Goal: Communication & Community: Answer question/provide support

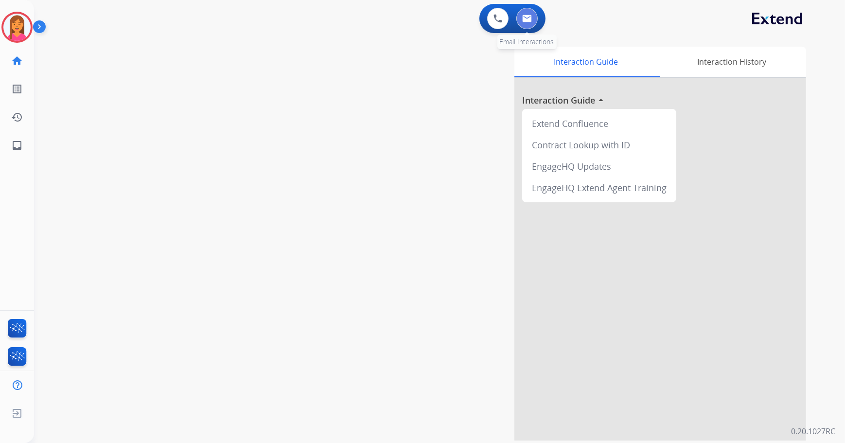
click at [520, 17] on button at bounding box center [526, 18] width 21 height 21
select select "**********"
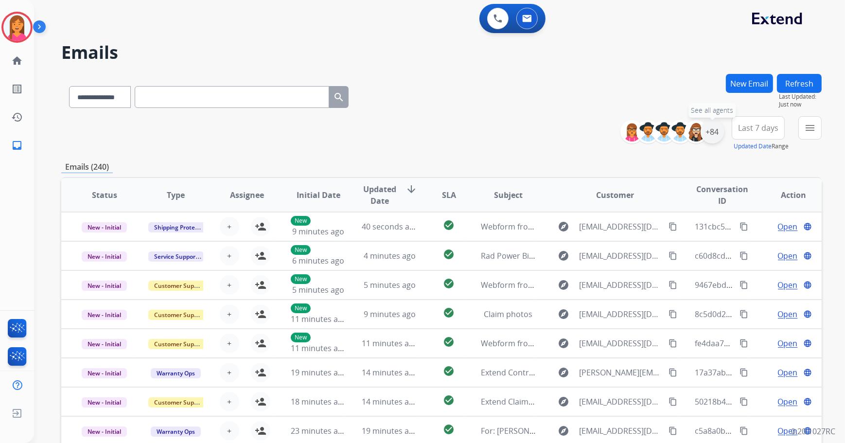
click at [717, 137] on div "+84" at bounding box center [711, 131] width 23 height 23
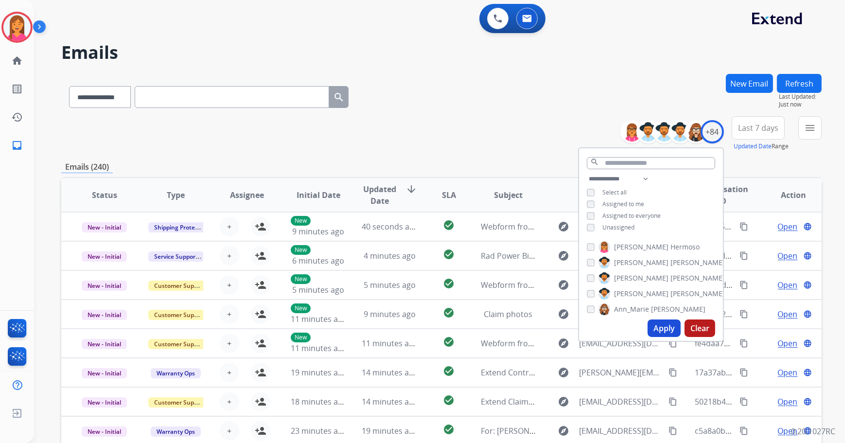
click at [629, 226] on span "Unassigned" at bounding box center [618, 227] width 32 height 8
click at [656, 323] on button "Apply" at bounding box center [663, 327] width 33 height 17
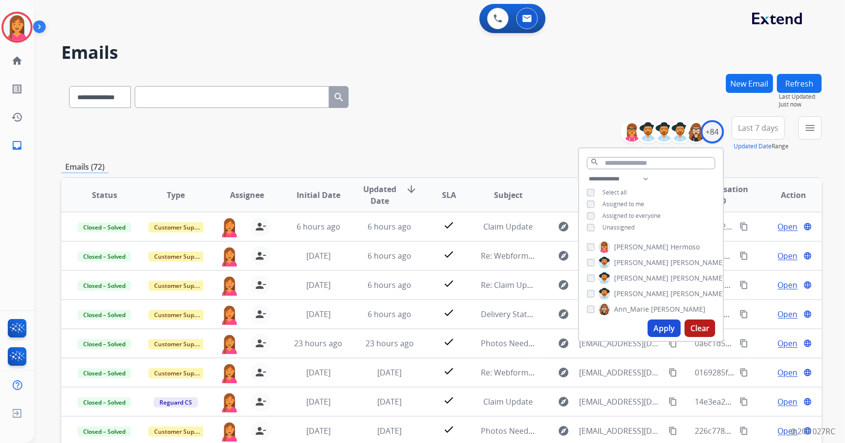
click at [799, 77] on button "Refresh" at bounding box center [799, 83] width 45 height 19
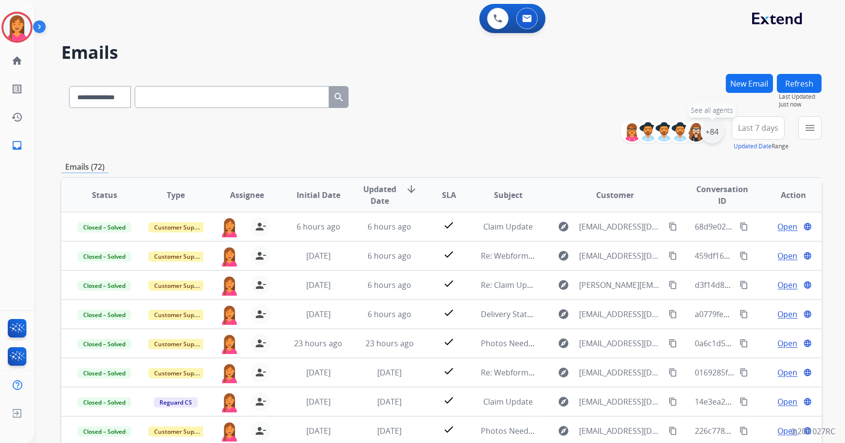
click at [712, 133] on div "+84" at bounding box center [711, 131] width 23 height 23
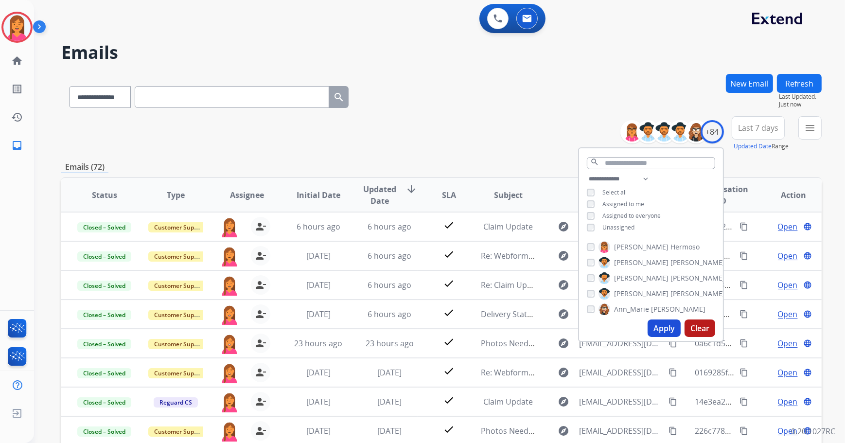
click at [626, 222] on div "**********" at bounding box center [651, 204] width 144 height 62
click at [590, 230] on div "**********" at bounding box center [651, 204] width 144 height 62
click at [676, 323] on button "Apply" at bounding box center [663, 327] width 33 height 17
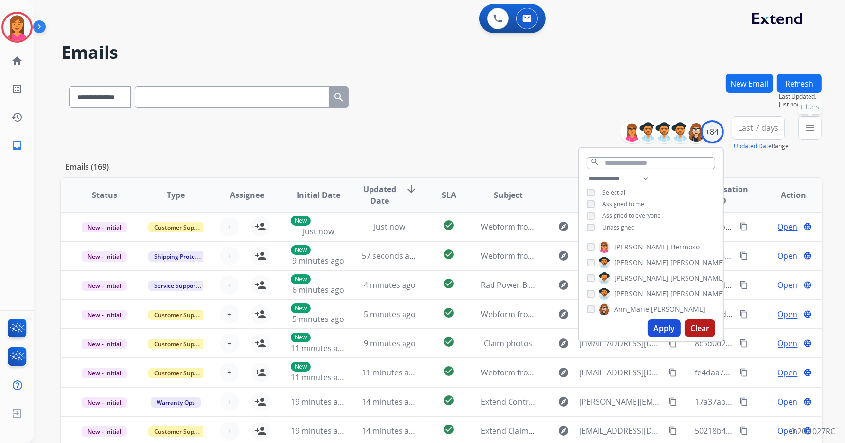
click at [806, 132] on mat-icon "menu" at bounding box center [810, 128] width 12 height 12
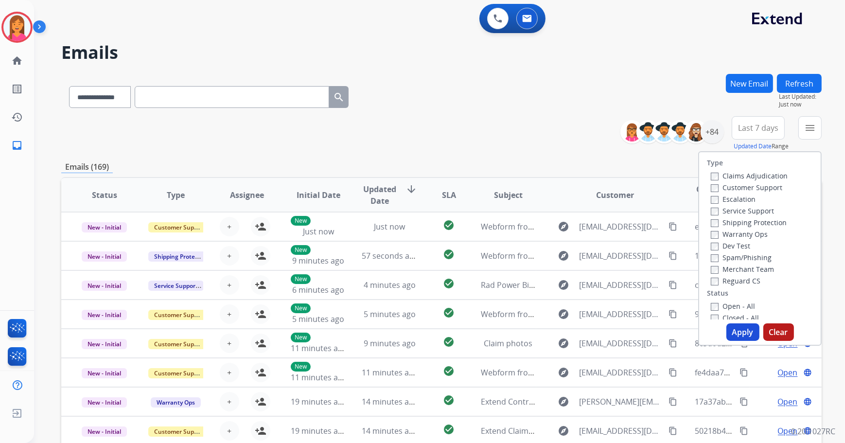
click at [761, 187] on label "Customer Support" at bounding box center [746, 187] width 71 height 9
click at [736, 224] on label "Shipping Protection" at bounding box center [749, 222] width 76 height 9
click at [725, 285] on label "Reguard CS" at bounding box center [736, 280] width 50 height 9
click at [719, 312] on div "Closed - All" at bounding box center [762, 318] width 102 height 12
click at [723, 305] on label "Open - All" at bounding box center [733, 305] width 44 height 9
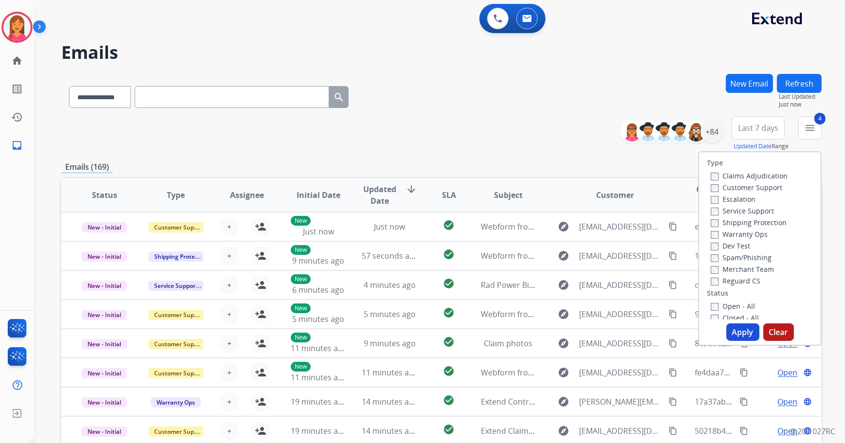
click at [733, 330] on button "Apply" at bounding box center [742, 331] width 33 height 17
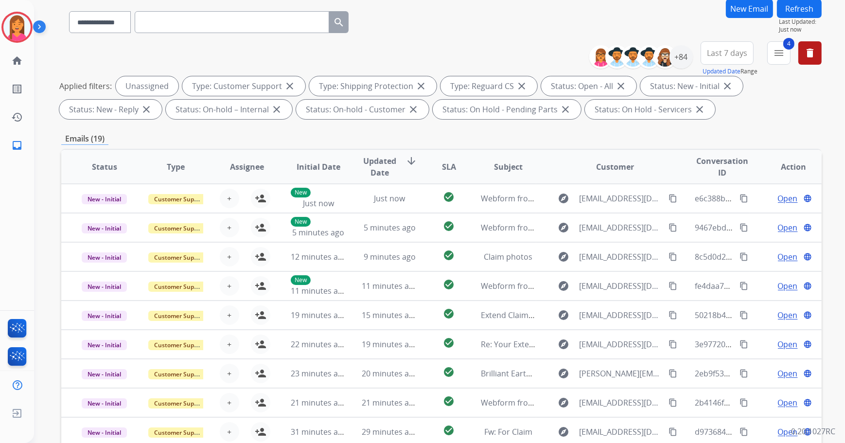
scroll to position [156, 0]
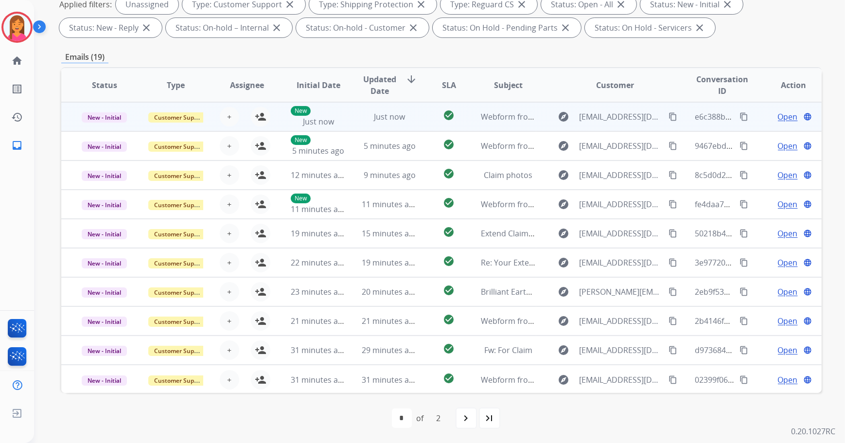
click at [420, 126] on td "check_circle" at bounding box center [441, 116] width 48 height 29
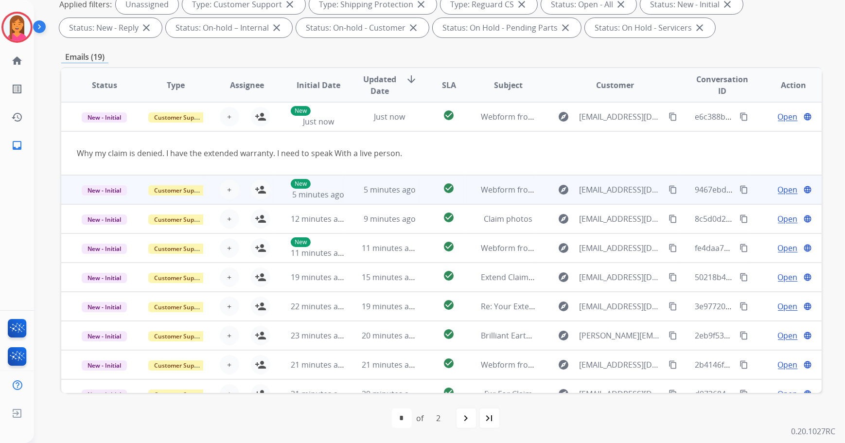
click at [417, 185] on td "check_circle" at bounding box center [441, 189] width 48 height 29
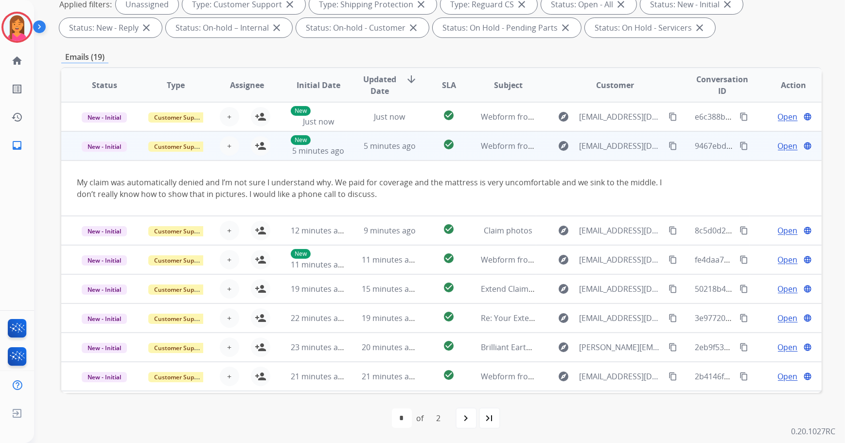
scroll to position [29, 0]
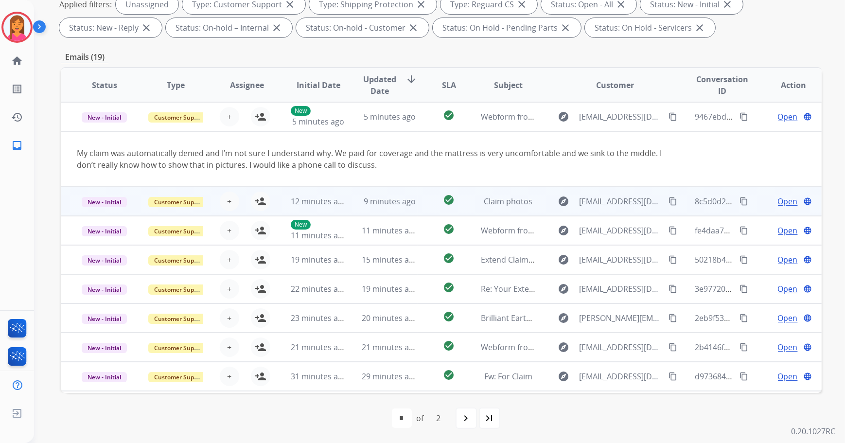
click at [352, 208] on td "9 minutes ago" at bounding box center [381, 201] width 71 height 29
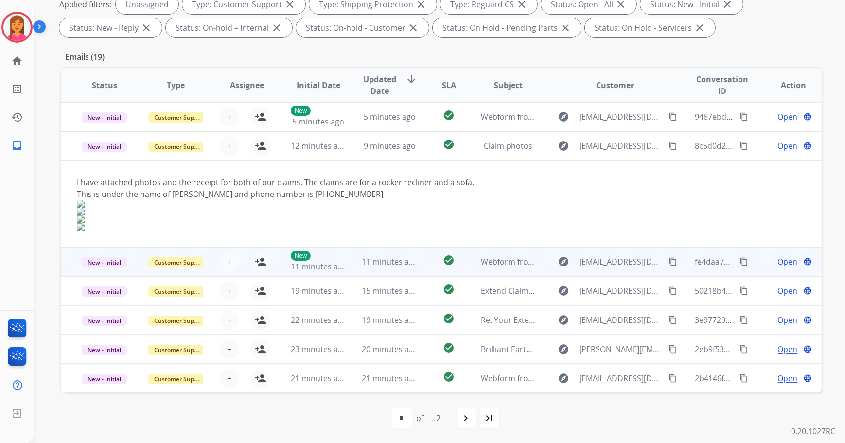
scroll to position [58, 0]
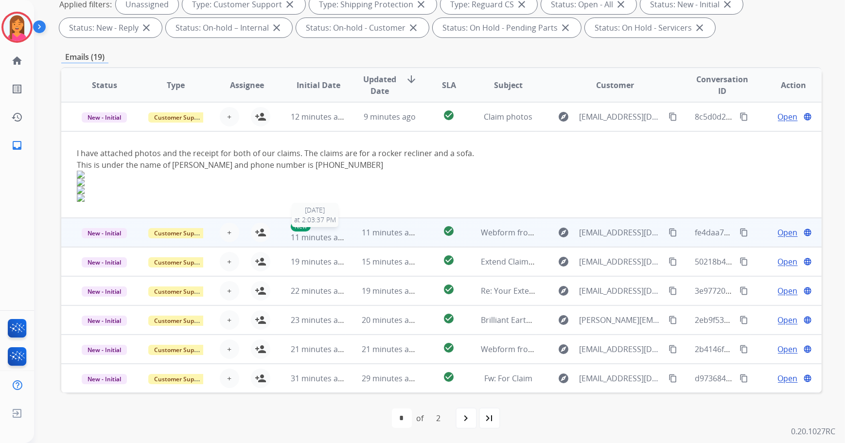
click at [346, 237] on td "11 minutes ago" at bounding box center [381, 232] width 71 height 29
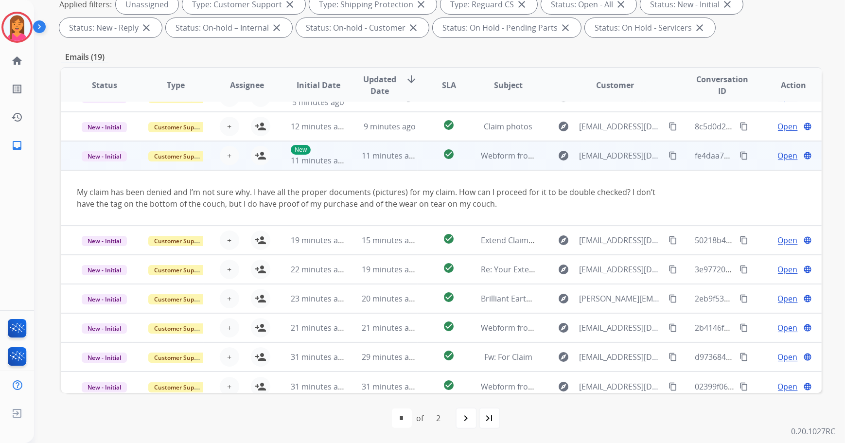
scroll to position [56, 0]
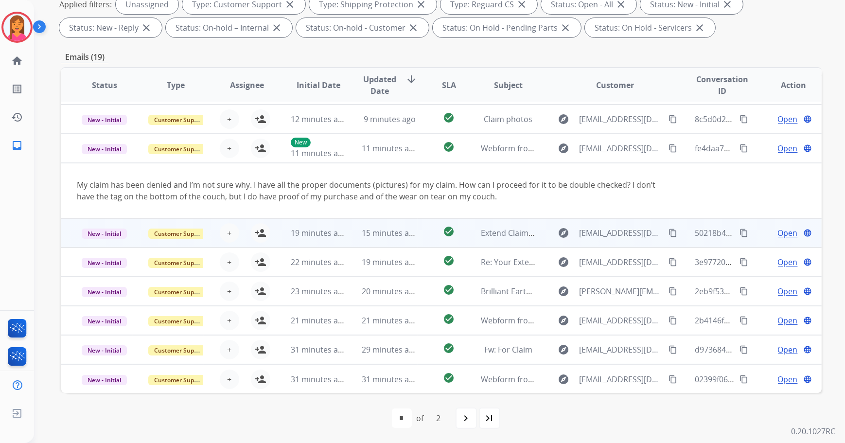
drag, startPoint x: 339, startPoint y: 241, endPoint x: 345, endPoint y: 240, distance: 6.3
click at [345, 240] on tr "New - Initial Customer Support + Select agent person_add Assign to Me 19 minute…" at bounding box center [441, 232] width 760 height 29
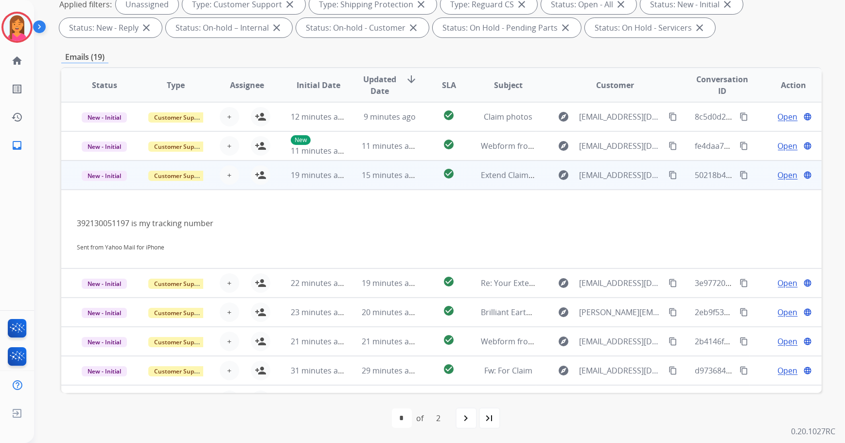
scroll to position [79, 0]
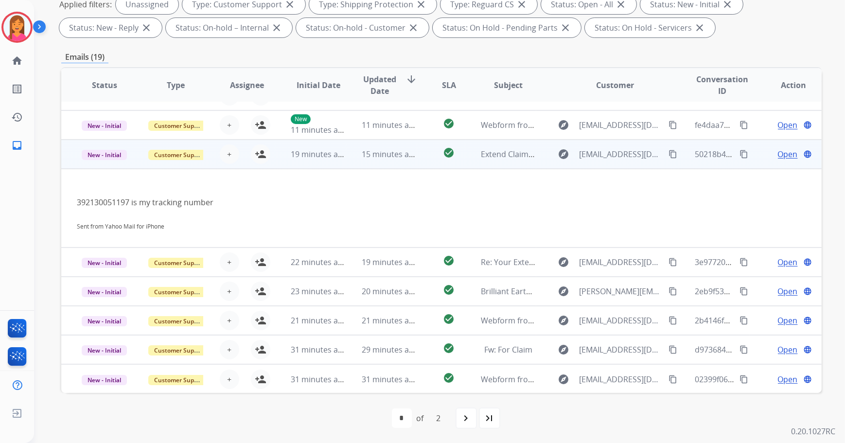
drag, startPoint x: 221, startPoint y: 192, endPoint x: 452, endPoint y: 185, distance: 231.4
click at [452, 185] on div "392130051197 is my tracking number Sent from Yahoo Mail for iPhone" at bounding box center [370, 208] width 587 height 47
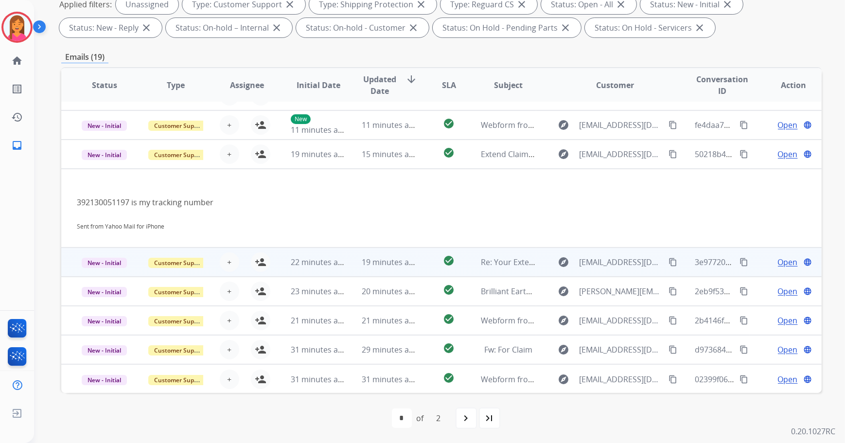
click at [285, 258] on td "22 minutes ago" at bounding box center [310, 261] width 71 height 29
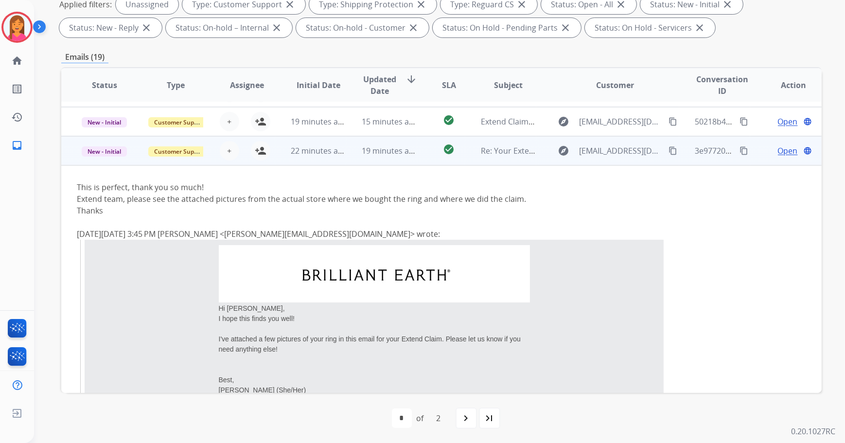
scroll to position [146, 0]
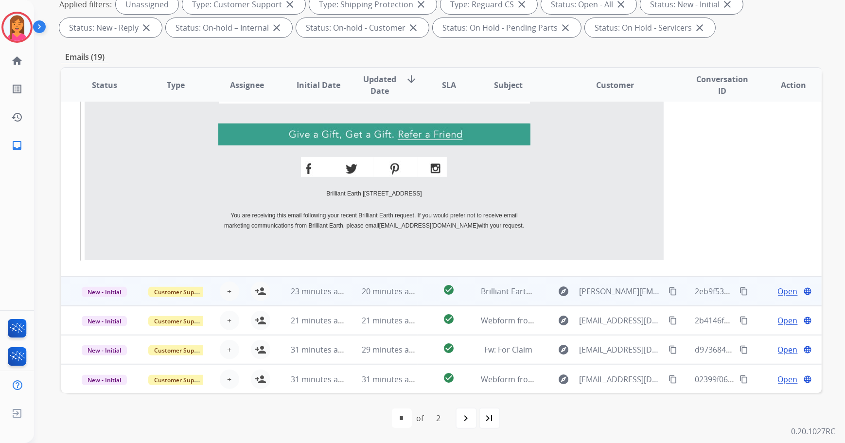
click at [346, 286] on td "20 minutes ago" at bounding box center [381, 291] width 71 height 29
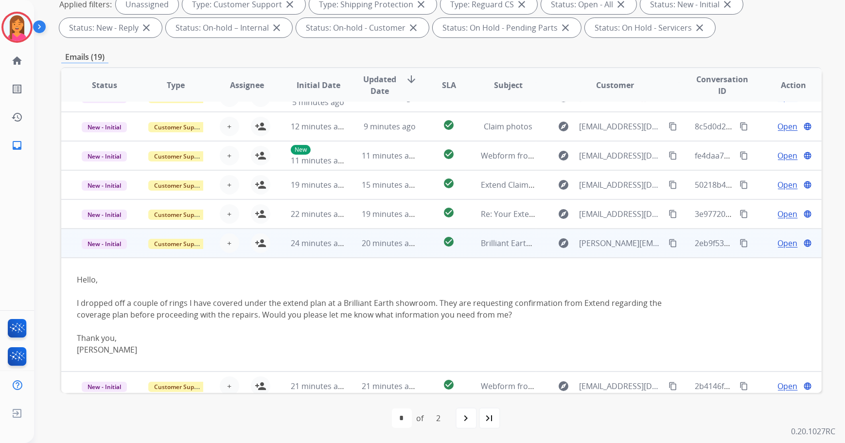
scroll to position [114, 0]
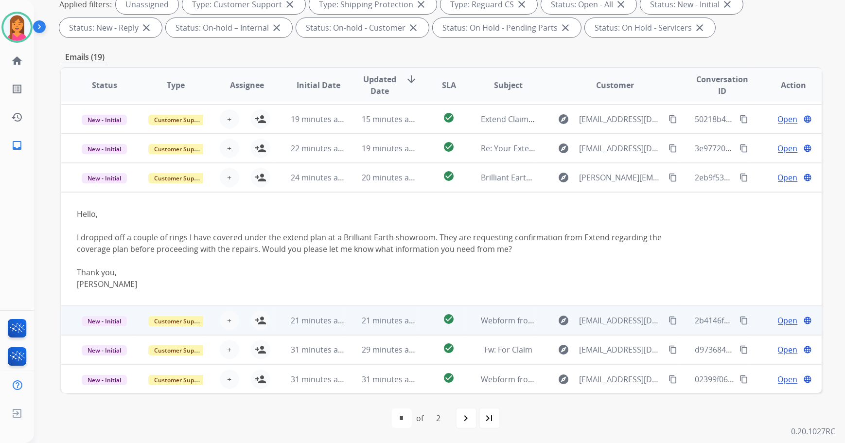
click at [353, 326] on td "21 minutes ago" at bounding box center [381, 320] width 71 height 29
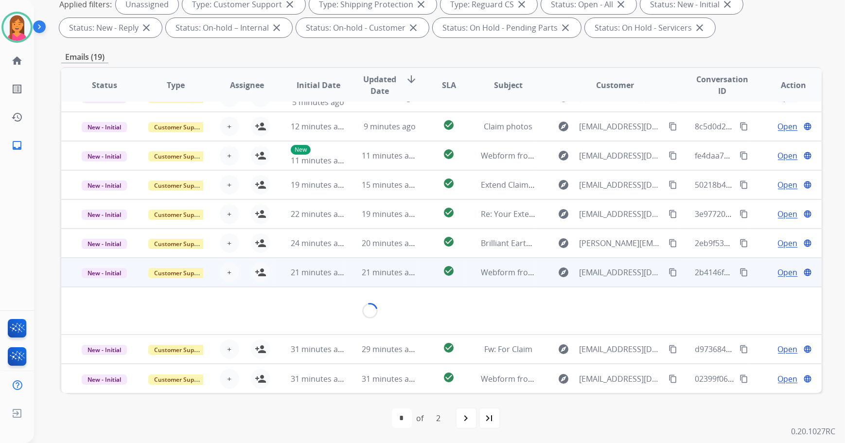
scroll to position [44, 0]
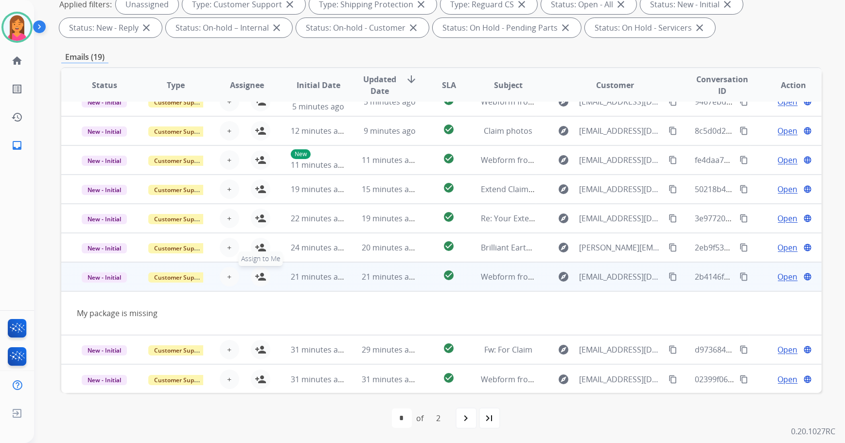
click at [264, 271] on mat-icon "person_add" at bounding box center [261, 277] width 12 height 12
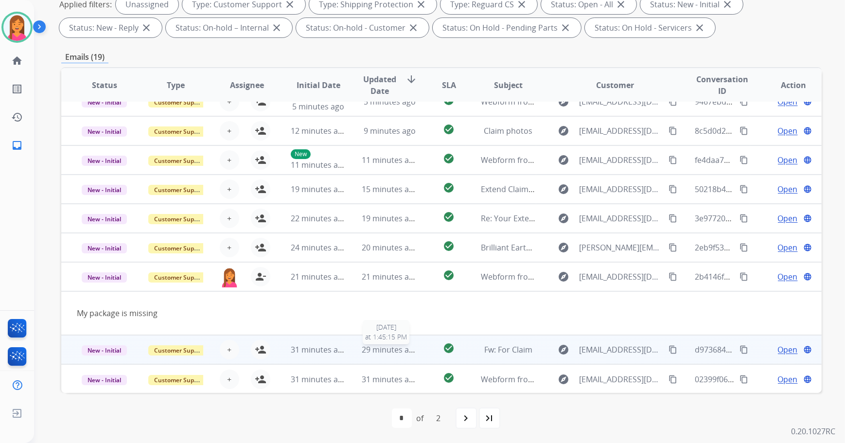
click at [398, 354] on div "29 minutes ago" at bounding box center [389, 350] width 55 height 12
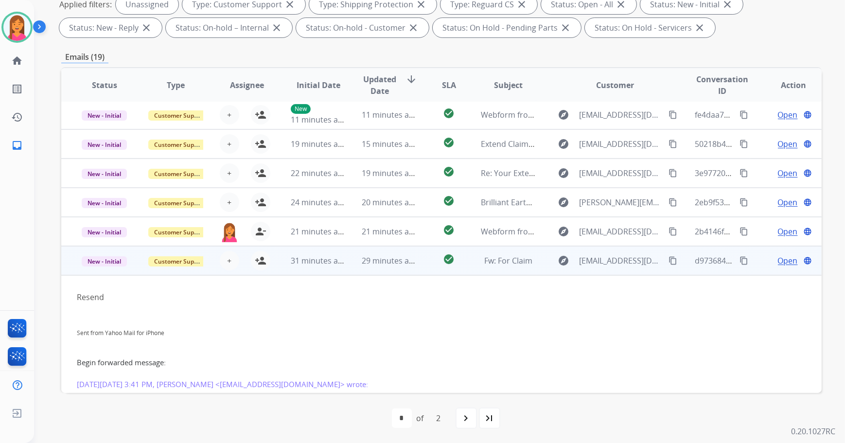
scroll to position [174, 0]
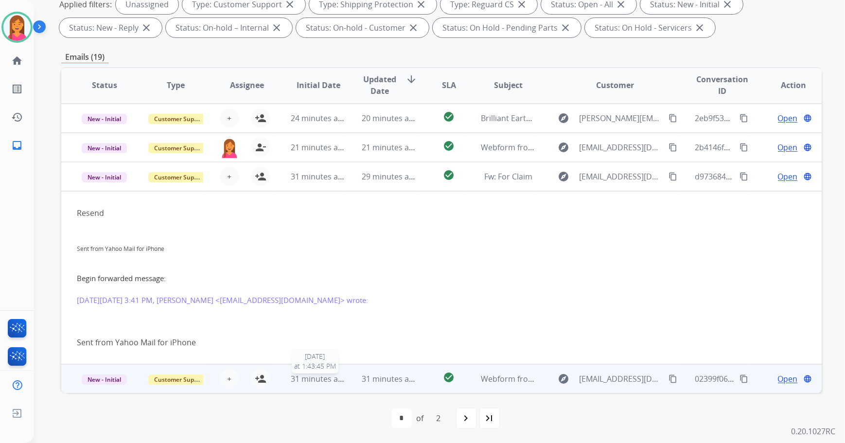
click at [306, 374] on span "31 minutes ago" at bounding box center [319, 378] width 56 height 11
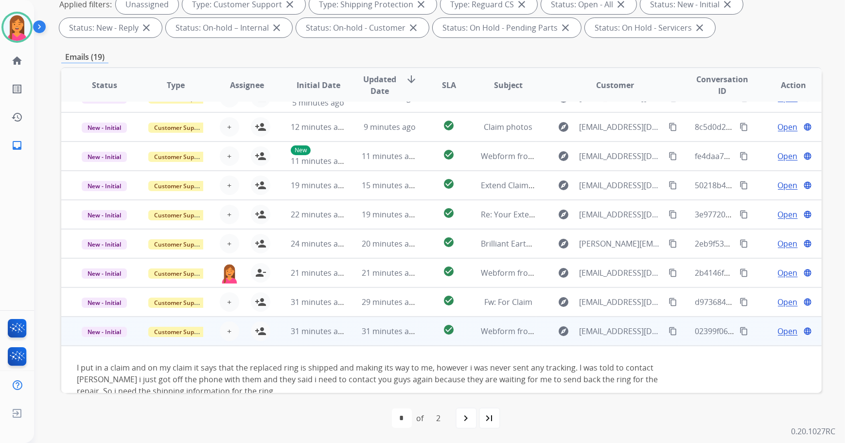
scroll to position [68, 0]
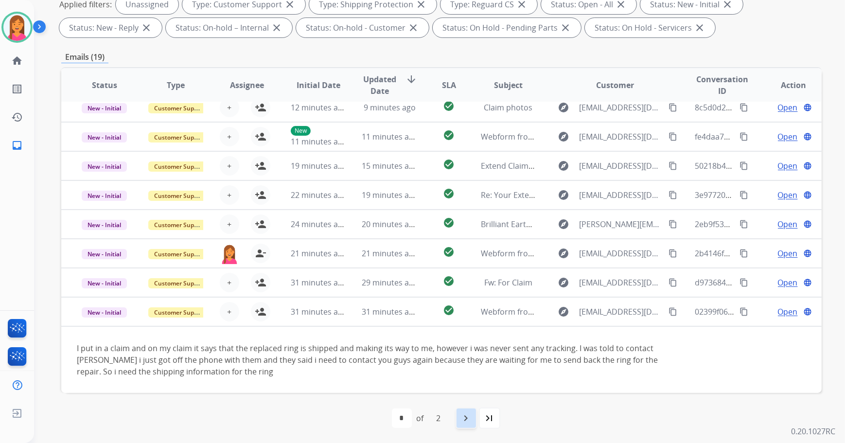
click at [471, 417] on mat-icon "navigate_next" at bounding box center [466, 418] width 12 height 12
select select "*"
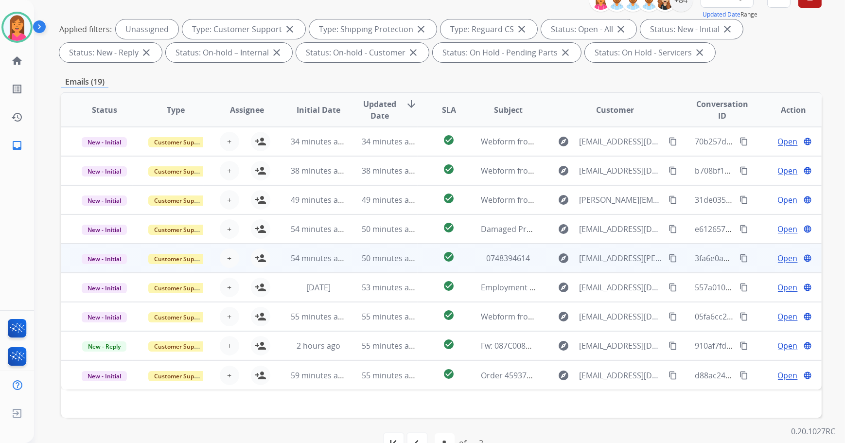
scroll to position [112, 0]
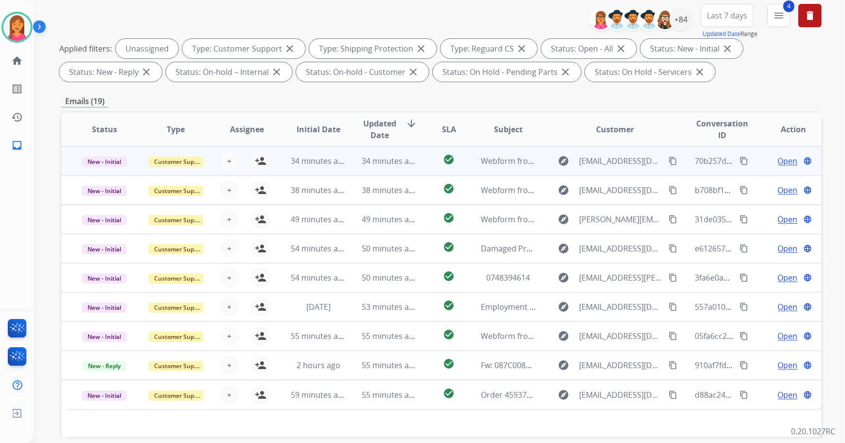
click at [321, 167] on td "34 minutes ago" at bounding box center [310, 160] width 71 height 29
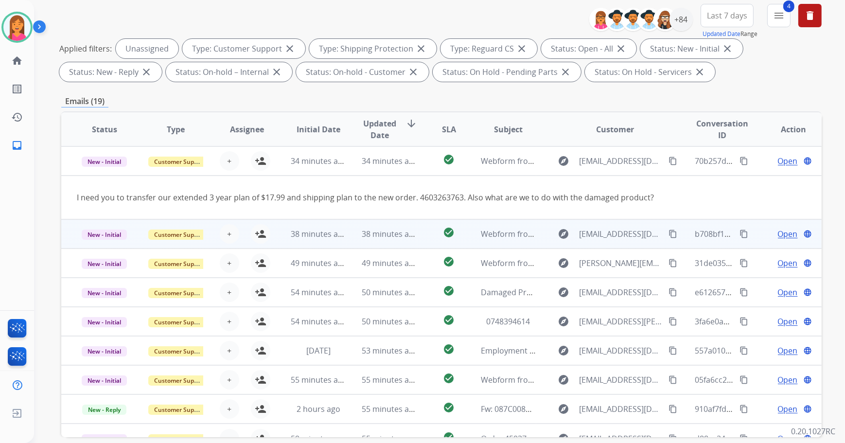
click at [351, 238] on td "38 minutes ago" at bounding box center [381, 233] width 71 height 29
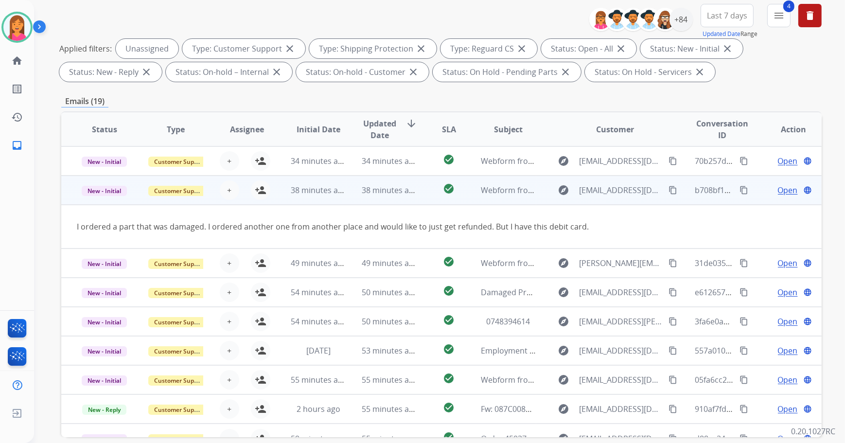
scroll to position [15, 0]
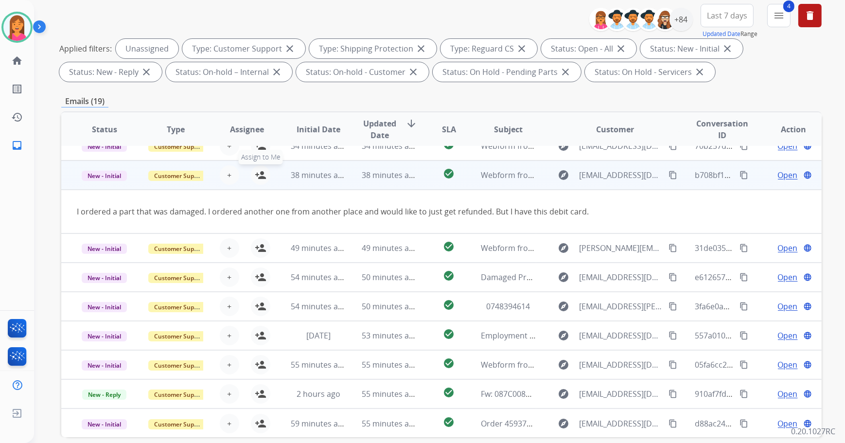
click at [256, 176] on mat-icon "person_add" at bounding box center [261, 175] width 12 height 12
click at [267, 175] on button "person_remove [PERSON_NAME] to Me" at bounding box center [260, 174] width 19 height 19
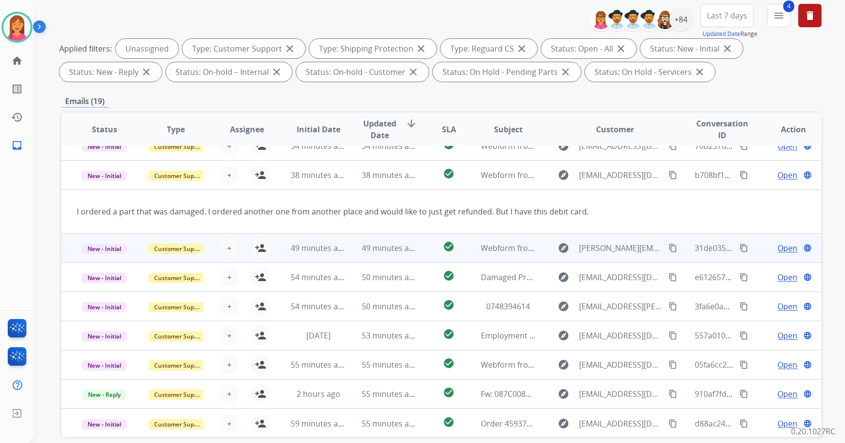
click at [355, 255] on td "49 minutes ago" at bounding box center [381, 247] width 71 height 29
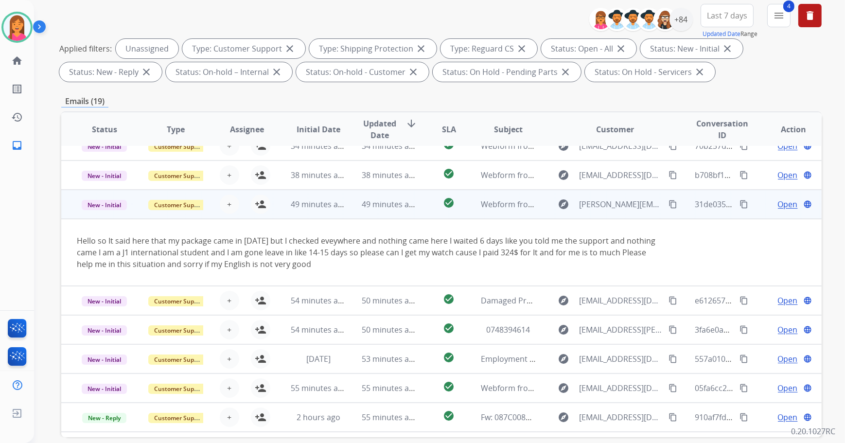
scroll to position [38, 0]
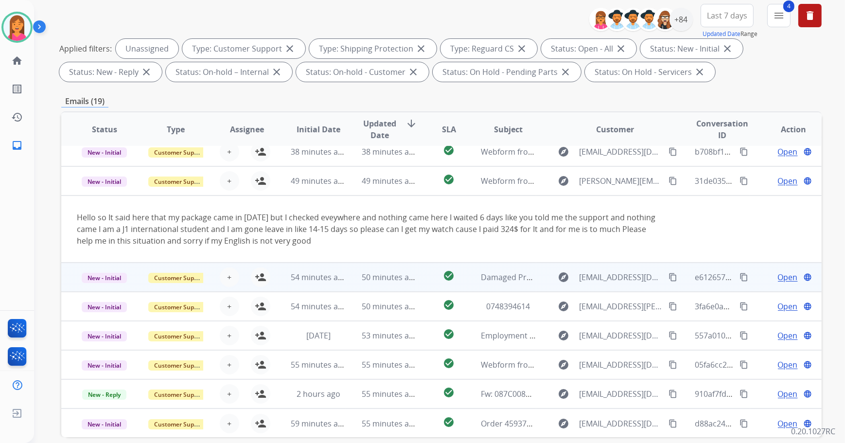
click at [346, 276] on td "50 minutes ago" at bounding box center [381, 276] width 71 height 29
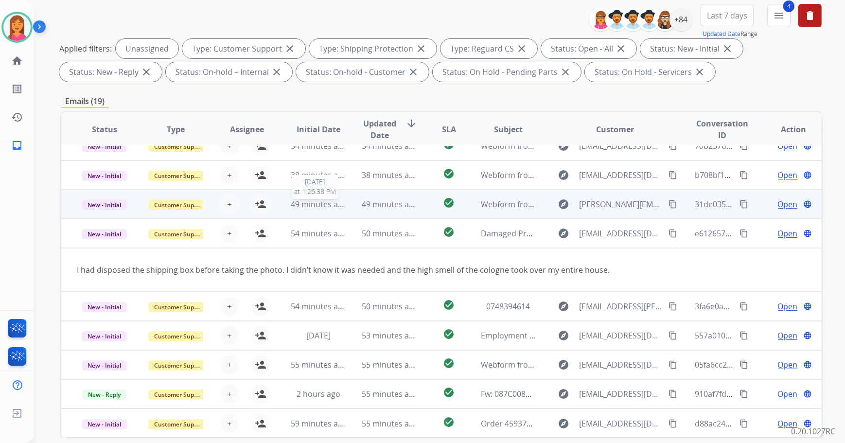
click at [335, 200] on span "49 minutes ago" at bounding box center [319, 204] width 56 height 11
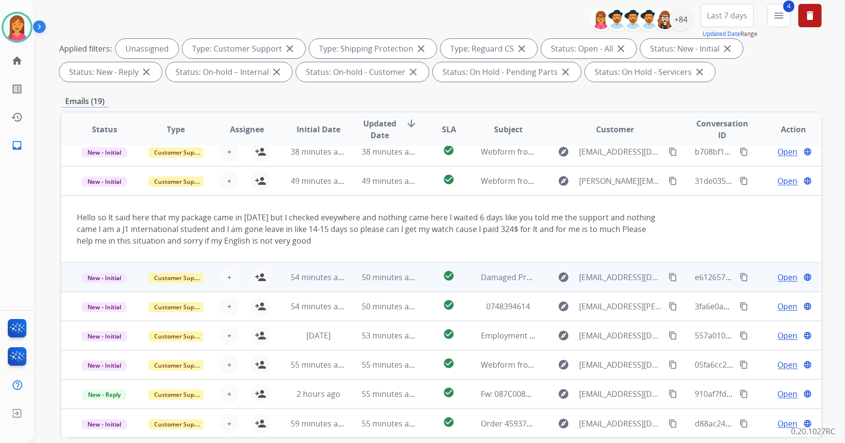
click at [353, 279] on td "50 minutes ago" at bounding box center [381, 276] width 71 height 29
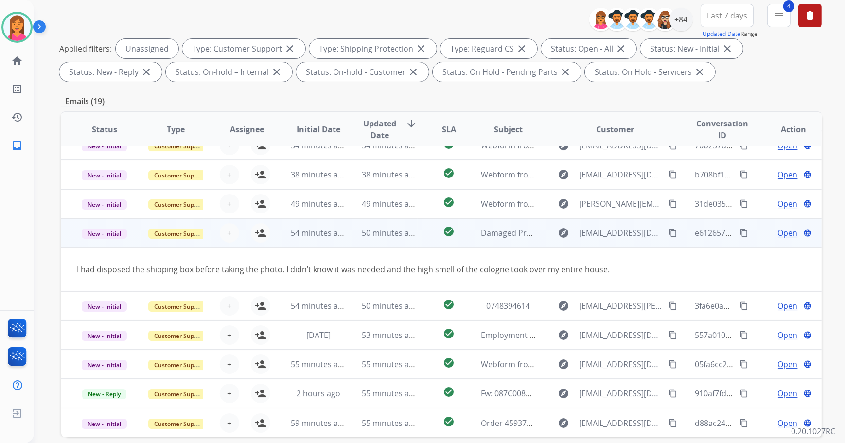
scroll to position [15, 0]
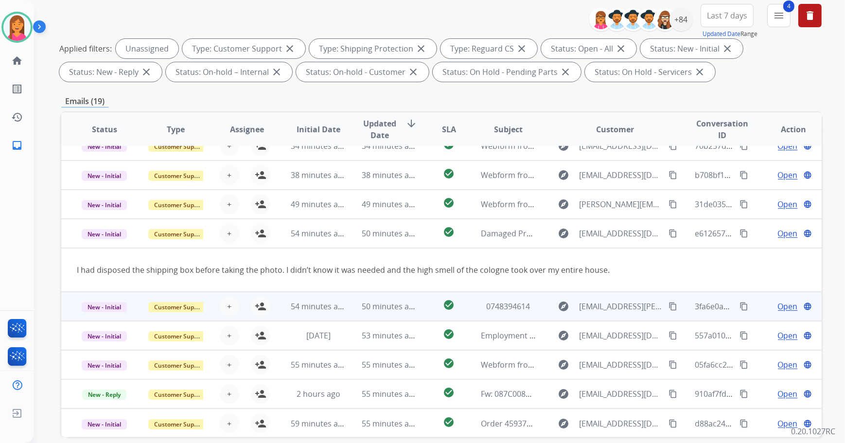
click at [342, 311] on td "54 minutes ago" at bounding box center [310, 306] width 71 height 29
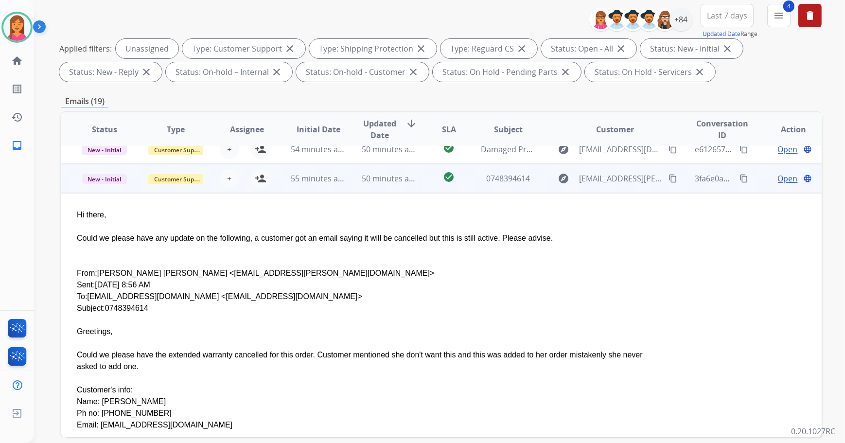
scroll to position [117, 0]
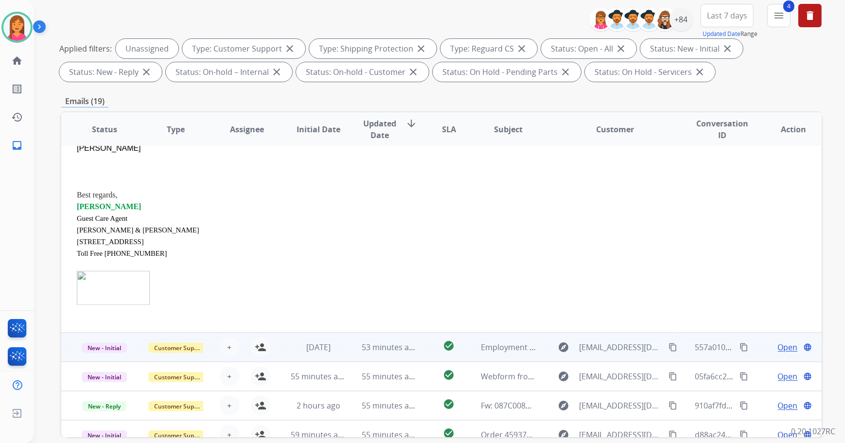
click at [346, 332] on td "53 minutes ago" at bounding box center [381, 346] width 71 height 29
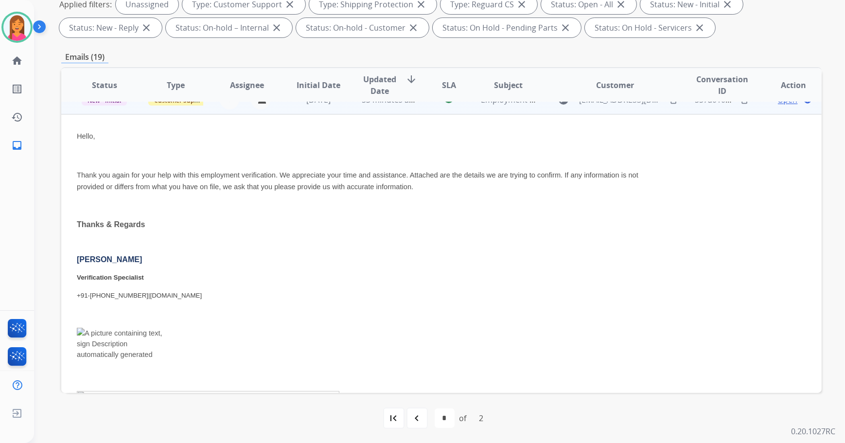
scroll to position [153, 0]
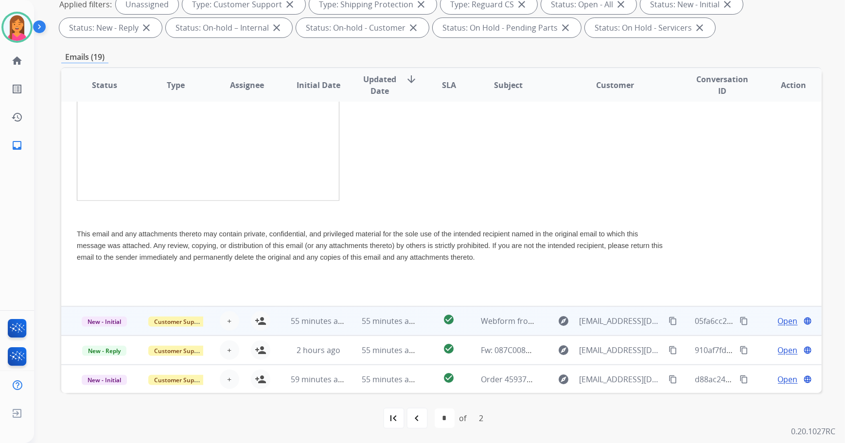
click at [350, 322] on td "55 minutes ago" at bounding box center [381, 320] width 71 height 29
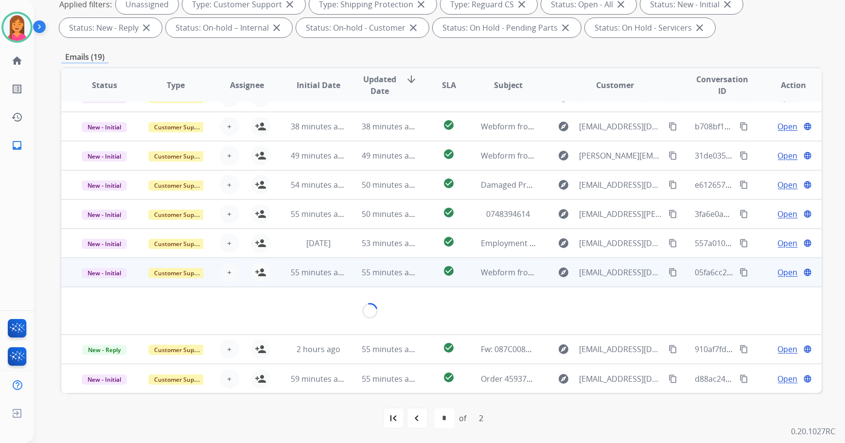
scroll to position [15, 0]
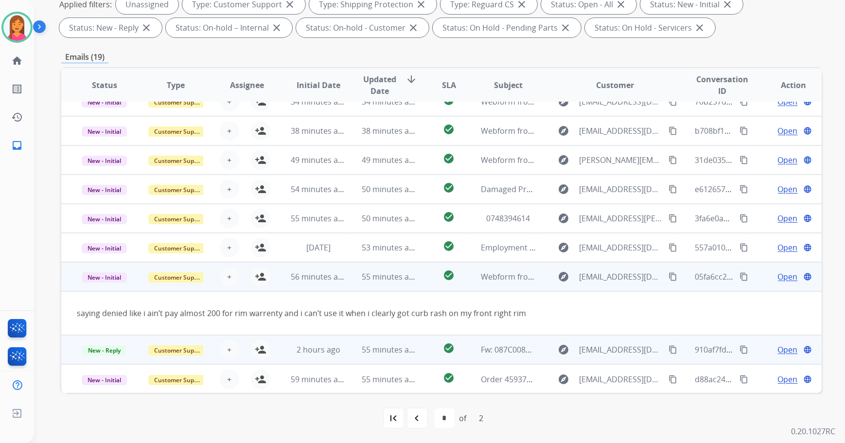
click at [349, 340] on td "55 minutes ago" at bounding box center [381, 349] width 71 height 29
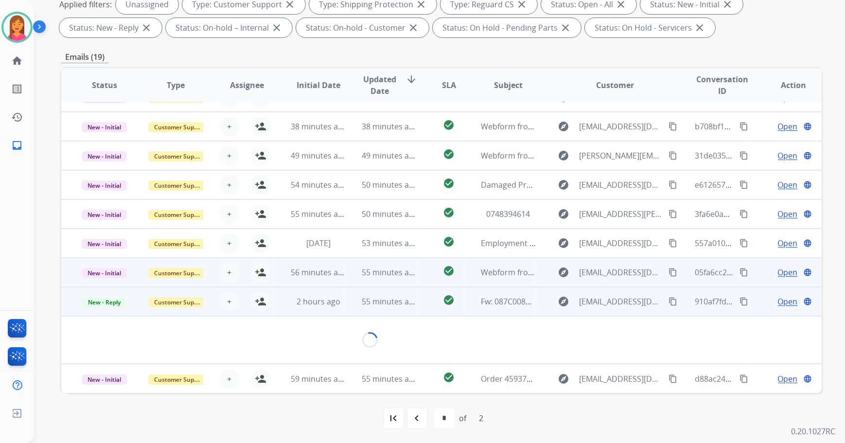
scroll to position [85, 0]
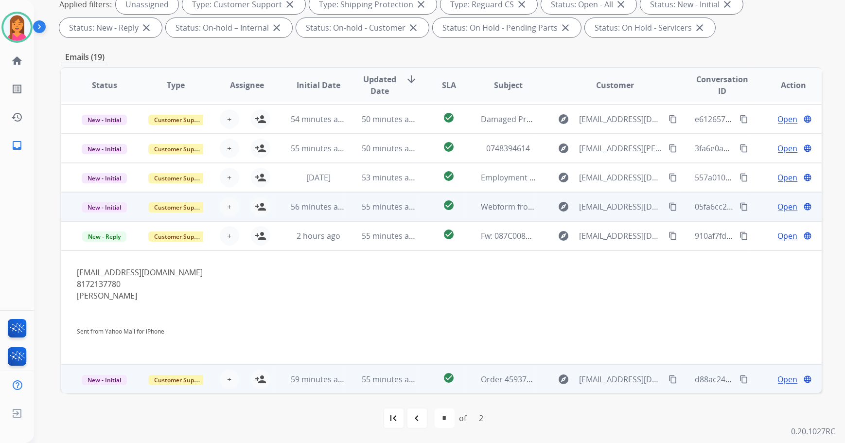
click at [346, 382] on td "55 minutes ago" at bounding box center [381, 378] width 71 height 29
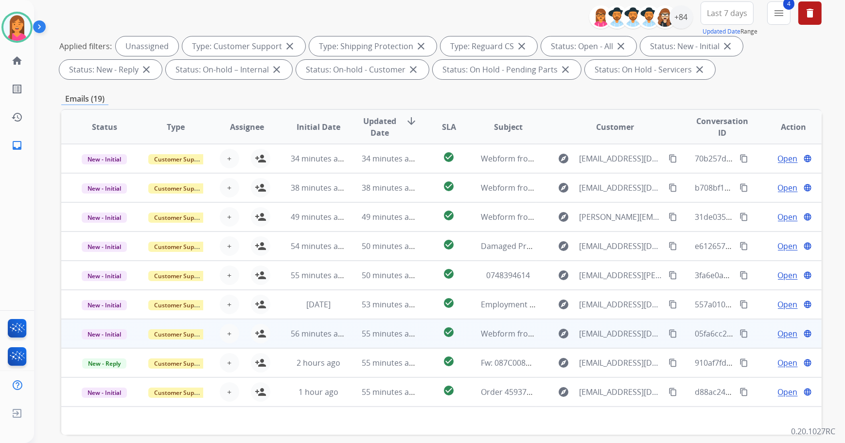
scroll to position [0, 0]
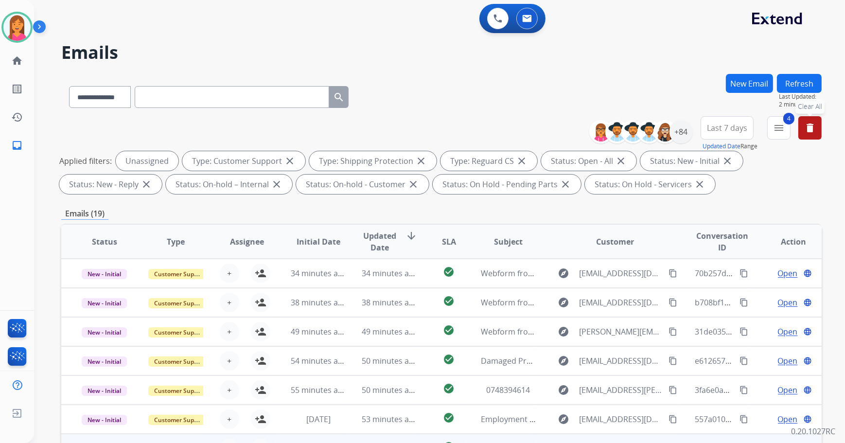
click at [810, 124] on mat-icon "delete" at bounding box center [810, 128] width 12 height 12
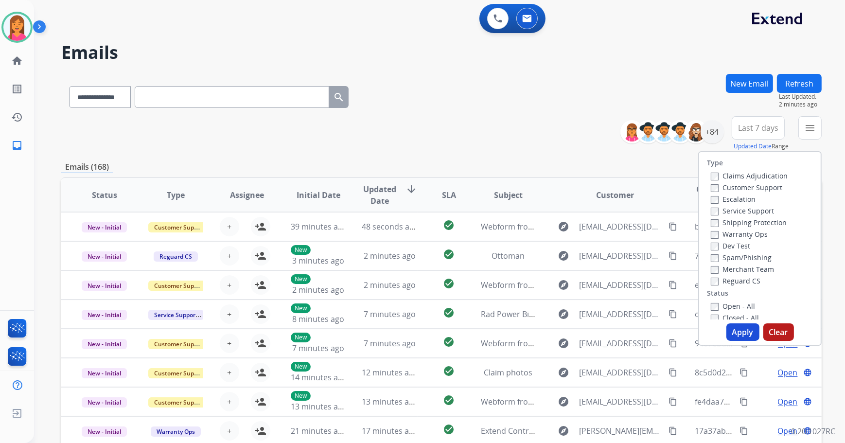
click at [792, 83] on button "Refresh" at bounding box center [799, 83] width 45 height 19
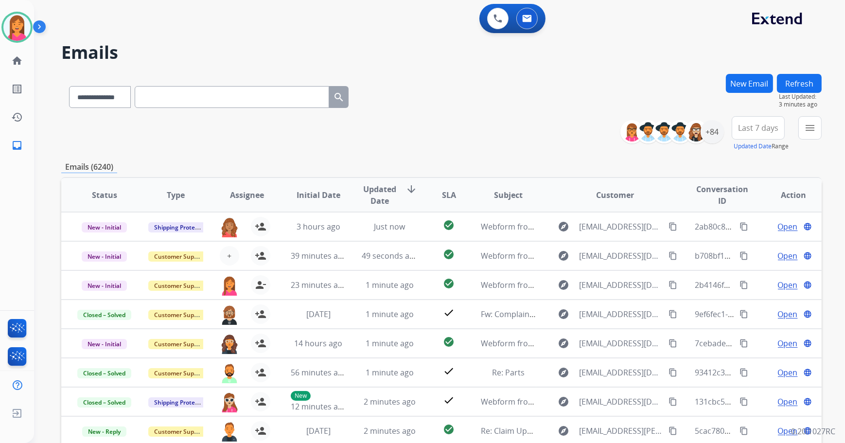
click at [752, 87] on button "New Email" at bounding box center [749, 83] width 47 height 19
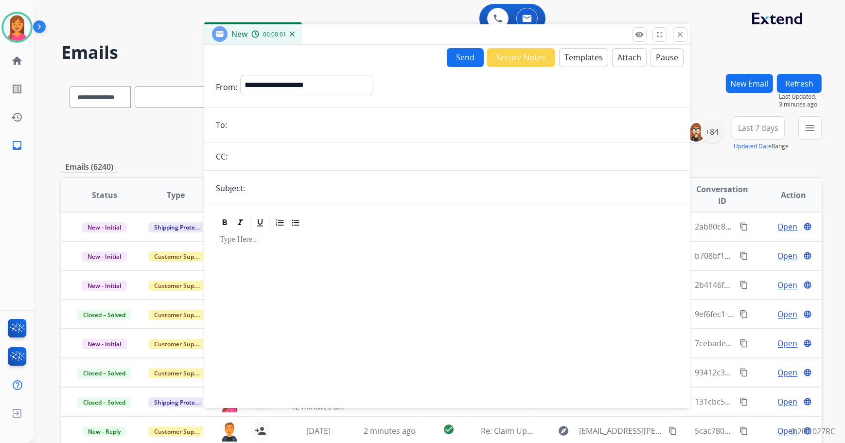
drag, startPoint x: 562, startPoint y: 70, endPoint x: 419, endPoint y: 14, distance: 153.2
click at [419, 24] on div "New 00:00:01" at bounding box center [447, 34] width 486 height 20
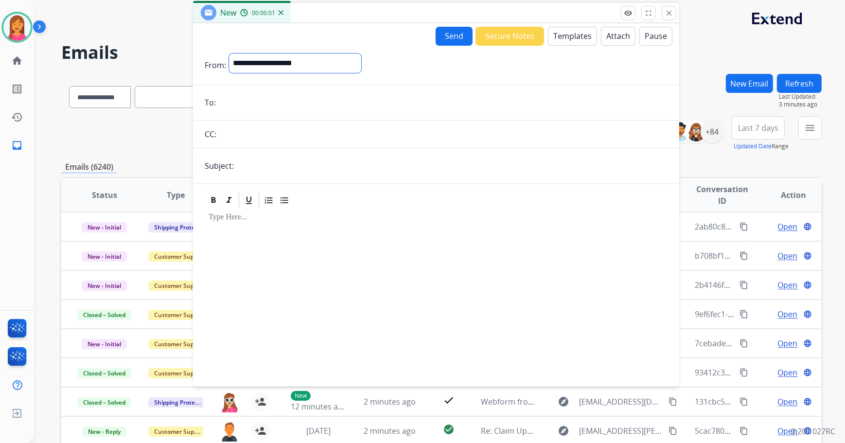
drag, startPoint x: 334, startPoint y: 63, endPoint x: 292, endPoint y: 73, distance: 43.6
click at [334, 63] on select "**********" at bounding box center [295, 62] width 132 height 19
click at [247, 111] on input "email" at bounding box center [443, 103] width 449 height 19
click at [241, 100] on input "email" at bounding box center [443, 103] width 449 height 19
paste input "**********"
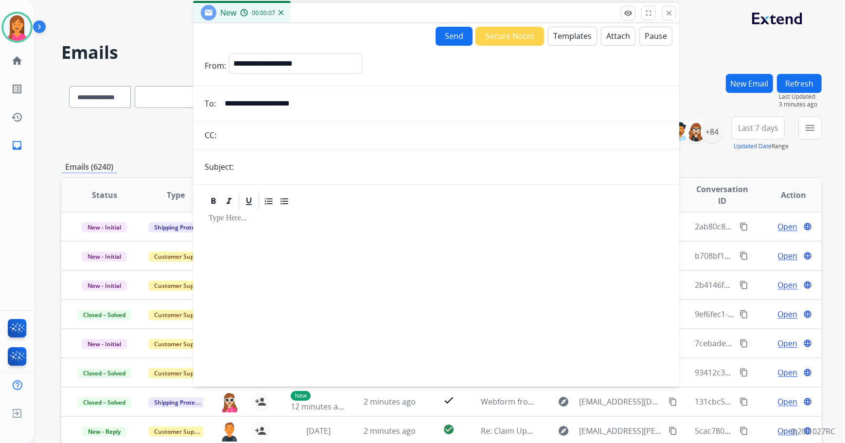
type input "**********"
click at [287, 61] on select "**********" at bounding box center [295, 62] width 132 height 19
select select "**********"
click at [229, 53] on select "**********" at bounding box center [295, 62] width 132 height 19
click at [249, 174] on input "text" at bounding box center [452, 166] width 431 height 19
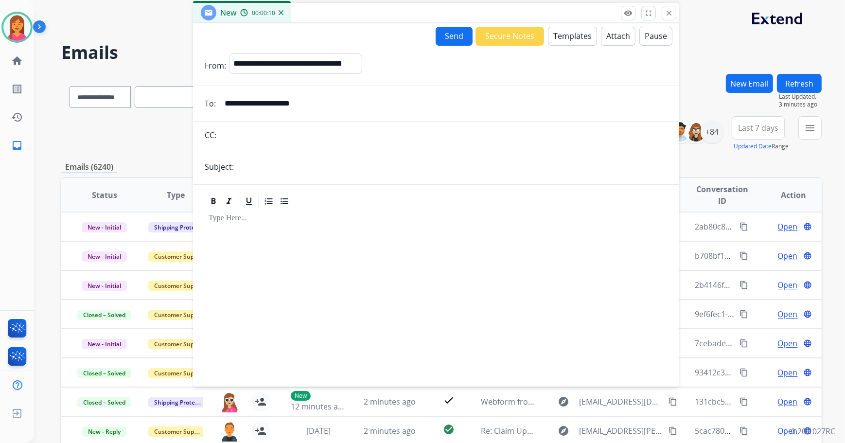
type input "**********"
click at [271, 206] on div at bounding box center [268, 201] width 15 height 15
click at [271, 204] on icon at bounding box center [269, 201] width 10 height 10
click at [566, 36] on button "Templates" at bounding box center [572, 36] width 49 height 19
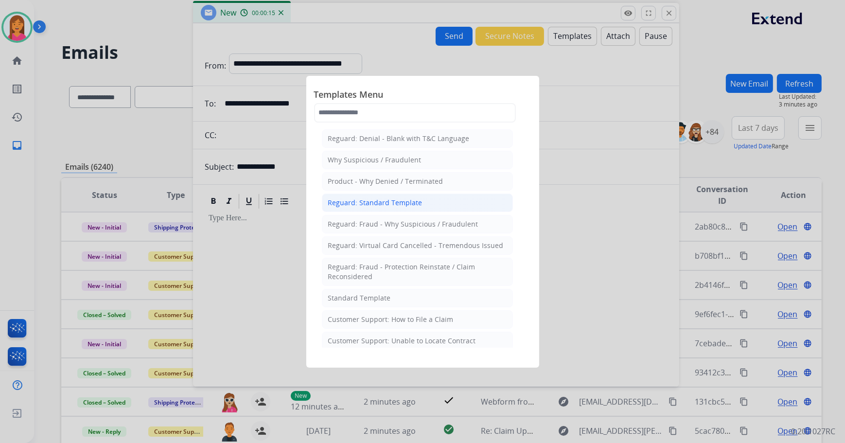
click at [406, 199] on div "Reguard: Standard Template" at bounding box center [375, 203] width 94 height 10
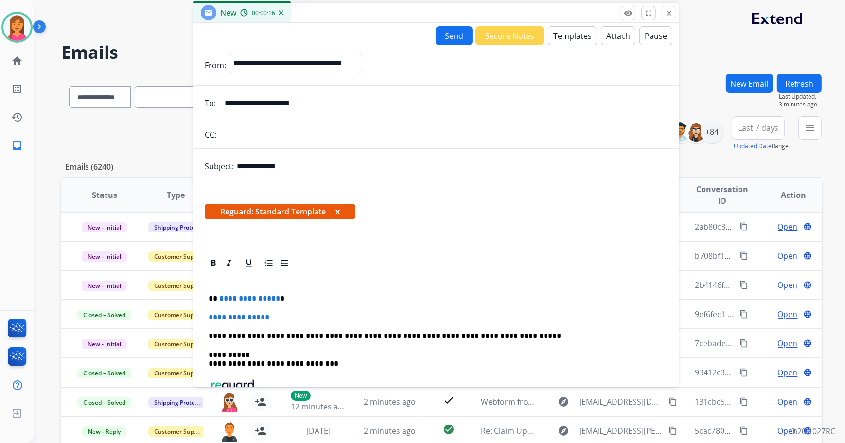
click at [339, 210] on button "x" at bounding box center [337, 212] width 4 height 12
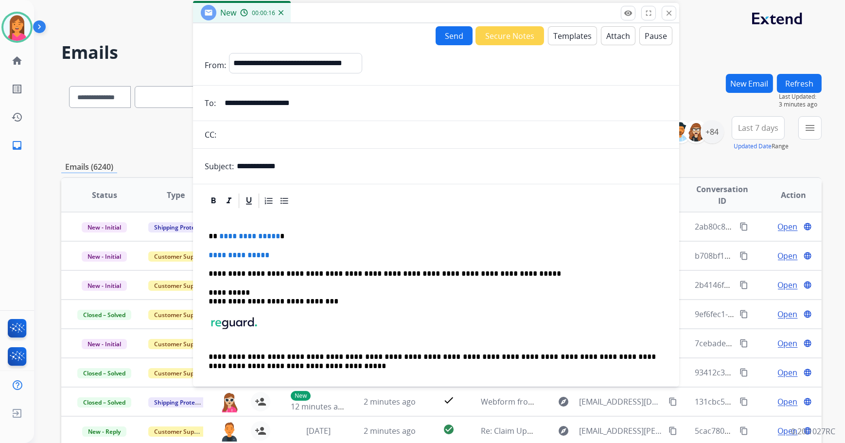
click at [284, 232] on p "**********" at bounding box center [432, 236] width 448 height 9
drag, startPoint x: 267, startPoint y: 251, endPoint x: 203, endPoint y: 224, distance: 69.5
click at [203, 248] on div "**********" at bounding box center [436, 296] width 486 height 208
click at [567, 30] on button "Templates" at bounding box center [572, 35] width 49 height 19
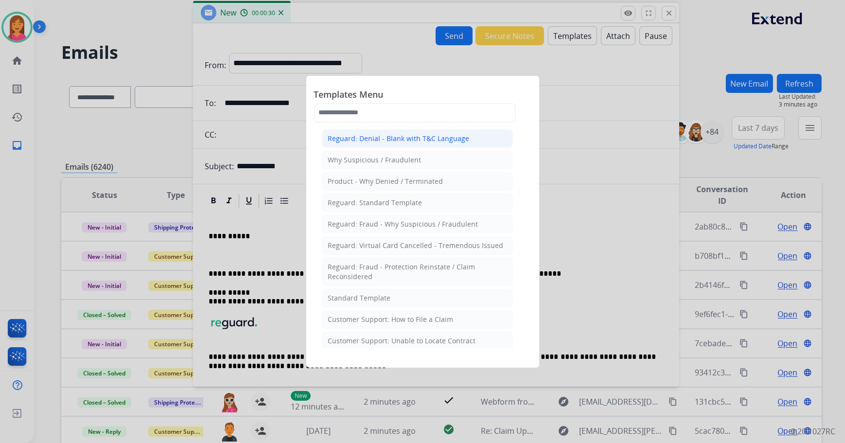
click at [441, 140] on div "Reguard: Denial - Blank with T&C Language" at bounding box center [398, 139] width 141 height 10
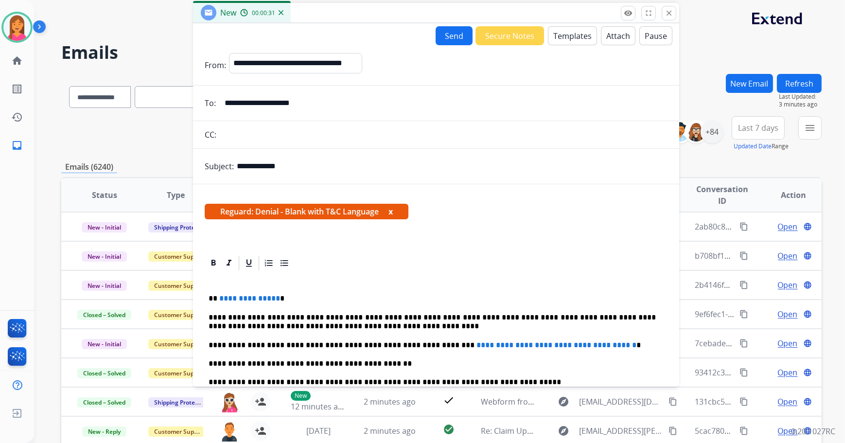
click at [393, 208] on button "x" at bounding box center [390, 212] width 4 height 12
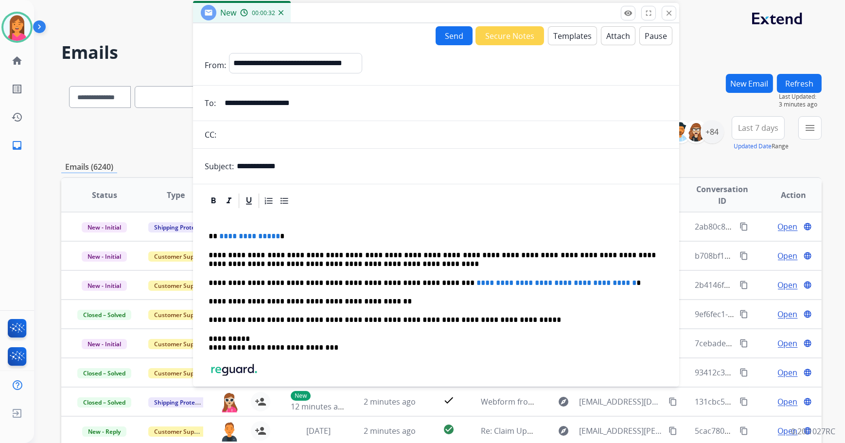
click at [295, 237] on p "**********" at bounding box center [432, 236] width 448 height 9
drag, startPoint x: 621, startPoint y: 280, endPoint x: 419, endPoint y: 278, distance: 202.2
click at [419, 278] on p "**********" at bounding box center [432, 282] width 448 height 9
click at [431, 281] on p "**********" at bounding box center [432, 282] width 448 height 9
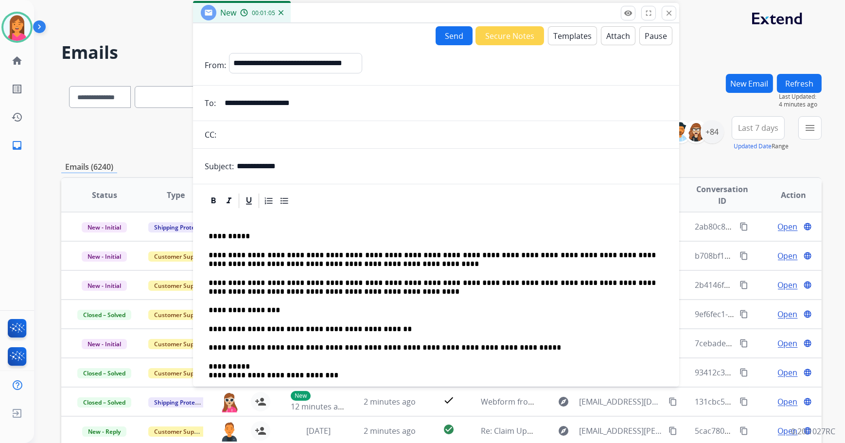
click at [208, 310] on p "**********" at bounding box center [432, 310] width 448 height 9
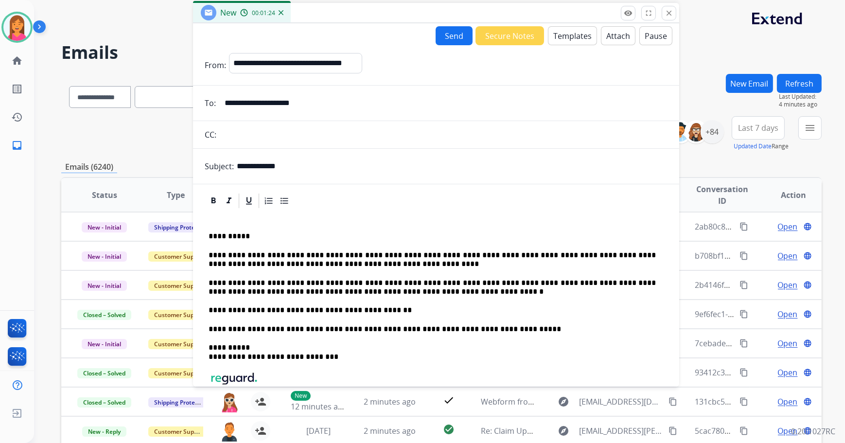
click at [619, 38] on button "Attach" at bounding box center [618, 35] width 35 height 19
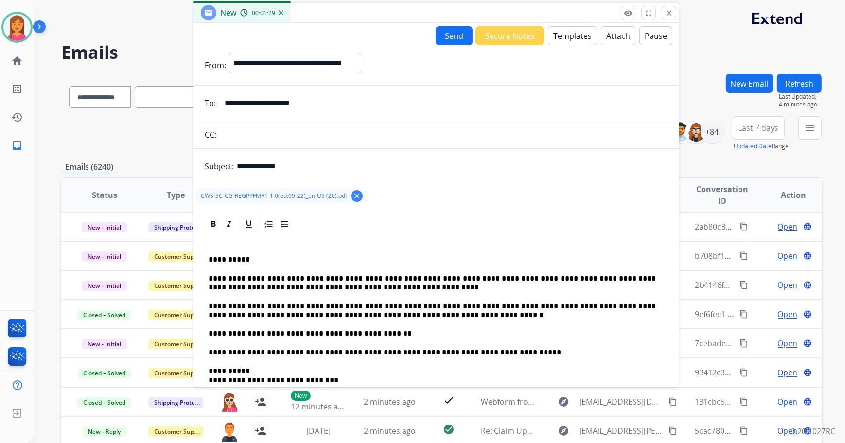
click at [438, 33] on button "Send" at bounding box center [453, 35] width 37 height 19
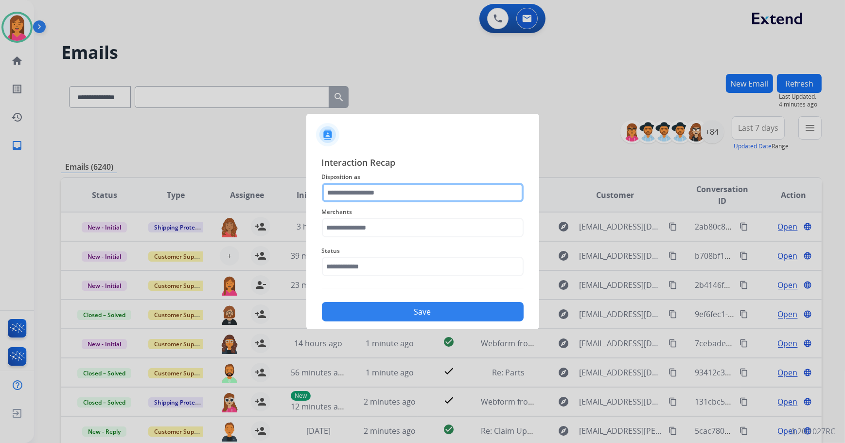
click at [381, 196] on input "text" at bounding box center [423, 192] width 202 height 19
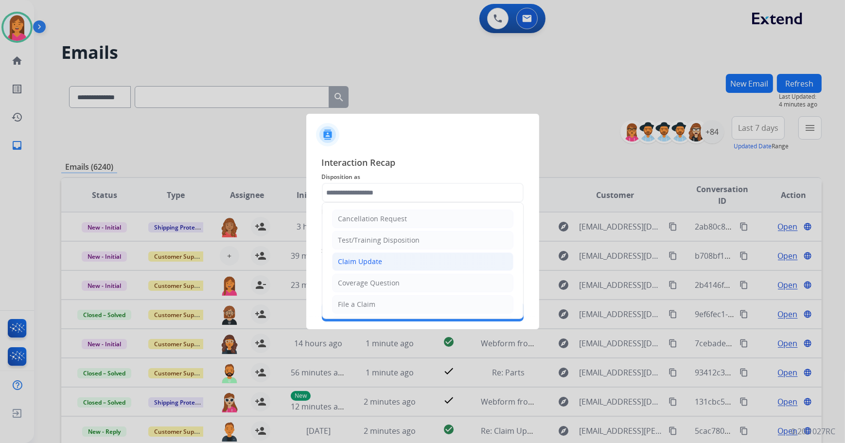
click at [380, 259] on div "Claim Update" at bounding box center [360, 262] width 44 height 10
type input "**********"
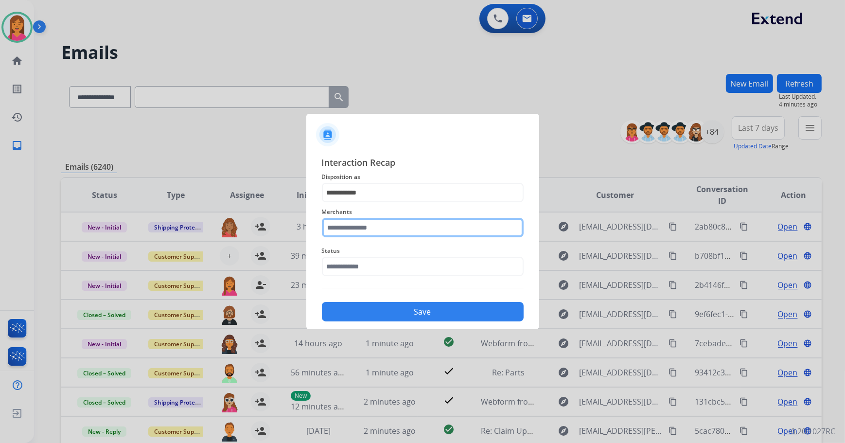
click at [374, 229] on input "text" at bounding box center [423, 227] width 202 height 19
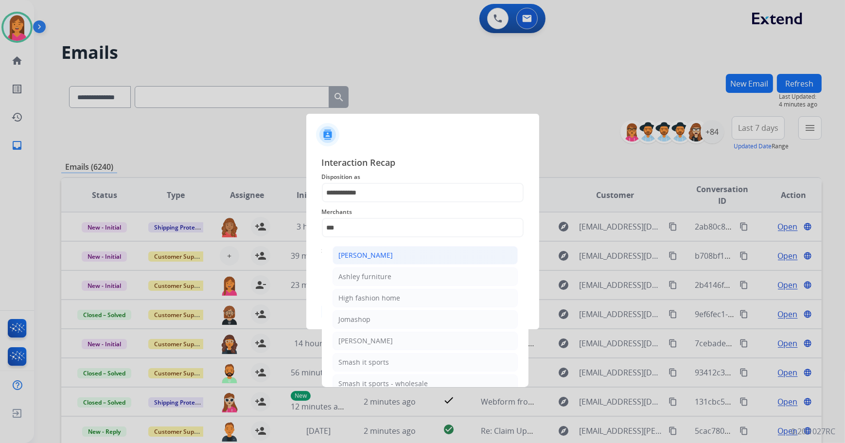
click at [374, 257] on div "[PERSON_NAME]" at bounding box center [366, 255] width 54 height 10
type input "**********"
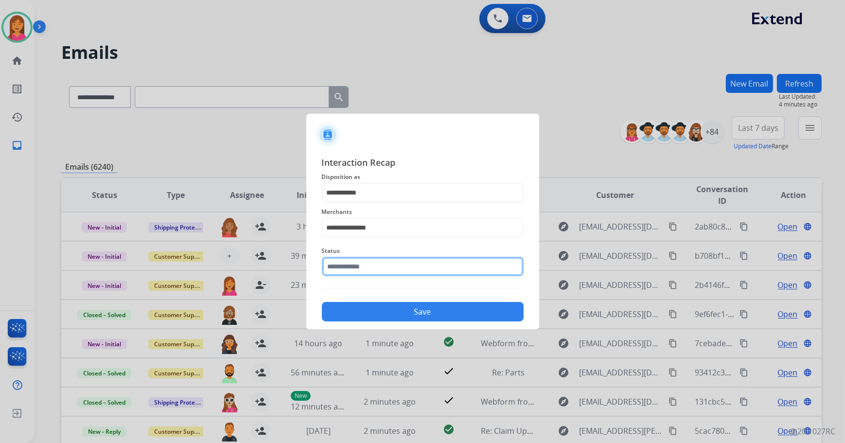
click at [372, 263] on input "text" at bounding box center [423, 266] width 202 height 19
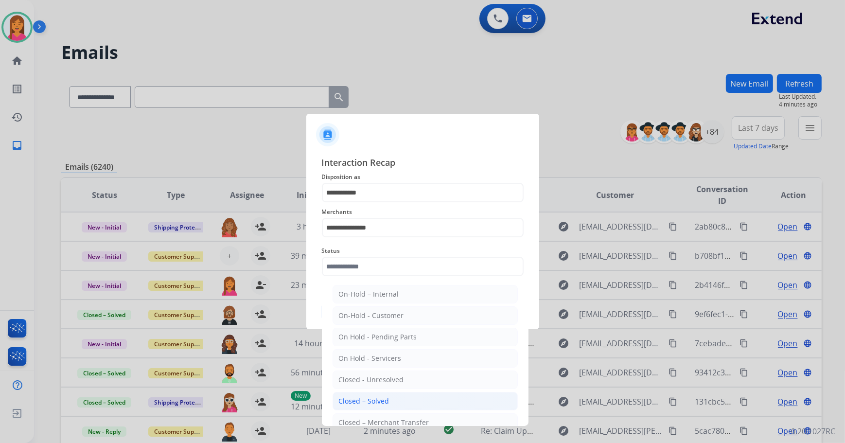
click at [370, 393] on li "Closed – Solved" at bounding box center [424, 401] width 185 height 18
type input "**********"
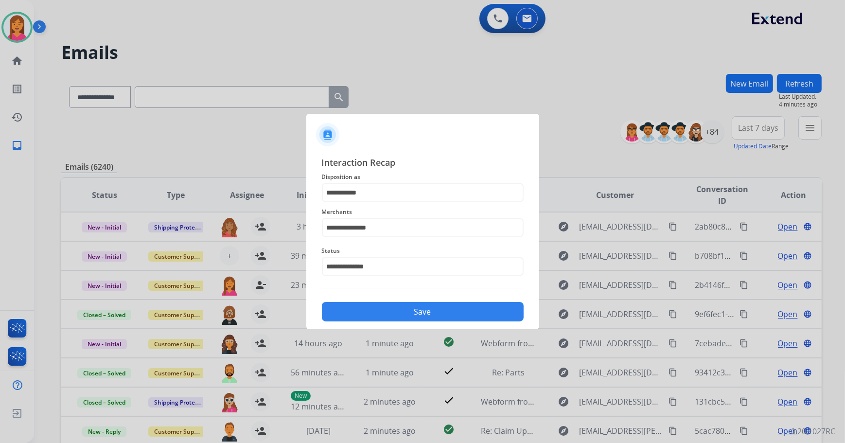
click at [386, 310] on button "Save" at bounding box center [423, 311] width 202 height 19
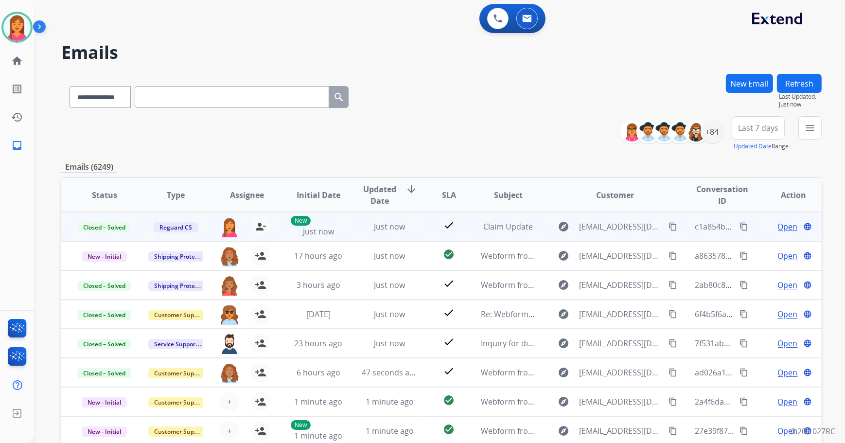
click at [739, 226] on mat-icon "content_copy" at bounding box center [743, 226] width 9 height 9
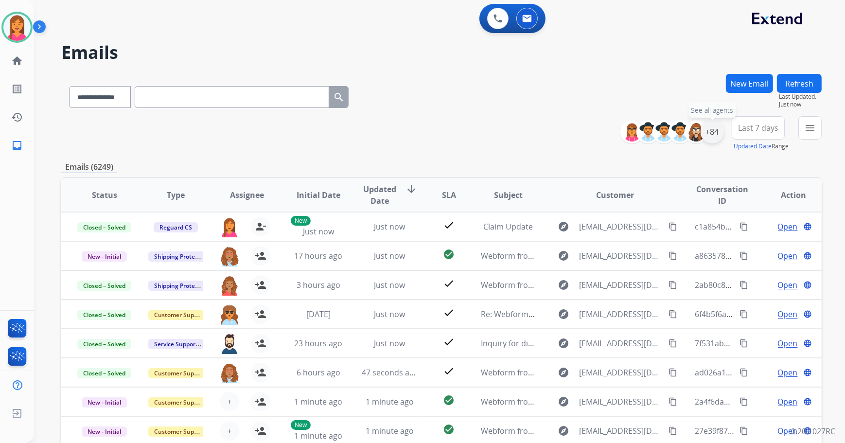
click at [710, 136] on div "+84" at bounding box center [711, 131] width 23 height 23
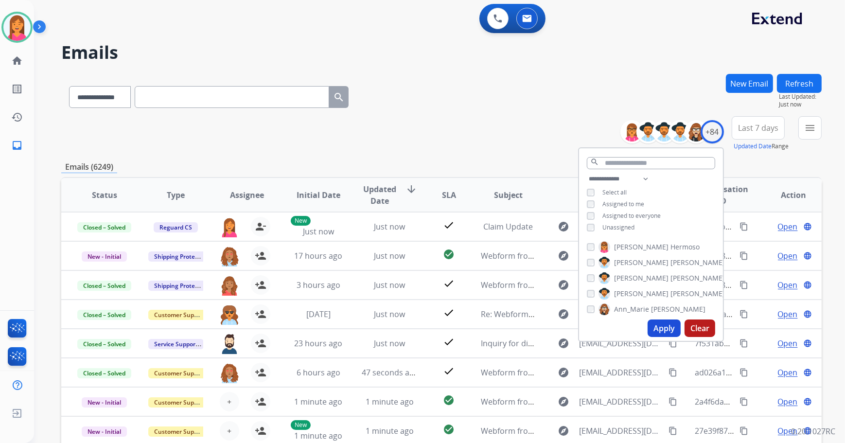
click at [607, 200] on span "Assigned to me" at bounding box center [623, 204] width 42 height 8
click at [659, 323] on button "Apply" at bounding box center [663, 327] width 33 height 17
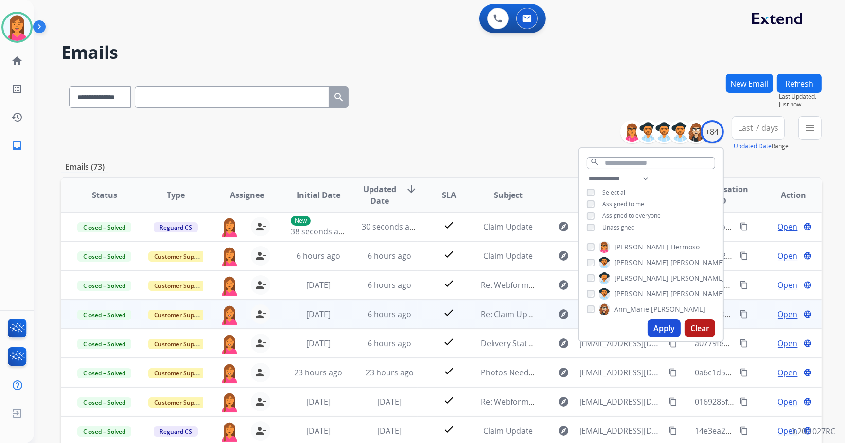
scroll to position [33, 0]
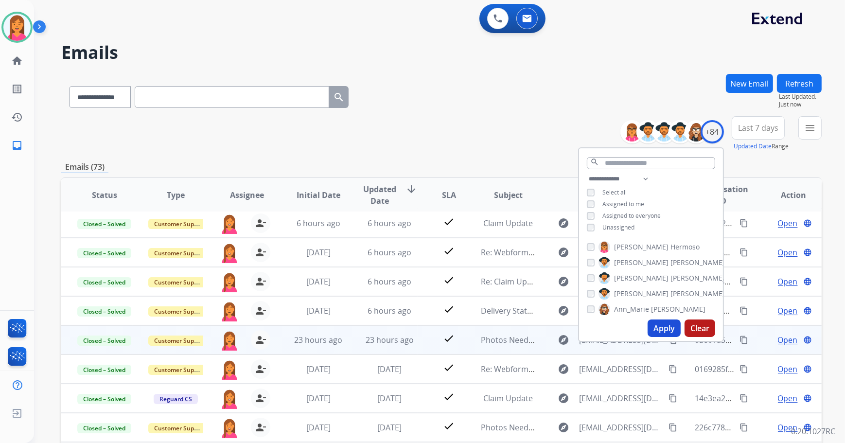
click at [459, 348] on td "check" at bounding box center [441, 339] width 48 height 29
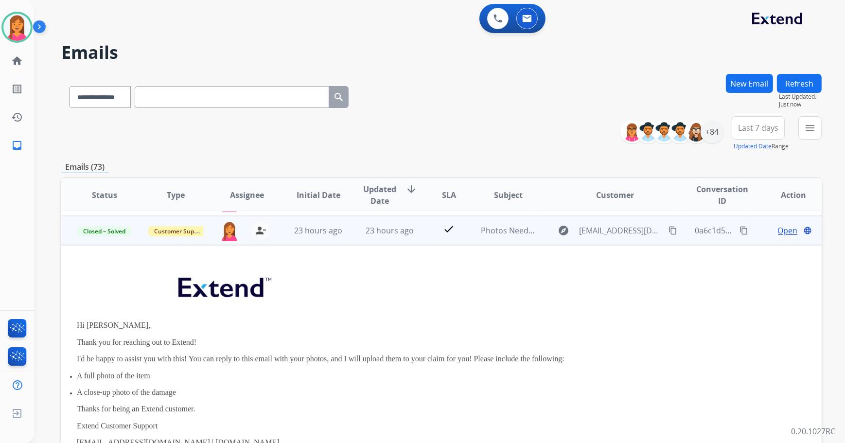
scroll to position [146, 0]
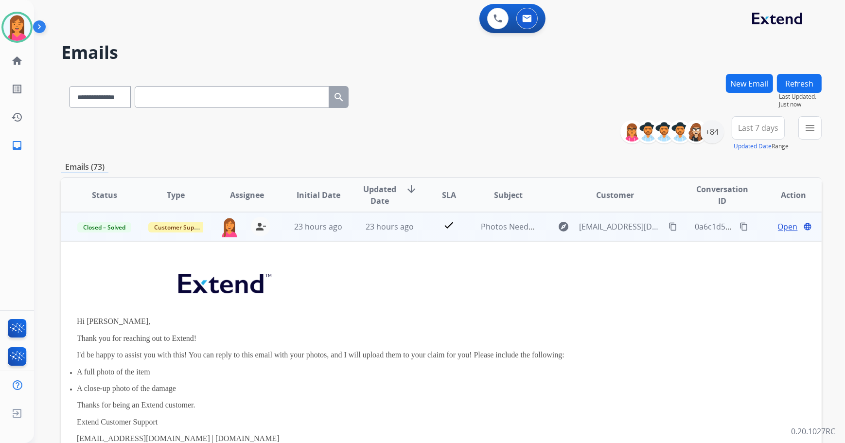
click at [739, 229] on mat-icon "content_copy" at bounding box center [743, 226] width 9 height 9
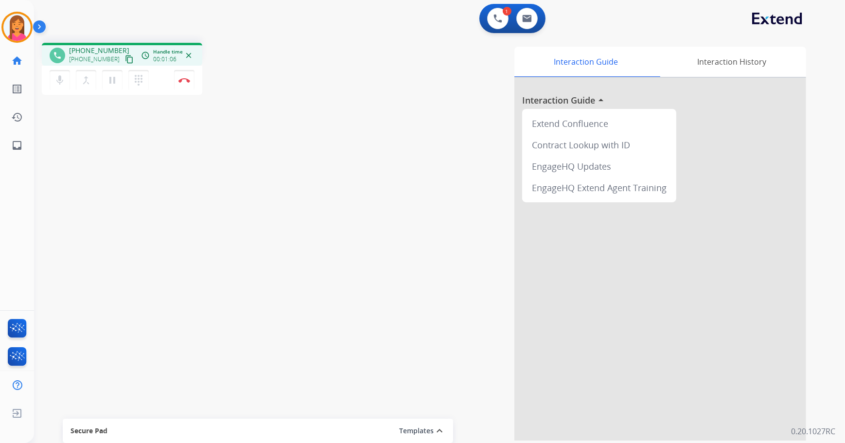
click at [125, 58] on mat-icon "content_copy" at bounding box center [129, 59] width 9 height 9
click at [524, 20] on img at bounding box center [527, 19] width 10 height 8
select select "**********"
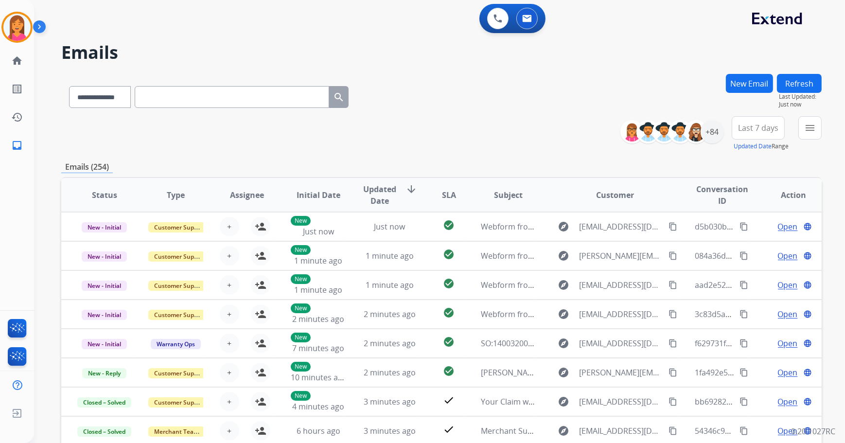
click at [763, 88] on button "New Email" at bounding box center [749, 83] width 47 height 19
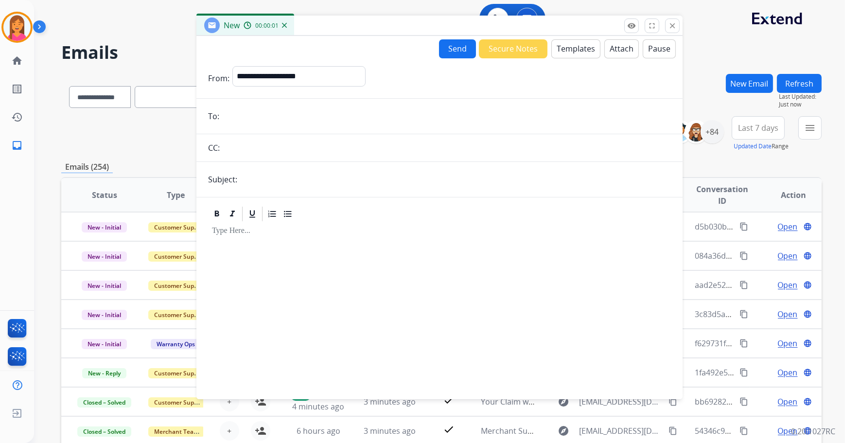
drag, startPoint x: 503, startPoint y: 68, endPoint x: 364, endPoint y: 24, distance: 145.7
click at [364, 24] on div "New 00:00:01" at bounding box center [439, 26] width 486 height 20
click at [315, 78] on select "**********" at bounding box center [298, 75] width 132 height 19
select select "**********"
click at [232, 66] on select "**********" at bounding box center [298, 75] width 132 height 19
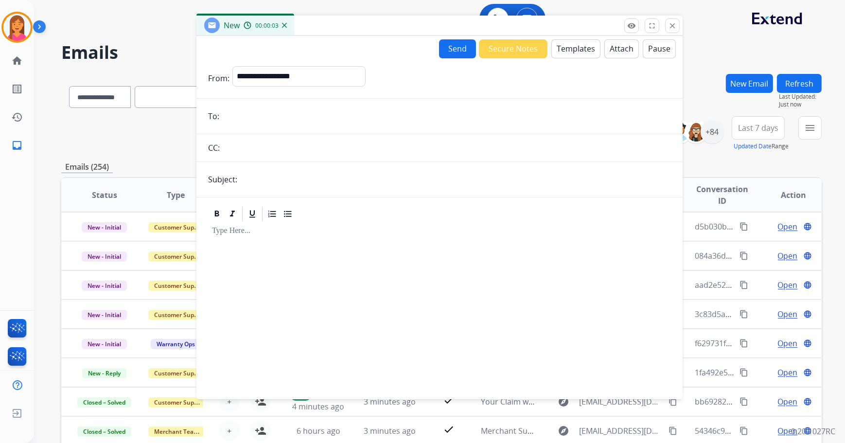
click at [262, 116] on input "email" at bounding box center [446, 115] width 449 height 19
paste input "**********"
type input "**********"
click at [265, 177] on input "text" at bounding box center [455, 179] width 431 height 19
click at [320, 175] on input "text" at bounding box center [455, 179] width 431 height 19
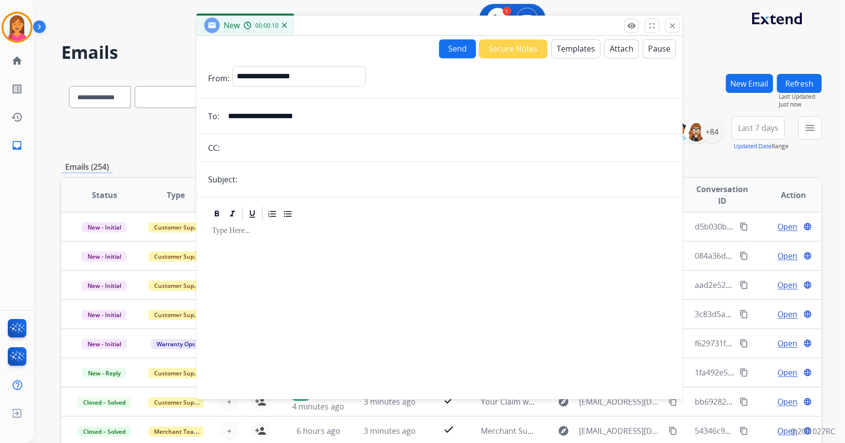
type input "**********"
click at [573, 56] on button "Templates" at bounding box center [575, 48] width 49 height 19
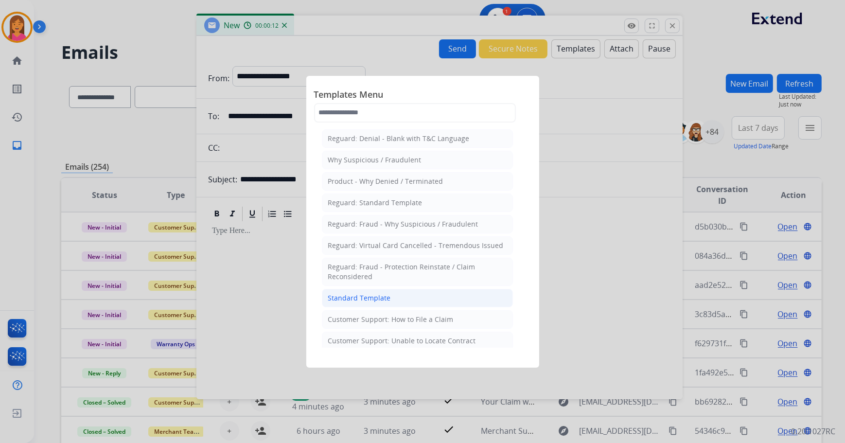
click at [426, 290] on li "Standard Template" at bounding box center [417, 298] width 191 height 18
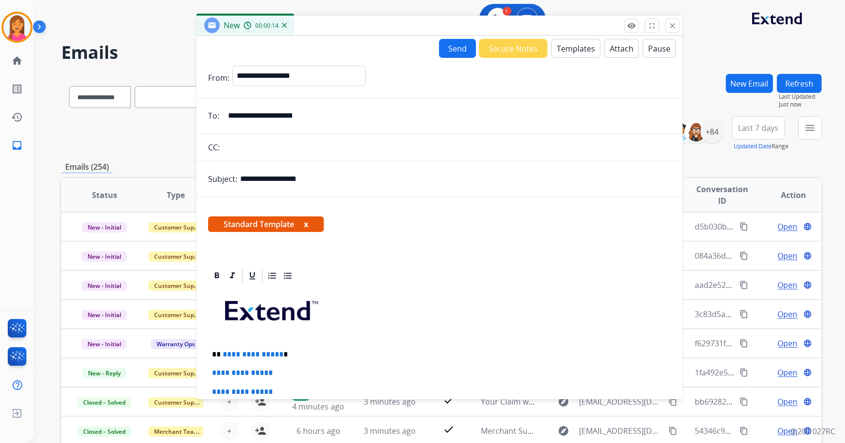
click at [310, 226] on span "Standard Template x" at bounding box center [266, 224] width 116 height 16
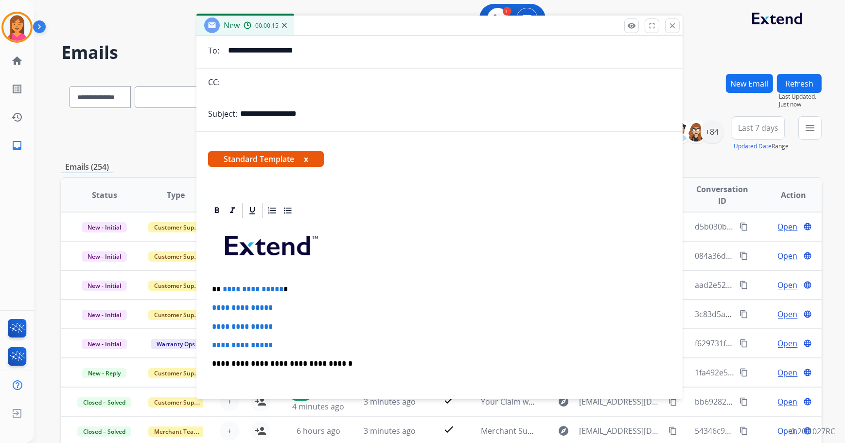
scroll to position [88, 0]
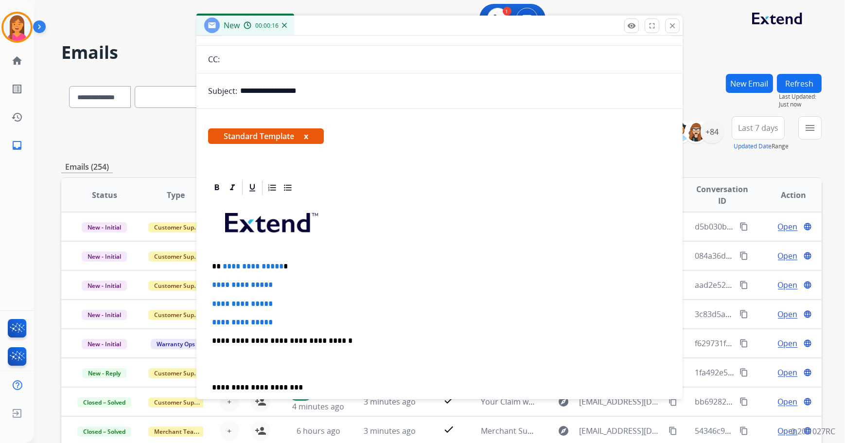
click at [307, 136] on button "x" at bounding box center [306, 136] width 4 height 12
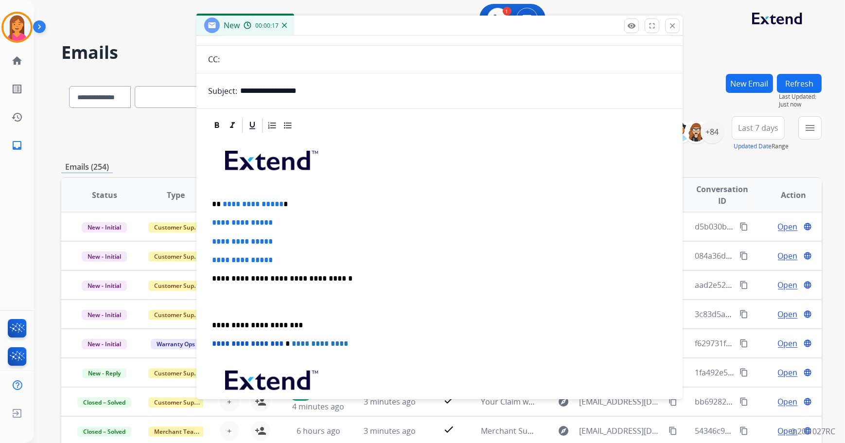
click at [288, 201] on p "**********" at bounding box center [436, 204] width 448 height 9
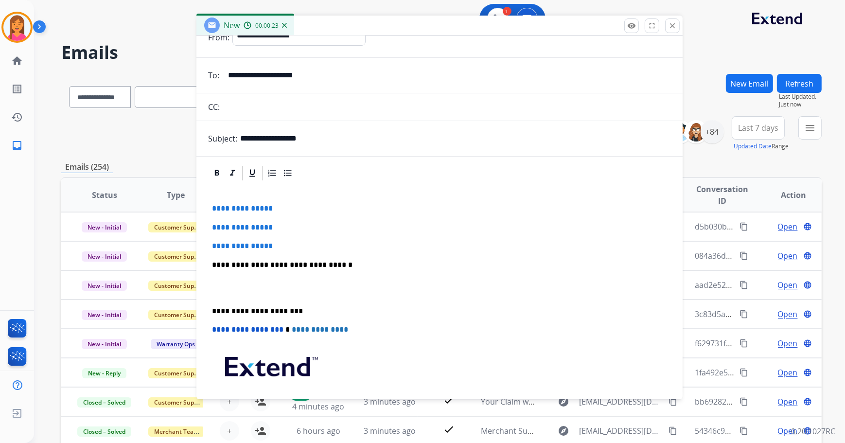
scroll to position [0, 0]
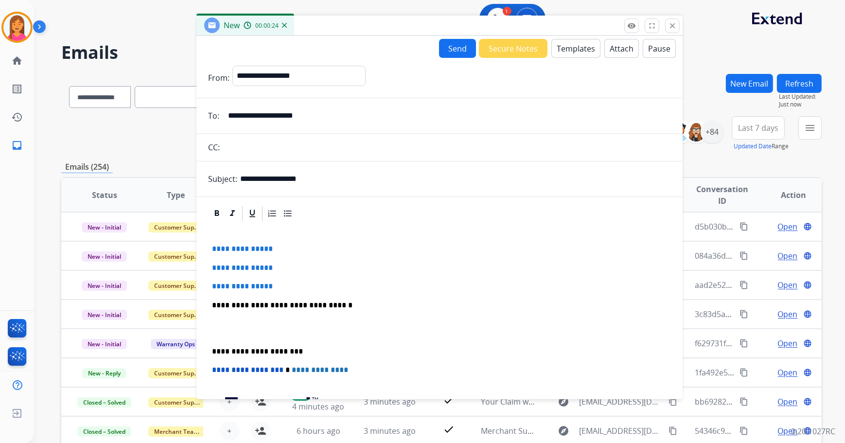
click at [560, 54] on button "Templates" at bounding box center [575, 48] width 49 height 19
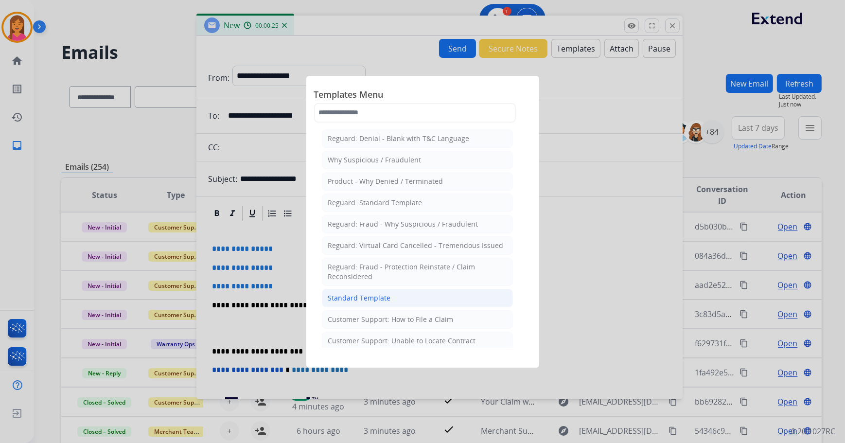
click at [389, 290] on li "Standard Template" at bounding box center [417, 298] width 191 height 18
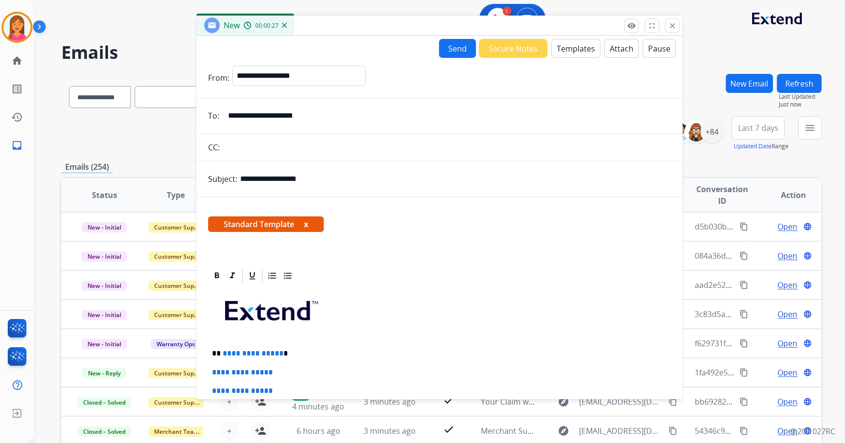
click at [307, 222] on button "x" at bounding box center [306, 224] width 4 height 12
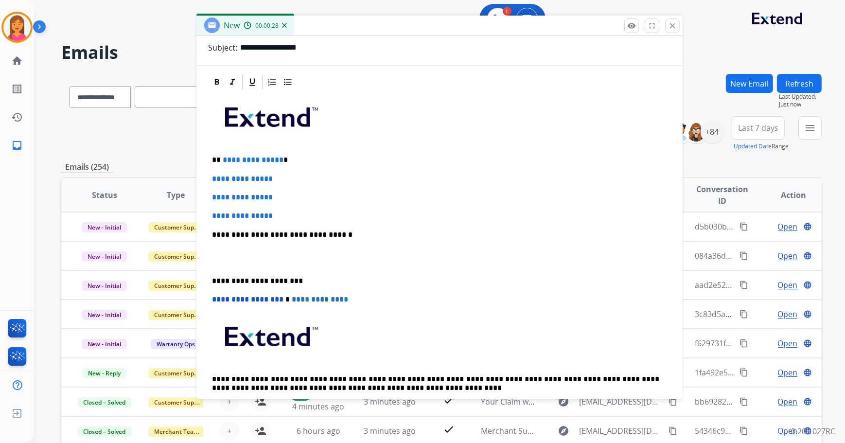
scroll to position [132, 0]
click at [289, 153] on div "**********" at bounding box center [439, 256] width 463 height 333
click at [281, 208] on div "**********" at bounding box center [439, 256] width 463 height 333
click at [245, 153] on div "**********" at bounding box center [439, 256] width 463 height 333
drag, startPoint x: 286, startPoint y: 214, endPoint x: 206, endPoint y: 177, distance: 88.3
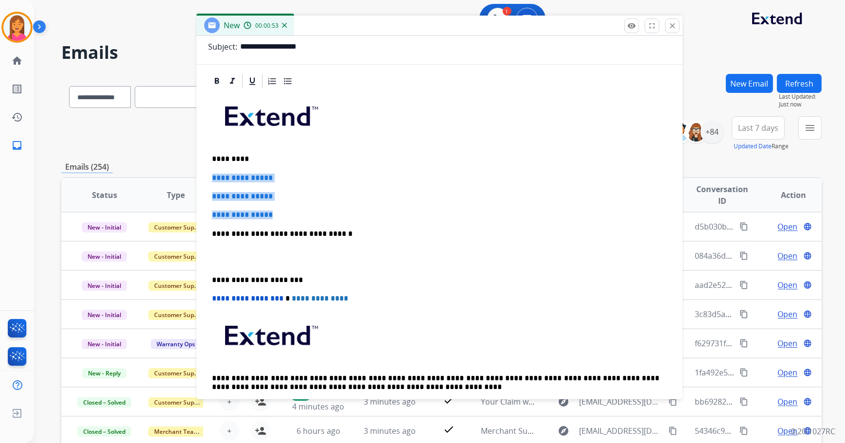
click at [206, 177] on div "**********" at bounding box center [439, 246] width 486 height 348
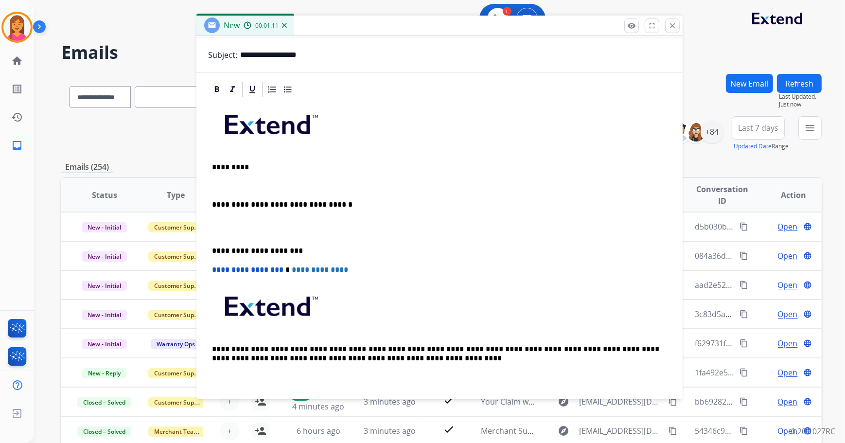
click at [217, 179] on div "**********" at bounding box center [439, 245] width 463 height 295
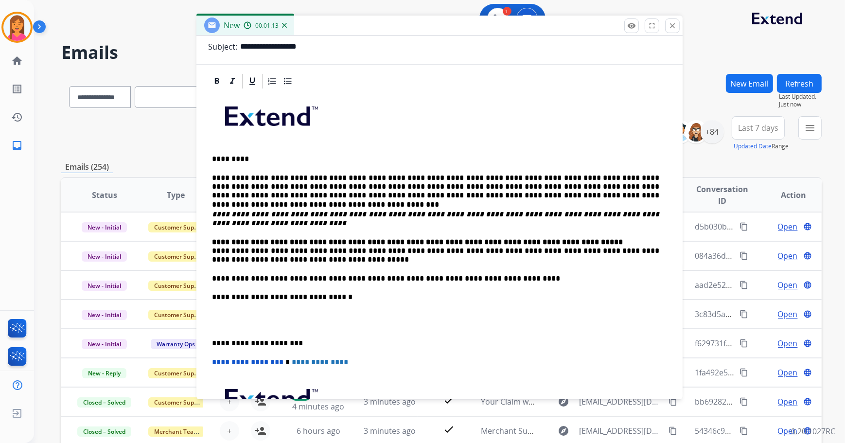
click at [208, 249] on div "**********" at bounding box center [439, 288] width 463 height 396
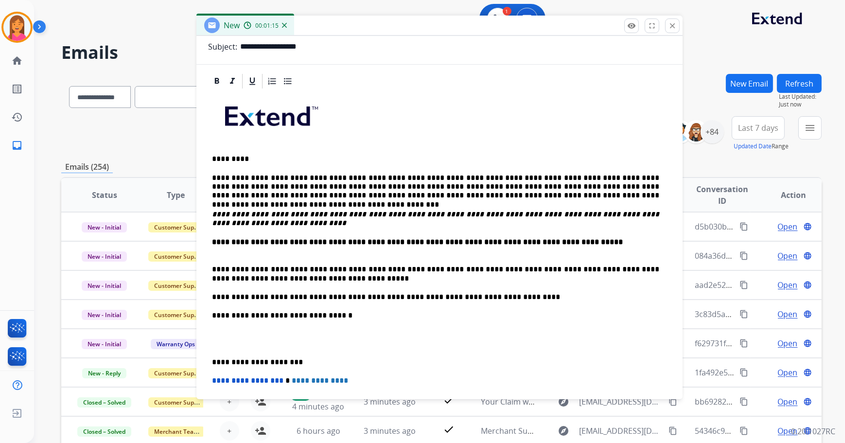
click at [209, 362] on div "**********" at bounding box center [439, 297] width 463 height 415
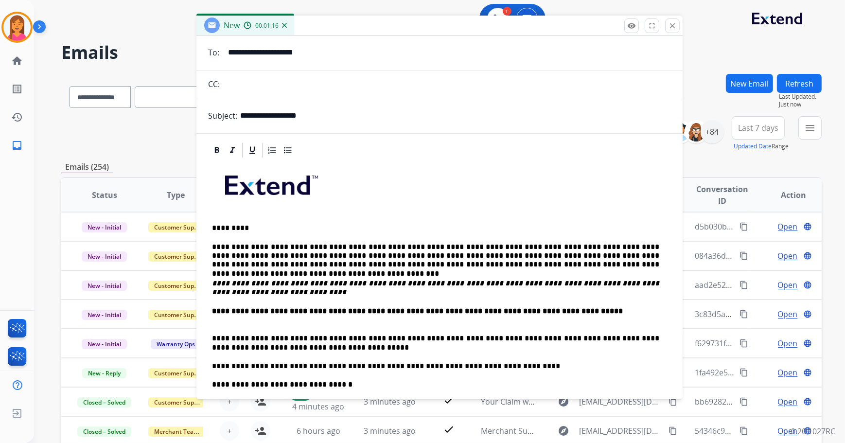
scroll to position [0, 0]
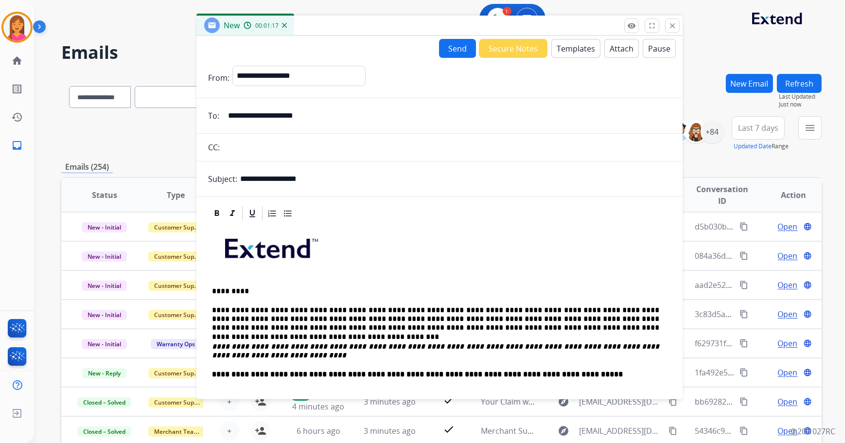
click at [440, 47] on button "Send" at bounding box center [457, 48] width 37 height 19
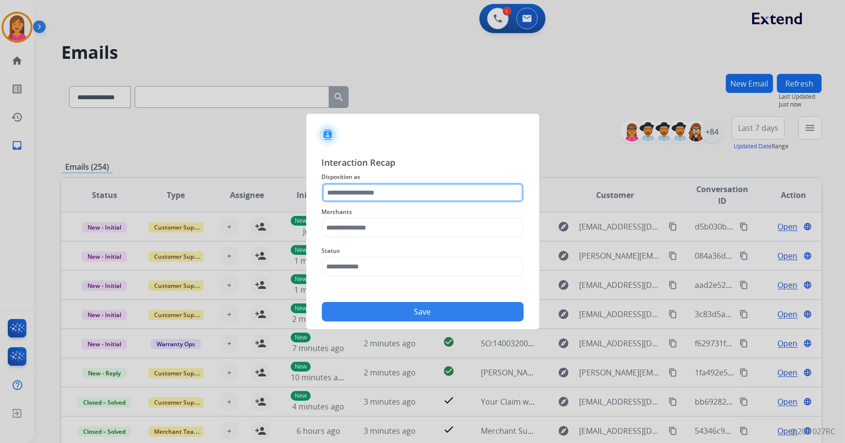
click at [388, 191] on input "text" at bounding box center [423, 192] width 202 height 19
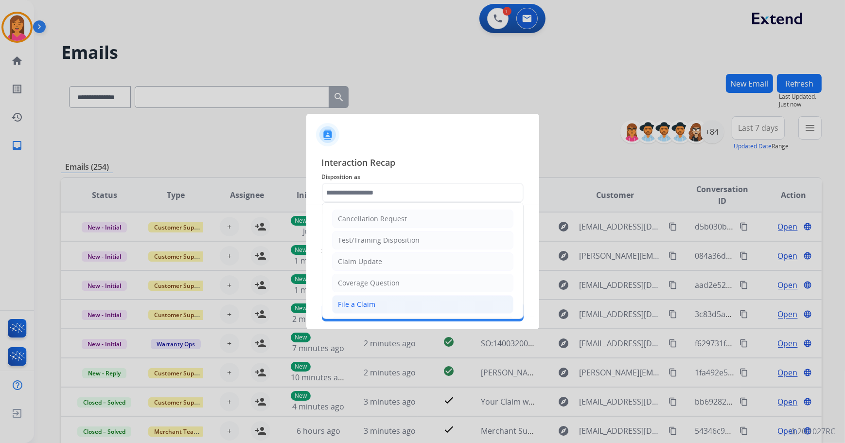
click at [380, 296] on li "File a Claim" at bounding box center [422, 304] width 181 height 18
type input "**********"
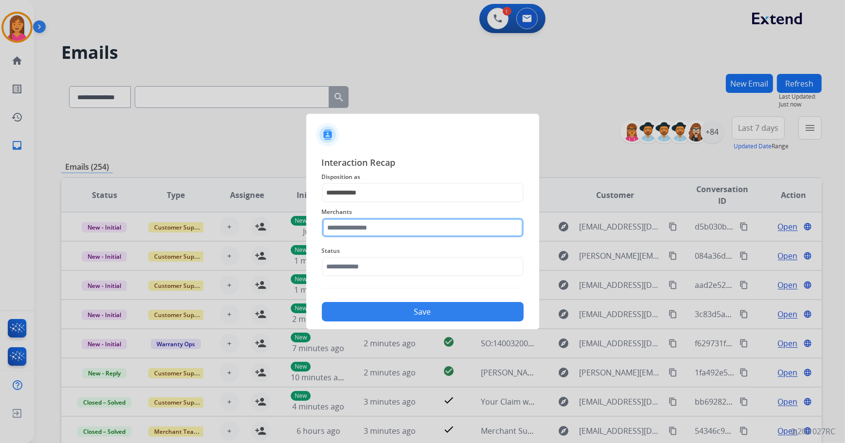
click at [372, 234] on input "text" at bounding box center [423, 227] width 202 height 19
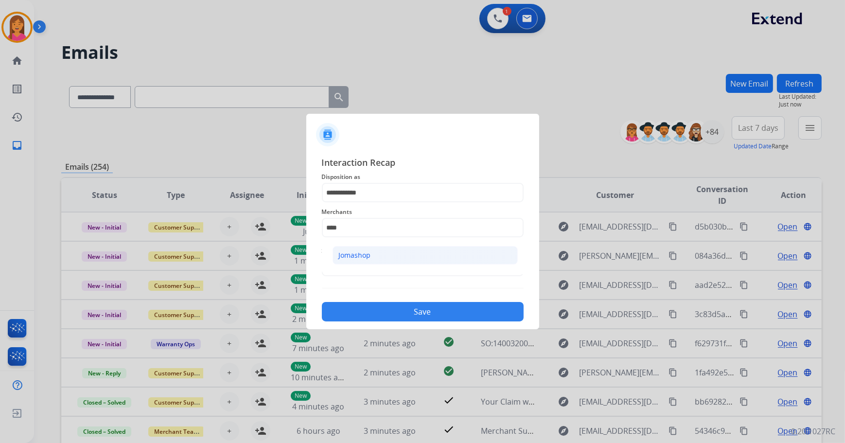
click at [401, 262] on li "Jomashop" at bounding box center [424, 255] width 185 height 18
type input "********"
click at [397, 268] on input "text" at bounding box center [423, 266] width 202 height 19
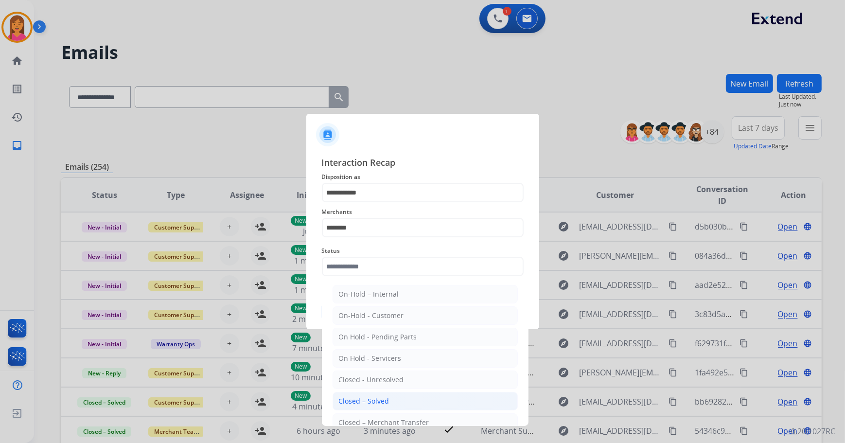
click at [395, 402] on li "Closed – Solved" at bounding box center [424, 401] width 185 height 18
type input "**********"
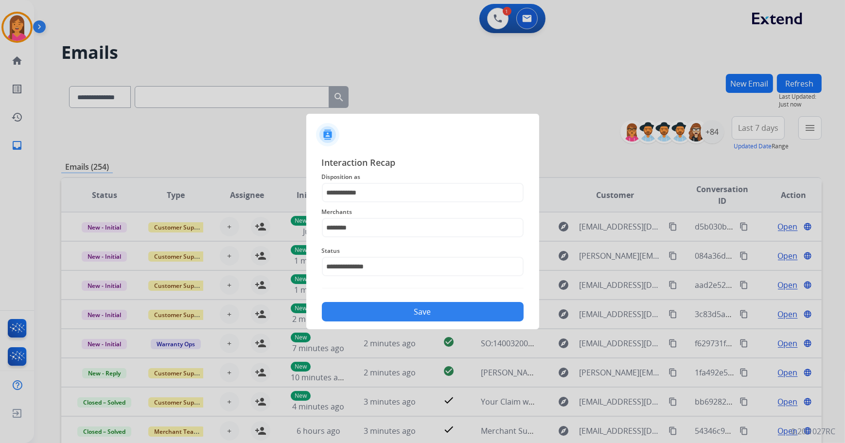
click at [410, 314] on button "Save" at bounding box center [423, 311] width 202 height 19
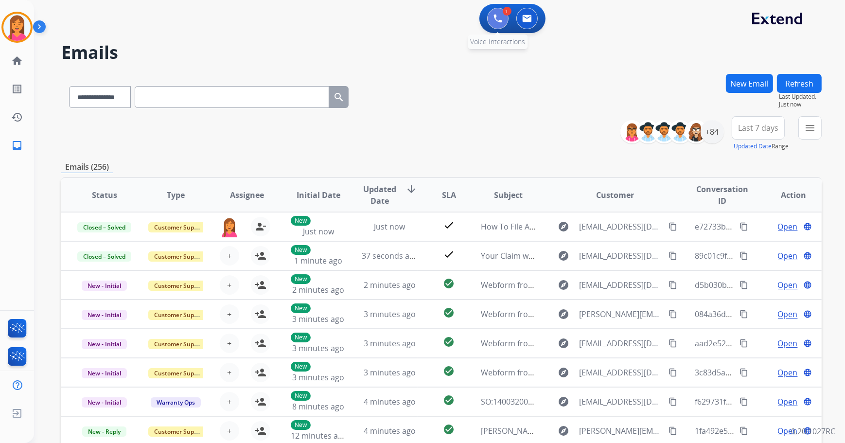
click at [490, 22] on button at bounding box center [497, 18] width 21 height 21
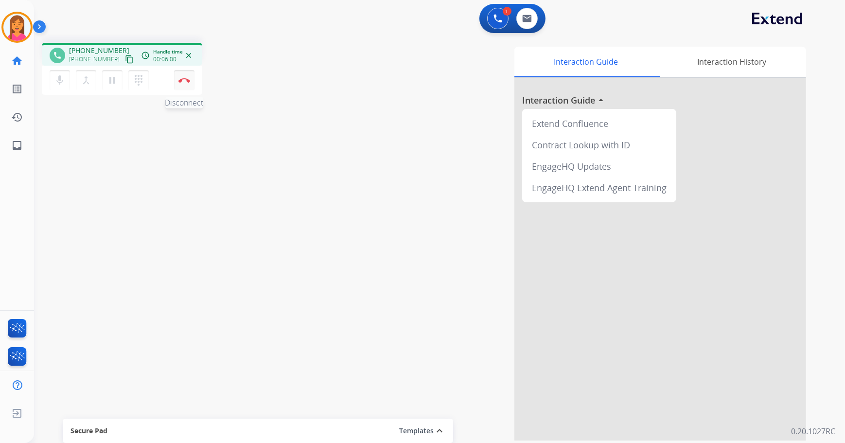
drag, startPoint x: 180, startPoint y: 85, endPoint x: 186, endPoint y: 86, distance: 5.9
click at [180, 84] on button "Disconnect" at bounding box center [184, 80] width 20 height 20
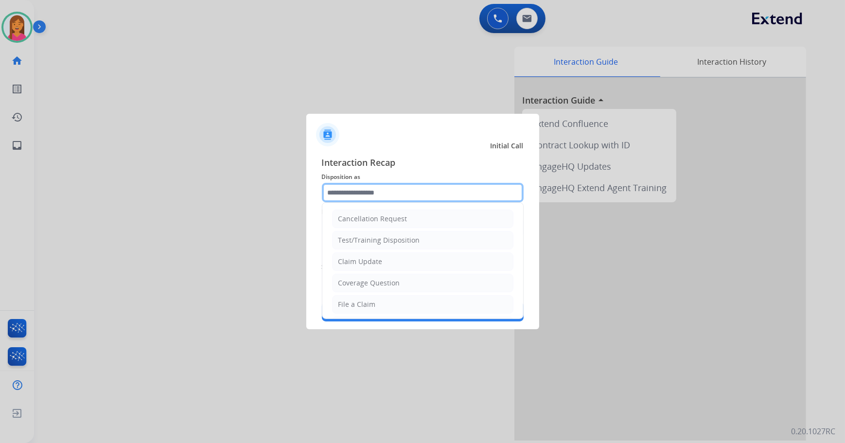
click at [363, 196] on input "text" at bounding box center [423, 192] width 202 height 19
click at [362, 302] on div "File a Claim" at bounding box center [356, 304] width 37 height 10
type input "**********"
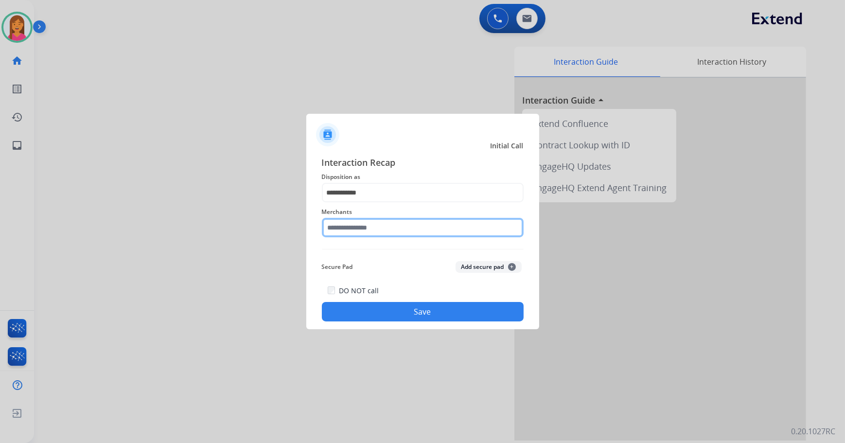
click at [366, 225] on input "text" at bounding box center [423, 227] width 202 height 19
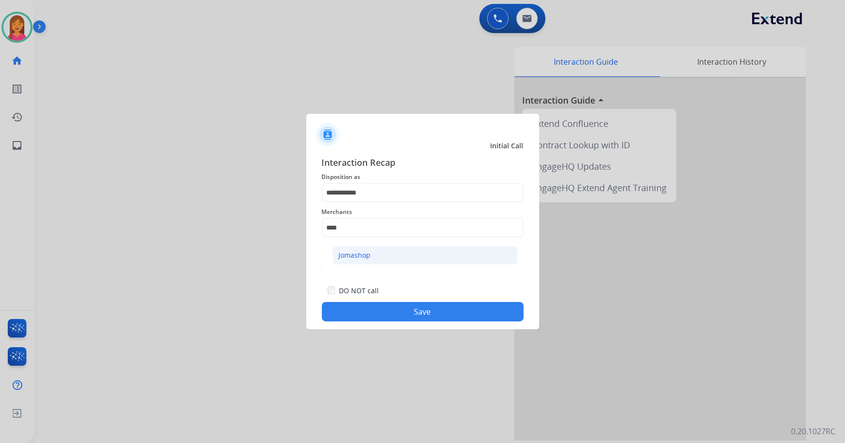
click at [353, 263] on li "Jomashop" at bounding box center [424, 255] width 185 height 18
type input "********"
click at [373, 311] on button "Save" at bounding box center [423, 311] width 202 height 19
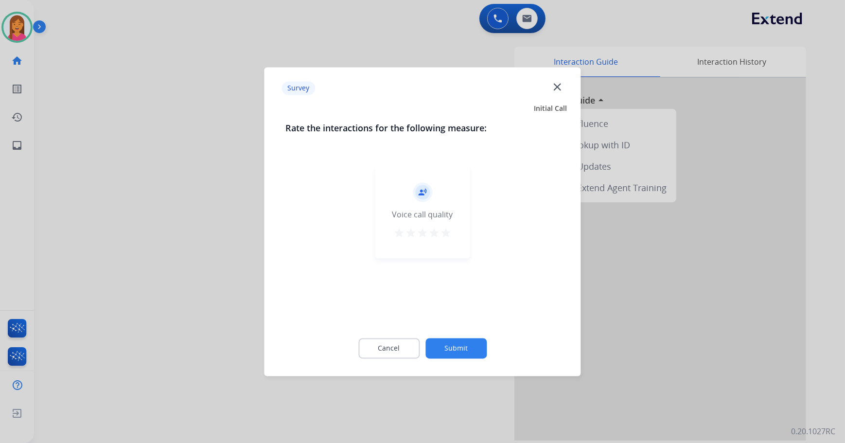
click at [444, 228] on mat-icon "star" at bounding box center [446, 233] width 12 height 12
click at [459, 344] on button "Submit" at bounding box center [455, 348] width 61 height 20
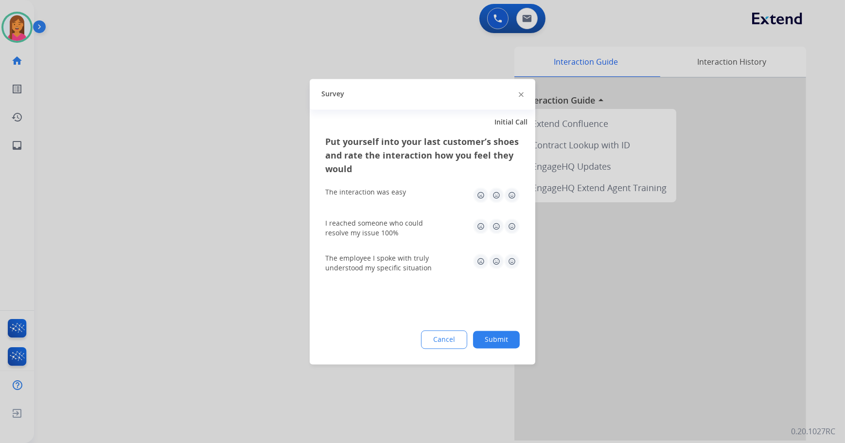
click at [515, 191] on img at bounding box center [512, 195] width 16 height 16
click at [508, 227] on img at bounding box center [512, 226] width 16 height 16
click at [516, 262] on img at bounding box center [512, 261] width 16 height 16
click at [499, 336] on button "Submit" at bounding box center [496, 338] width 47 height 17
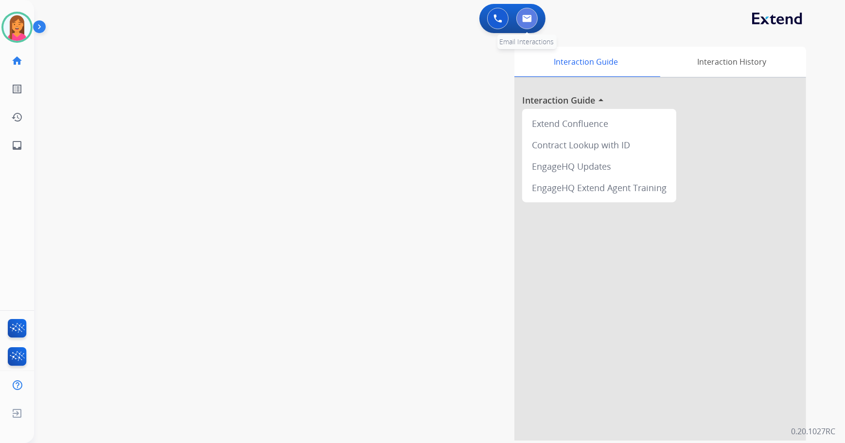
click at [529, 11] on button at bounding box center [526, 18] width 21 height 21
select select "**********"
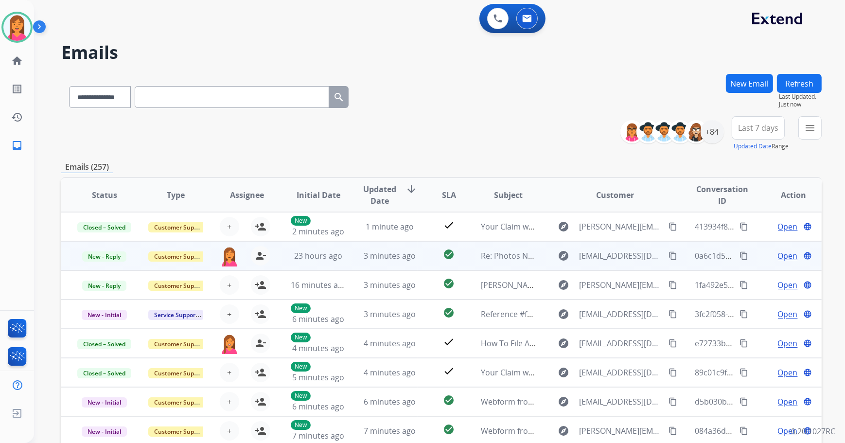
click at [417, 262] on td "check_circle" at bounding box center [441, 255] width 48 height 29
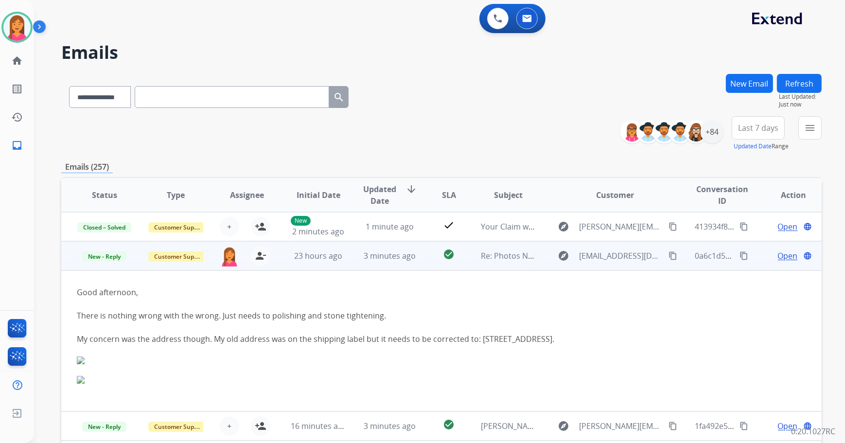
scroll to position [29, 0]
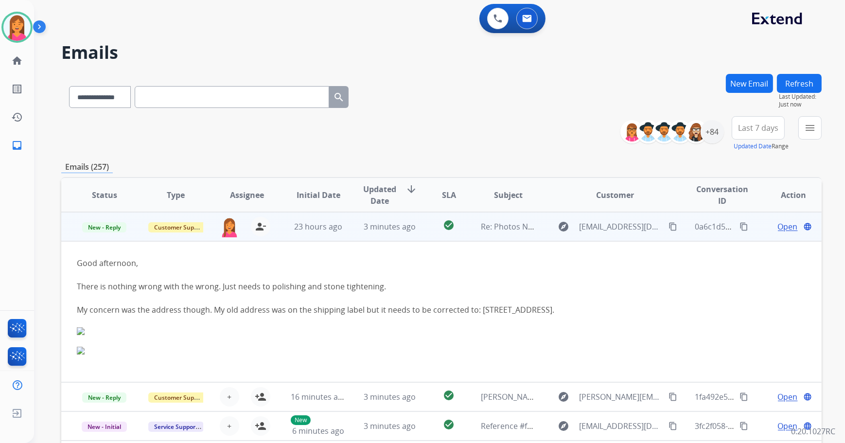
click at [417, 235] on td "check_circle" at bounding box center [441, 226] width 48 height 29
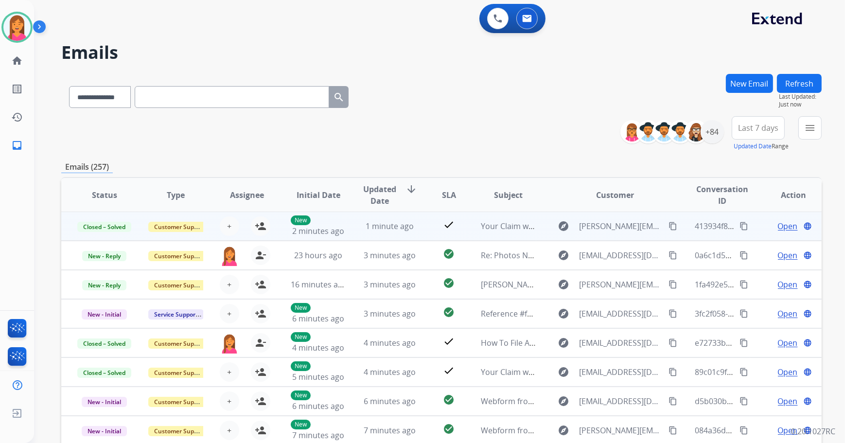
click at [739, 227] on mat-icon "content_copy" at bounding box center [743, 226] width 9 height 9
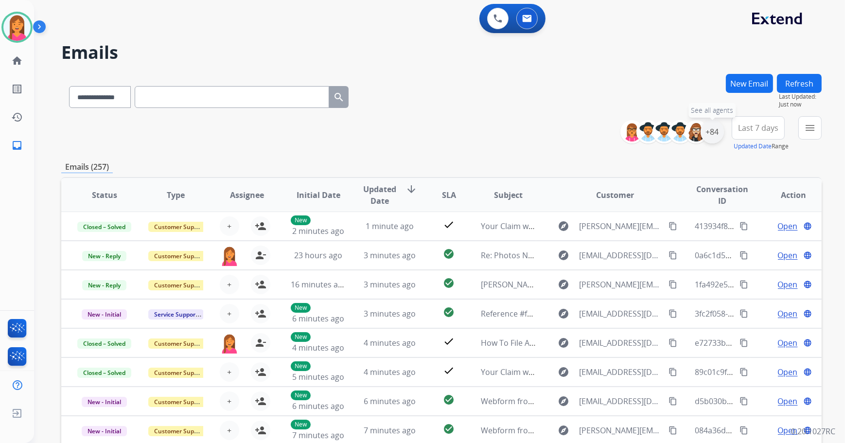
click at [715, 135] on div "+84" at bounding box center [711, 131] width 23 height 23
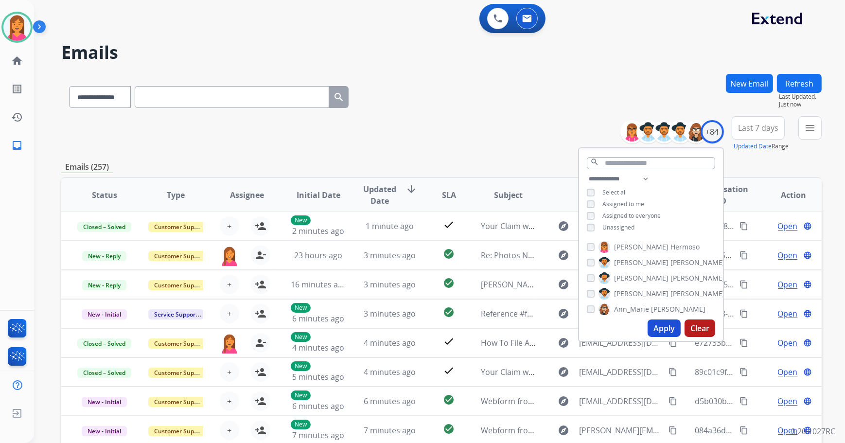
click at [616, 226] on span "Unassigned" at bounding box center [618, 227] width 32 height 8
click at [656, 330] on button "Apply" at bounding box center [663, 327] width 33 height 17
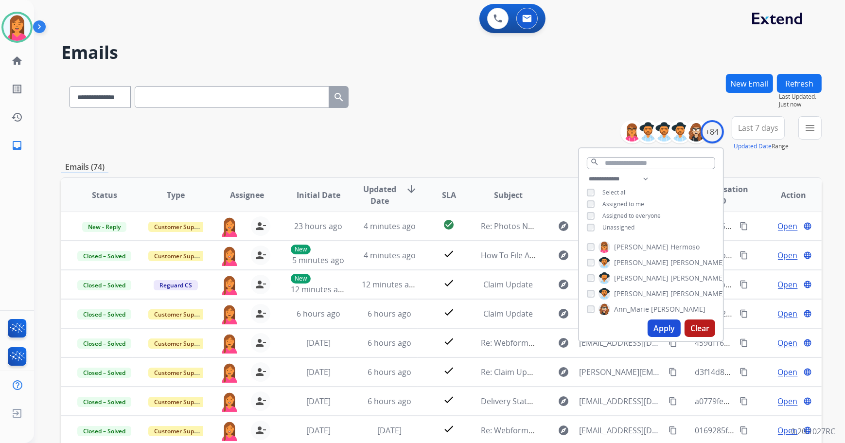
click at [495, 132] on div "**********" at bounding box center [441, 133] width 760 height 35
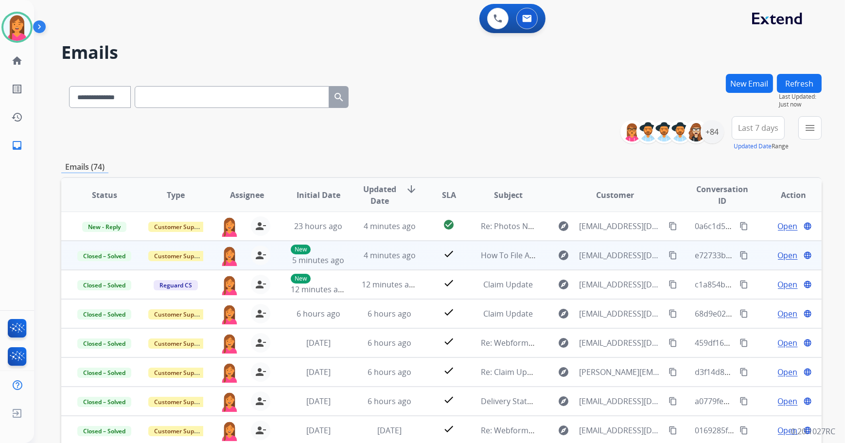
click at [739, 252] on mat-icon "content_copy" at bounding box center [743, 255] width 9 height 9
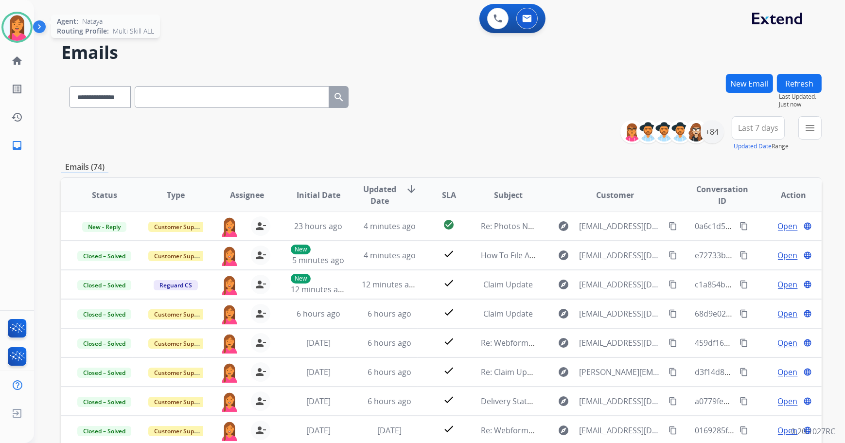
click at [18, 32] on img at bounding box center [16, 27] width 27 height 27
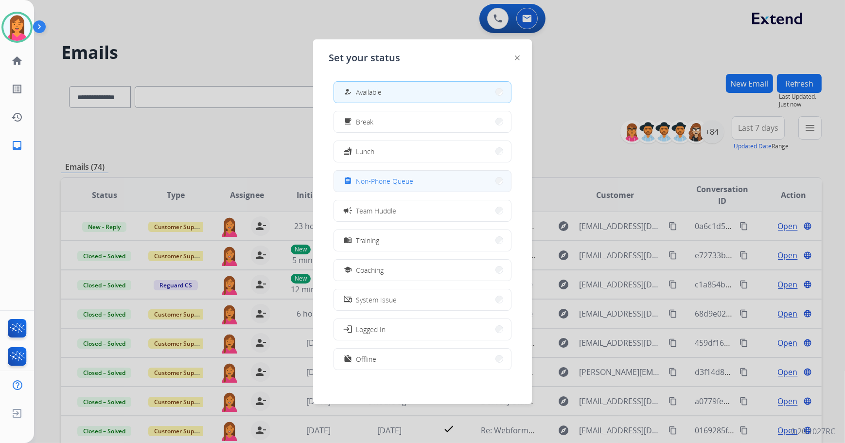
click at [367, 178] on span "Non-Phone Queue" at bounding box center [384, 181] width 57 height 10
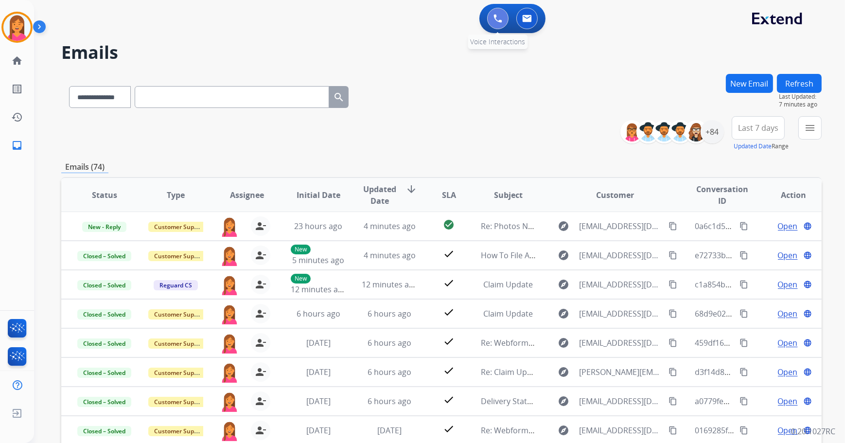
click at [494, 15] on img at bounding box center [497, 18] width 9 height 9
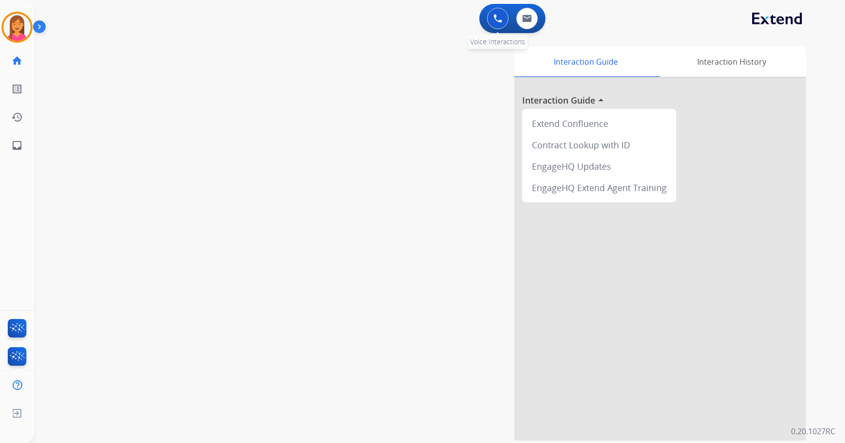
click at [496, 17] on img at bounding box center [497, 18] width 9 height 9
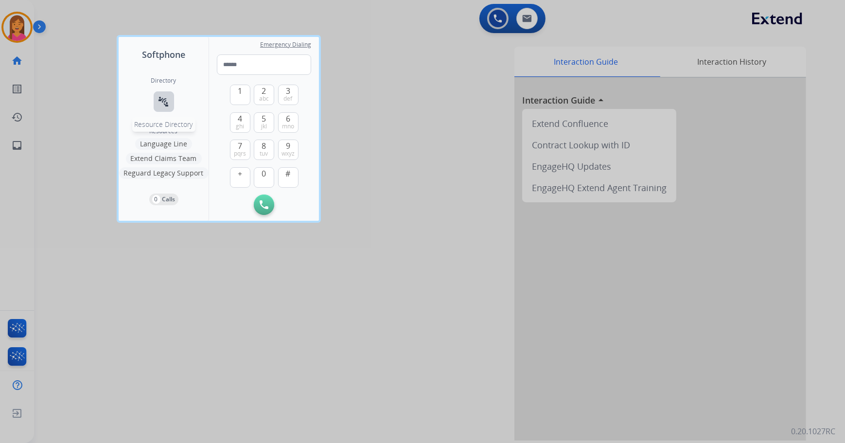
click at [160, 102] on mat-icon "connect_without_contact" at bounding box center [164, 102] width 12 height 12
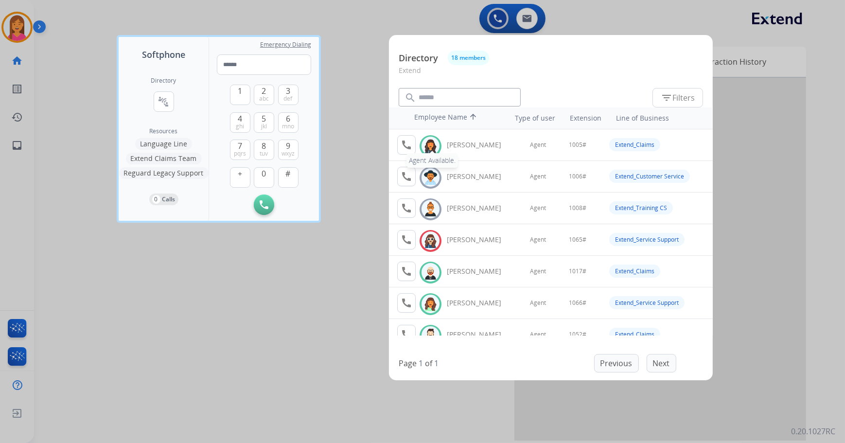
click at [402, 141] on mat-icon "call" at bounding box center [406, 145] width 12 height 12
click at [267, 280] on div at bounding box center [422, 221] width 845 height 443
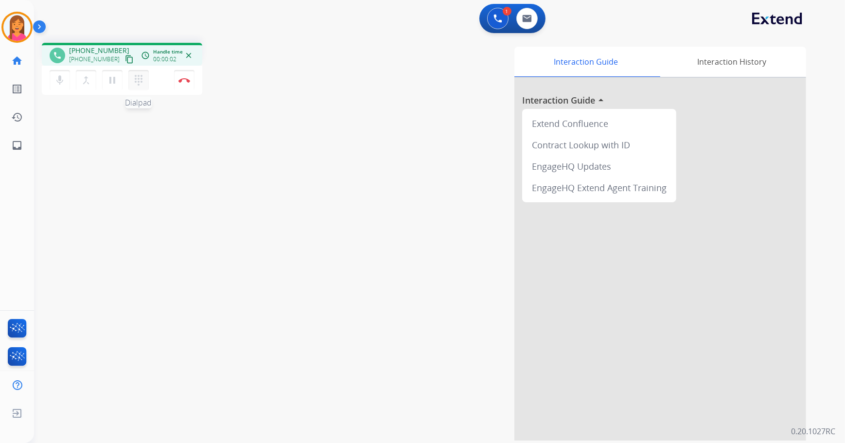
click at [139, 76] on mat-icon "dialpad" at bounding box center [139, 80] width 12 height 12
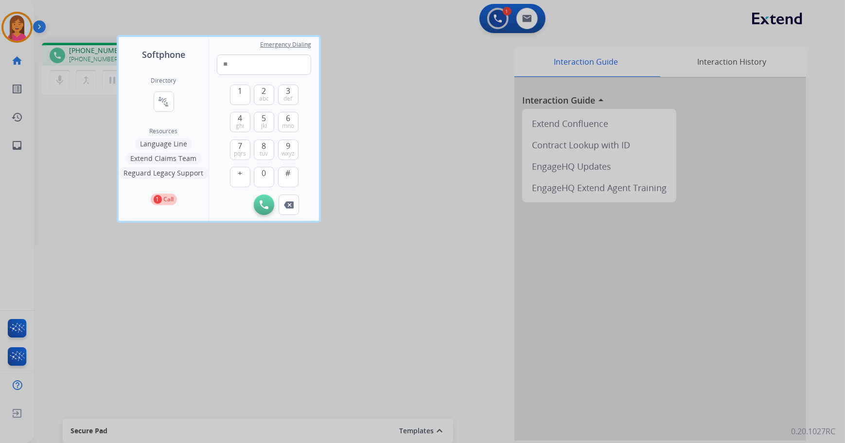
type input "*"
click at [241, 96] on span "1" at bounding box center [240, 91] width 4 height 12
click at [258, 171] on button "0" at bounding box center [264, 177] width 20 height 20
click at [260, 174] on button "0" at bounding box center [264, 177] width 20 height 20
click at [258, 121] on button "5 jkl" at bounding box center [264, 122] width 20 height 20
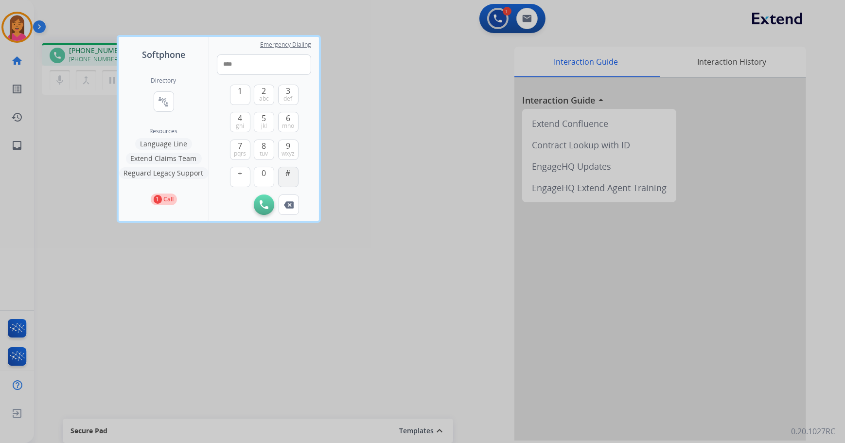
click at [283, 168] on button "#" at bounding box center [288, 177] width 20 height 20
click at [241, 90] on span "1" at bounding box center [240, 91] width 4 height 12
click at [262, 169] on span "0" at bounding box center [264, 173] width 4 height 12
click at [258, 123] on button "5 jkl" at bounding box center [264, 122] width 20 height 20
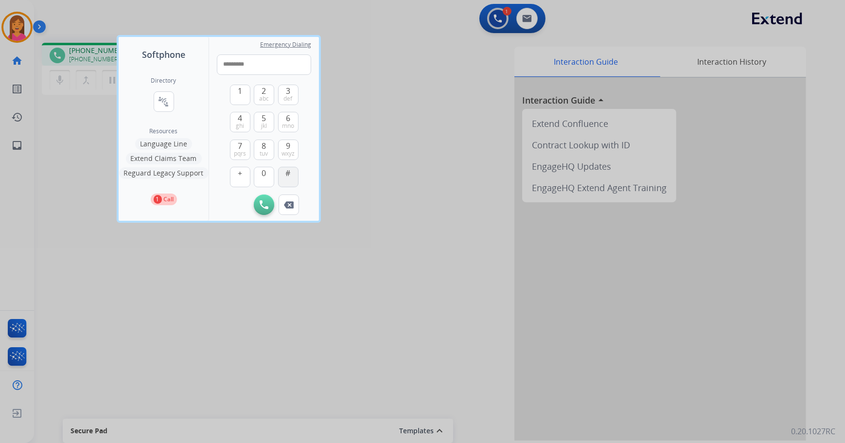
click at [283, 174] on button "#" at bounding box center [288, 177] width 20 height 20
type input "**********"
click at [85, 269] on div at bounding box center [422, 221] width 845 height 443
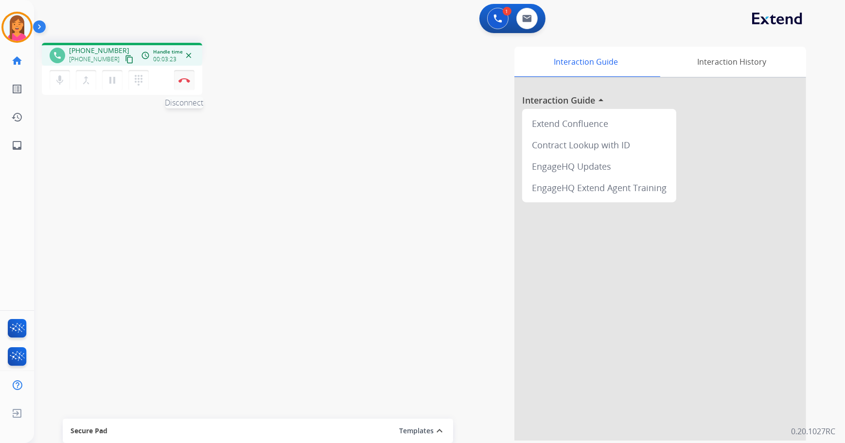
click at [176, 81] on button "Disconnect" at bounding box center [184, 80] width 20 height 20
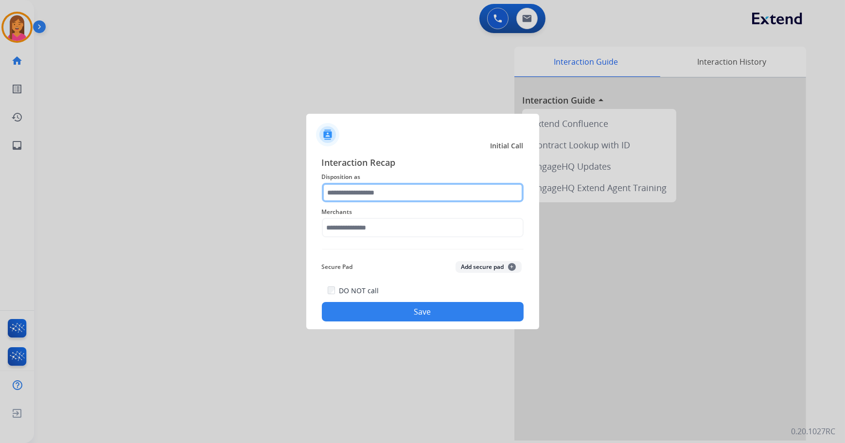
click at [369, 184] on input "text" at bounding box center [423, 192] width 202 height 19
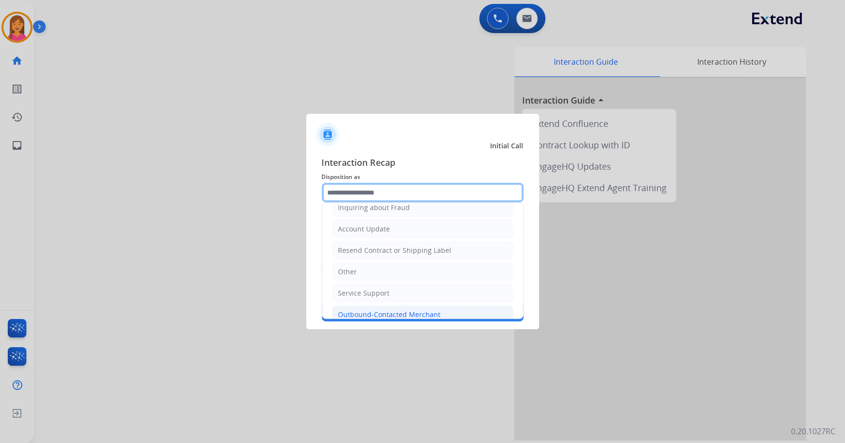
scroll to position [176, 0]
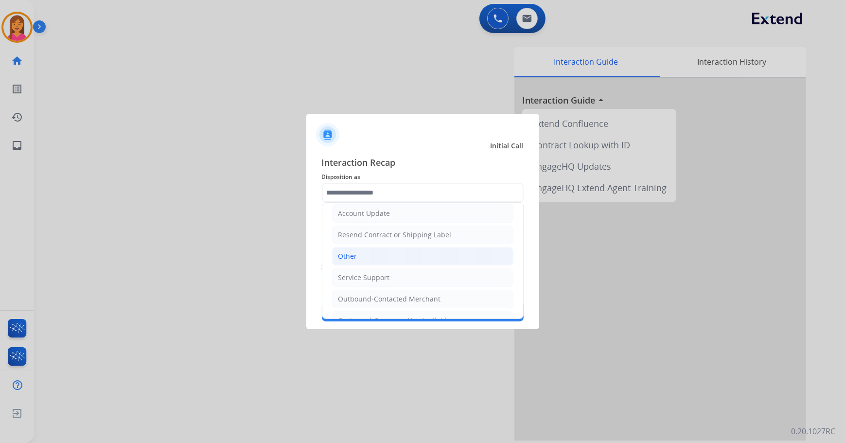
click at [364, 256] on li "Other" at bounding box center [422, 256] width 181 height 18
type input "*****"
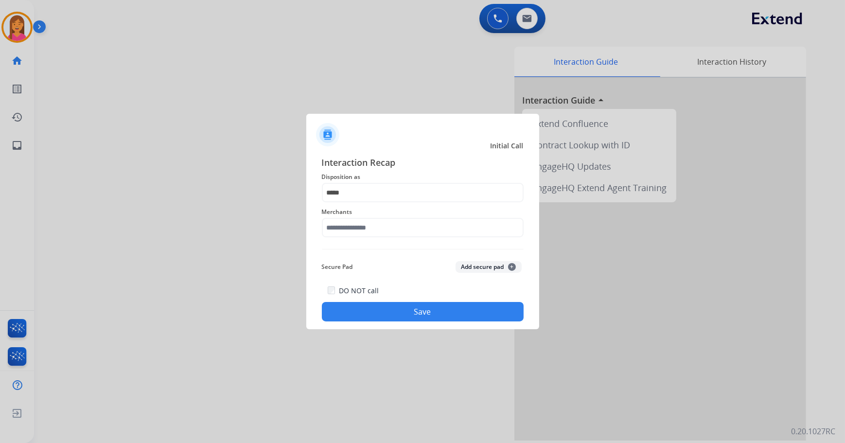
click at [375, 219] on div "Merchants" at bounding box center [423, 221] width 202 height 39
click at [377, 222] on input "text" at bounding box center [423, 227] width 202 height 19
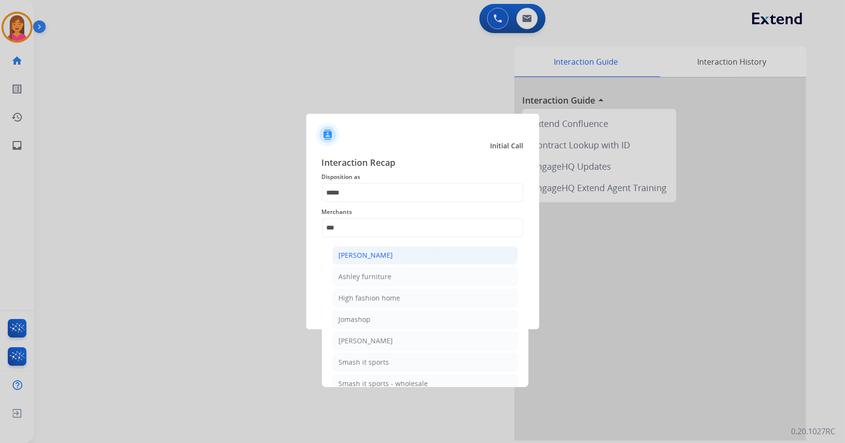
click at [382, 257] on div "[PERSON_NAME]" at bounding box center [366, 255] width 54 height 10
type input "**********"
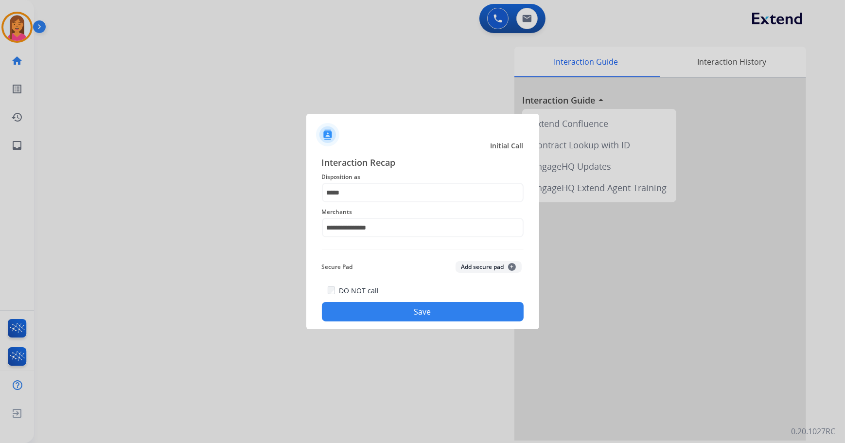
click at [379, 306] on button "Save" at bounding box center [423, 311] width 202 height 19
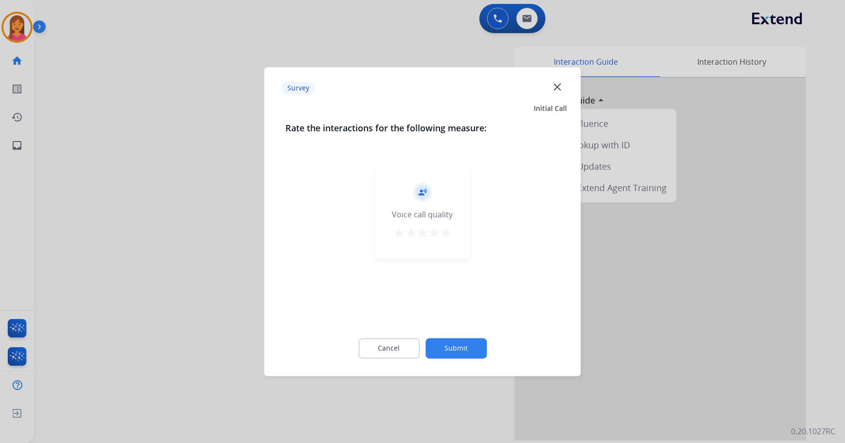
click at [449, 232] on mat-icon "star" at bounding box center [446, 233] width 12 height 12
click at [449, 354] on button "Submit" at bounding box center [455, 348] width 61 height 20
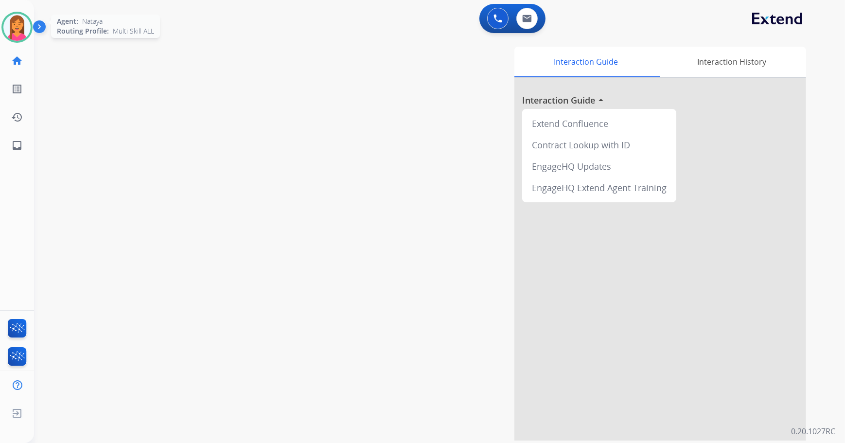
click at [29, 22] on div at bounding box center [16, 27] width 31 height 31
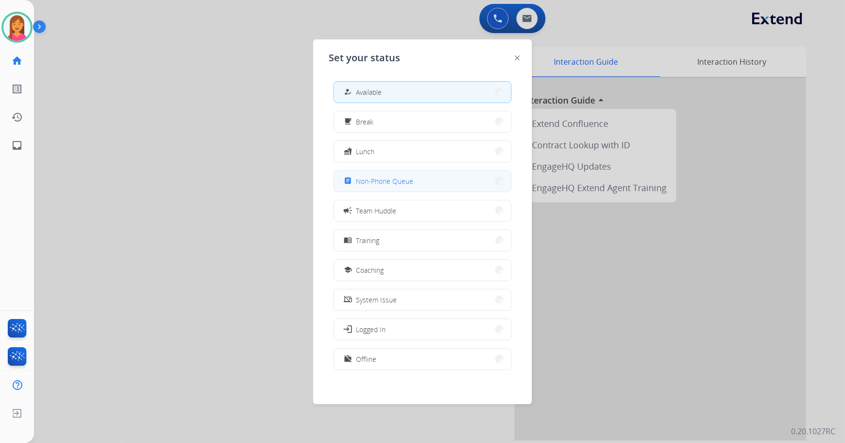
click at [363, 179] on span "Non-Phone Queue" at bounding box center [384, 181] width 57 height 10
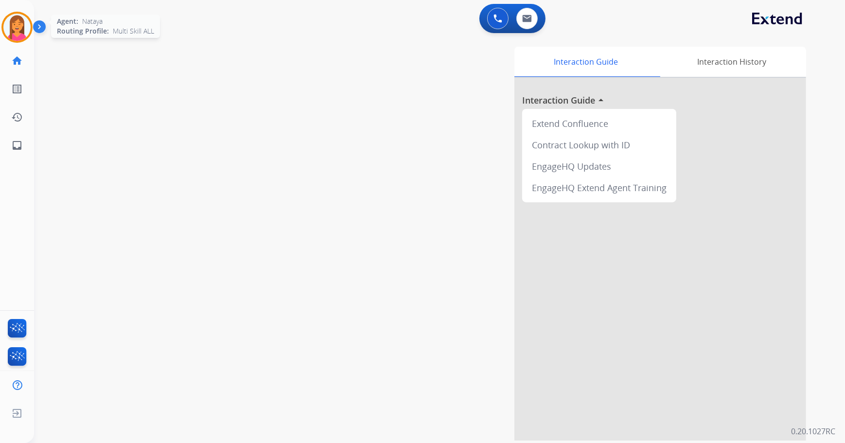
click at [21, 25] on img at bounding box center [16, 27] width 27 height 27
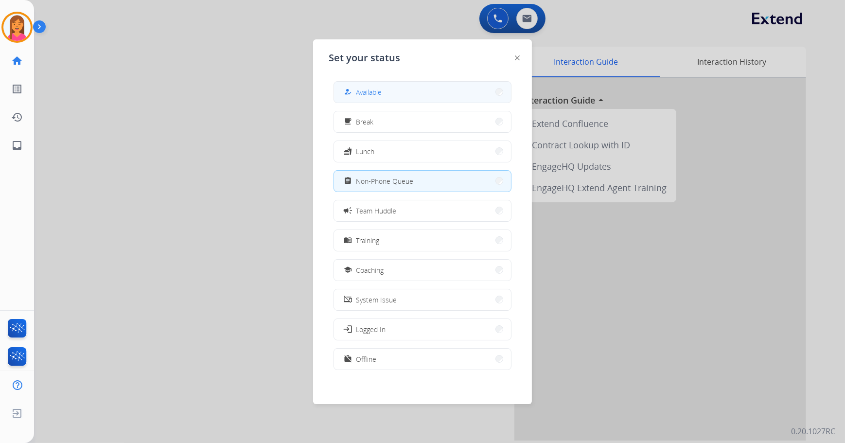
click at [393, 84] on button "how_to_reg Available" at bounding box center [422, 92] width 177 height 21
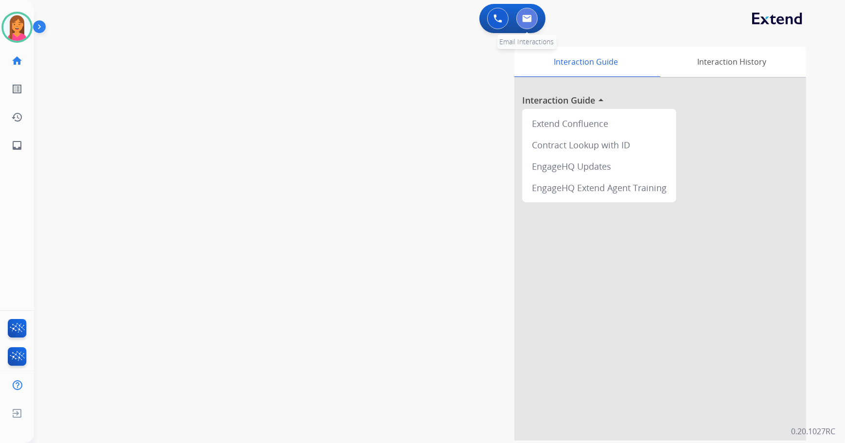
click at [525, 17] on img at bounding box center [527, 19] width 10 height 8
select select "**********"
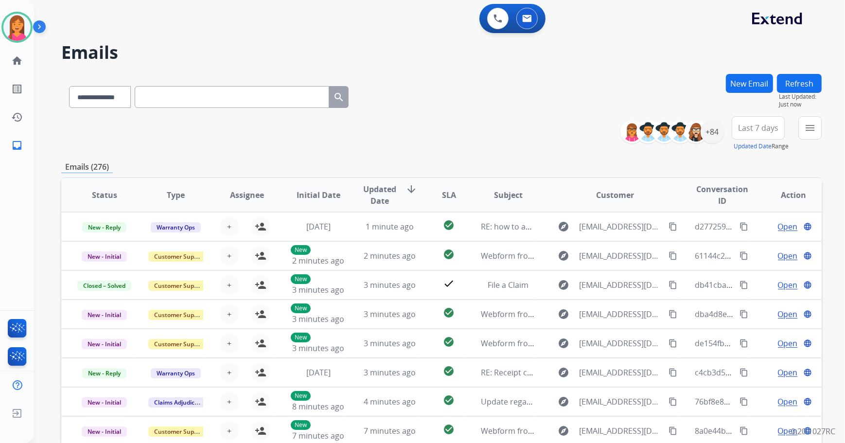
click at [747, 87] on button "New Email" at bounding box center [749, 83] width 47 height 19
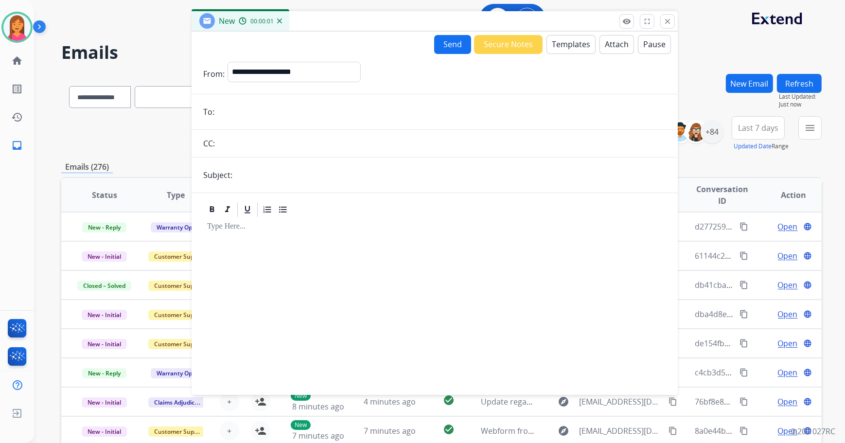
drag, startPoint x: 498, startPoint y: 74, endPoint x: 337, endPoint y: 49, distance: 162.8
click at [337, 32] on div "New 00:00:01" at bounding box center [434, 21] width 486 height 20
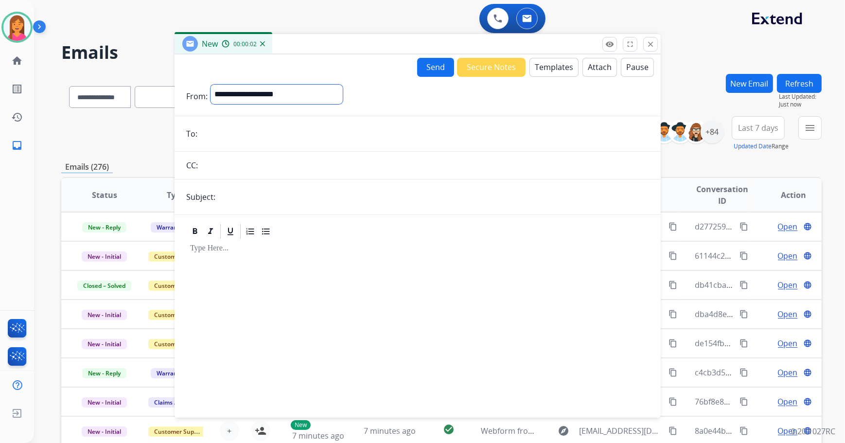
click at [264, 96] on select "**********" at bounding box center [276, 94] width 132 height 19
select select "**********"
click at [210, 85] on select "**********" at bounding box center [276, 94] width 132 height 19
click at [211, 131] on input "email" at bounding box center [424, 134] width 449 height 19
paste input "**********"
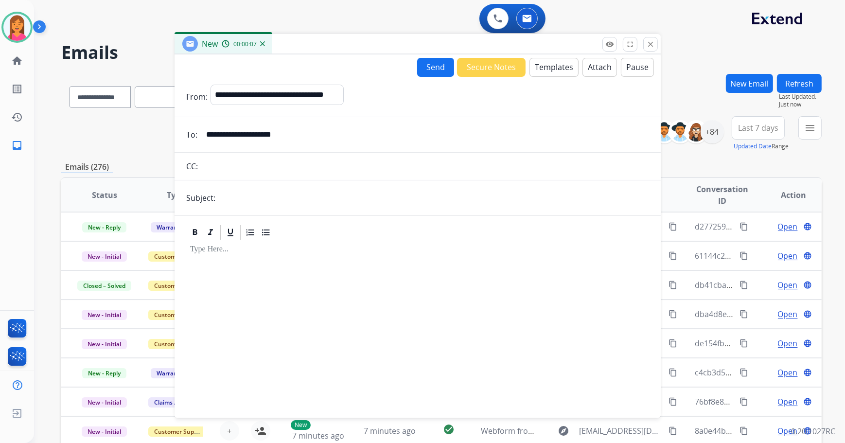
type input "**********"
click at [228, 198] on input "text" at bounding box center [433, 197] width 431 height 19
type input "**********"
click at [557, 56] on div "**********" at bounding box center [417, 233] width 486 height 359
click at [555, 64] on button "Templates" at bounding box center [553, 67] width 49 height 19
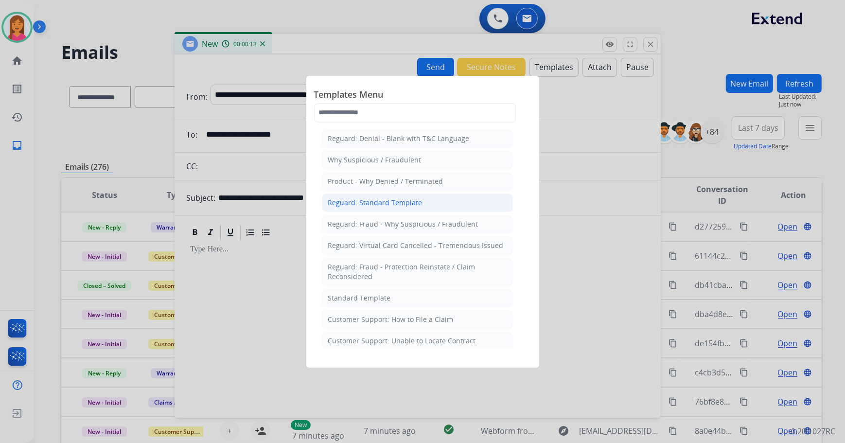
click at [357, 198] on div "Reguard: Standard Template" at bounding box center [375, 203] width 94 height 10
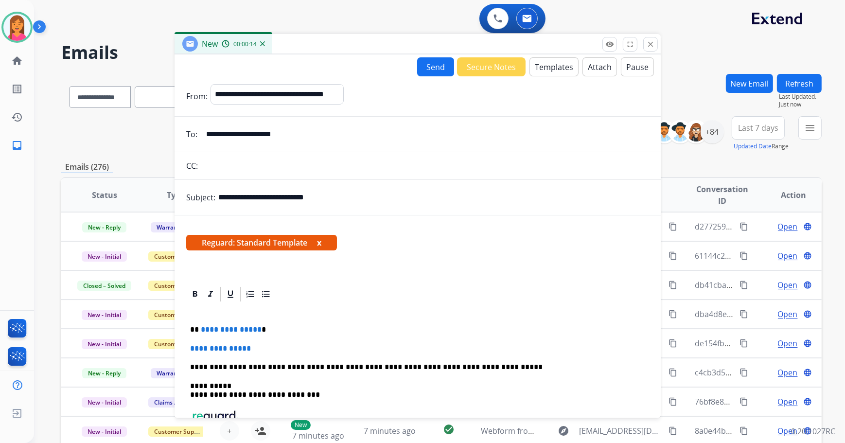
click at [324, 241] on span "Reguard: Standard Template x" at bounding box center [261, 243] width 151 height 16
click at [321, 243] on button "x" at bounding box center [319, 243] width 4 height 12
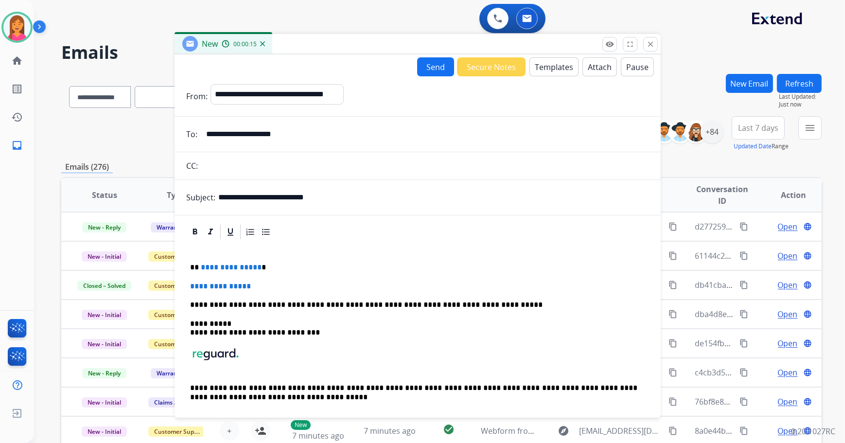
click at [268, 267] on p "**********" at bounding box center [414, 267] width 448 height 9
drag, startPoint x: 265, startPoint y: 284, endPoint x: 197, endPoint y: 284, distance: 68.0
click at [263, 284] on p at bounding box center [417, 286] width 455 height 9
click at [194, 286] on p at bounding box center [417, 286] width 455 height 9
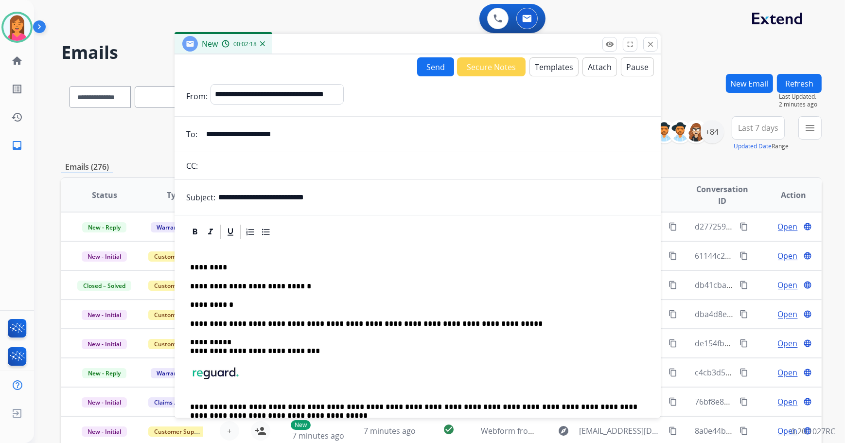
click at [243, 303] on p "**********" at bounding box center [414, 304] width 448 height 9
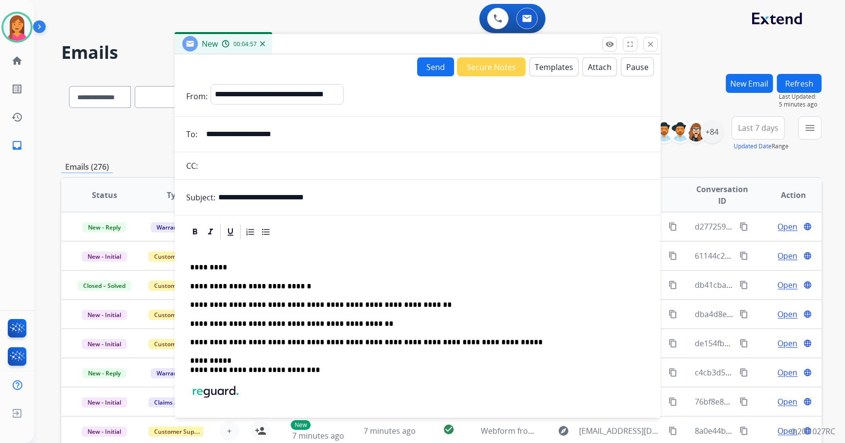
click at [348, 320] on p "**********" at bounding box center [414, 323] width 448 height 9
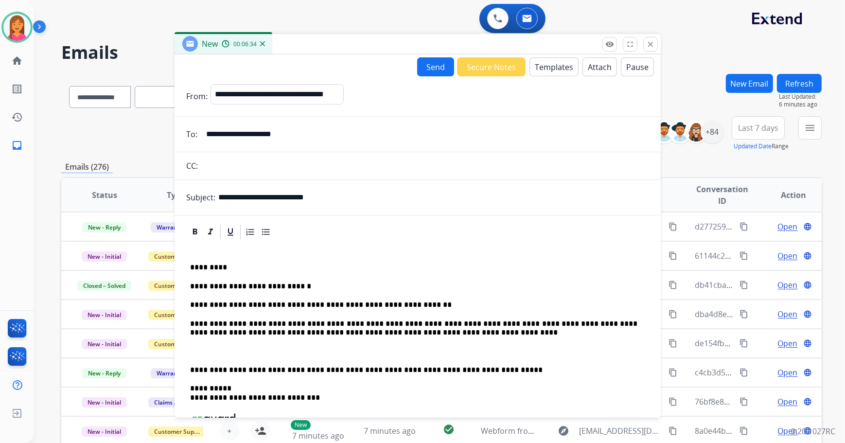
click at [422, 330] on p "**********" at bounding box center [414, 328] width 448 height 18
click at [424, 337] on div "**********" at bounding box center [417, 369] width 463 height 257
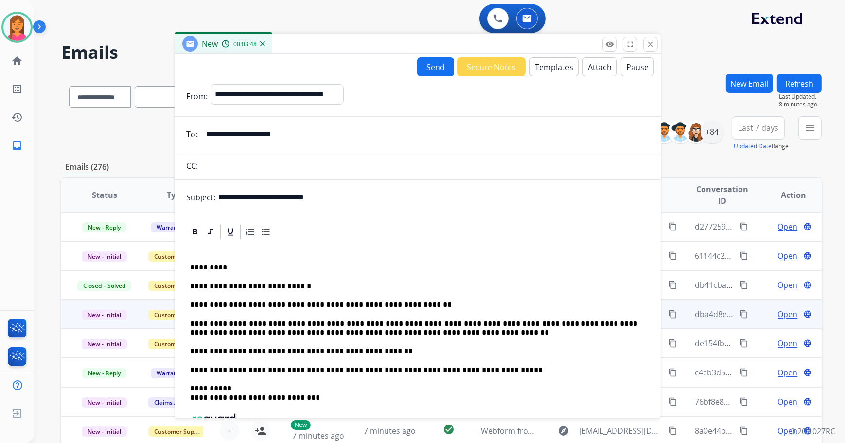
click at [139, 314] on td "Customer Support" at bounding box center [168, 313] width 71 height 29
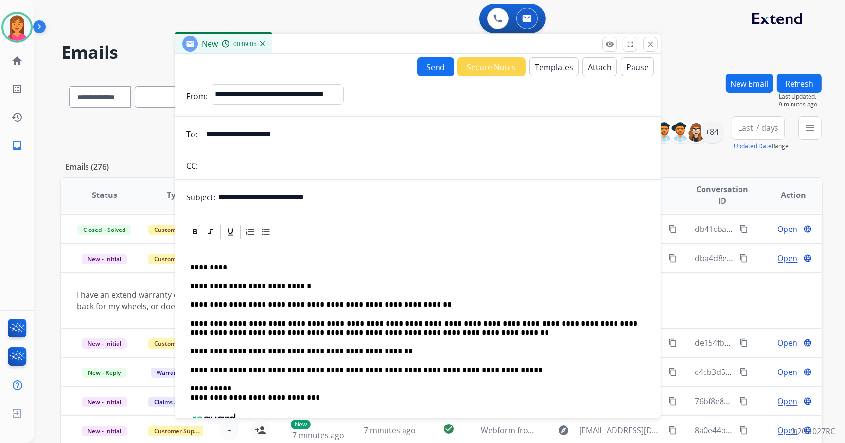
click at [426, 54] on div "**********" at bounding box center [417, 233] width 486 height 359
click at [423, 68] on button "Send" at bounding box center [435, 66] width 37 height 19
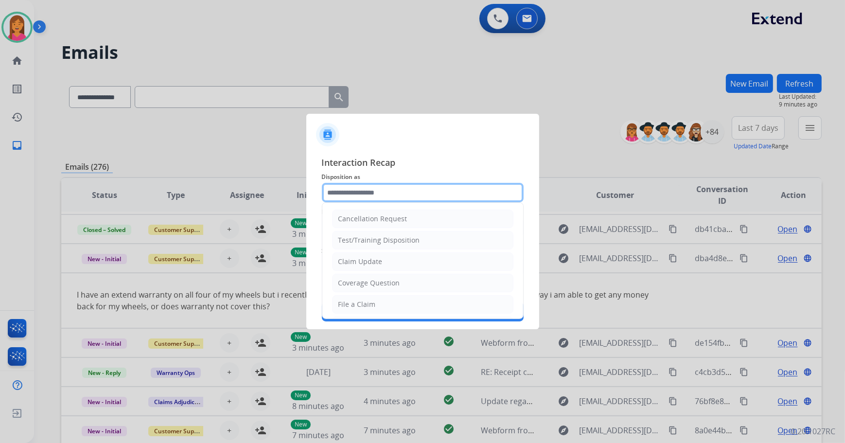
click at [405, 198] on input "text" at bounding box center [423, 192] width 202 height 19
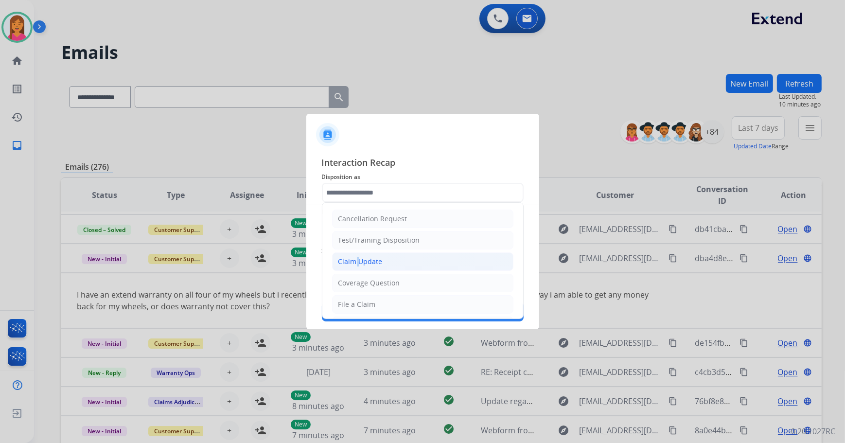
click at [352, 259] on div "Claim Update" at bounding box center [360, 262] width 44 height 10
type input "**********"
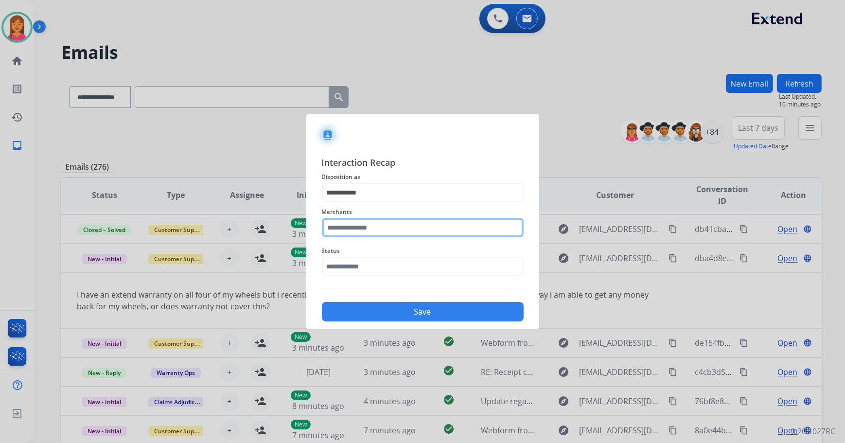
click at [349, 223] on input "text" at bounding box center [423, 227] width 202 height 19
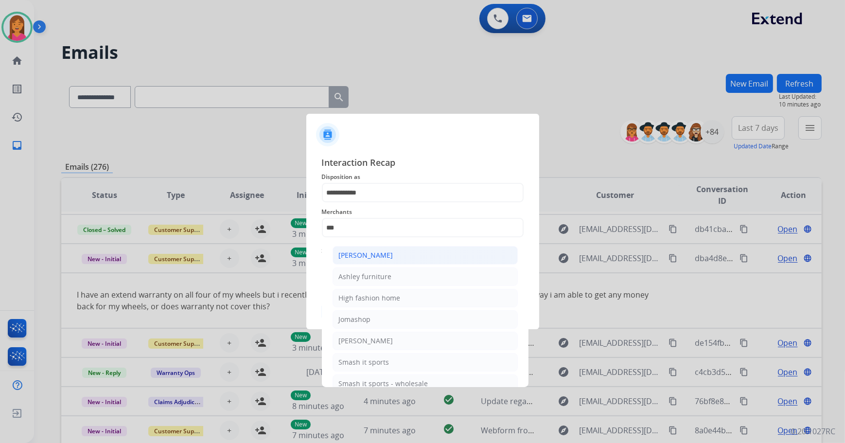
click at [363, 260] on li "[PERSON_NAME]" at bounding box center [424, 255] width 185 height 18
type input "**********"
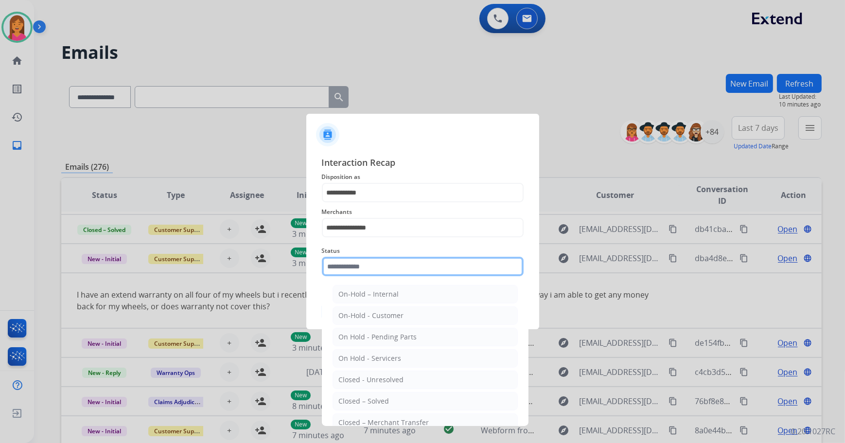
click at [363, 260] on input "text" at bounding box center [423, 266] width 202 height 19
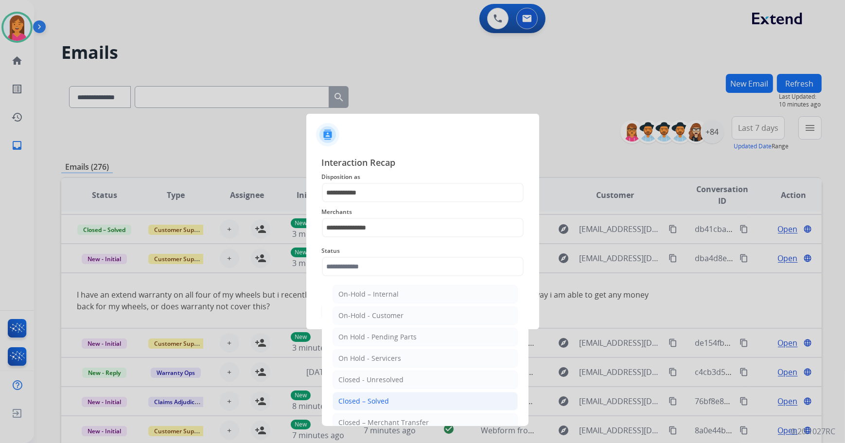
click at [375, 396] on div "Closed – Solved" at bounding box center [364, 401] width 51 height 10
type input "**********"
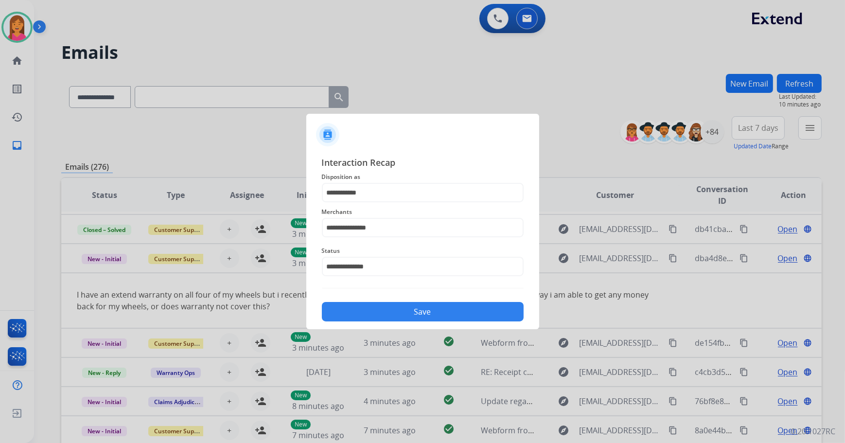
click at [382, 312] on button "Save" at bounding box center [423, 311] width 202 height 19
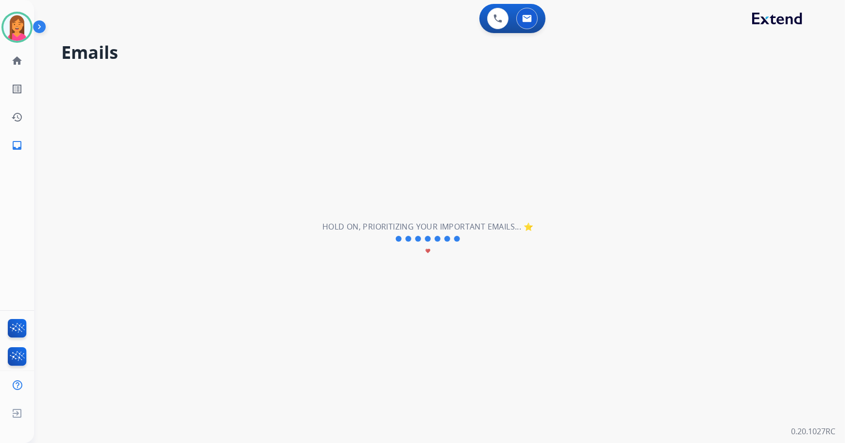
scroll to position [33, 0]
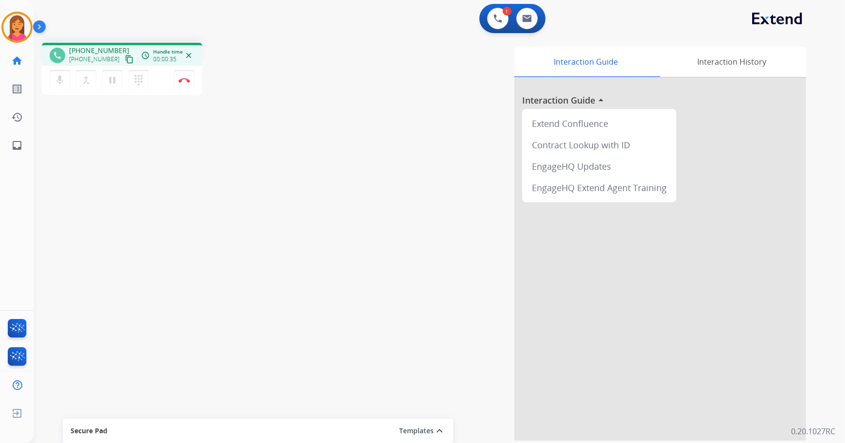
click at [125, 57] on mat-icon "content_copy" at bounding box center [129, 59] width 9 height 9
click at [182, 81] on img at bounding box center [184, 80] width 12 height 5
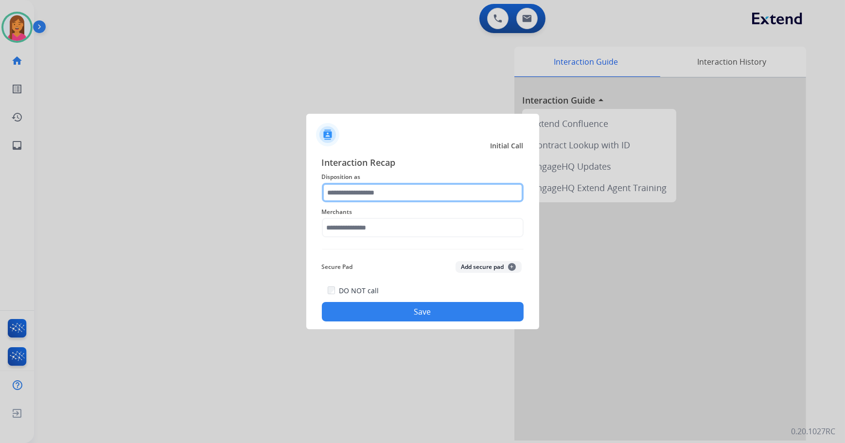
click at [343, 193] on input "text" at bounding box center [423, 192] width 202 height 19
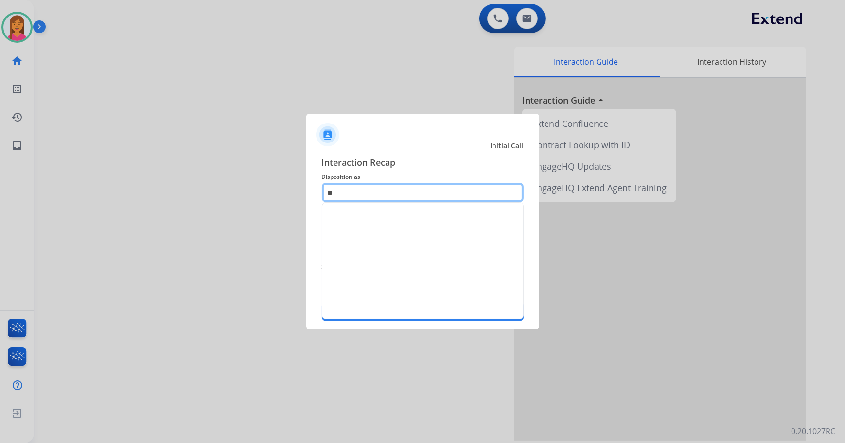
type input "*"
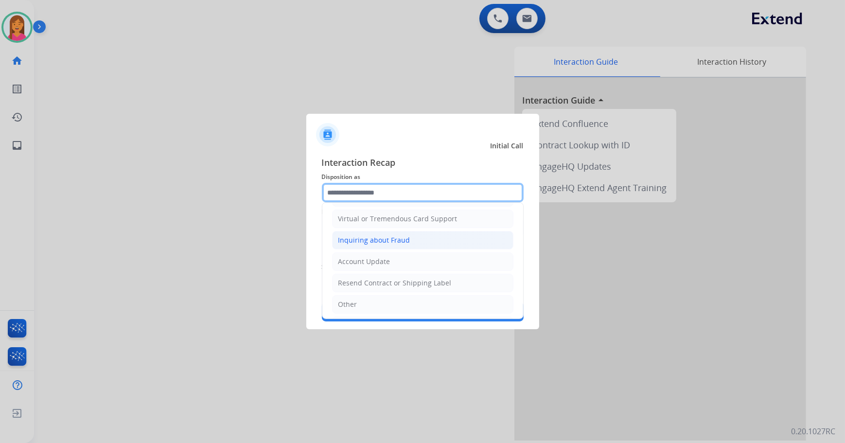
scroll to position [132, 0]
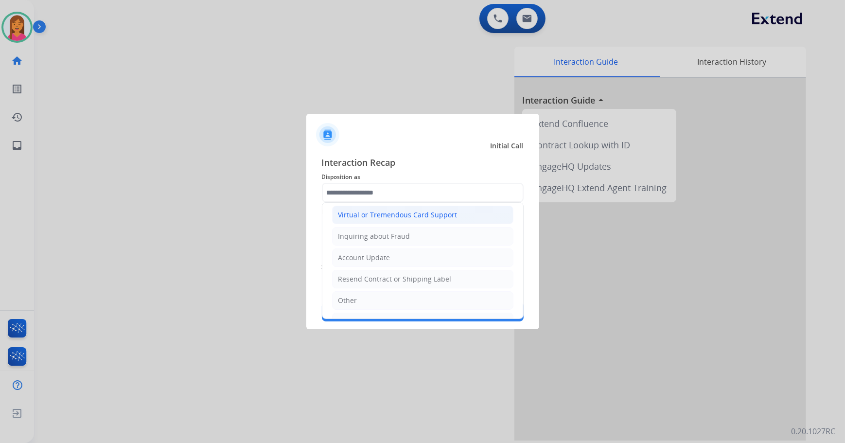
click at [388, 210] on div "Virtual or Tremendous Card Support" at bounding box center [397, 215] width 119 height 10
type input "**********"
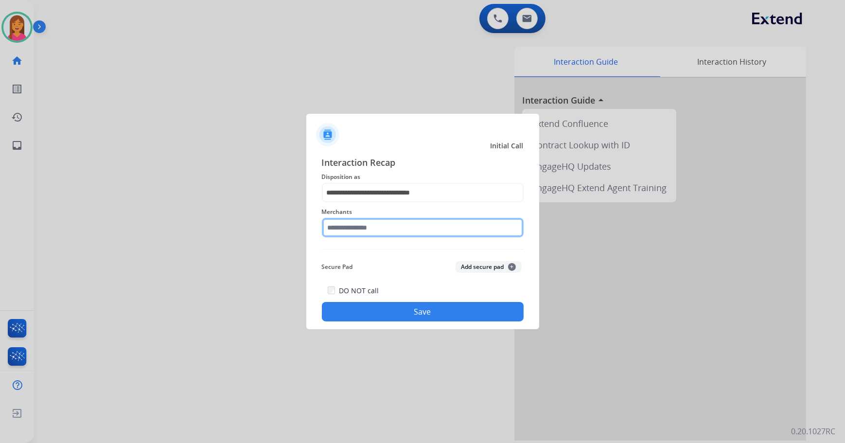
click at [374, 226] on input "text" at bounding box center [423, 227] width 202 height 19
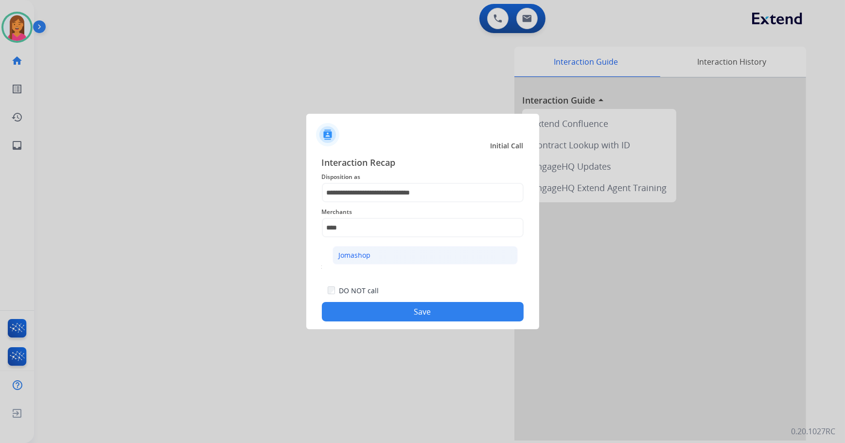
click at [391, 258] on li "Jomashop" at bounding box center [424, 255] width 185 height 18
type input "********"
click at [408, 306] on button "Save" at bounding box center [423, 311] width 202 height 19
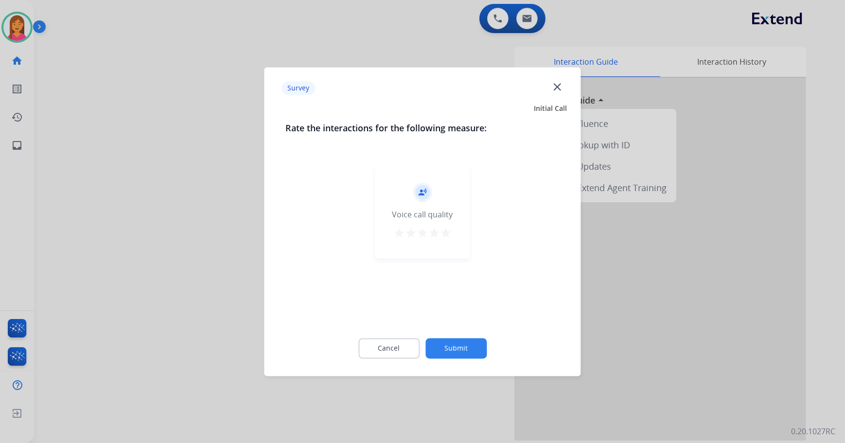
click at [445, 231] on mat-icon "star" at bounding box center [446, 233] width 12 height 12
click at [464, 349] on button "Submit" at bounding box center [455, 348] width 61 height 20
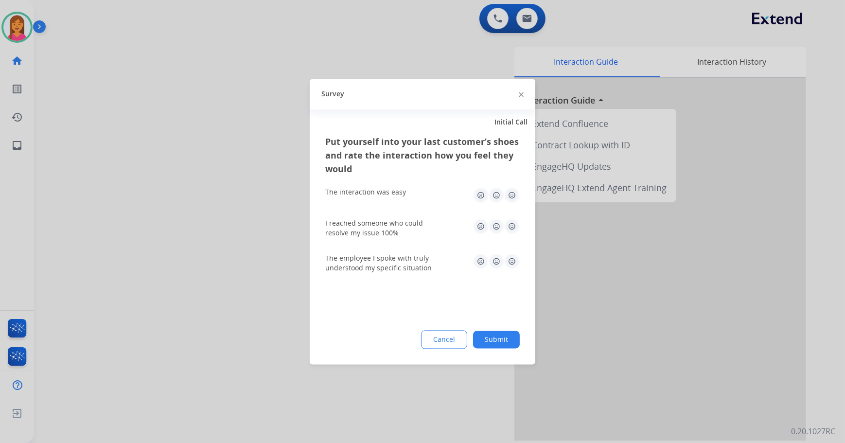
click at [510, 191] on img at bounding box center [512, 195] width 16 height 16
click at [512, 228] on img at bounding box center [512, 226] width 16 height 16
click at [511, 260] on img at bounding box center [512, 261] width 16 height 16
click at [504, 334] on button "Submit" at bounding box center [496, 338] width 47 height 17
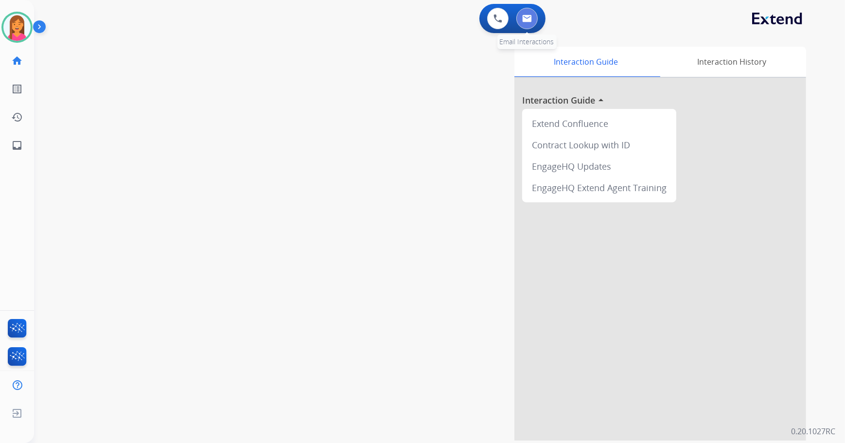
click at [531, 25] on button at bounding box center [526, 18] width 21 height 21
select select "**********"
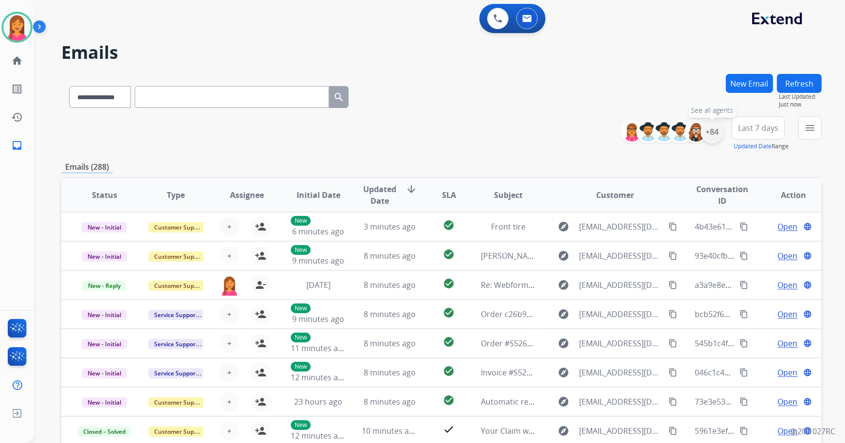
click at [714, 135] on div "+84" at bounding box center [711, 131] width 23 height 23
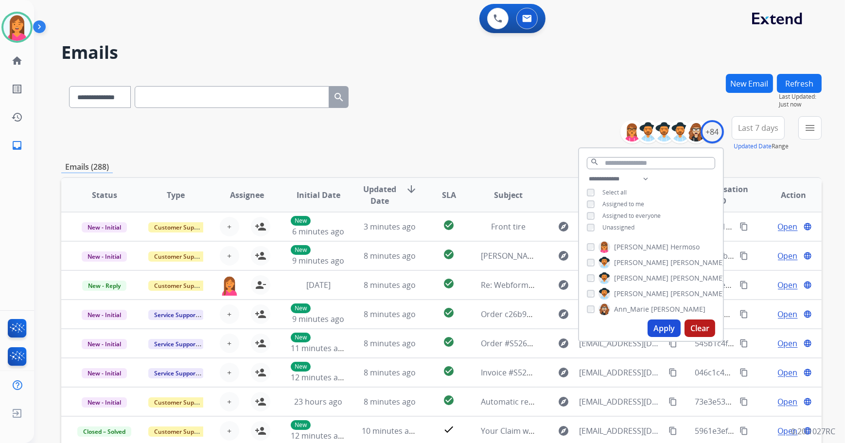
click at [614, 227] on span "Unassigned" at bounding box center [618, 227] width 32 height 8
click at [657, 325] on button "Apply" at bounding box center [663, 327] width 33 height 17
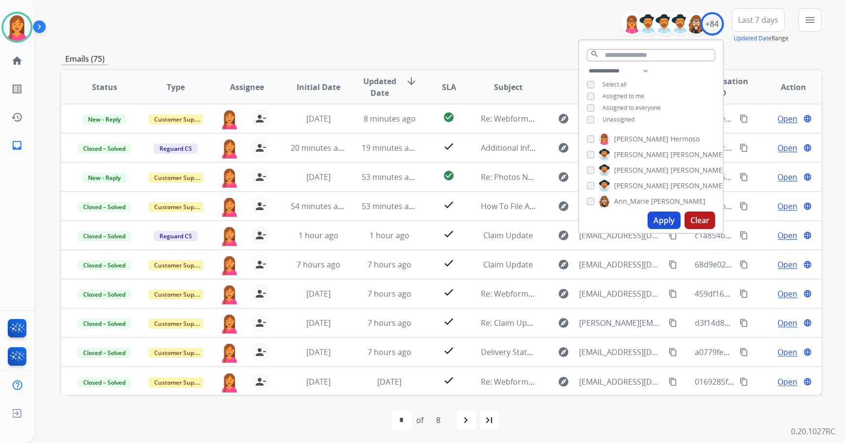
scroll to position [110, 0]
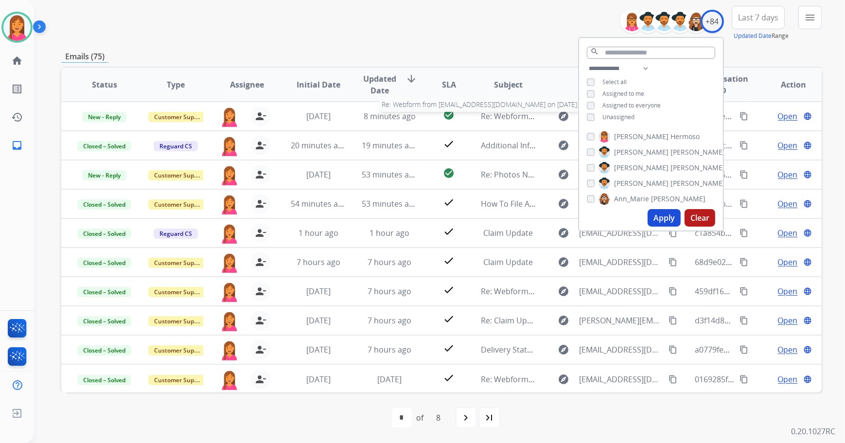
click at [477, 40] on div "**********" at bounding box center [441, 203] width 760 height 479
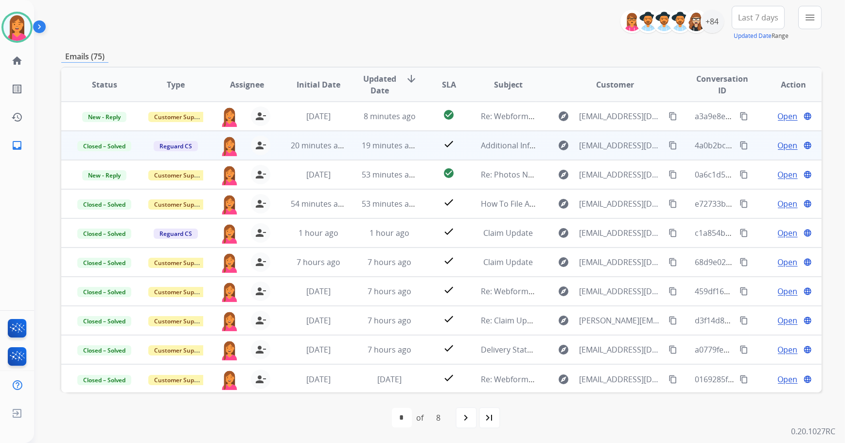
click at [739, 141] on mat-icon "content_copy" at bounding box center [743, 145] width 9 height 9
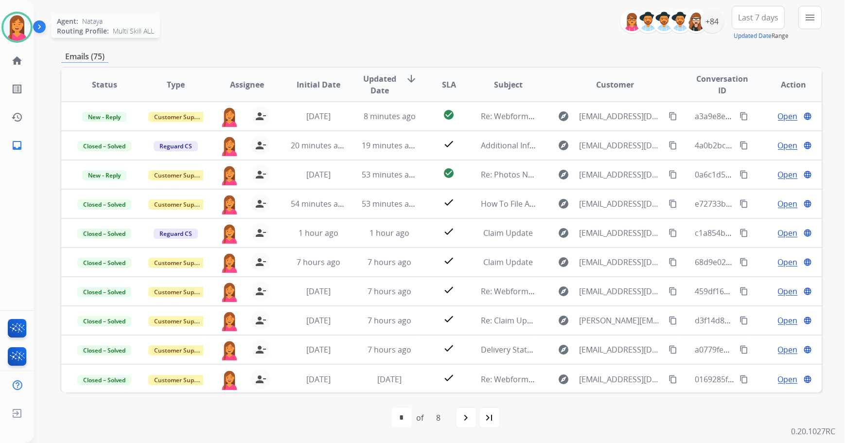
click at [29, 29] on img at bounding box center [16, 27] width 27 height 27
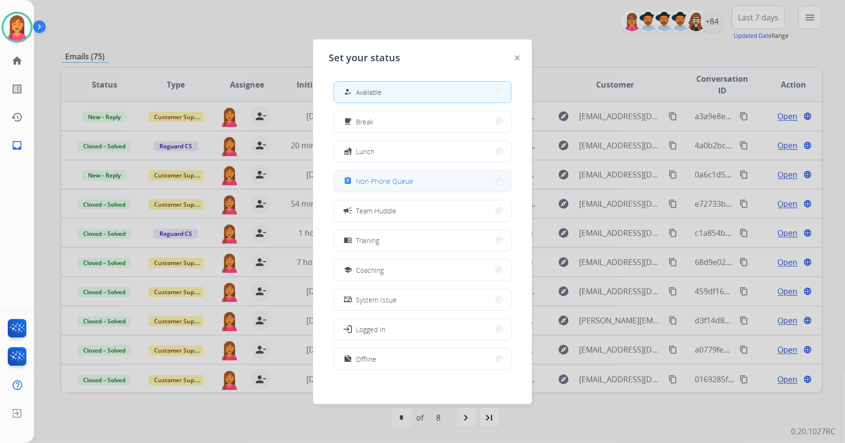
click at [399, 181] on span "Non-Phone Queue" at bounding box center [384, 181] width 57 height 10
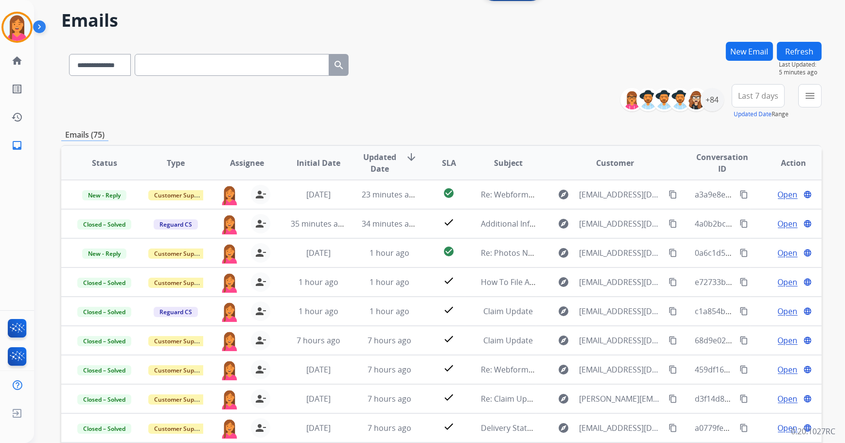
scroll to position [0, 0]
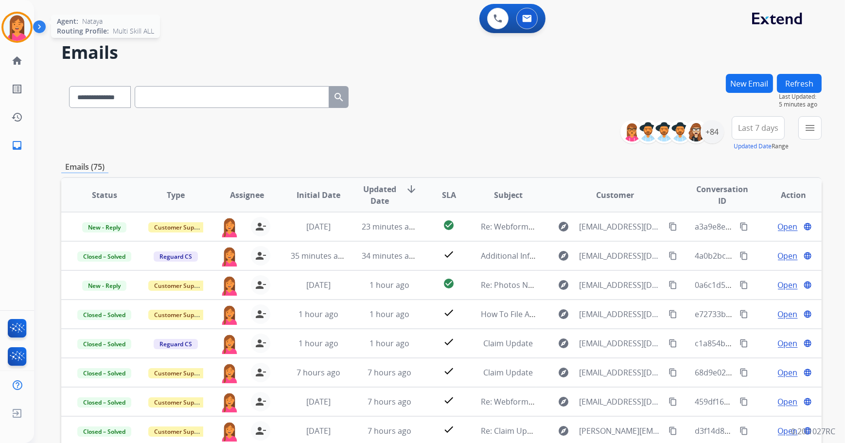
click at [13, 26] on img at bounding box center [16, 27] width 27 height 27
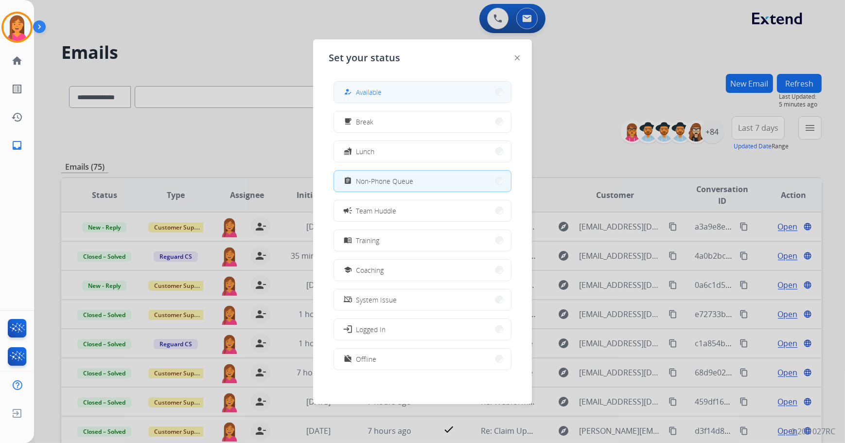
click at [380, 88] on span "Available" at bounding box center [369, 92] width 26 height 10
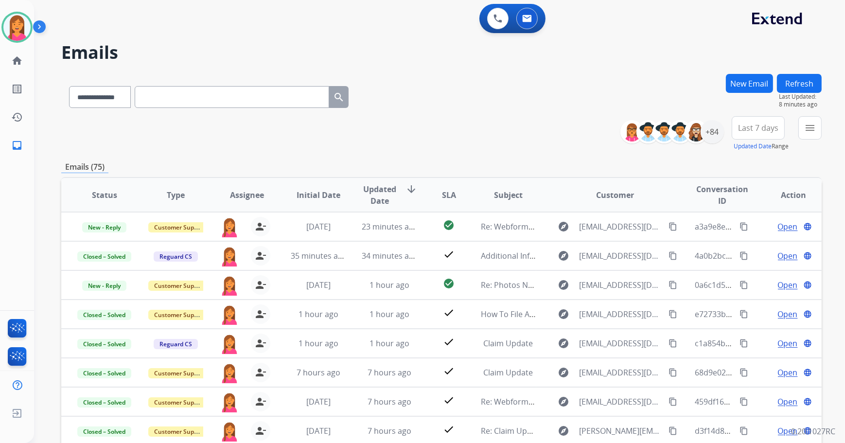
click at [739, 83] on button "New Email" at bounding box center [749, 83] width 47 height 19
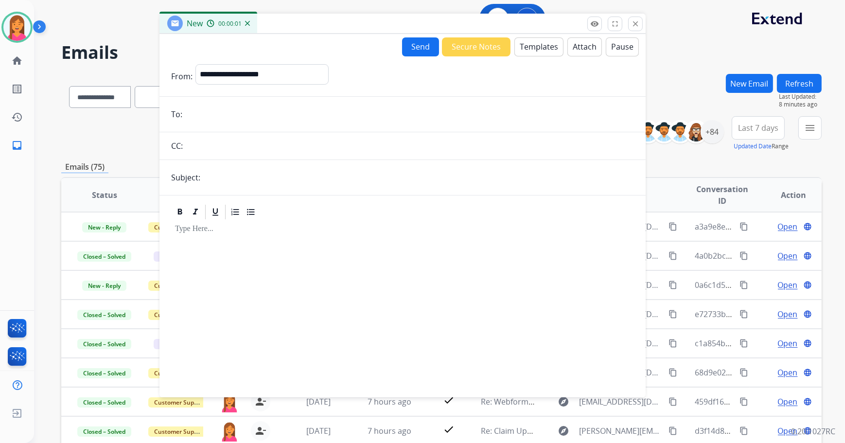
drag, startPoint x: 555, startPoint y: 70, endPoint x: 380, endPoint y: 25, distance: 181.5
click at [380, 25] on div "New 00:00:01" at bounding box center [402, 24] width 486 height 20
click at [312, 74] on select "**********" at bounding box center [261, 74] width 132 height 19
select select "**********"
click at [195, 65] on select "**********" at bounding box center [261, 74] width 132 height 19
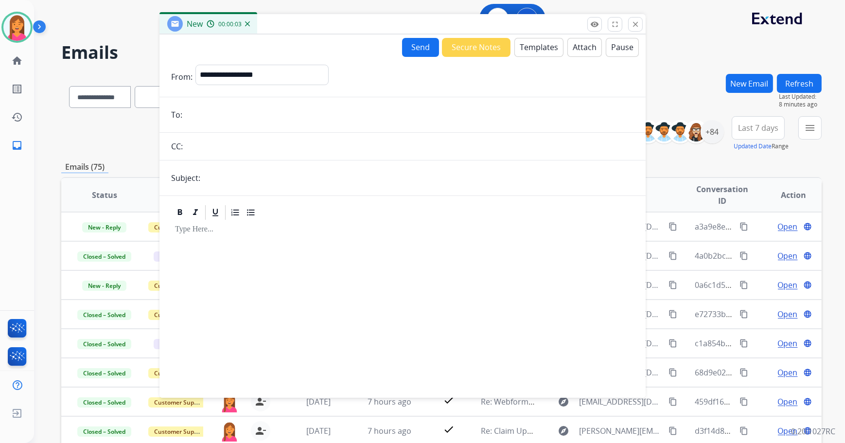
click at [228, 114] on input "email" at bounding box center [409, 114] width 449 height 19
paste input "**********"
type input "**********"
click at [228, 185] on input "text" at bounding box center [418, 177] width 431 height 19
click at [243, 180] on input "**********" at bounding box center [418, 177] width 431 height 19
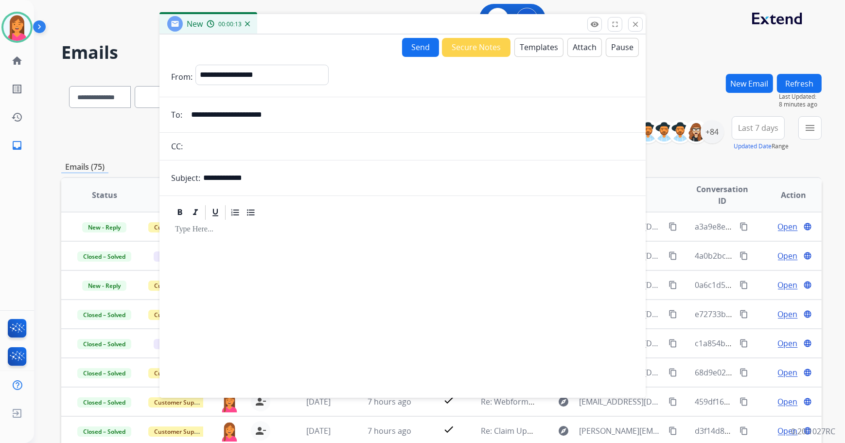
type input "**********"
click at [530, 51] on button "Templates" at bounding box center [538, 47] width 49 height 19
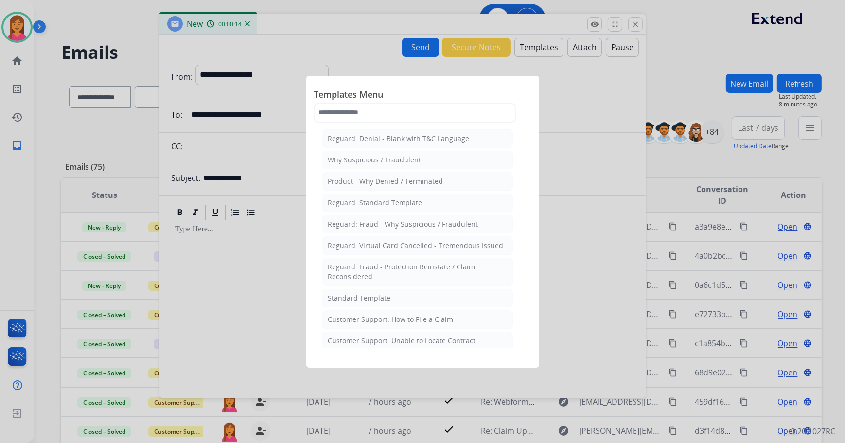
click at [351, 293] on div "Standard Template" at bounding box center [359, 298] width 63 height 10
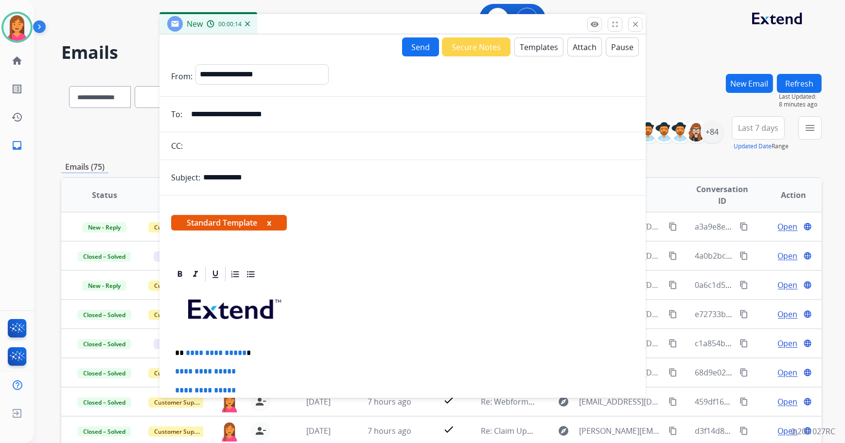
click at [270, 219] on button "x" at bounding box center [269, 223] width 4 height 12
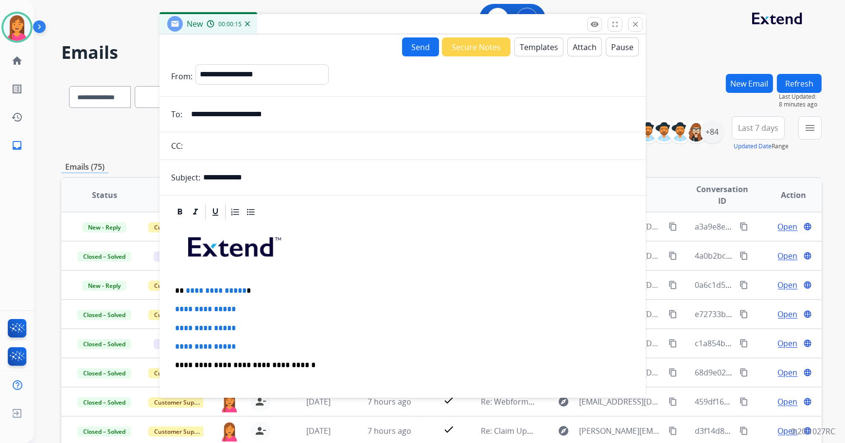
click at [248, 287] on p "**********" at bounding box center [399, 290] width 448 height 9
drag, startPoint x: 253, startPoint y: 341, endPoint x: 0, endPoint y: 348, distance: 253.3
click at [0, 348] on div "**********" at bounding box center [422, 221] width 845 height 443
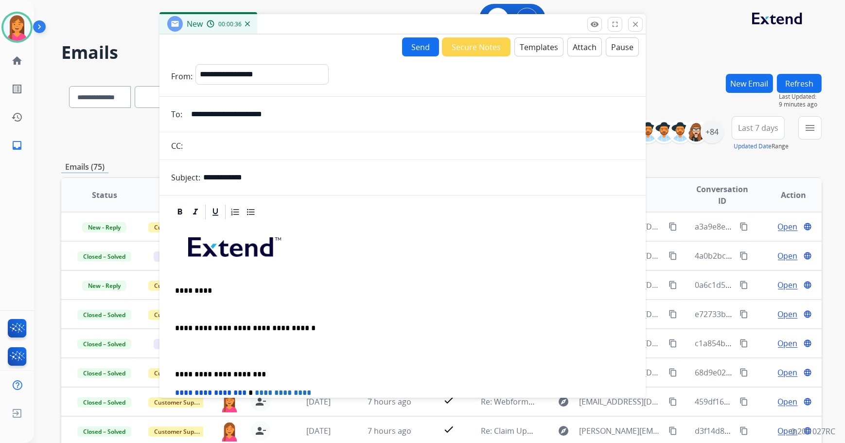
click at [183, 301] on div "**********" at bounding box center [402, 369] width 463 height 297
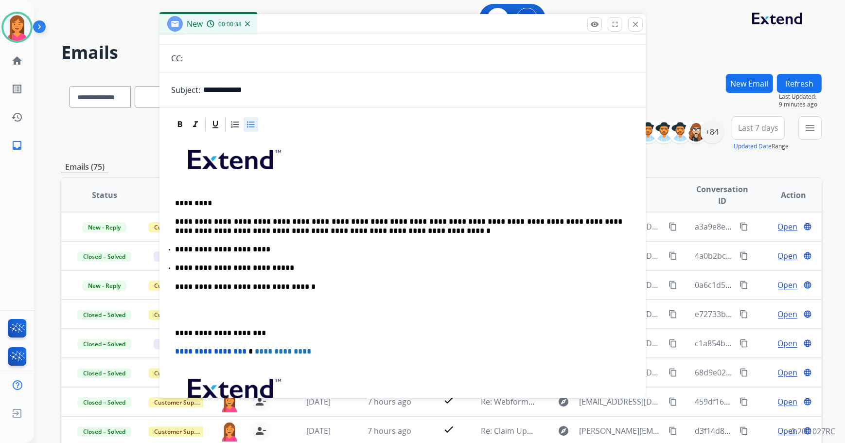
scroll to position [88, 0]
click at [283, 221] on p "**********" at bounding box center [399, 226] width 448 height 18
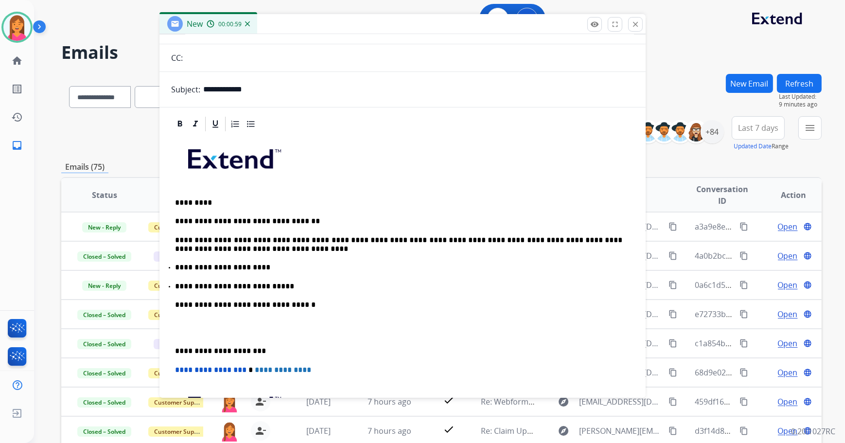
click at [273, 282] on p "**********" at bounding box center [399, 286] width 448 height 9
click at [175, 350] on p "**********" at bounding box center [399, 351] width 448 height 9
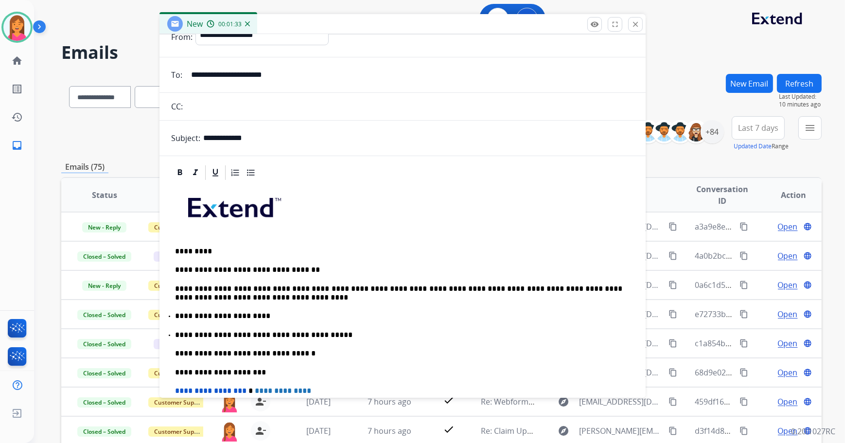
scroll to position [0, 0]
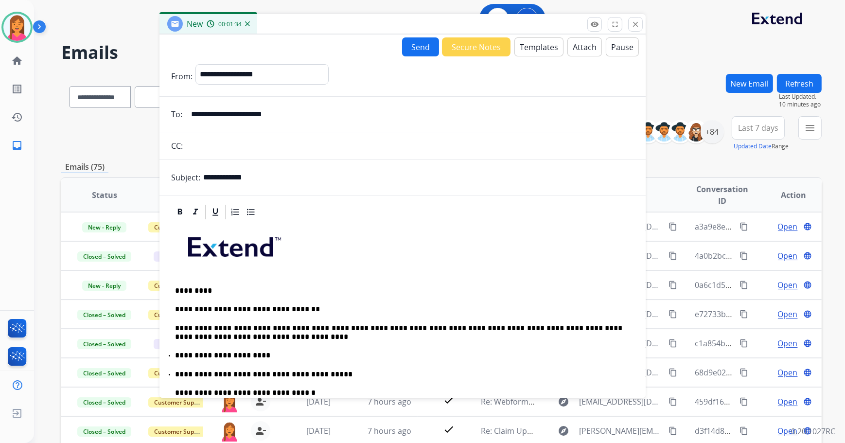
click at [403, 48] on button "Send" at bounding box center [420, 46] width 37 height 19
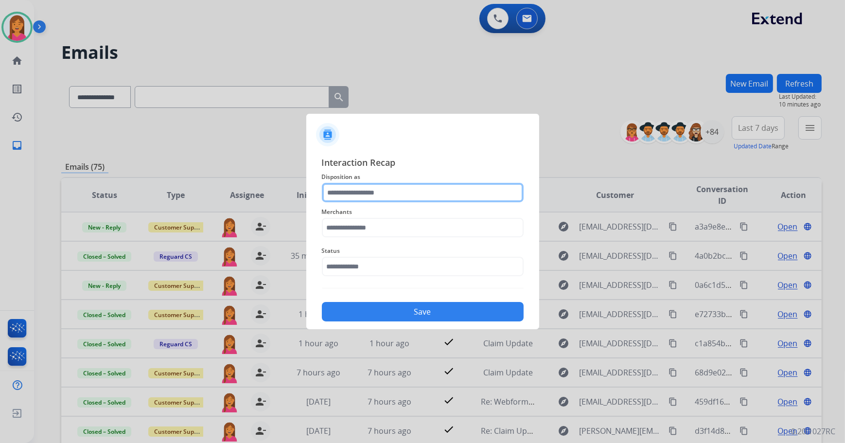
click at [399, 192] on input "text" at bounding box center [423, 192] width 202 height 19
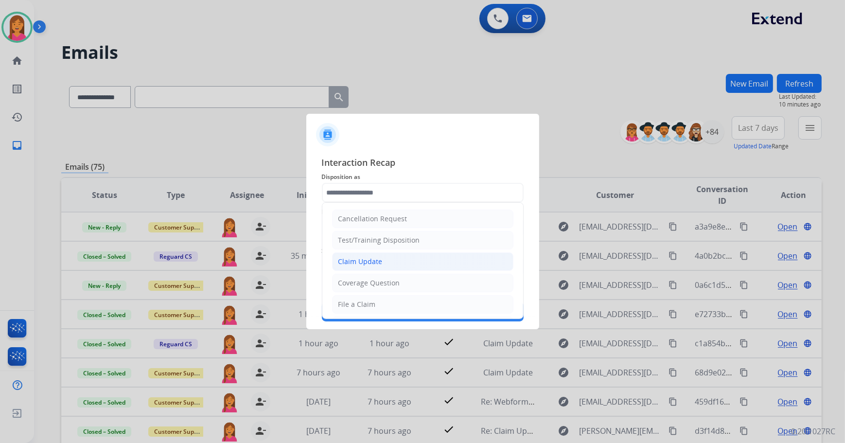
click at [378, 257] on div "Claim Update" at bounding box center [360, 262] width 44 height 10
type input "**********"
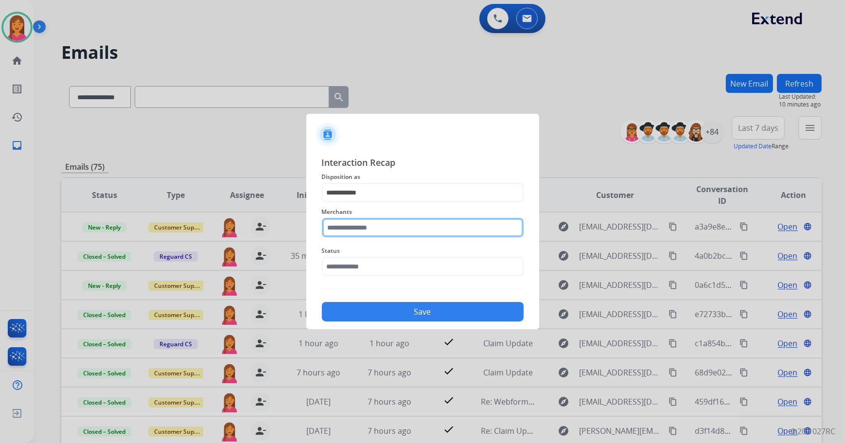
click at [364, 223] on input "text" at bounding box center [423, 227] width 202 height 19
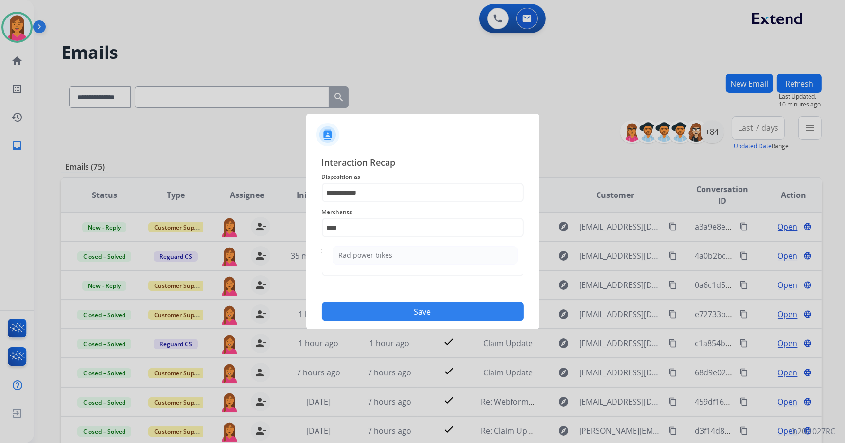
click at [386, 263] on li "Rad power bikes" at bounding box center [424, 255] width 185 height 18
type input "**********"
click at [386, 263] on input "text" at bounding box center [423, 266] width 202 height 19
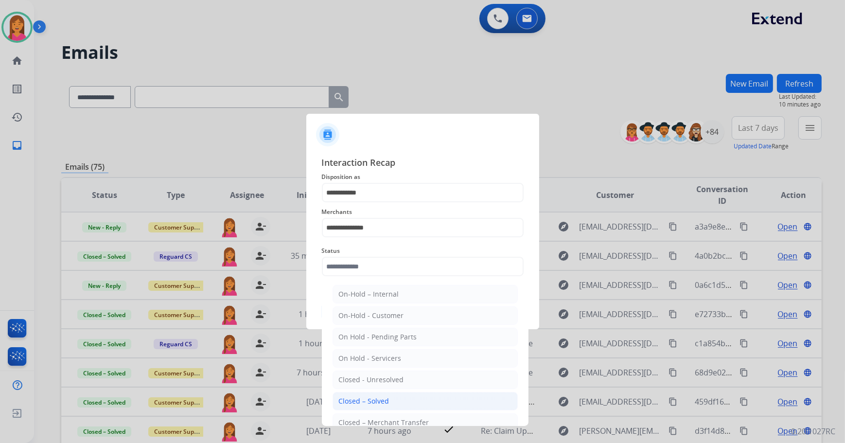
click at [395, 399] on li "Closed – Solved" at bounding box center [424, 401] width 185 height 18
type input "**********"
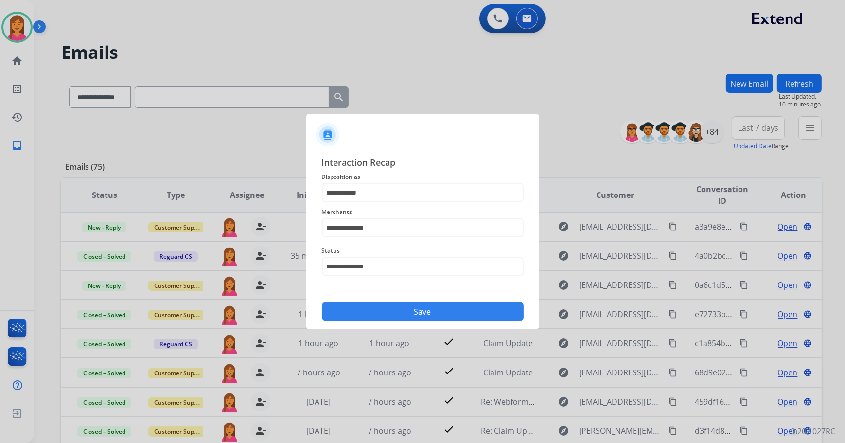
click at [386, 317] on button "Save" at bounding box center [423, 311] width 202 height 19
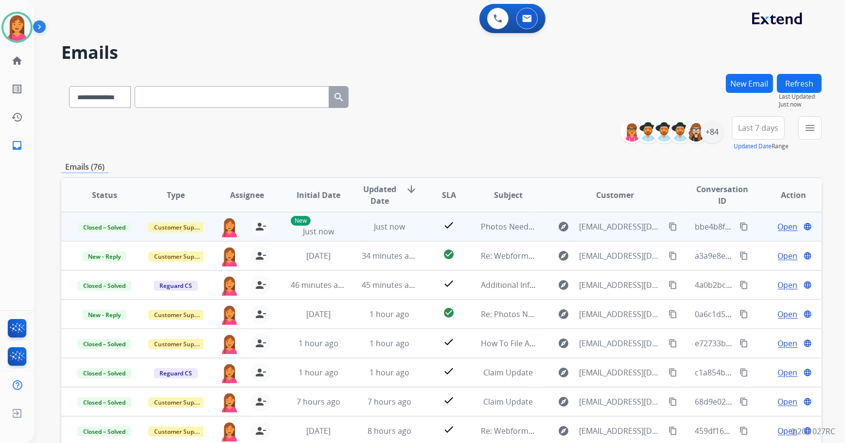
click at [739, 226] on mat-icon "content_copy" at bounding box center [743, 226] width 9 height 9
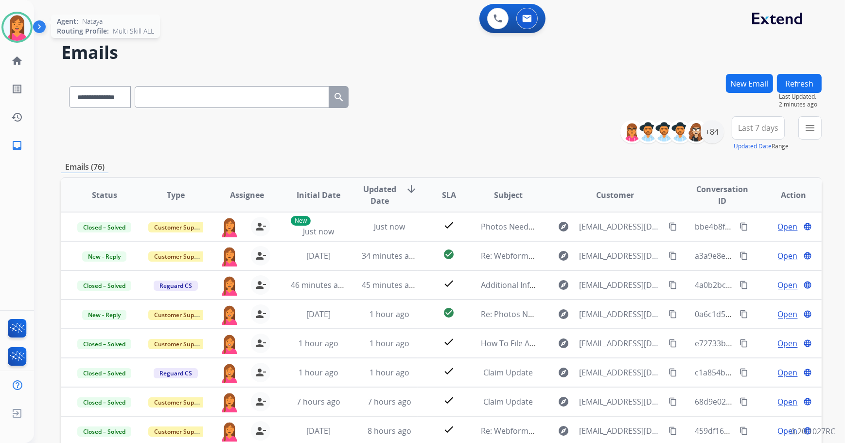
click at [8, 31] on img at bounding box center [16, 27] width 27 height 27
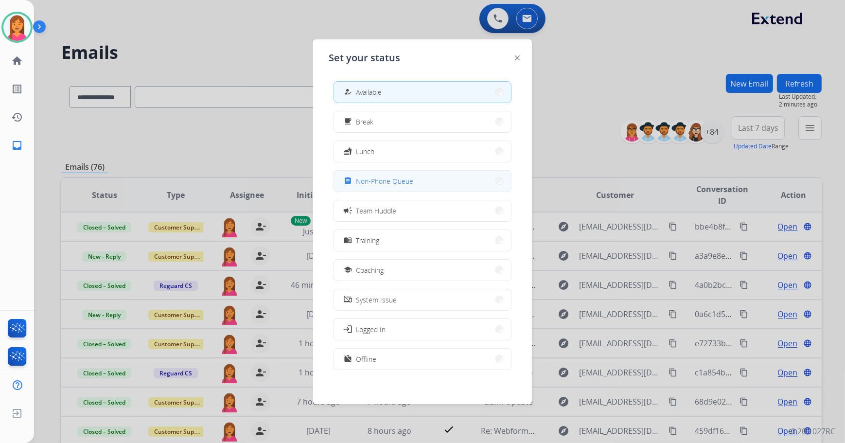
click at [394, 176] on span "Non-Phone Queue" at bounding box center [384, 181] width 57 height 10
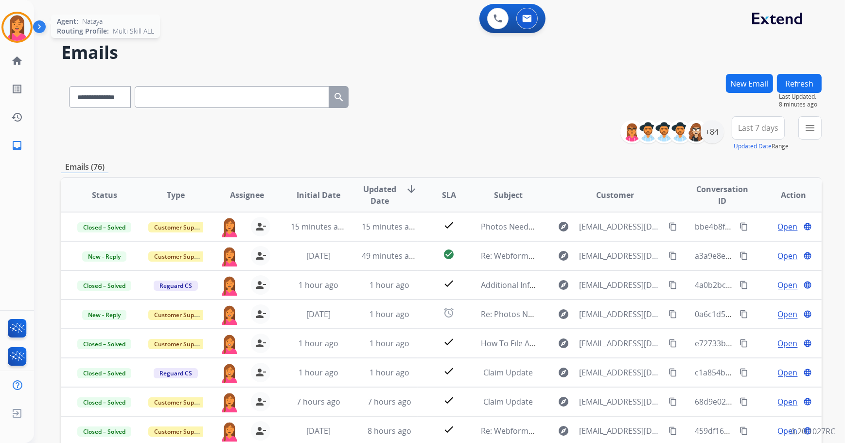
click at [9, 27] on img at bounding box center [16, 27] width 27 height 27
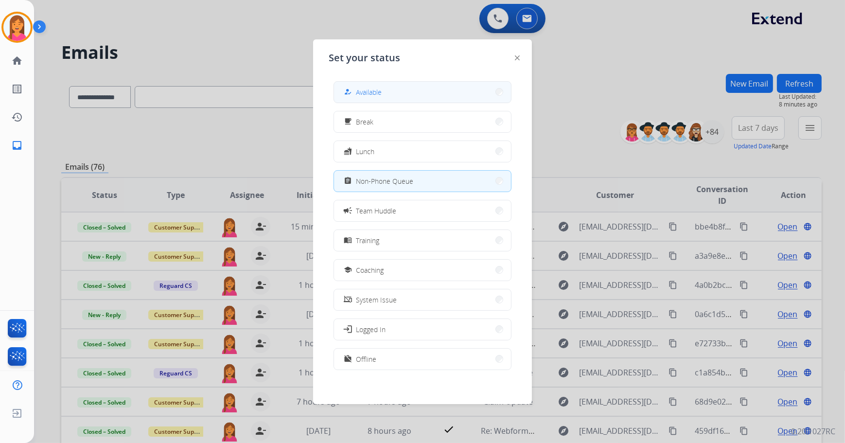
click at [379, 95] on span "Available" at bounding box center [369, 92] width 26 height 10
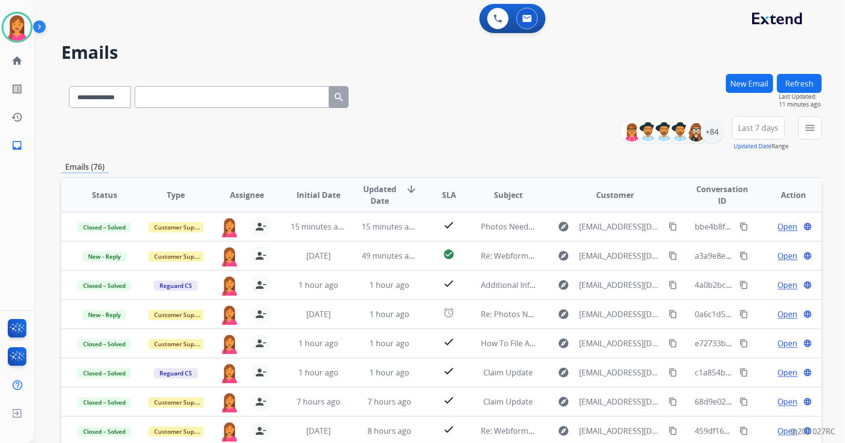
click at [794, 85] on button "Refresh" at bounding box center [799, 83] width 45 height 19
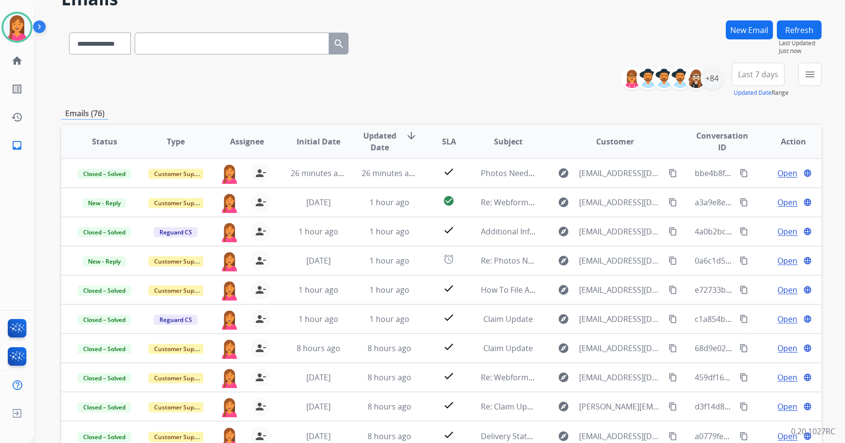
scroll to position [88, 0]
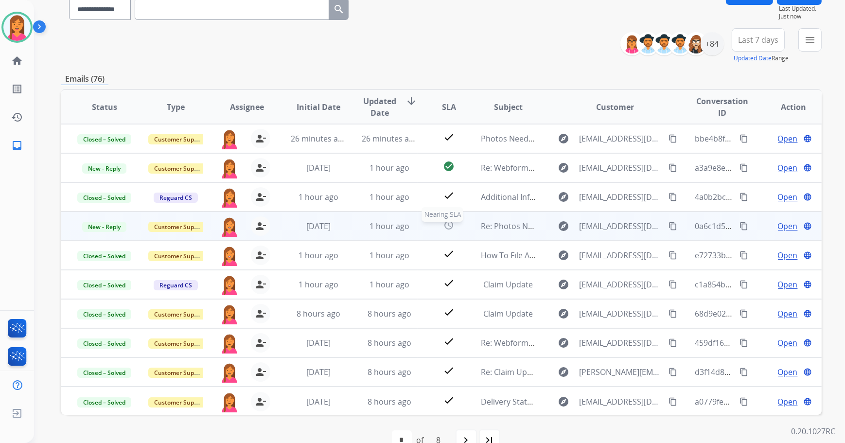
click at [433, 230] on div "alarm" at bounding box center [449, 226] width 32 height 15
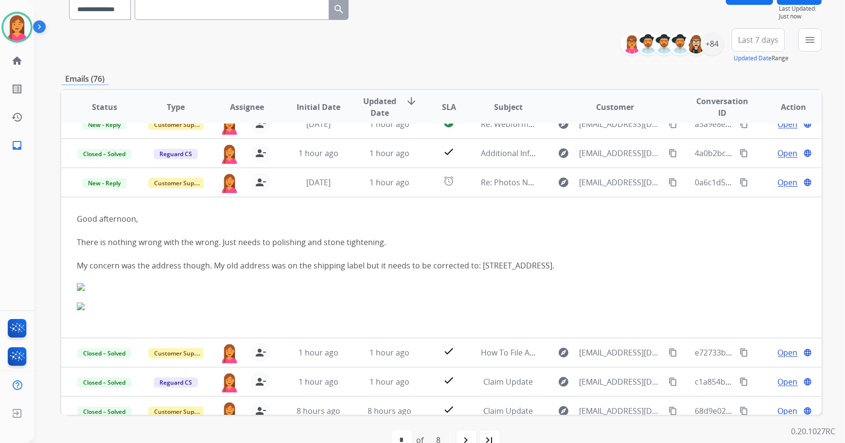
scroll to position [43, 0]
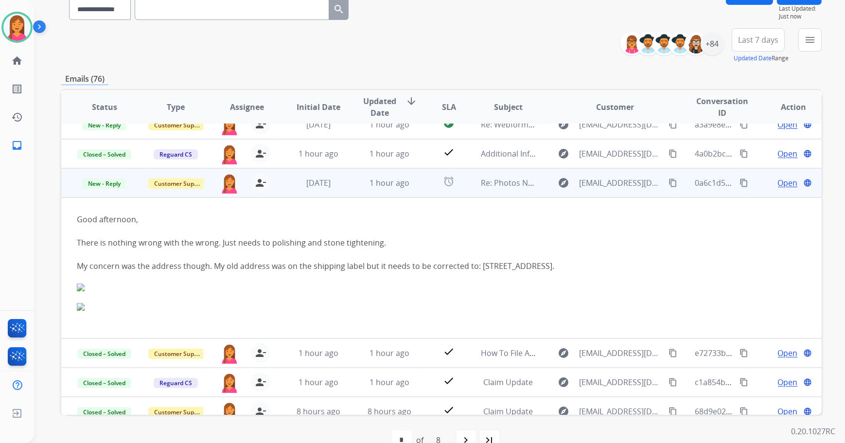
click at [785, 180] on span "Open" at bounding box center [788, 183] width 20 height 12
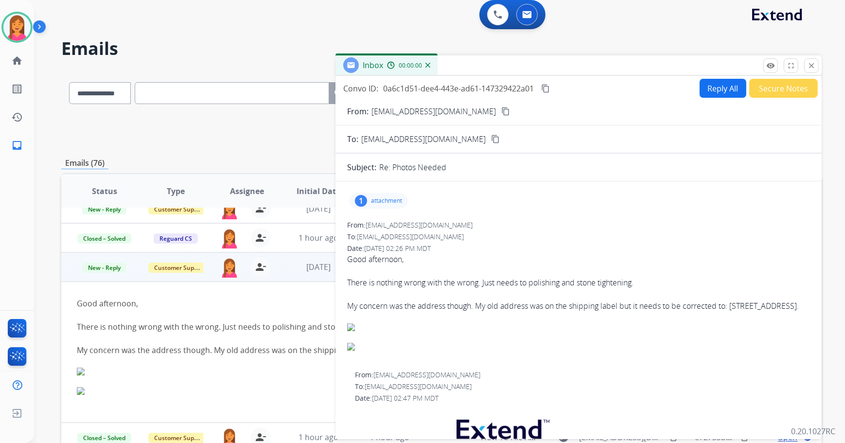
scroll to position [0, 0]
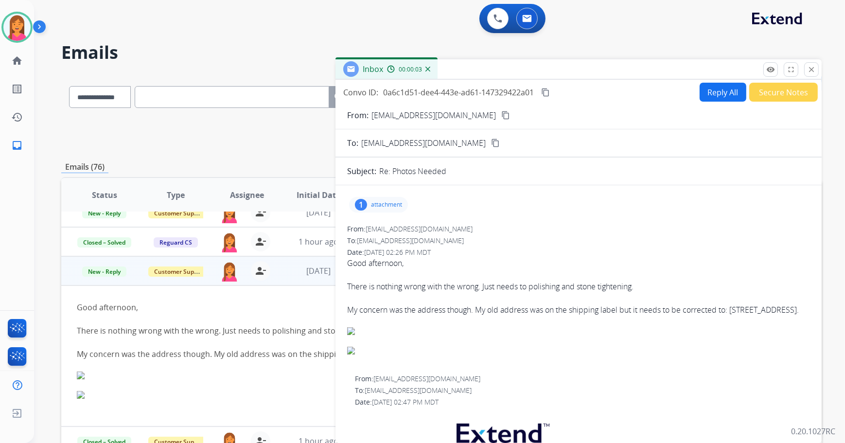
click at [501, 111] on mat-icon "content_copy" at bounding box center [505, 115] width 9 height 9
click at [387, 206] on p "attachment" at bounding box center [386, 205] width 31 height 8
click at [384, 229] on div at bounding box center [381, 229] width 49 height 34
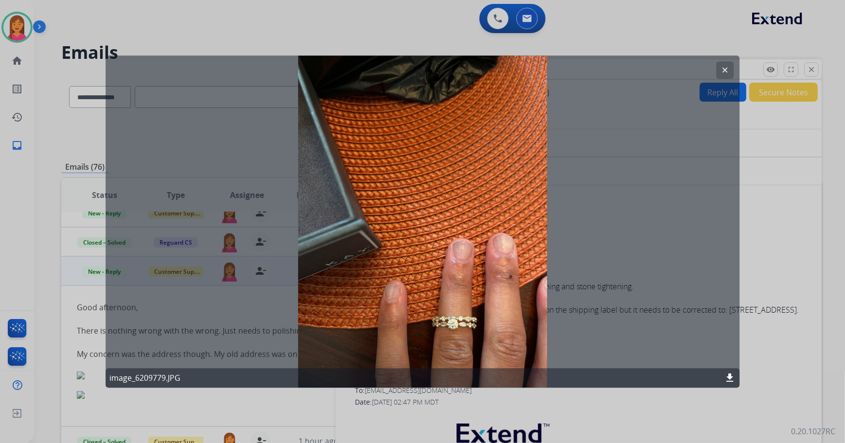
click at [719, 72] on button "clear" at bounding box center [724, 69] width 17 height 17
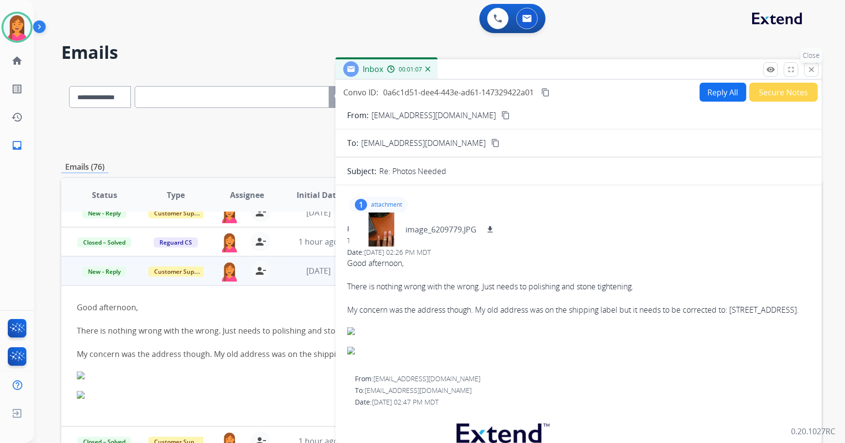
click at [810, 72] on mat-icon "close" at bounding box center [811, 69] width 9 height 9
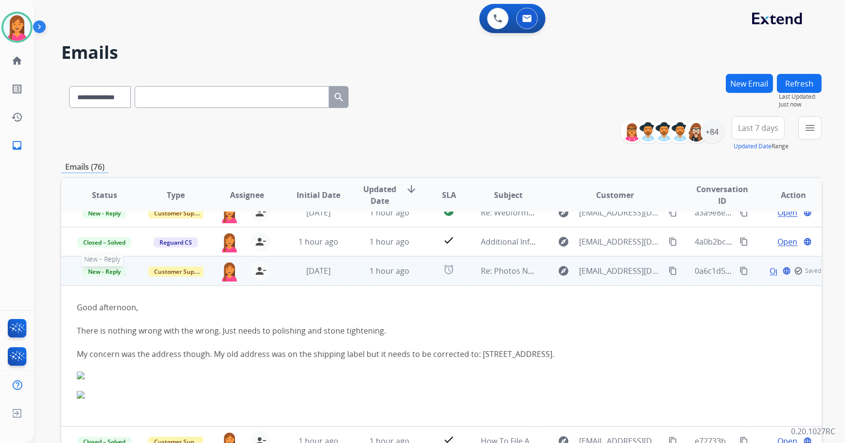
click at [113, 272] on span "New - Reply" at bounding box center [104, 271] width 44 height 10
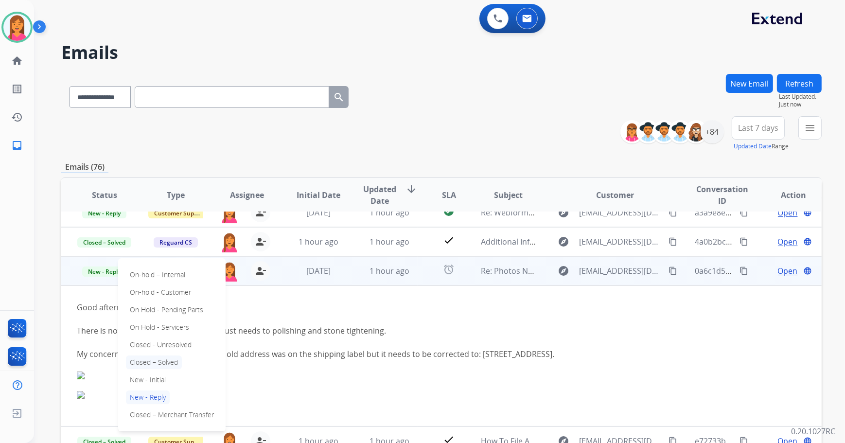
click at [144, 364] on p "Closed – Solved" at bounding box center [154, 362] width 56 height 14
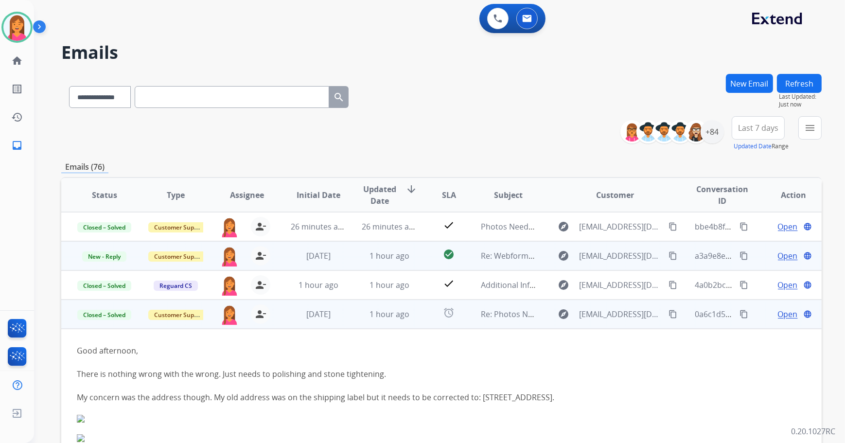
click at [465, 259] on td "Re: Webform from [EMAIL_ADDRESS][DOMAIN_NAME] on [DATE]" at bounding box center [500, 255] width 71 height 29
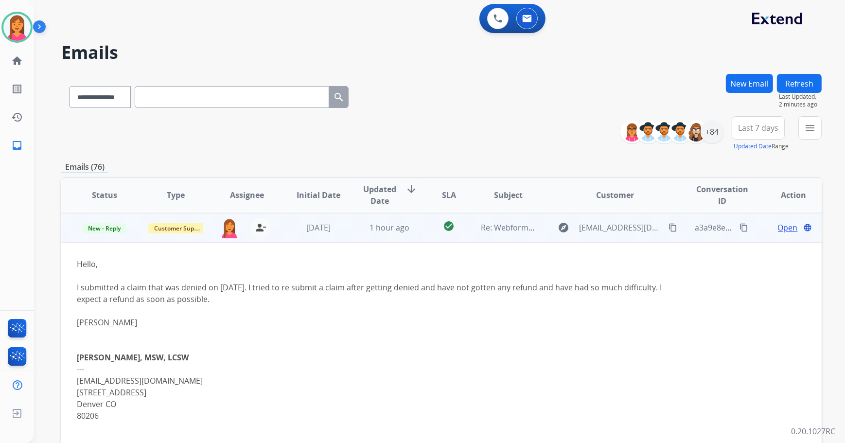
scroll to position [29, 0]
click at [778, 228] on span "Open" at bounding box center [788, 227] width 20 height 12
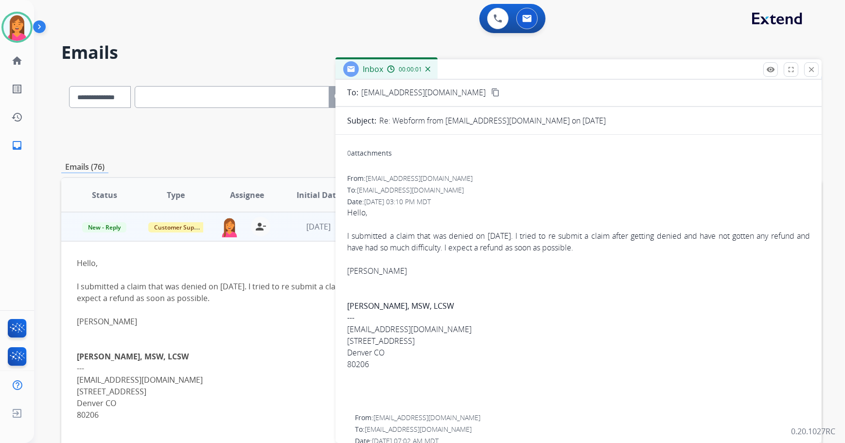
scroll to position [0, 0]
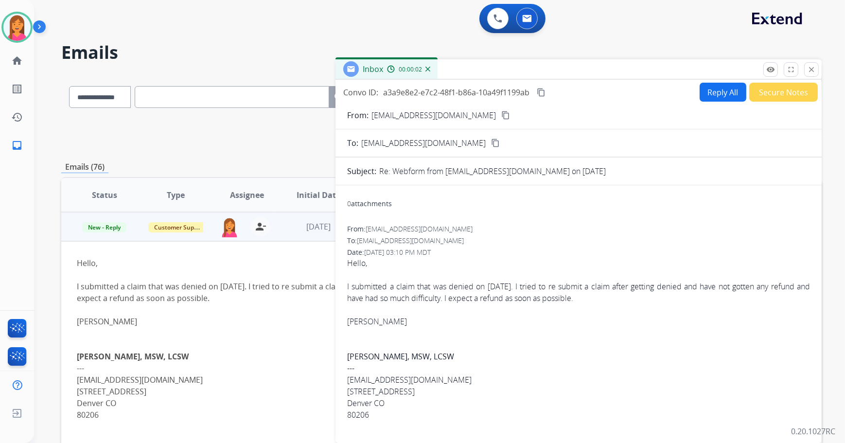
click at [501, 114] on mat-icon "content_copy" at bounding box center [505, 115] width 9 height 9
click at [812, 70] on mat-icon "close" at bounding box center [811, 69] width 9 height 9
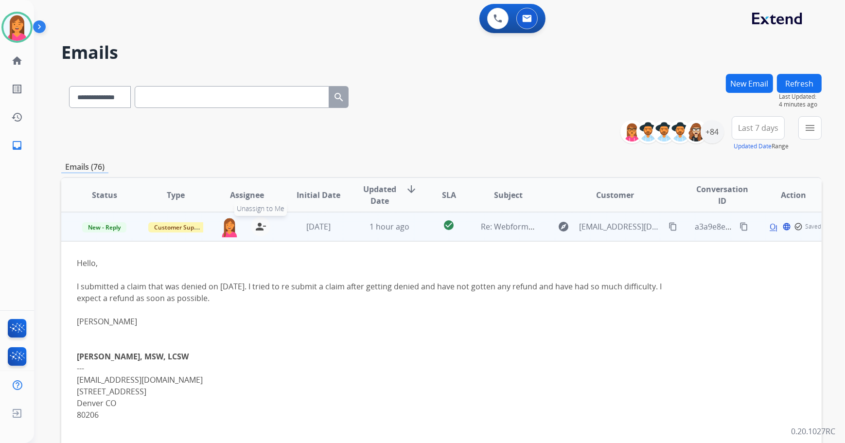
click at [267, 224] on button "person_remove [PERSON_NAME] to Me" at bounding box center [260, 226] width 19 height 19
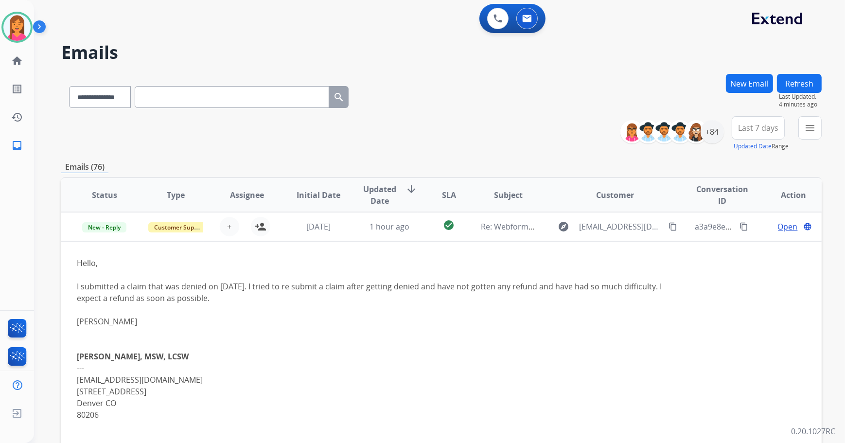
click at [793, 86] on button "Refresh" at bounding box center [799, 83] width 45 height 19
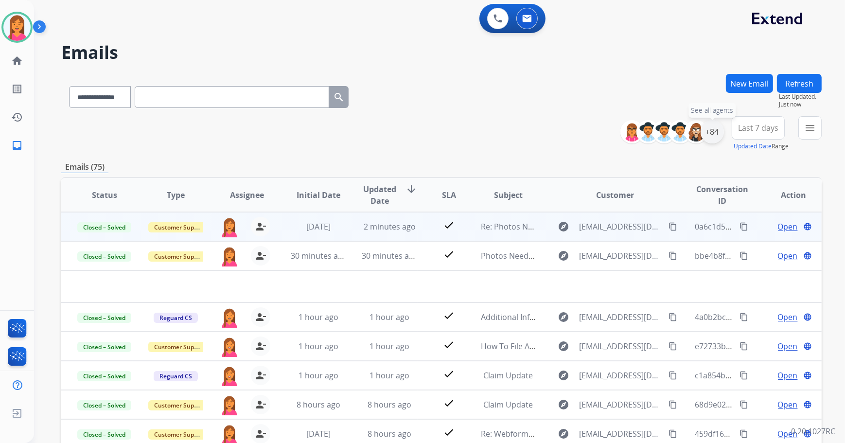
click at [710, 134] on div "+84" at bounding box center [711, 131] width 23 height 23
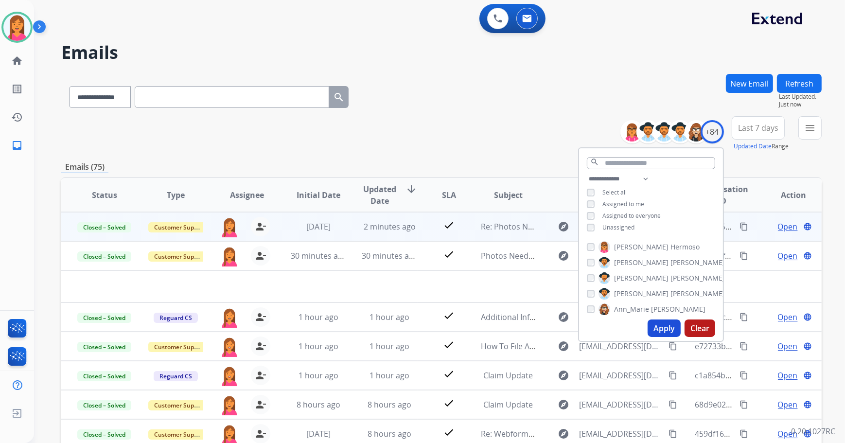
click at [623, 225] on span "Unassigned" at bounding box center [618, 227] width 32 height 8
click at [611, 202] on span "Assigned to me" at bounding box center [623, 204] width 42 height 8
click at [659, 327] on button "Apply" at bounding box center [663, 327] width 33 height 17
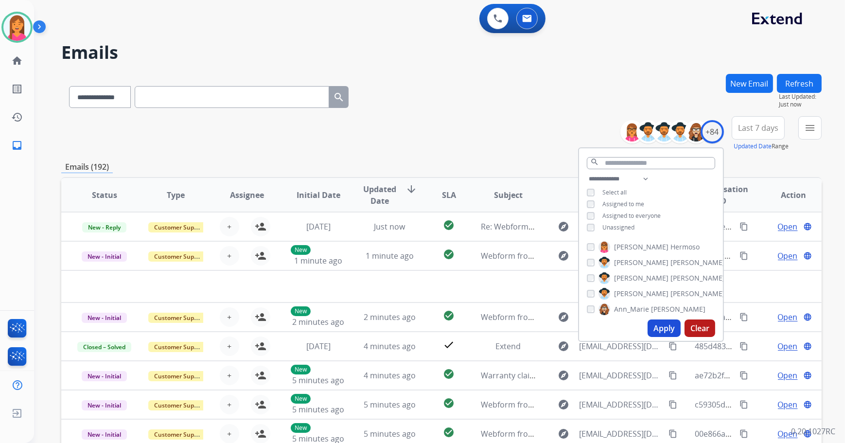
click at [515, 116] on div "**********" at bounding box center [441, 133] width 760 height 35
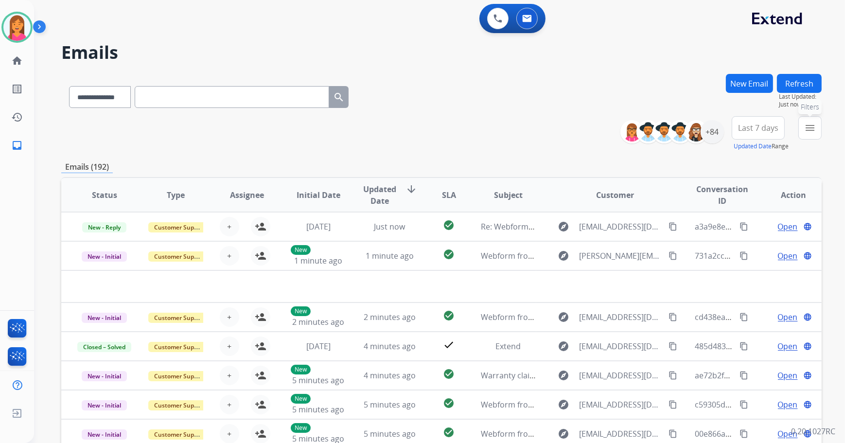
click at [801, 131] on button "menu Filters" at bounding box center [809, 127] width 23 height 23
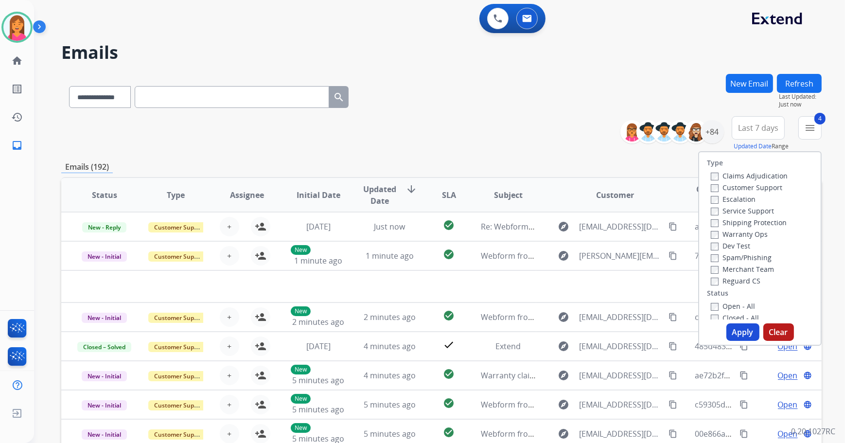
click at [734, 329] on button "Apply" at bounding box center [742, 331] width 33 height 17
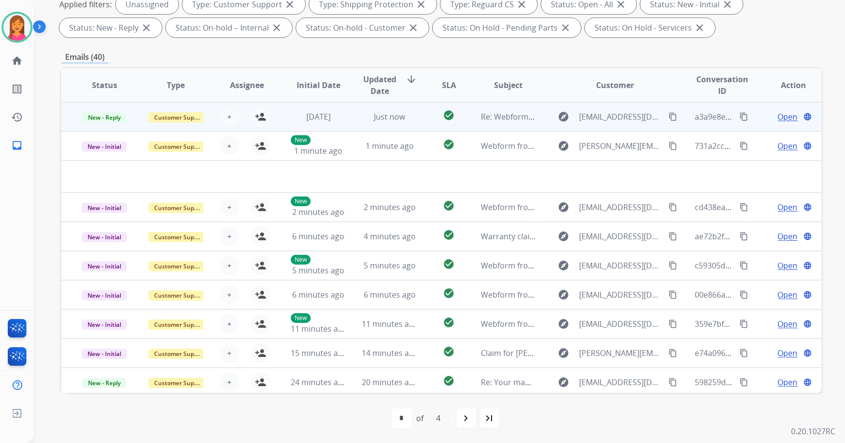
click at [399, 121] on span "Just now" at bounding box center [389, 116] width 31 height 11
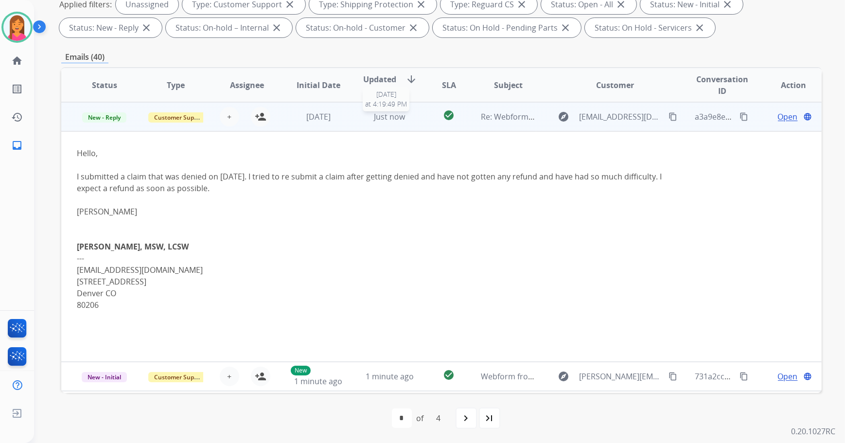
click at [409, 116] on div "Just now" at bounding box center [389, 117] width 55 height 12
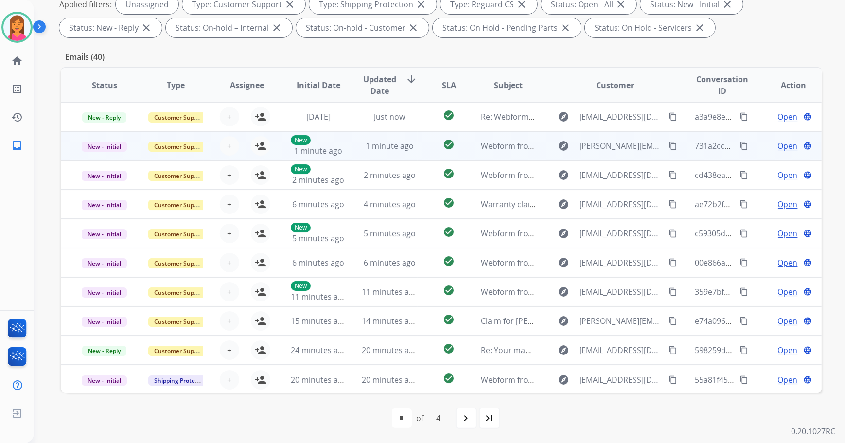
click at [417, 149] on td "check_circle" at bounding box center [441, 145] width 48 height 29
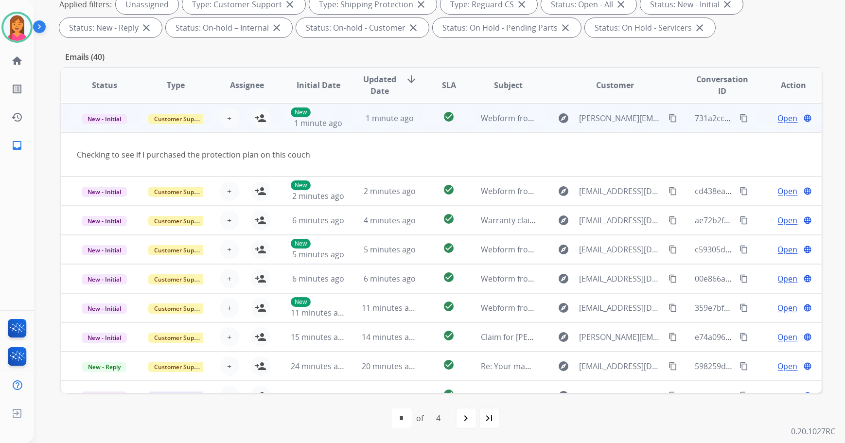
scroll to position [29, 0]
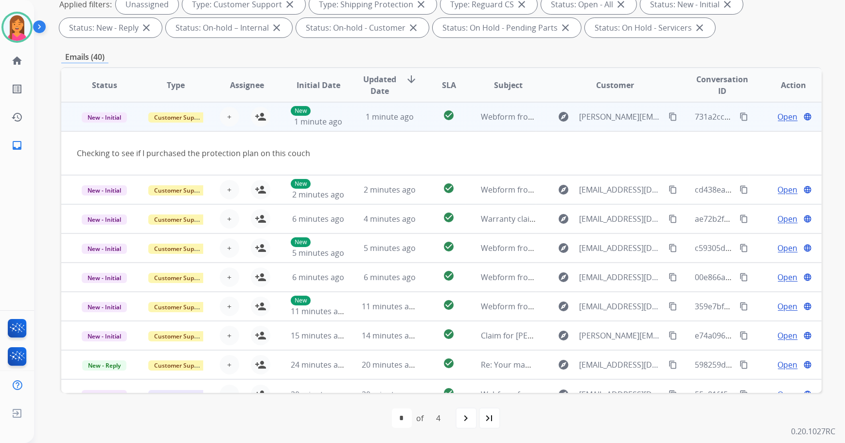
click at [668, 112] on mat-icon "content_copy" at bounding box center [672, 116] width 9 height 9
click at [261, 119] on mat-icon "person_add" at bounding box center [261, 117] width 12 height 12
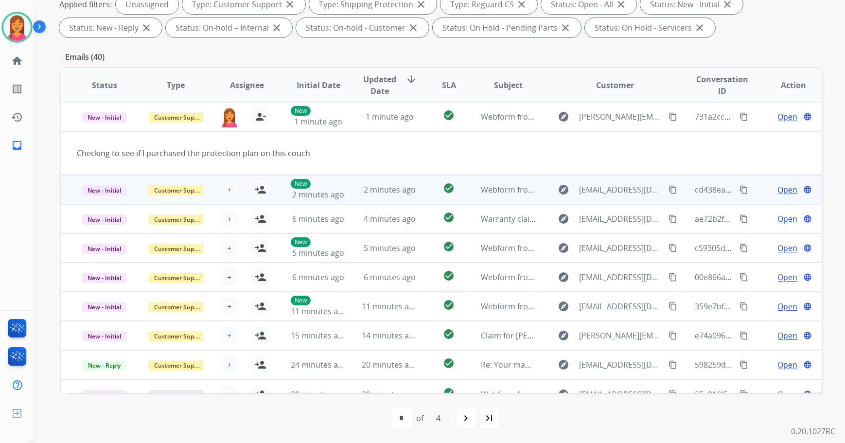
click at [361, 197] on td "2 minutes ago" at bounding box center [381, 189] width 71 height 29
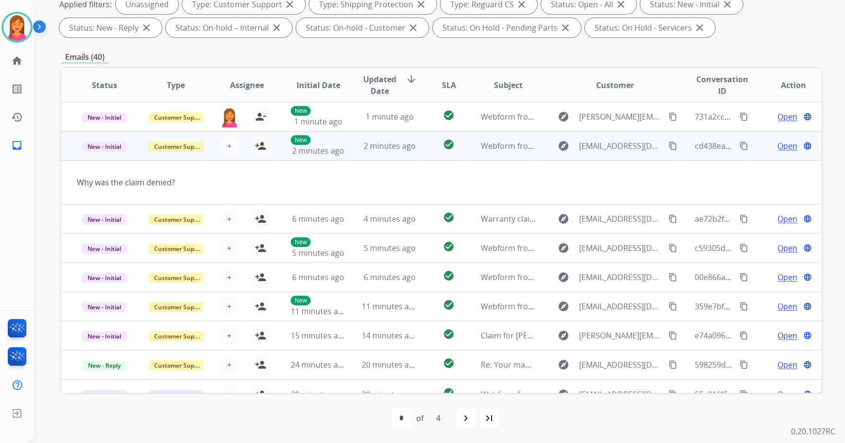
scroll to position [44, 0]
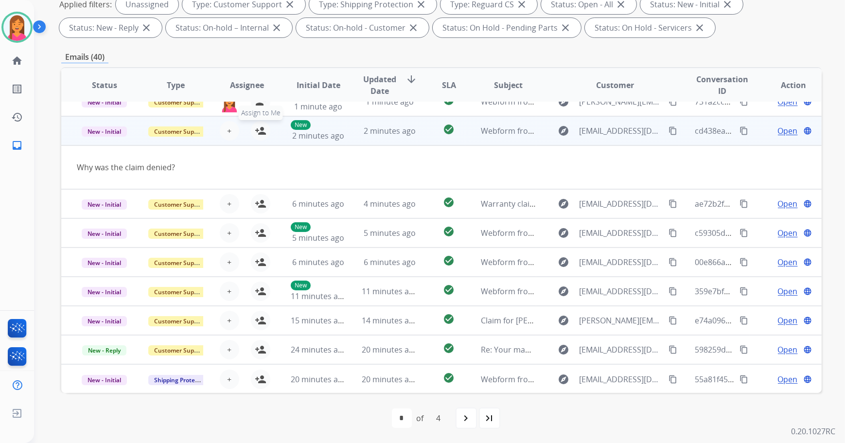
click at [258, 128] on mat-icon "person_add" at bounding box center [261, 131] width 12 height 12
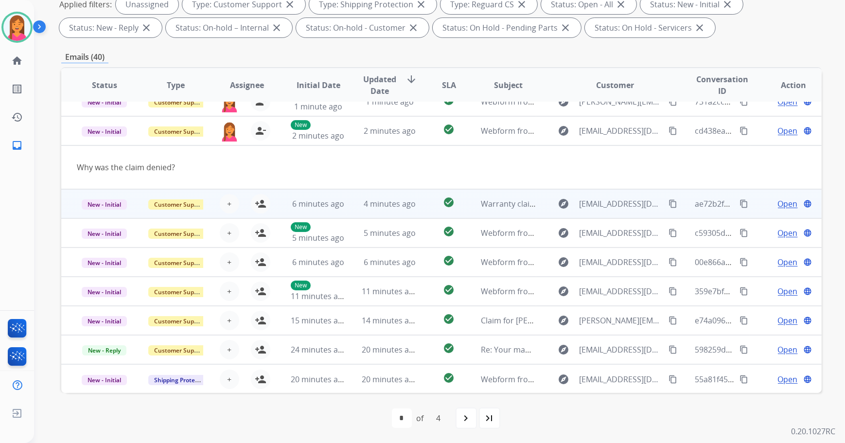
click at [346, 212] on td "4 minutes ago" at bounding box center [381, 203] width 71 height 29
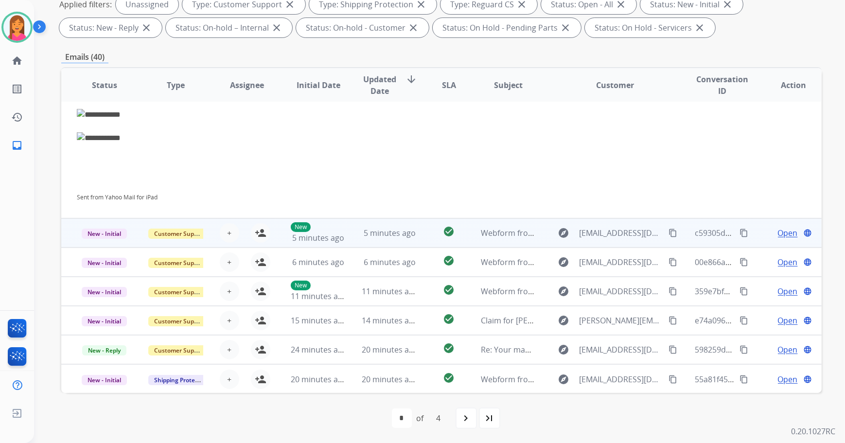
click at [349, 233] on td "5 minutes ago" at bounding box center [381, 232] width 71 height 29
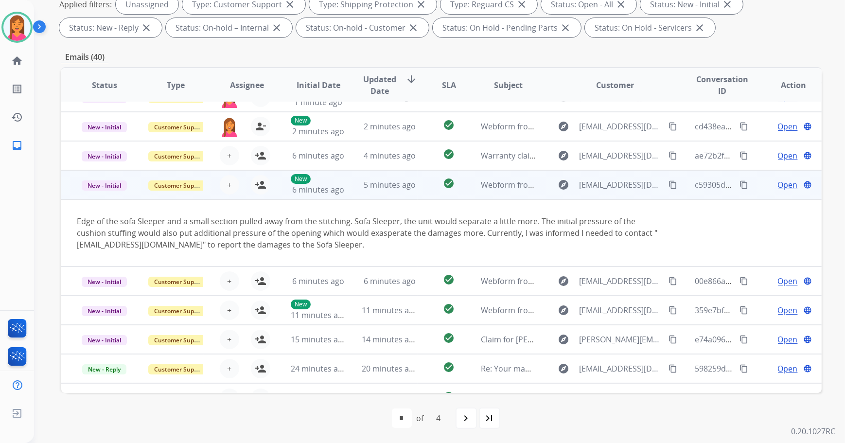
scroll to position [68, 0]
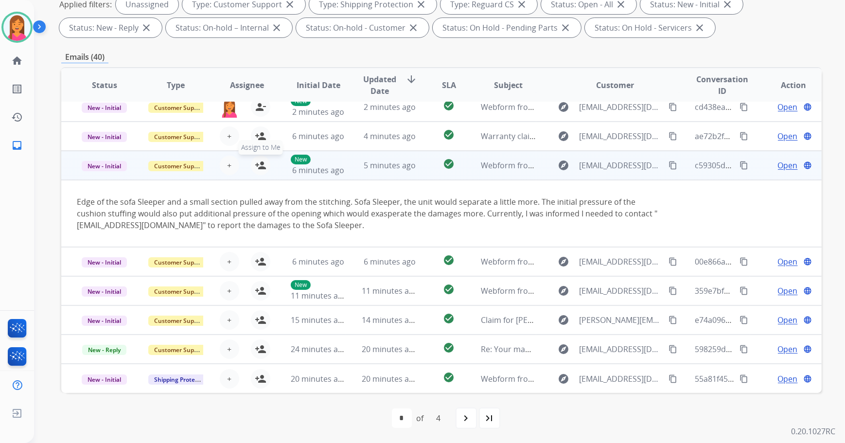
click at [252, 166] on button "person_add Assign to Me" at bounding box center [260, 165] width 19 height 19
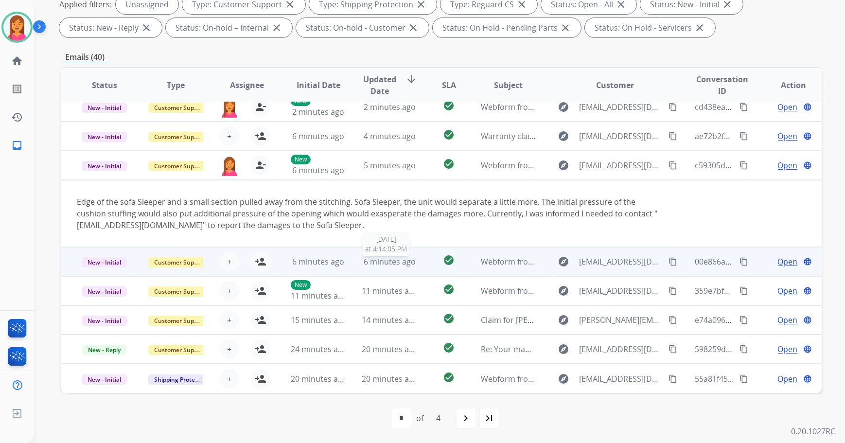
click at [376, 264] on span "6 minutes ago" at bounding box center [390, 261] width 52 height 11
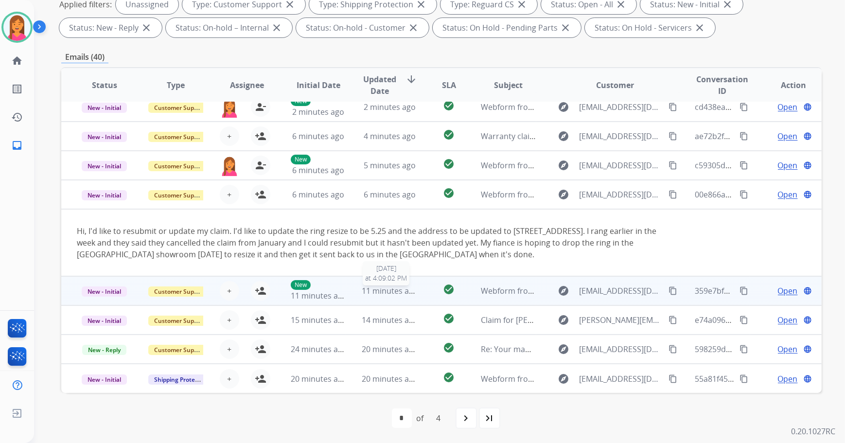
click at [365, 291] on span "11 minutes ago" at bounding box center [390, 290] width 56 height 11
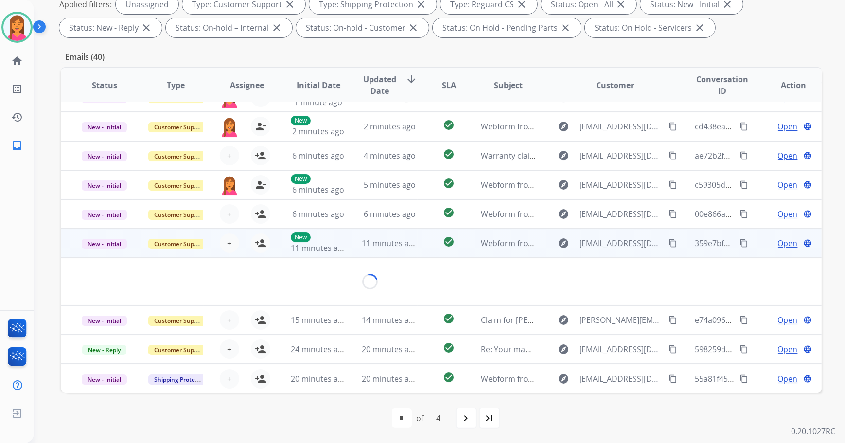
scroll to position [44, 0]
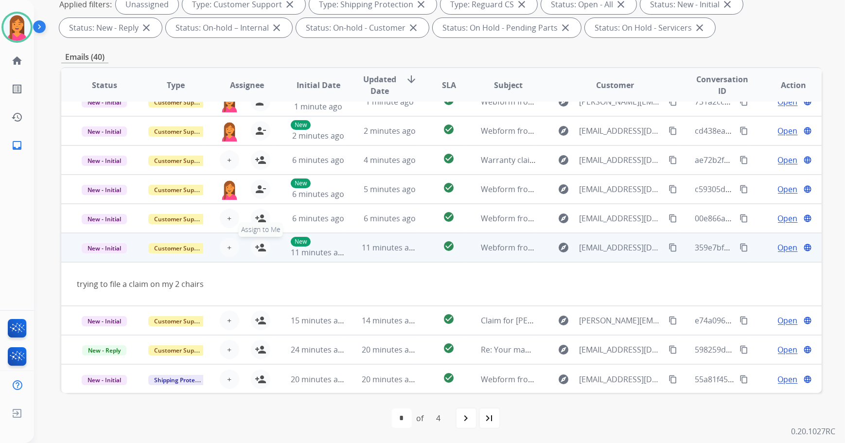
click at [259, 250] on mat-icon "person_add" at bounding box center [261, 248] width 12 height 12
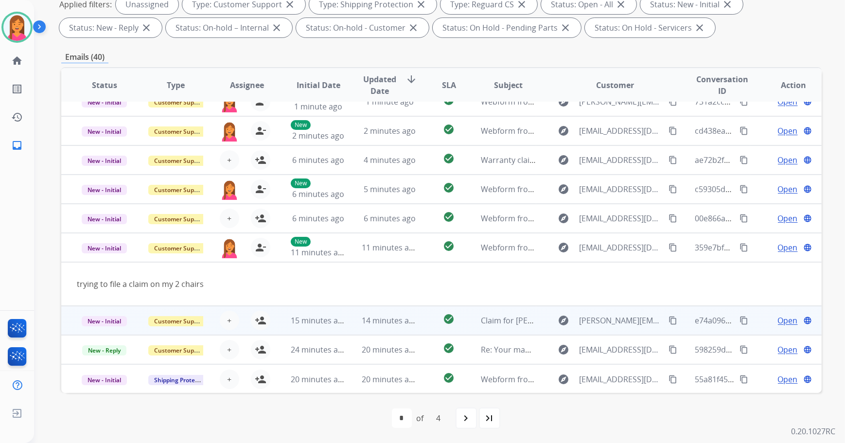
click at [342, 312] on td "15 minutes ago" at bounding box center [310, 320] width 71 height 29
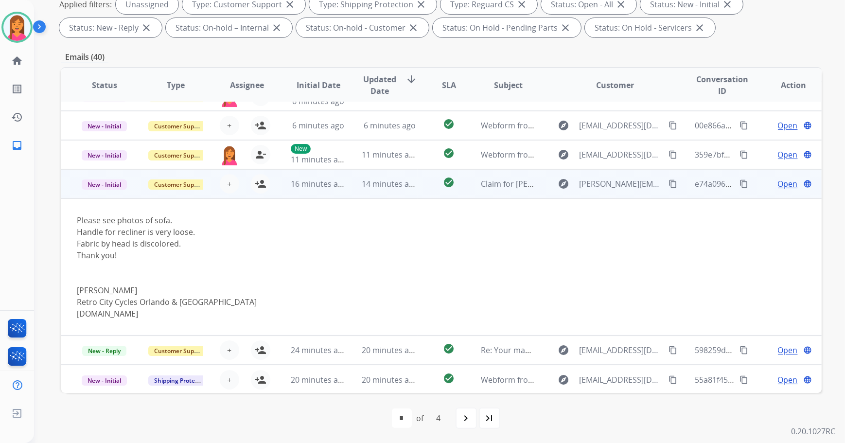
scroll to position [138, 0]
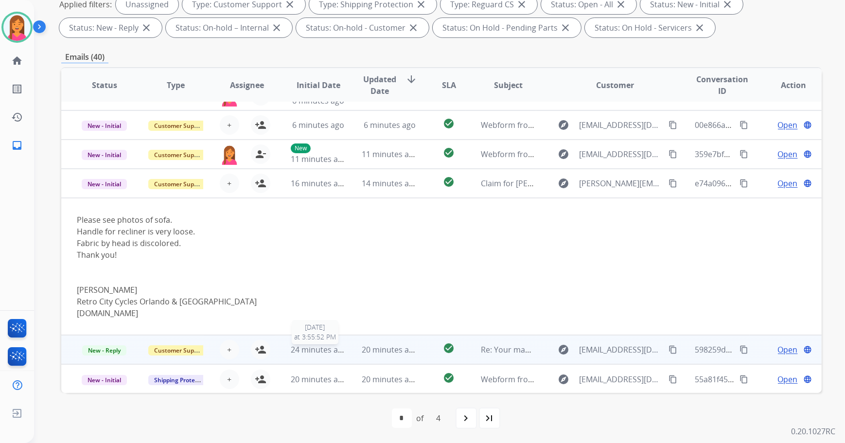
click at [343, 344] on span "24 minutes ago" at bounding box center [319, 349] width 56 height 11
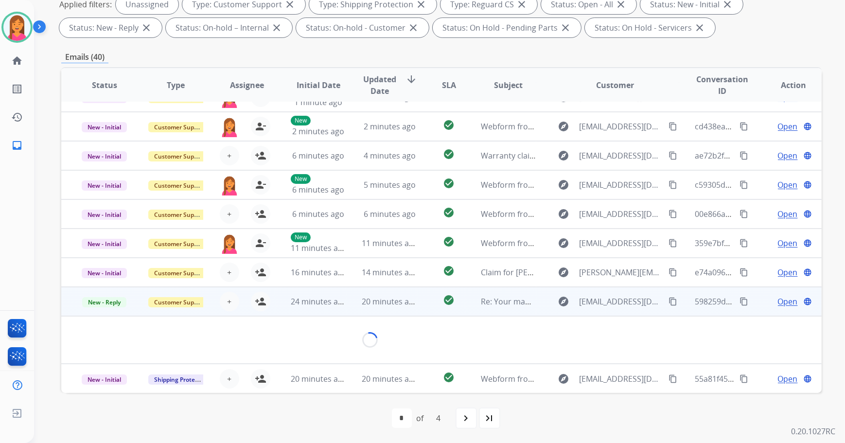
scroll to position [68, 0]
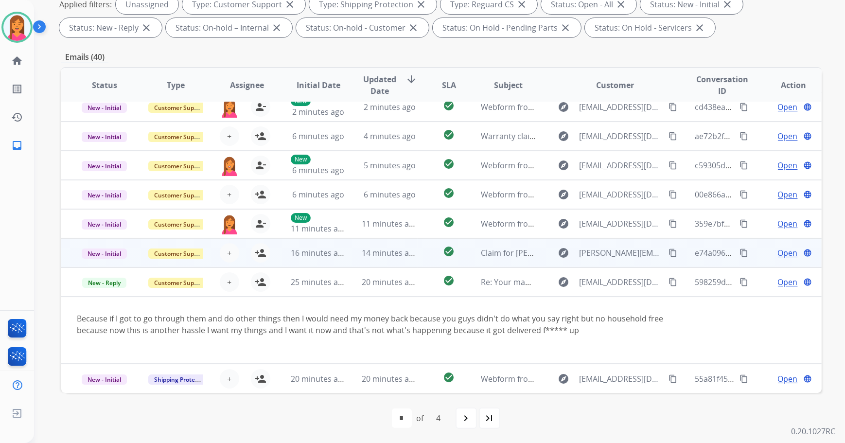
click at [322, 259] on td "16 minutes ago" at bounding box center [310, 252] width 71 height 29
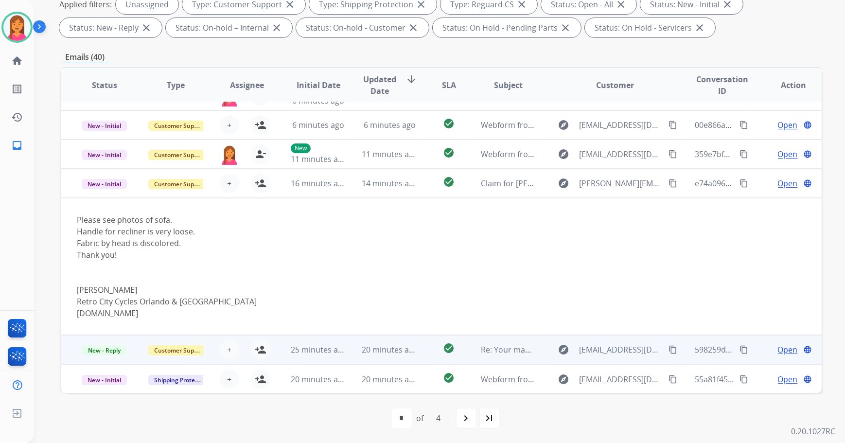
click at [346, 350] on td "20 minutes ago" at bounding box center [381, 349] width 71 height 29
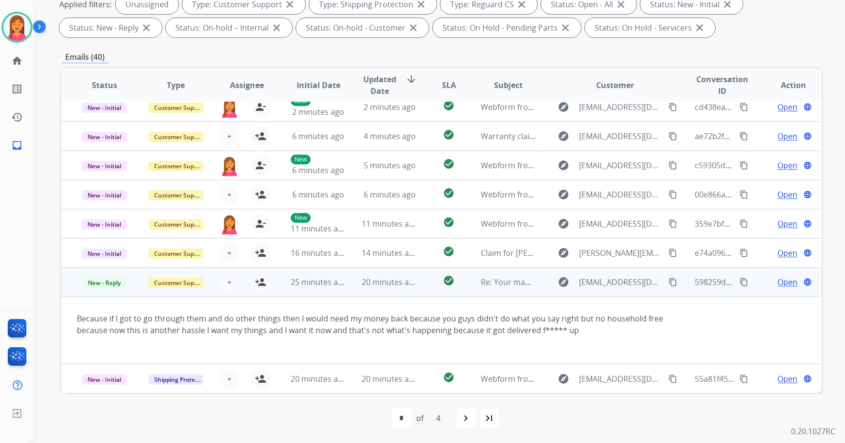
click at [780, 284] on span "Open" at bounding box center [788, 282] width 20 height 12
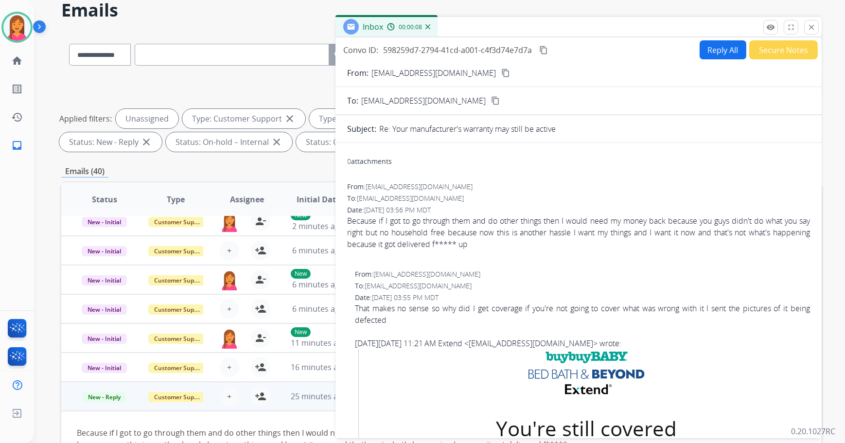
scroll to position [0, 0]
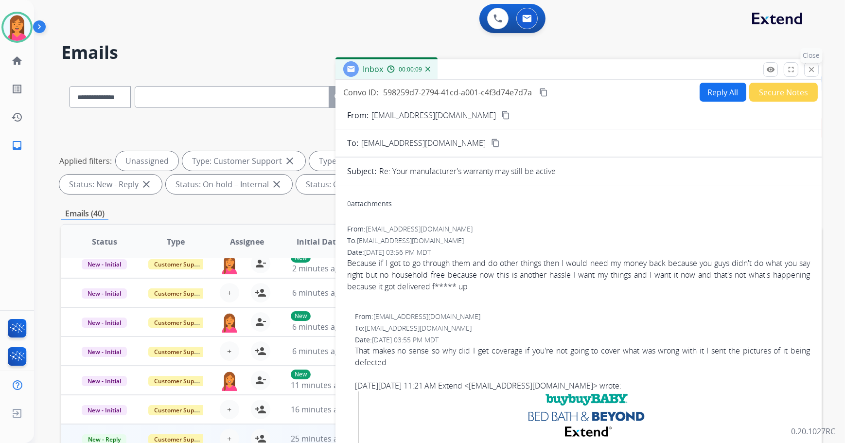
click at [814, 73] on button "close Close" at bounding box center [811, 69] width 15 height 15
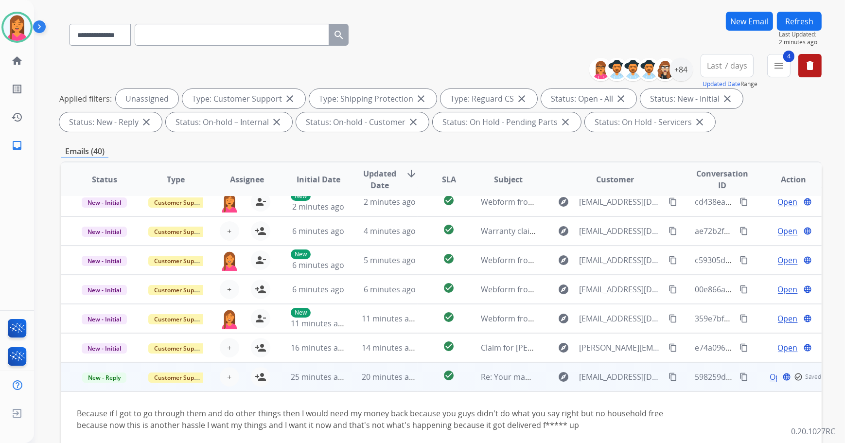
scroll to position [156, 0]
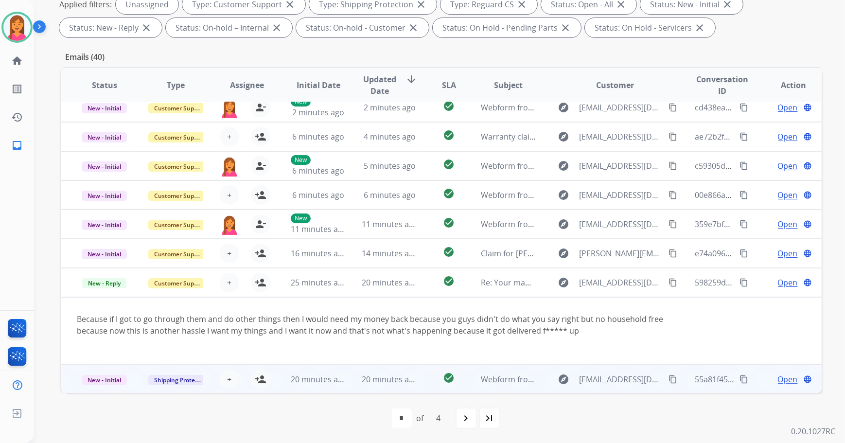
click at [418, 383] on td "check_circle" at bounding box center [441, 378] width 48 height 29
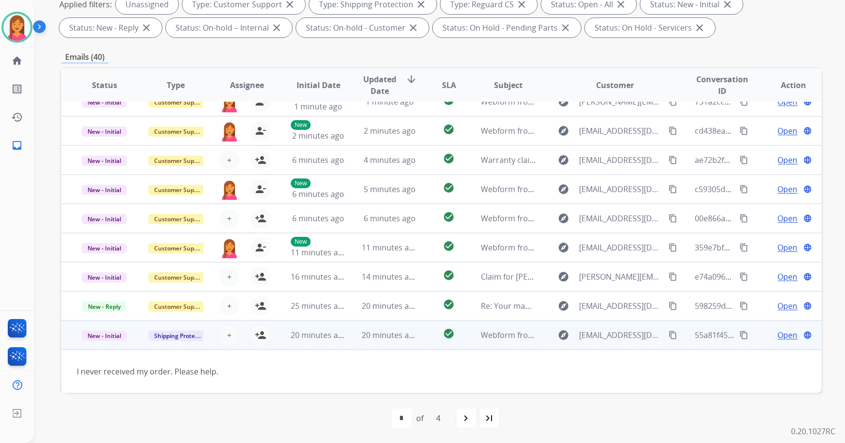
scroll to position [44, 0]
click at [255, 333] on mat-icon "person_add" at bounding box center [261, 336] width 12 height 12
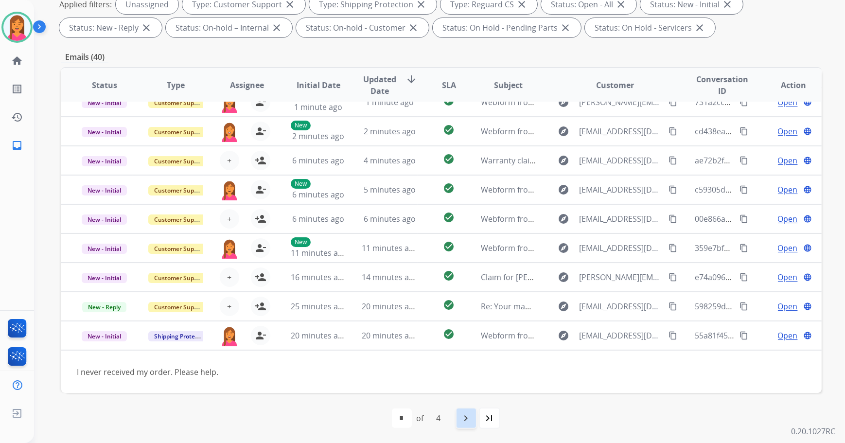
click at [471, 414] on mat-icon "navigate_next" at bounding box center [466, 418] width 12 height 12
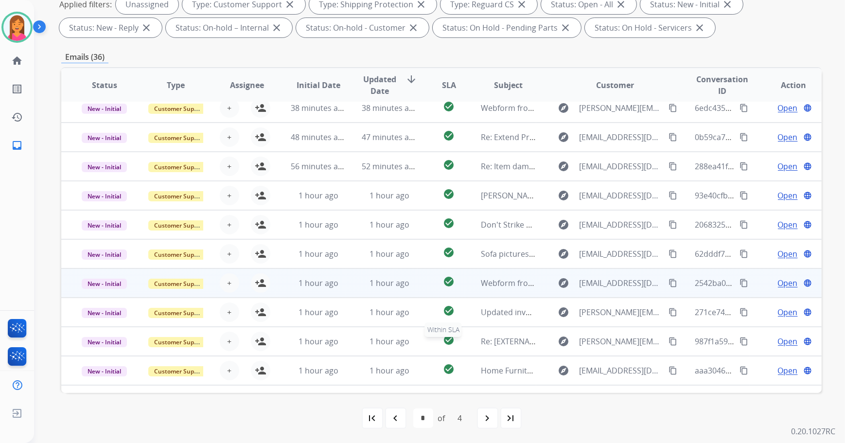
scroll to position [0, 0]
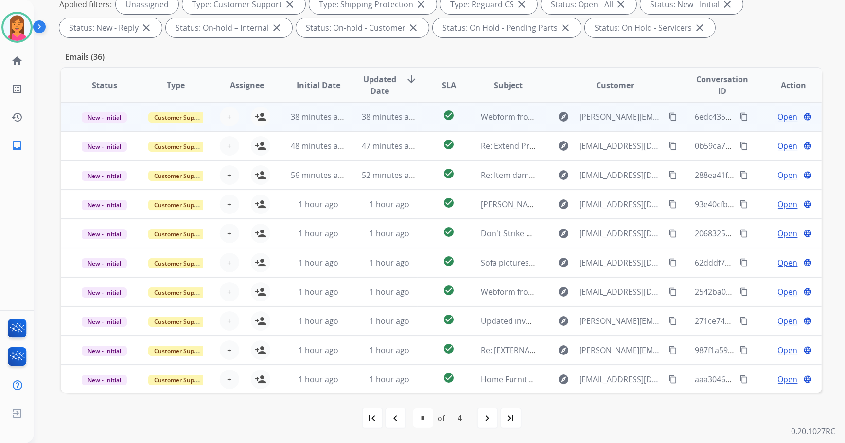
click at [403, 125] on td "38 minutes ago" at bounding box center [381, 116] width 71 height 29
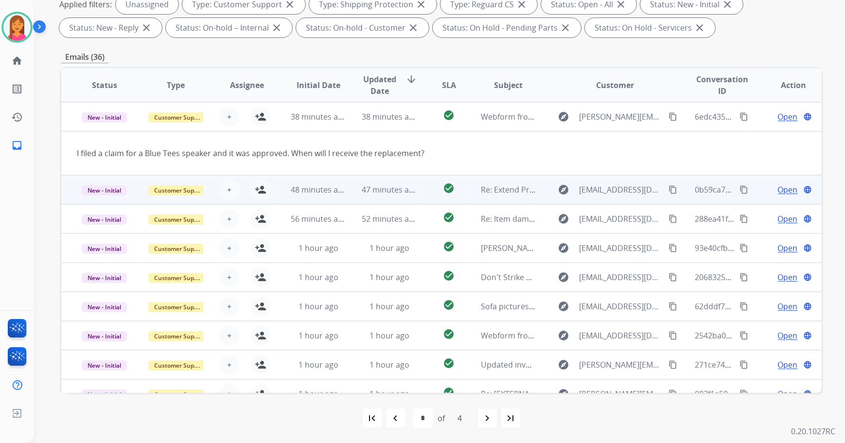
click at [420, 184] on td "check_circle" at bounding box center [441, 189] width 48 height 29
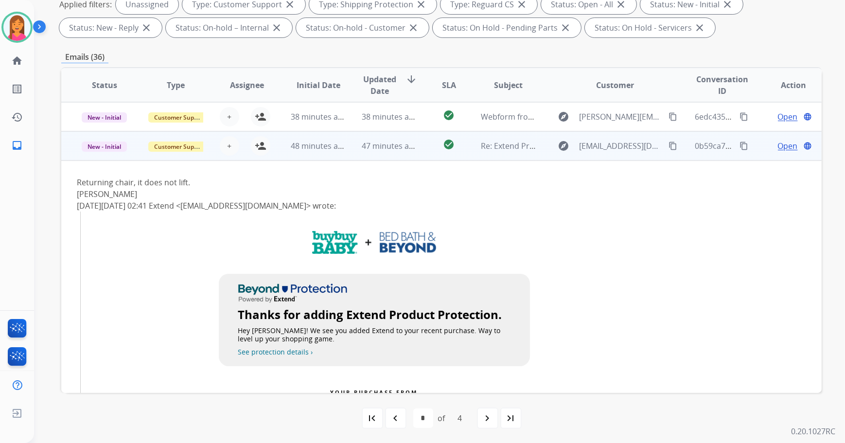
scroll to position [29, 0]
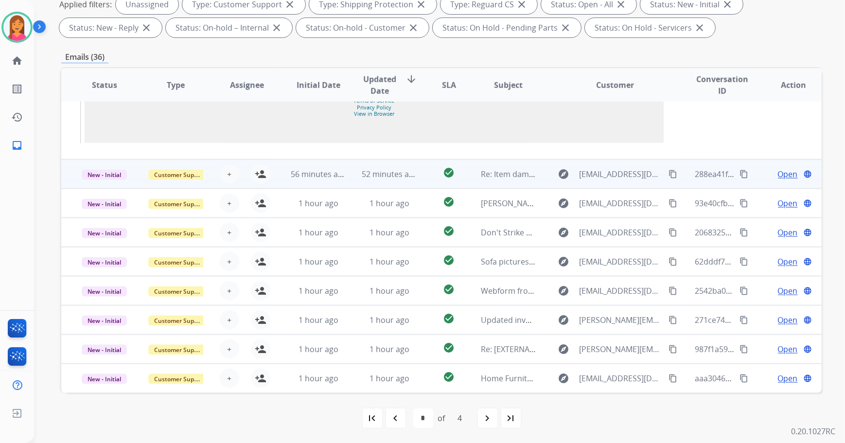
click at [417, 177] on td "check_circle" at bounding box center [441, 173] width 48 height 29
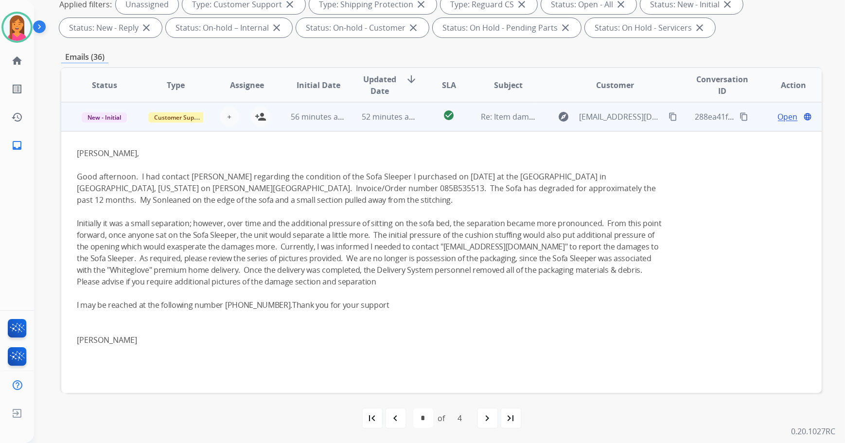
scroll to position [102, 0]
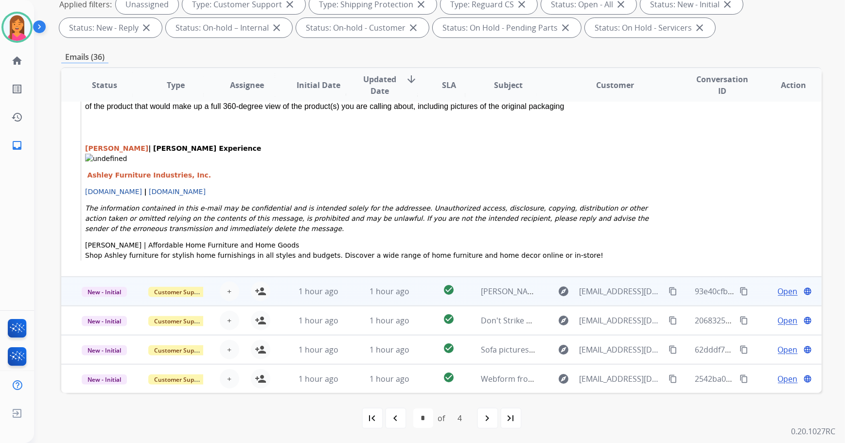
click at [426, 283] on td "check_circle" at bounding box center [441, 291] width 48 height 29
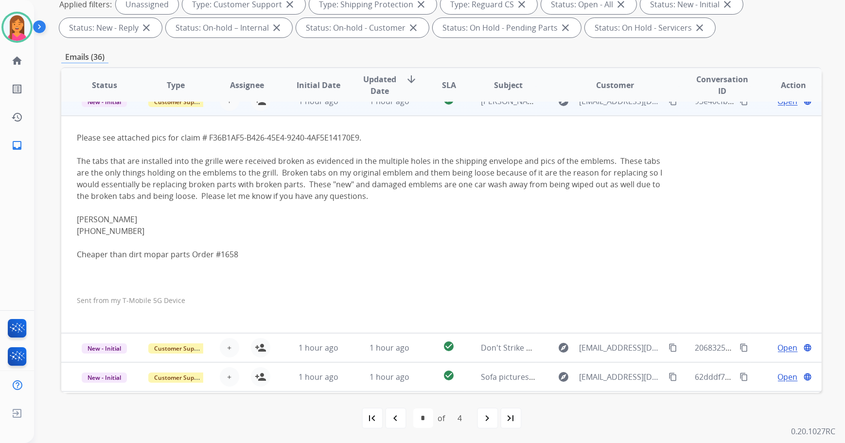
scroll to position [87, 0]
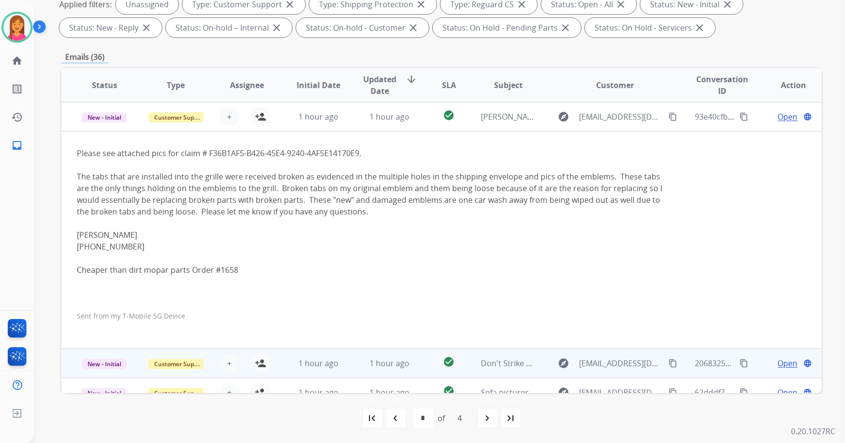
click at [420, 355] on td "check_circle" at bounding box center [441, 362] width 48 height 29
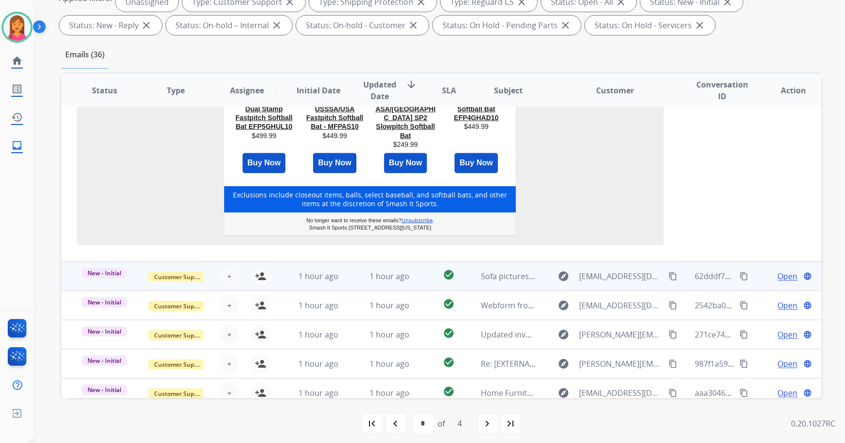
click at [417, 263] on td "check_circle" at bounding box center [441, 275] width 48 height 29
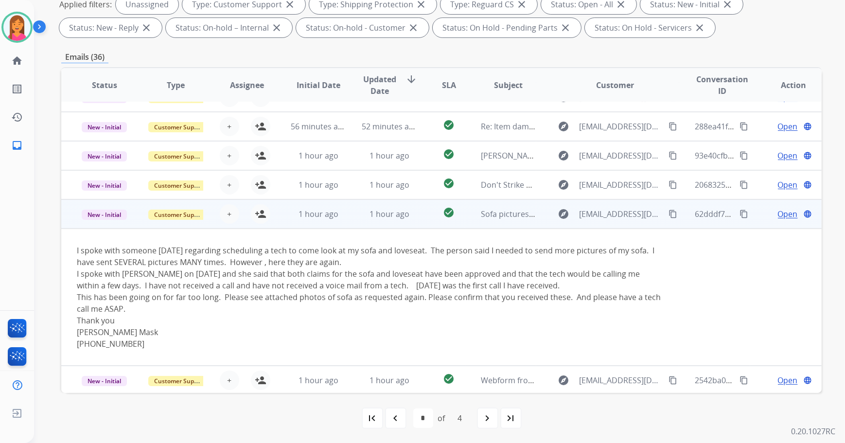
scroll to position [138, 0]
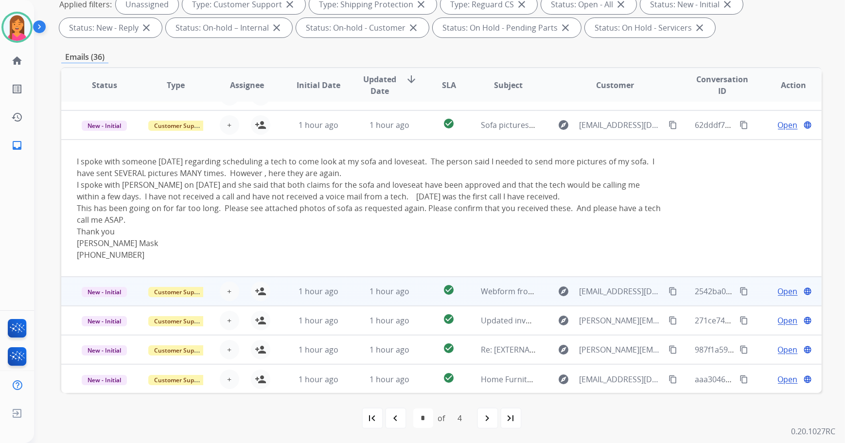
click at [417, 290] on td "check_circle" at bounding box center [441, 291] width 48 height 29
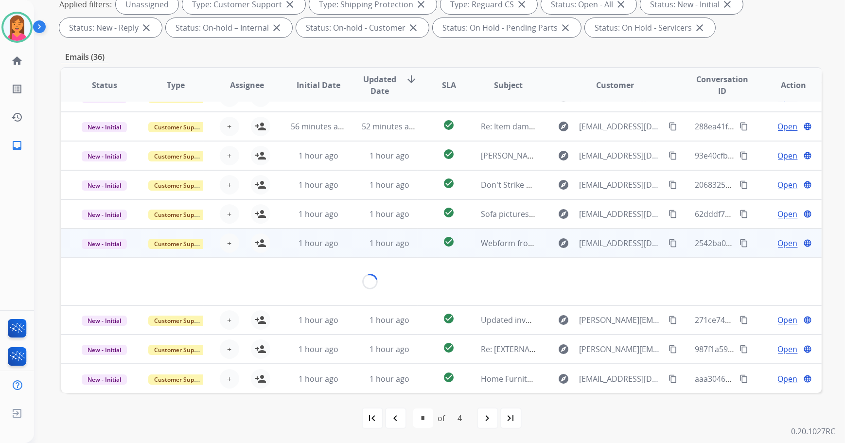
scroll to position [44, 0]
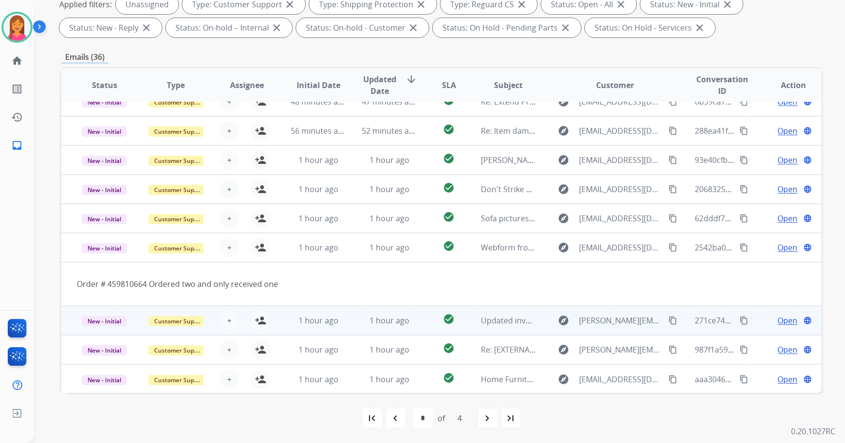
click at [422, 320] on td "check_circle" at bounding box center [441, 320] width 48 height 29
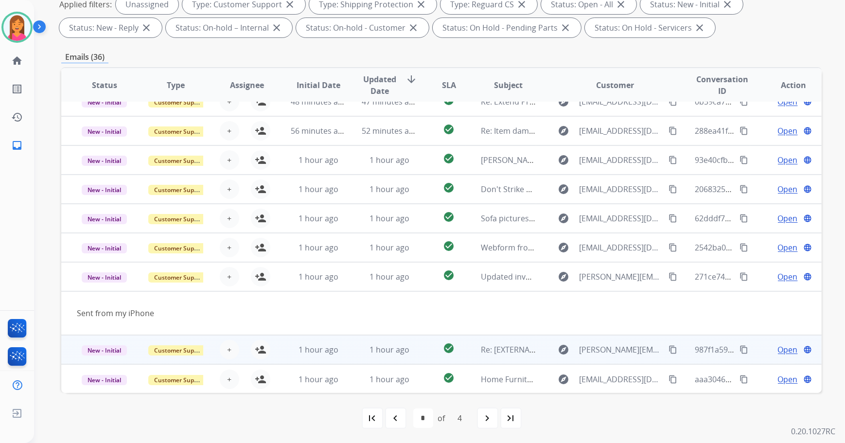
click at [421, 344] on td "check_circle" at bounding box center [441, 349] width 48 height 29
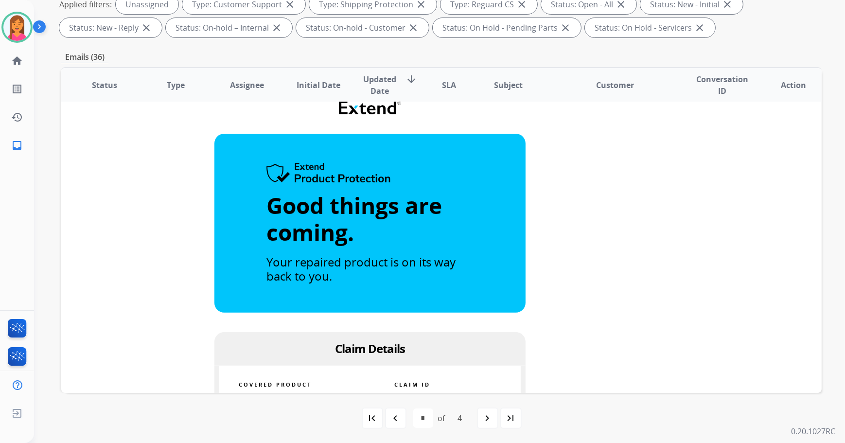
scroll to position [233, 0]
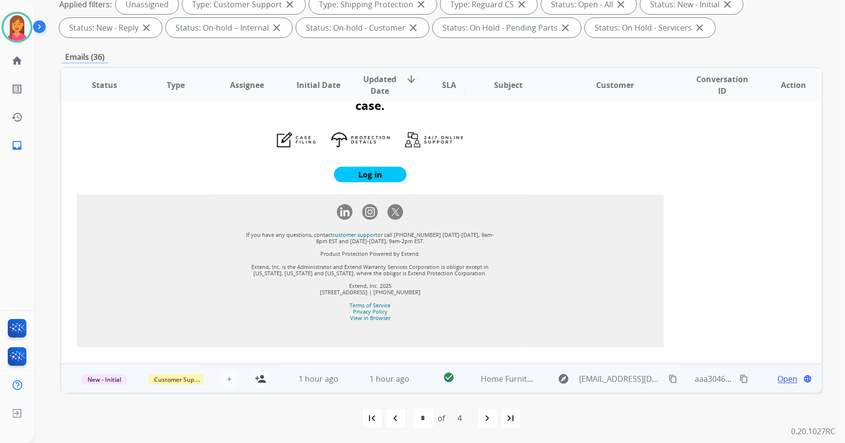
click at [421, 373] on td "check_circle" at bounding box center [441, 378] width 48 height 29
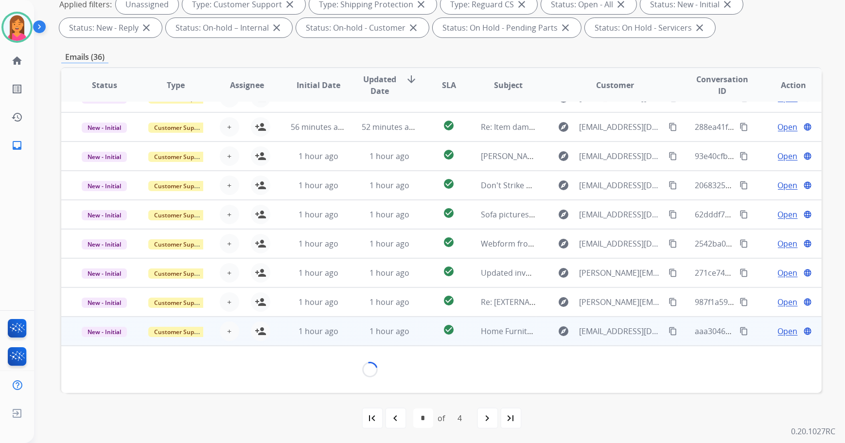
scroll to position [137, 0]
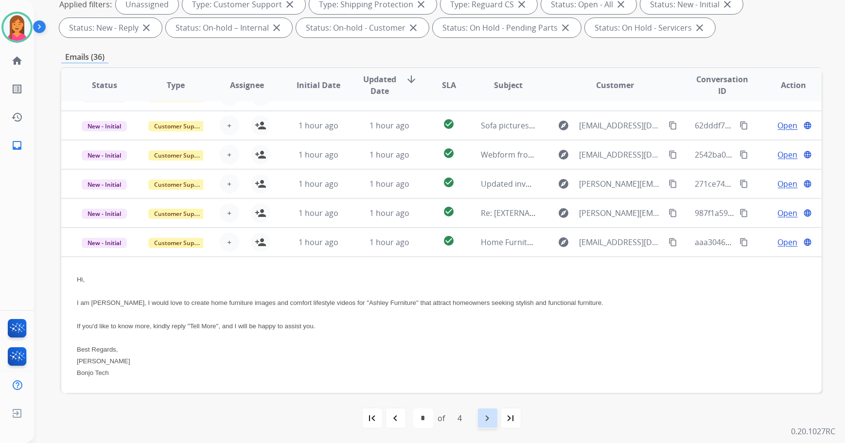
click at [481, 416] on div "navigate_next" at bounding box center [487, 417] width 21 height 21
select select "*"
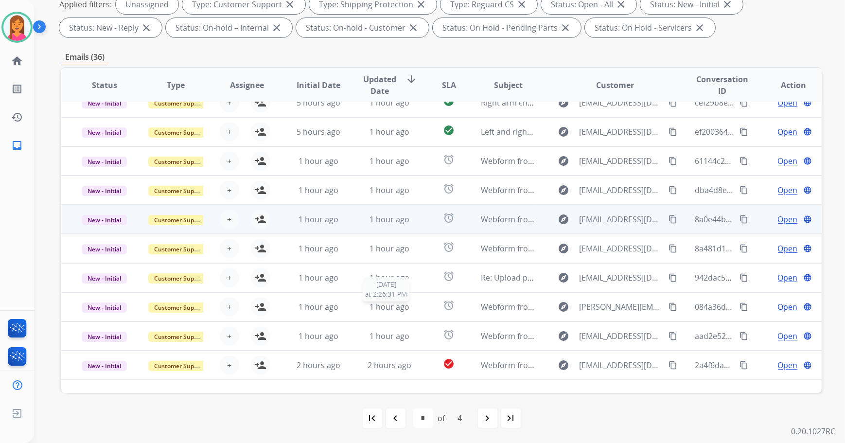
scroll to position [0, 0]
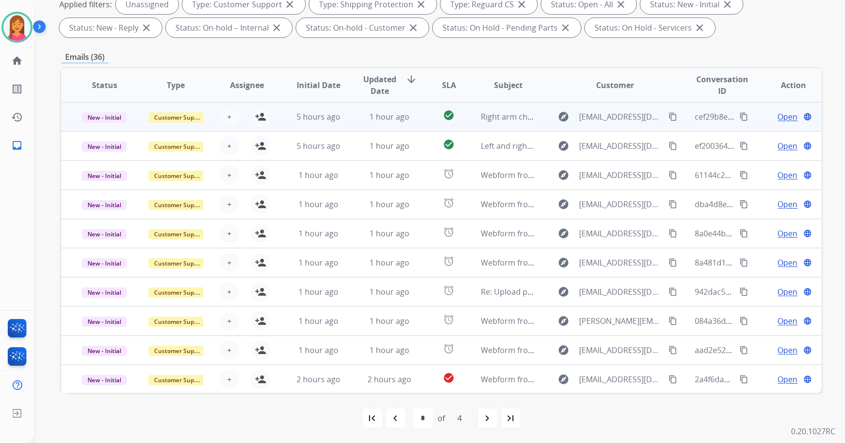
click at [409, 120] on div "1 hour ago" at bounding box center [389, 117] width 55 height 12
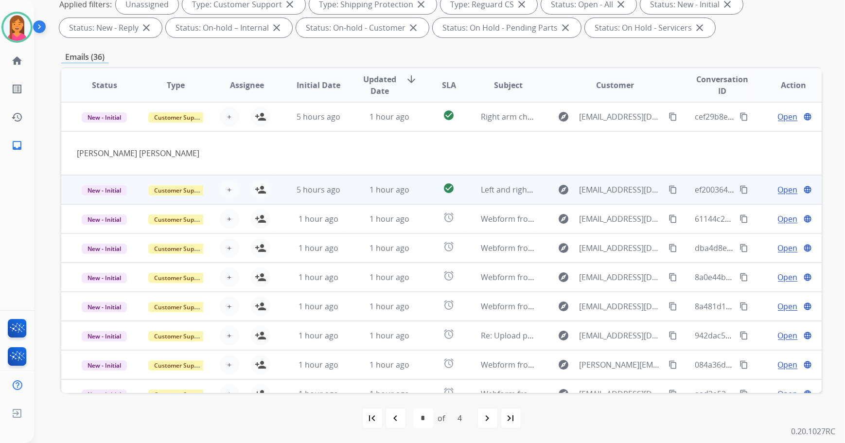
click at [425, 193] on td "check_circle" at bounding box center [441, 189] width 48 height 29
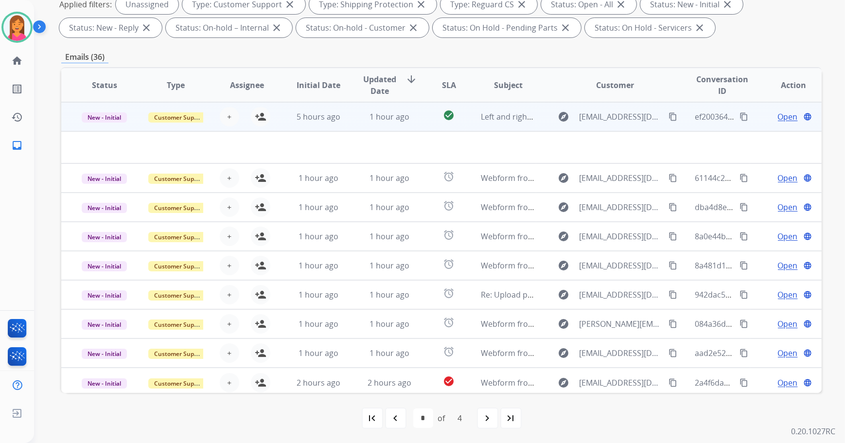
click at [425, 193] on td "alarm" at bounding box center [441, 206] width 48 height 29
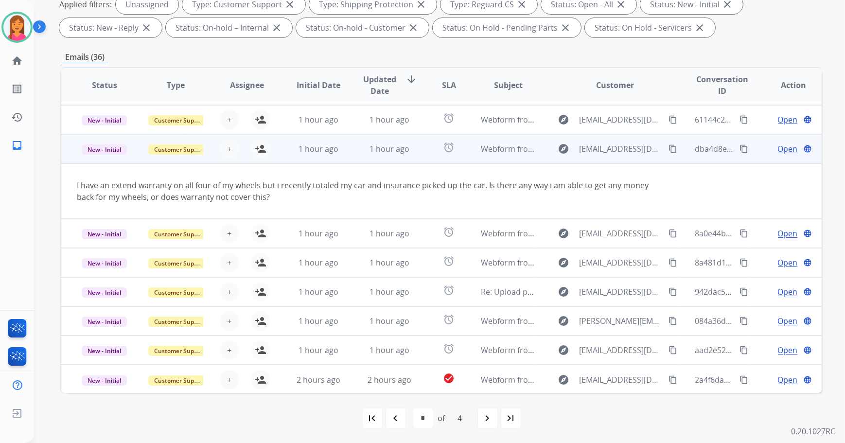
scroll to position [56, 0]
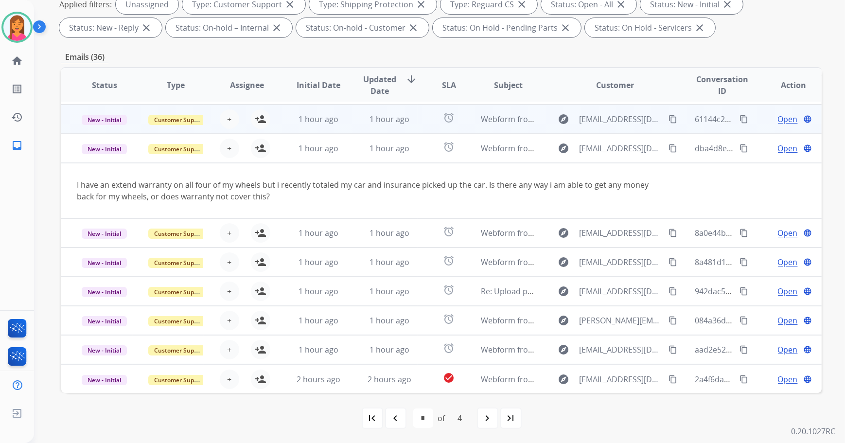
click at [412, 127] on td "1 hour ago" at bounding box center [381, 118] width 71 height 29
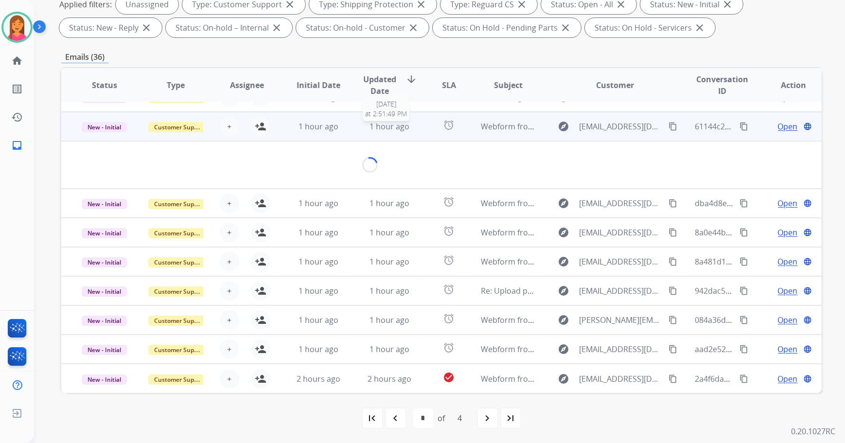
scroll to position [44, 0]
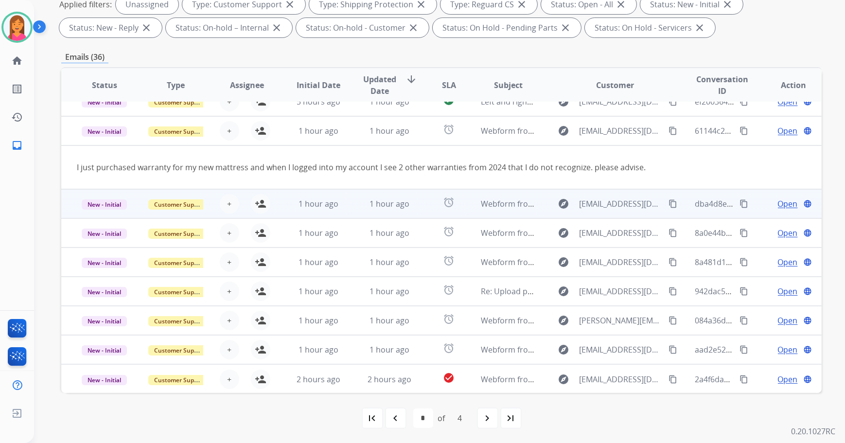
click at [420, 208] on td "alarm" at bounding box center [441, 203] width 48 height 29
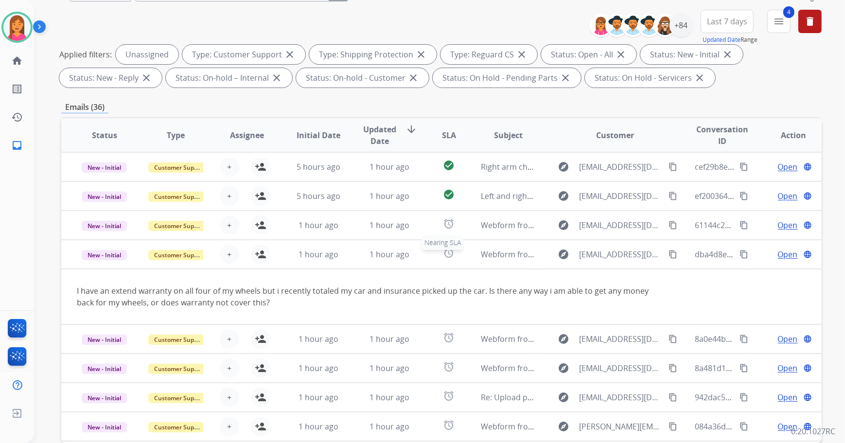
scroll to position [0, 0]
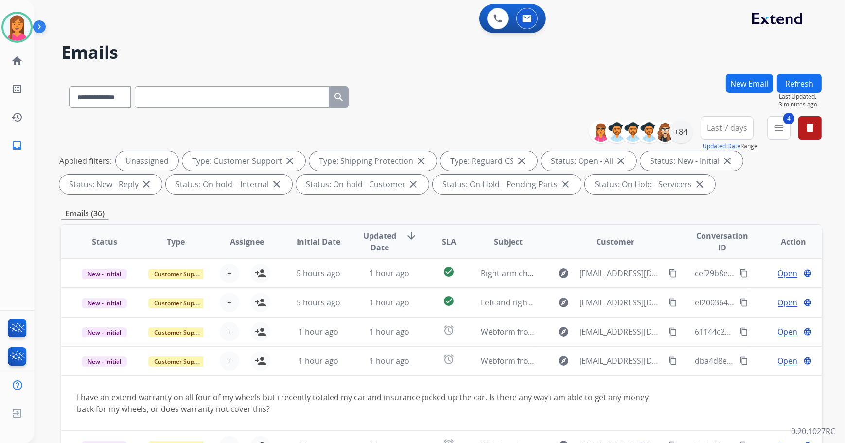
click at [804, 78] on button "Refresh" at bounding box center [799, 83] width 45 height 19
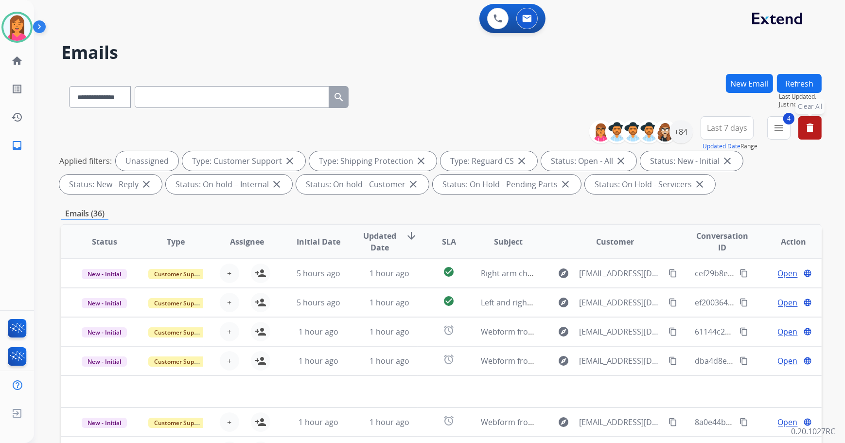
click at [807, 128] on mat-icon "delete" at bounding box center [810, 128] width 12 height 12
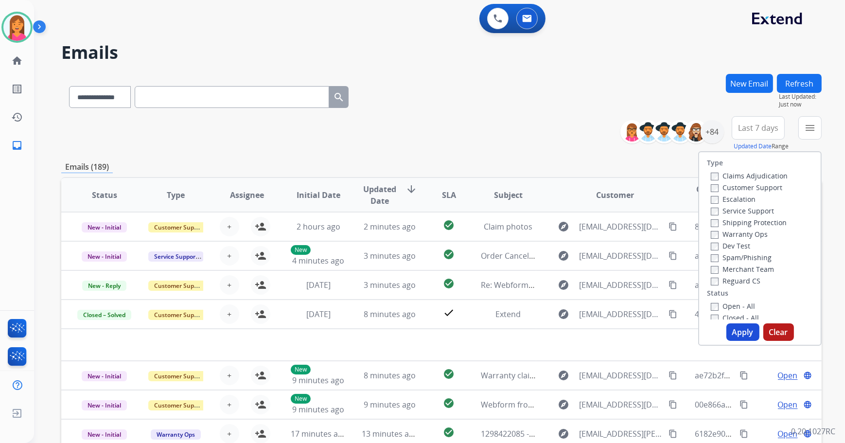
click at [548, 132] on div "**********" at bounding box center [441, 133] width 760 height 35
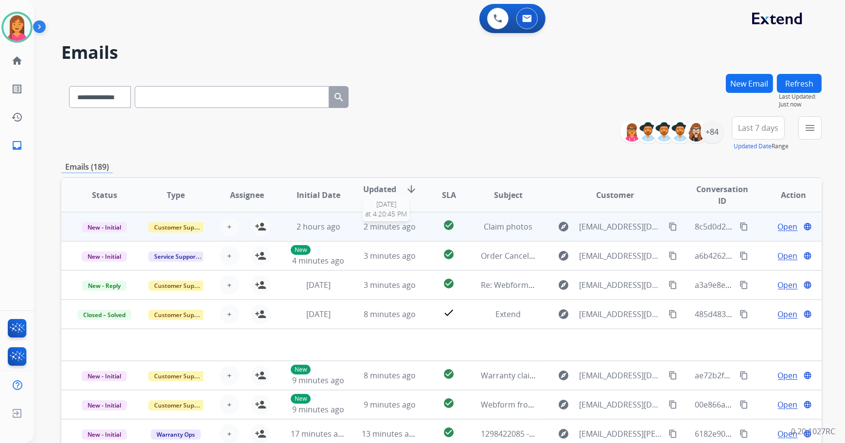
click at [396, 228] on span "2 minutes ago" at bounding box center [390, 226] width 52 height 11
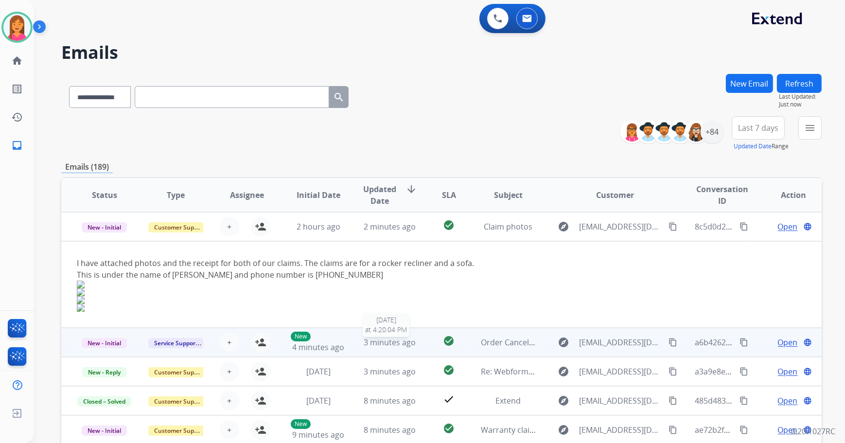
click at [398, 344] on span "3 minutes ago" at bounding box center [390, 342] width 52 height 11
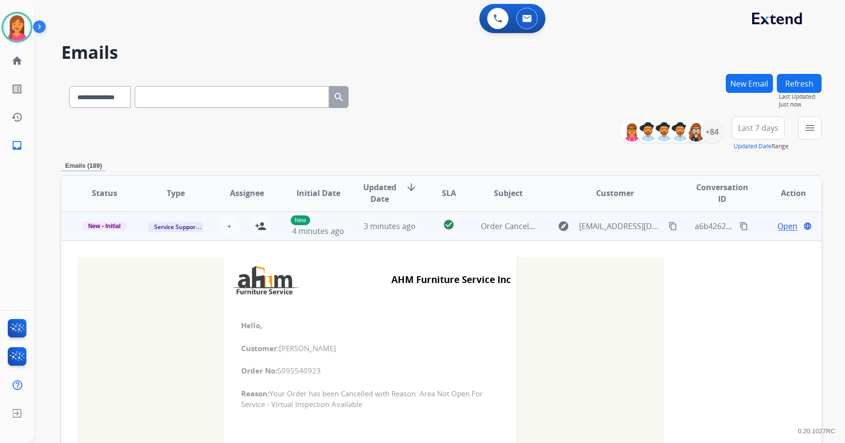
scroll to position [29, 0]
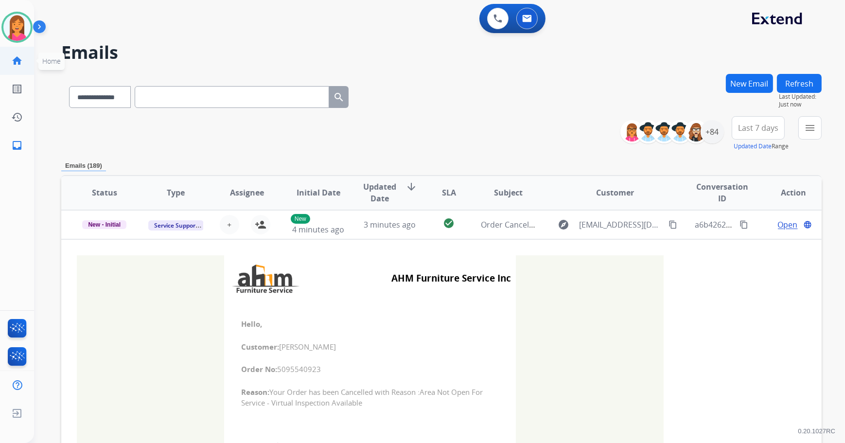
click at [9, 65] on link "home Home" at bounding box center [16, 60] width 27 height 27
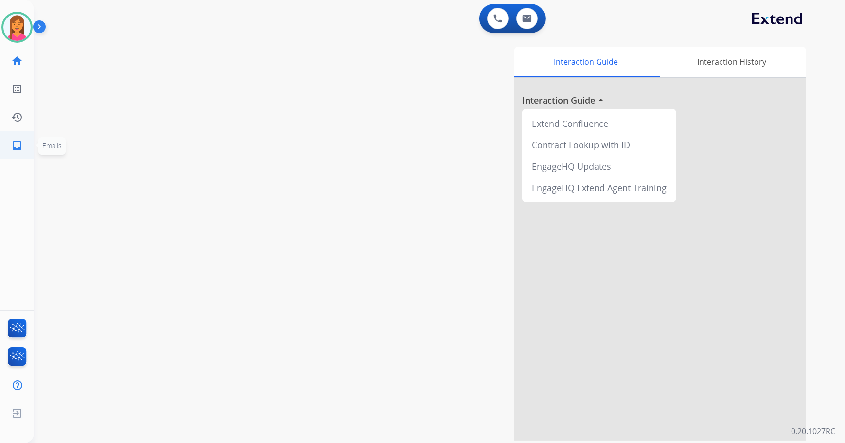
click at [23, 146] on link "inbox Emails" at bounding box center [16, 145] width 27 height 27
select select "**********"
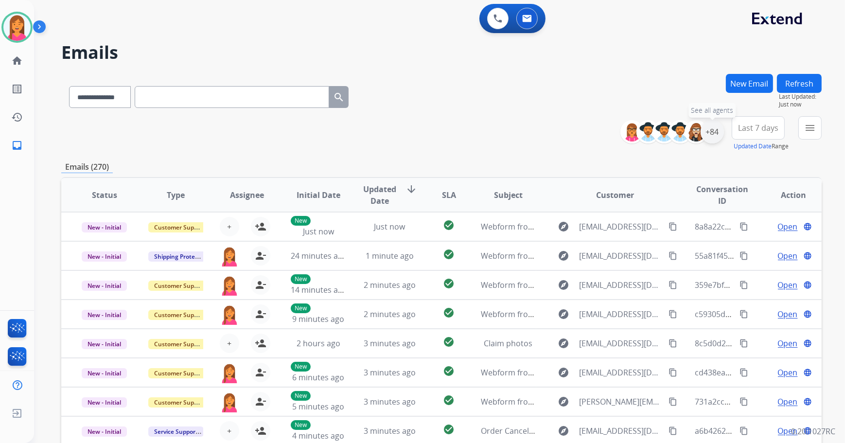
click at [719, 133] on div "+84" at bounding box center [711, 131] width 23 height 23
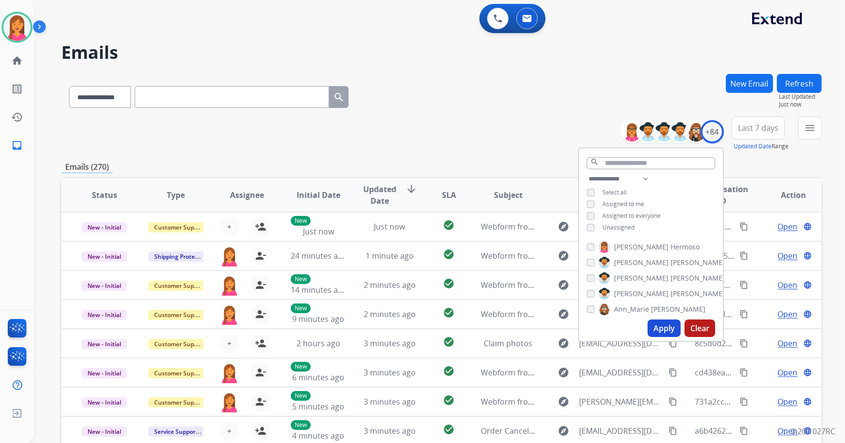
click at [610, 223] on span "Unassigned" at bounding box center [618, 227] width 32 height 8
click at [653, 331] on button "Apply" at bounding box center [663, 327] width 33 height 17
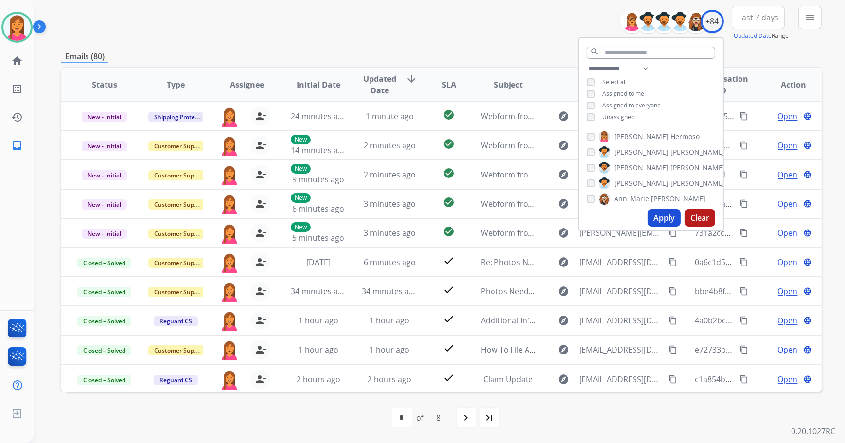
click at [504, 24] on div "**********" at bounding box center [441, 23] width 760 height 35
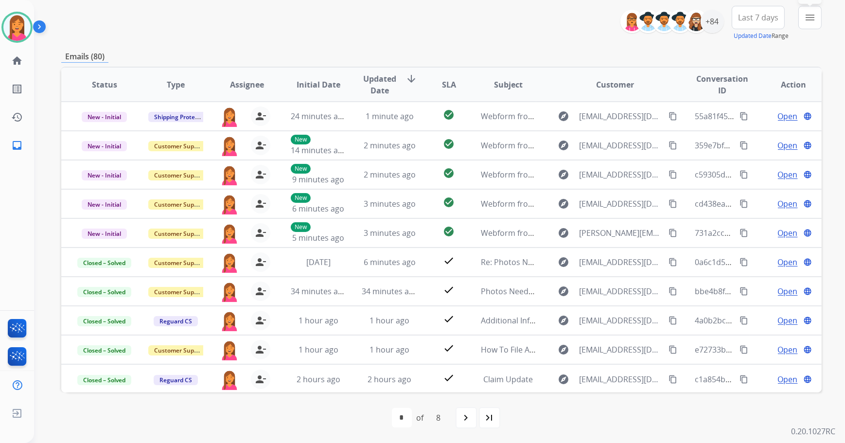
click at [807, 17] on mat-icon "menu" at bounding box center [810, 18] width 12 height 12
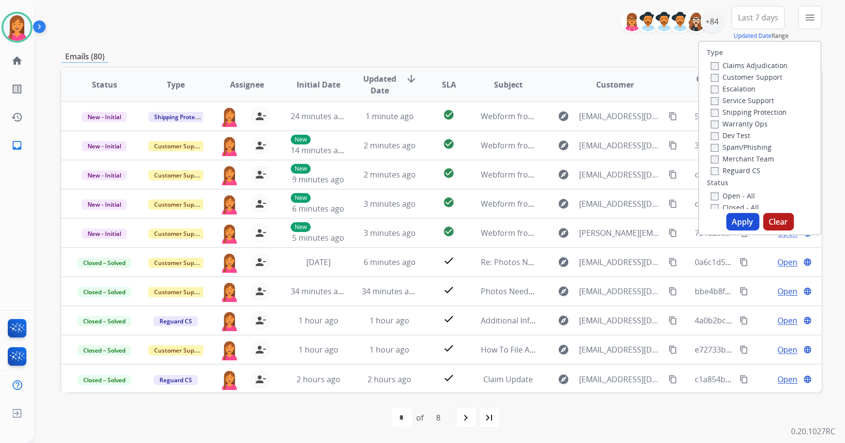
click at [742, 195] on label "Open - All" at bounding box center [733, 195] width 44 height 9
click at [739, 228] on button "Apply" at bounding box center [742, 221] width 33 height 17
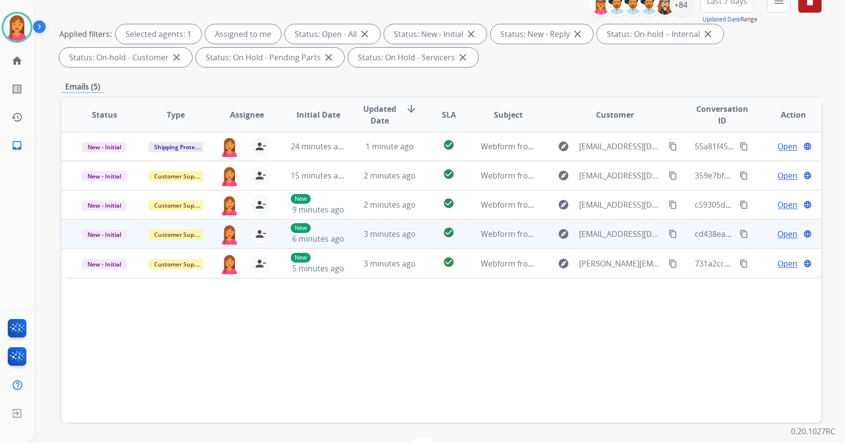
scroll to position [132, 0]
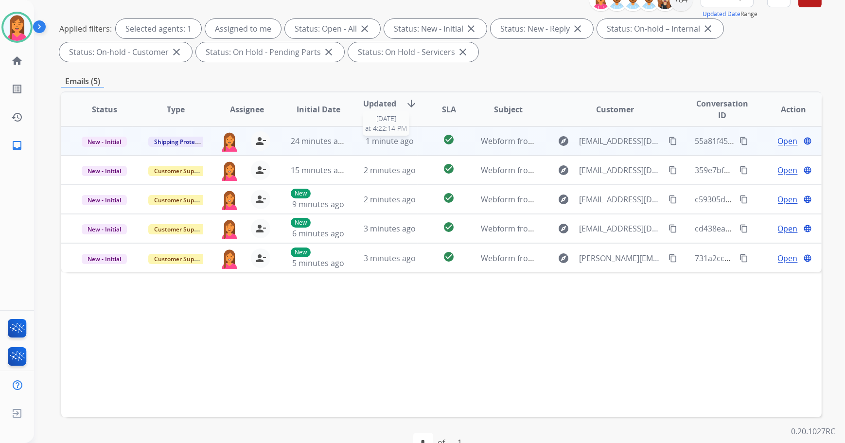
click at [409, 135] on div "1 minute ago" at bounding box center [389, 141] width 55 height 12
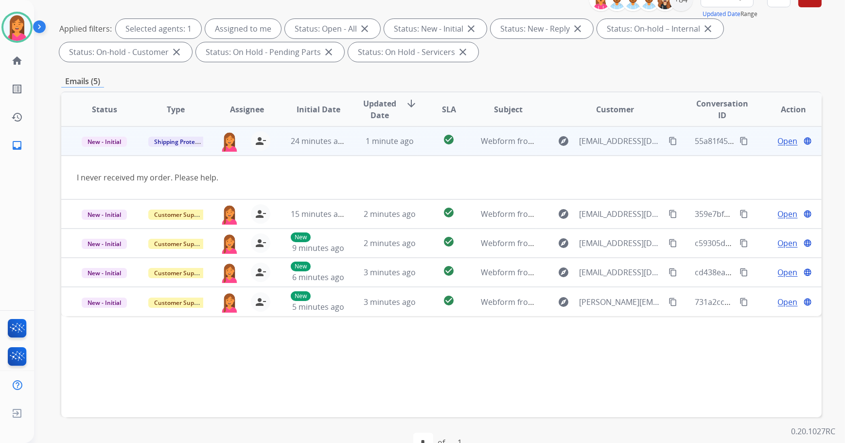
click at [783, 142] on span "Open" at bounding box center [788, 141] width 20 height 12
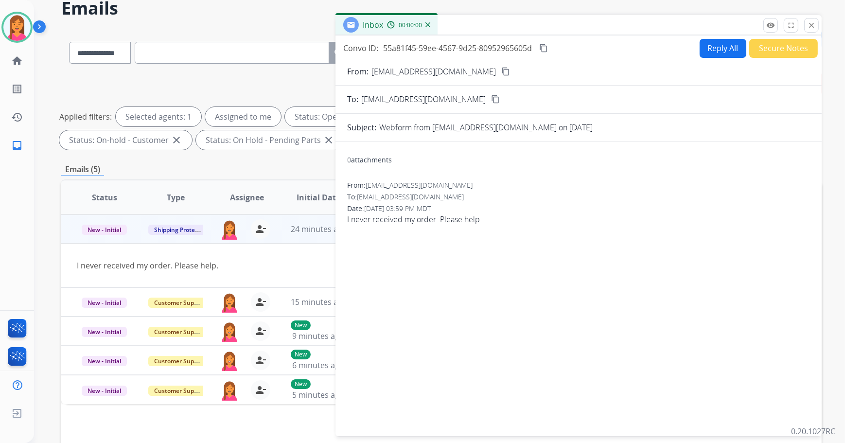
scroll to position [0, 0]
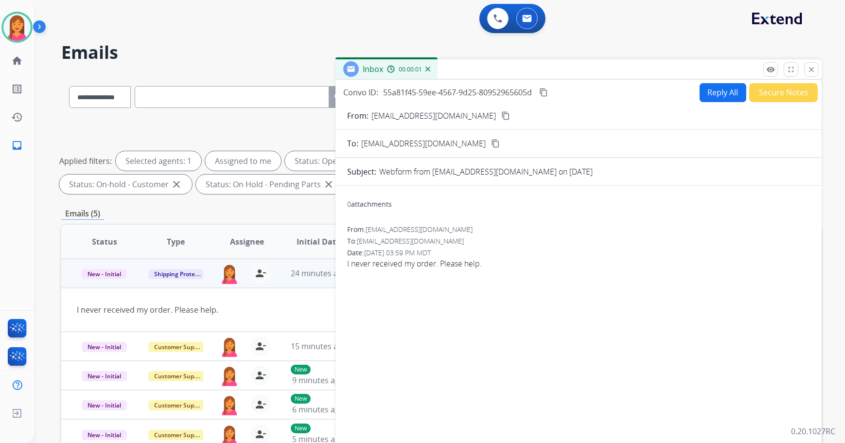
click at [501, 116] on mat-icon "content_copy" at bounding box center [505, 115] width 9 height 9
click at [729, 97] on button "Reply All" at bounding box center [722, 92] width 47 height 19
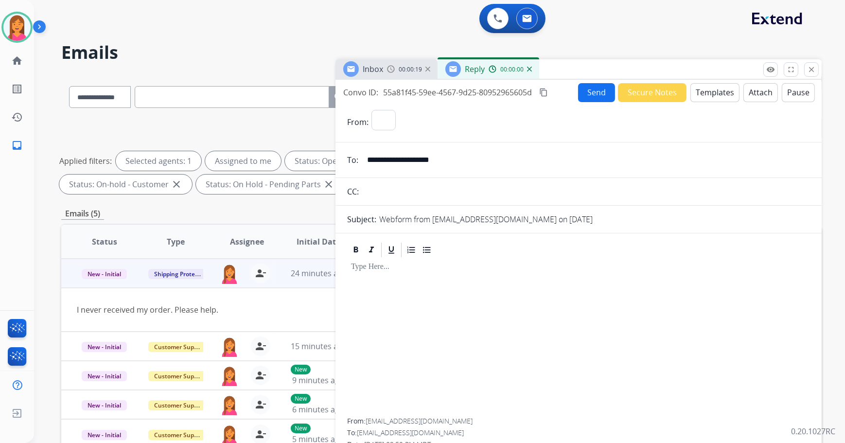
select select "**********"
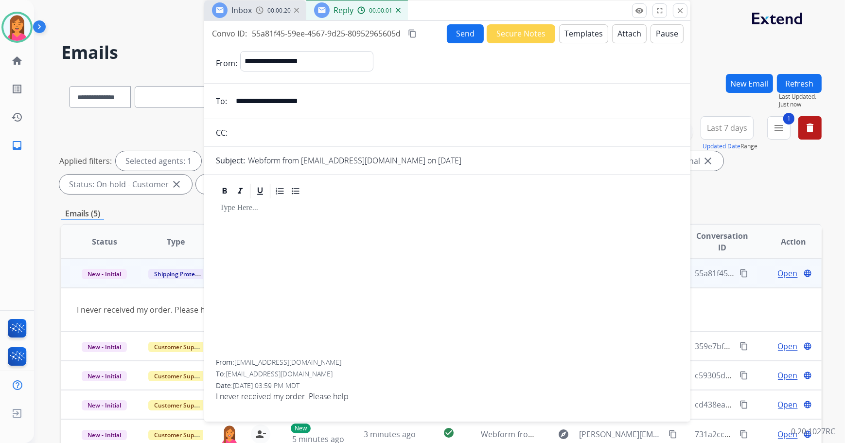
drag, startPoint x: 700, startPoint y: 73, endPoint x: 567, endPoint y: 14, distance: 145.6
click at [567, 14] on div "Inbox 00:00:20 Reply 00:00:01" at bounding box center [447, 10] width 486 height 20
click at [580, 28] on button "Templates" at bounding box center [581, 33] width 49 height 19
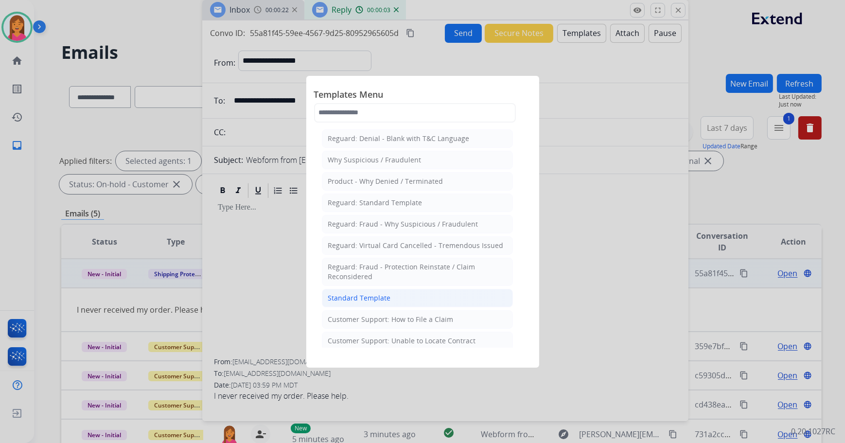
click at [347, 296] on div "Standard Template" at bounding box center [359, 298] width 63 height 10
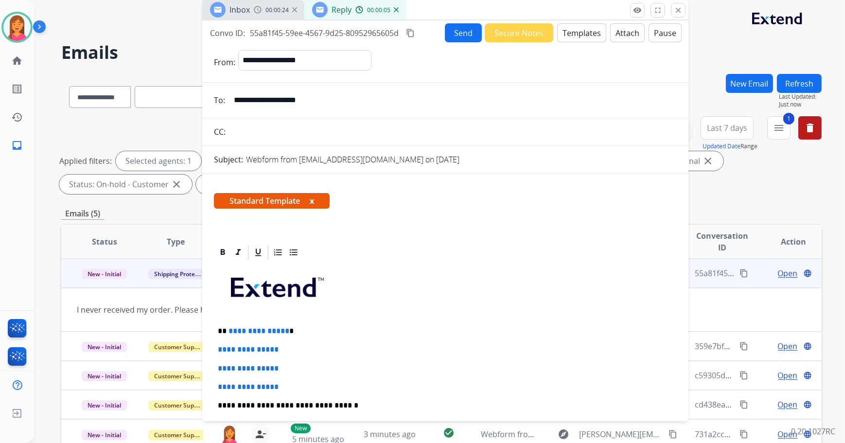
click at [551, 42] on form "**********" at bounding box center [445, 347] width 486 height 611
click at [557, 39] on button "Templates" at bounding box center [581, 32] width 49 height 19
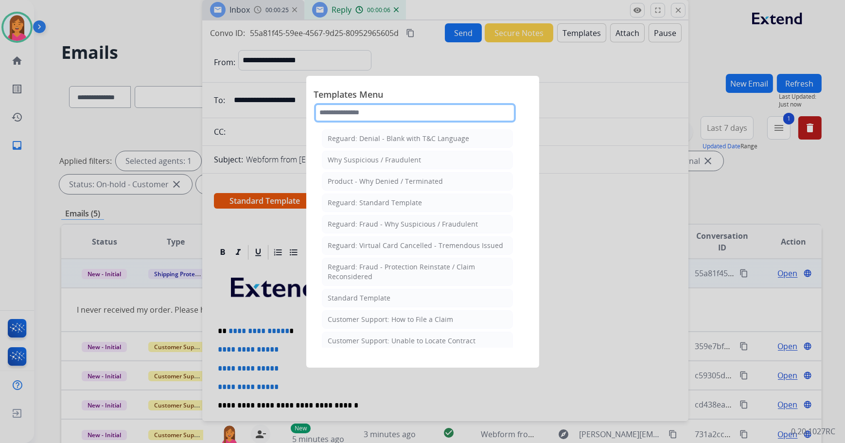
click at [400, 110] on input "text" at bounding box center [415, 112] width 202 height 19
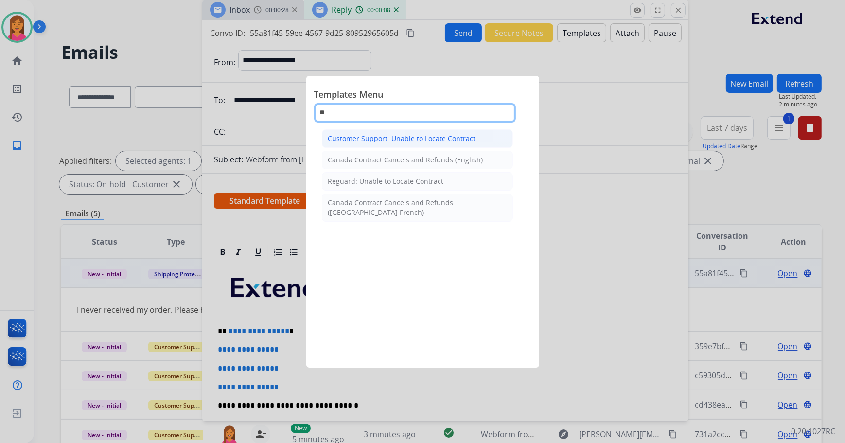
type input "**"
click at [408, 136] on div "Customer Support: Unable to Locate Contract" at bounding box center [402, 139] width 148 height 10
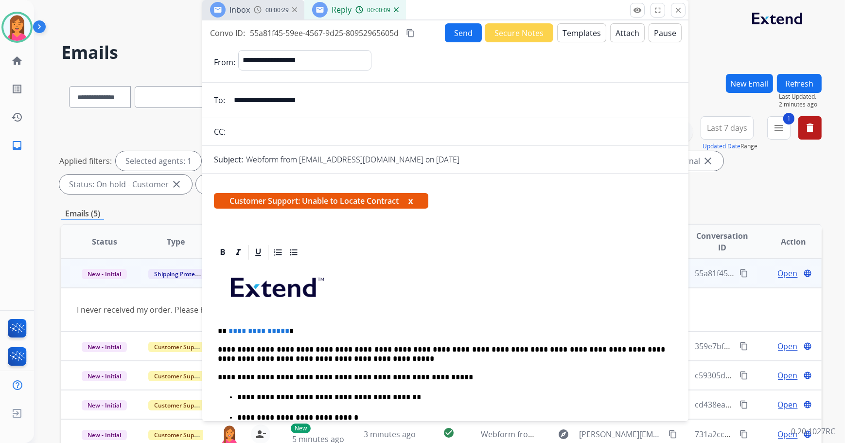
click at [415, 200] on span "Customer Support: Unable to Locate Contract x" at bounding box center [321, 201] width 214 height 16
click at [413, 198] on button "x" at bounding box center [410, 201] width 4 height 12
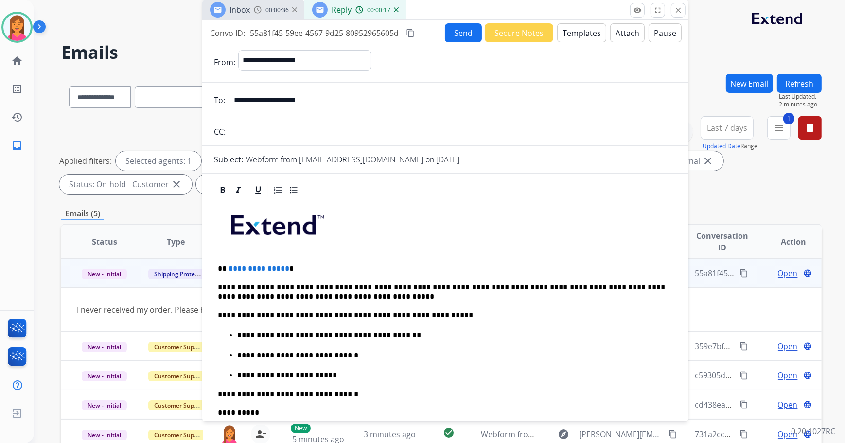
click at [293, 269] on p "**********" at bounding box center [442, 268] width 448 height 9
click at [450, 31] on button "Send" at bounding box center [463, 32] width 37 height 19
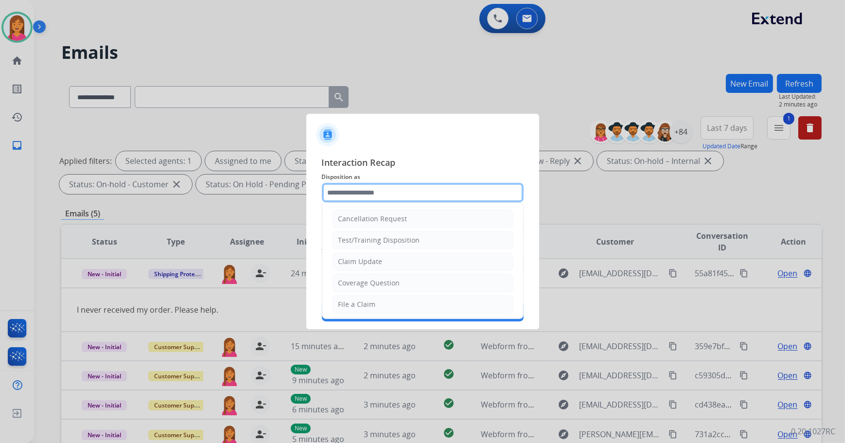
click at [370, 188] on input "text" at bounding box center [423, 192] width 202 height 19
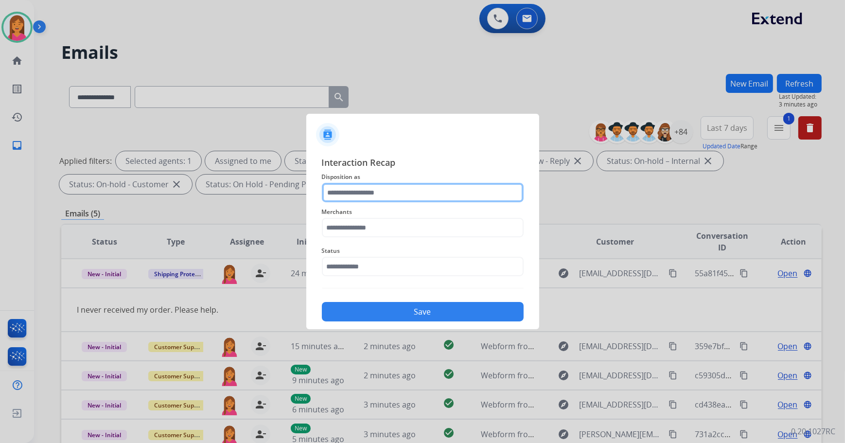
click at [363, 196] on input "text" at bounding box center [423, 192] width 202 height 19
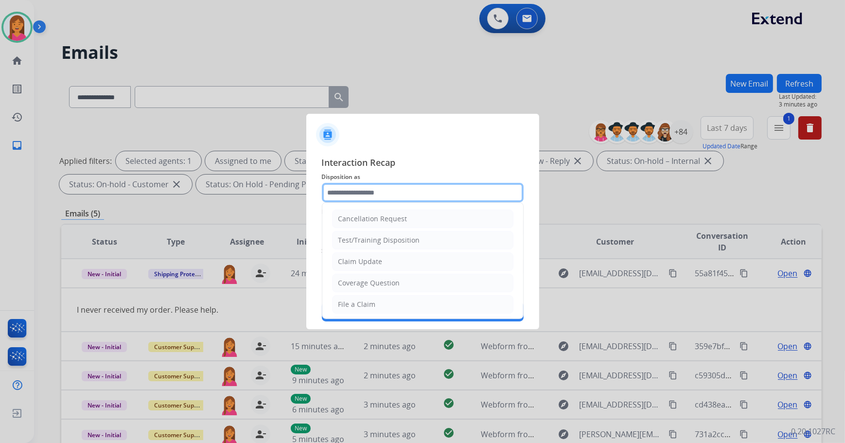
click at [426, 184] on input "text" at bounding box center [423, 192] width 202 height 19
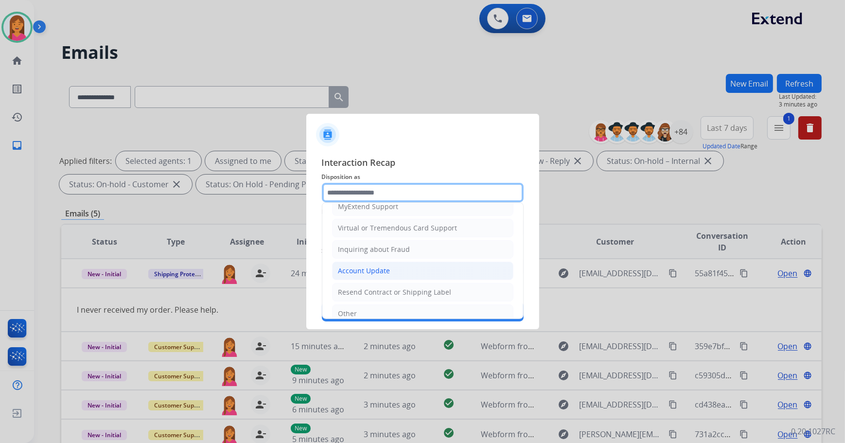
scroll to position [150, 0]
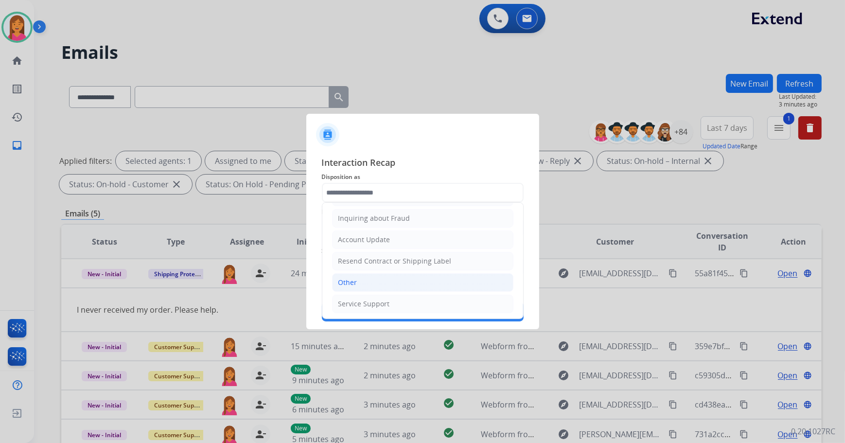
click at [360, 282] on li "Other" at bounding box center [422, 282] width 181 height 18
type input "*****"
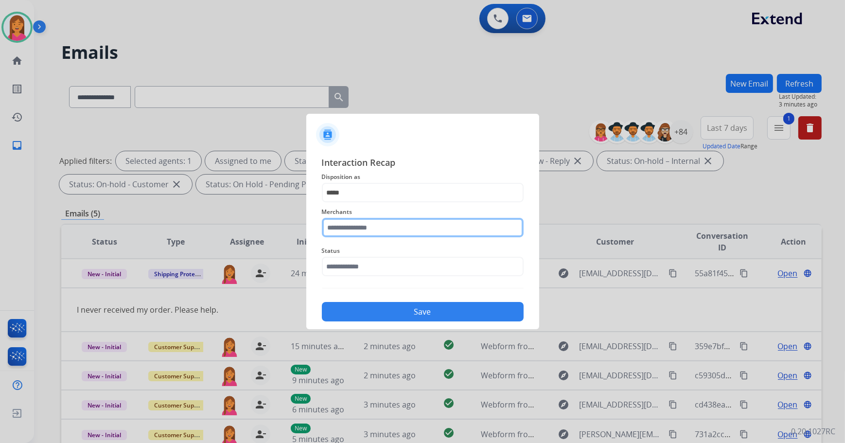
click at [356, 234] on input "text" at bounding box center [423, 227] width 202 height 19
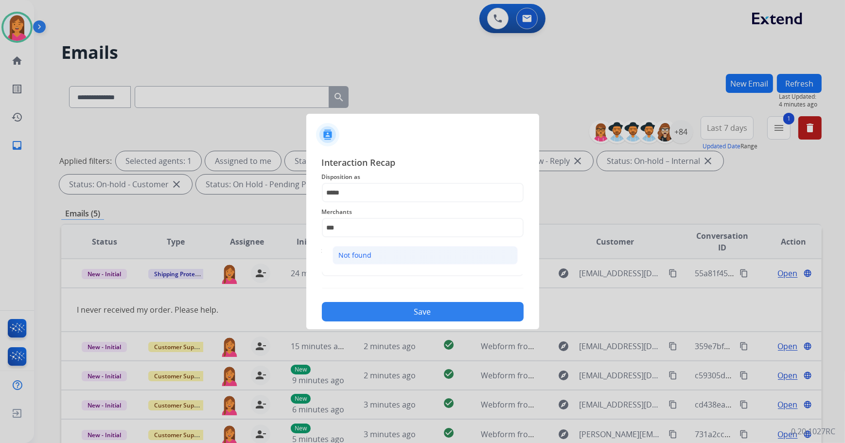
click at [372, 252] on li "Not found" at bounding box center [424, 255] width 185 height 18
type input "*********"
click at [372, 260] on input "text" at bounding box center [423, 266] width 202 height 19
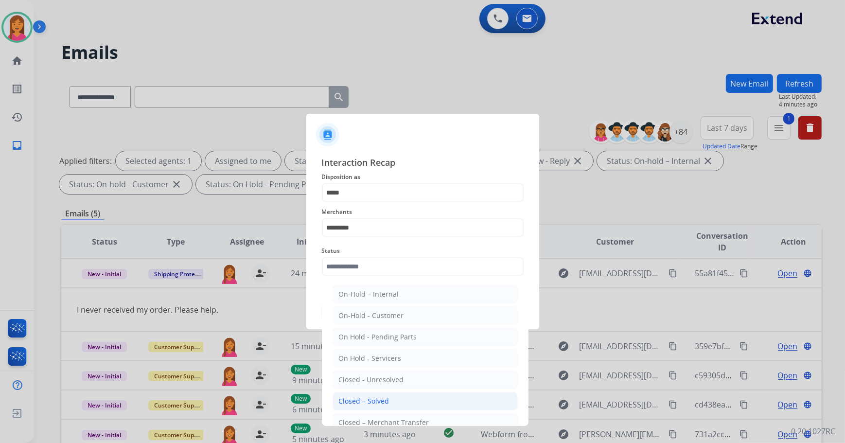
click at [387, 404] on div "Closed – Solved" at bounding box center [364, 401] width 51 height 10
type input "**********"
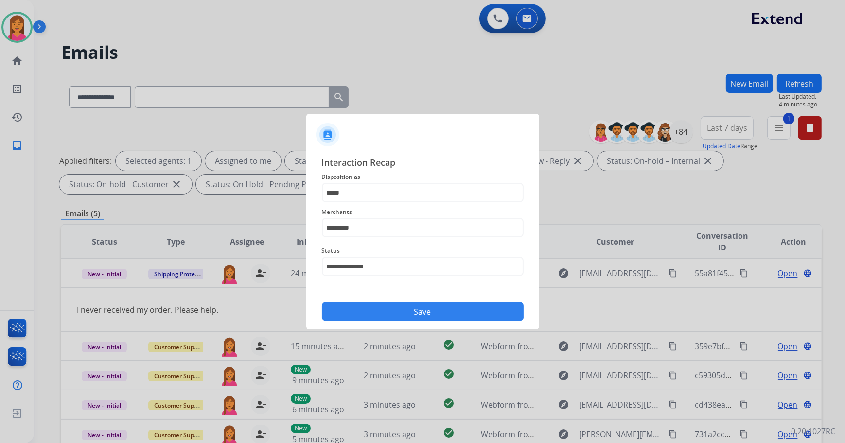
click at [397, 312] on button "Save" at bounding box center [423, 311] width 202 height 19
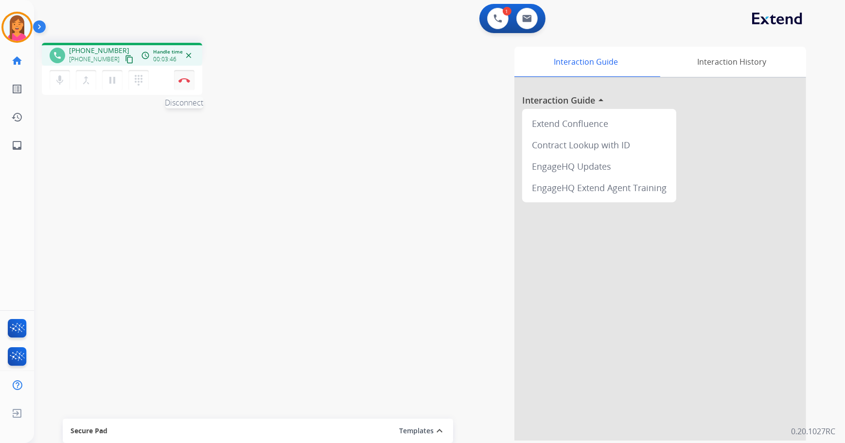
click at [187, 75] on button "Disconnect" at bounding box center [184, 80] width 20 height 20
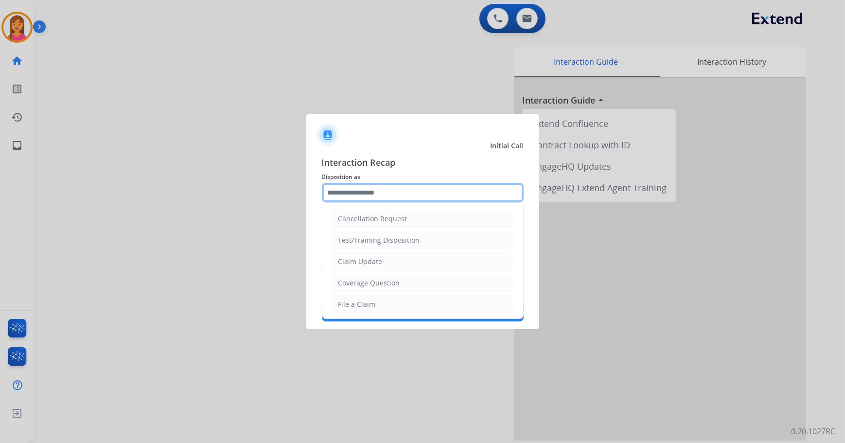
click at [356, 199] on input "text" at bounding box center [423, 192] width 202 height 19
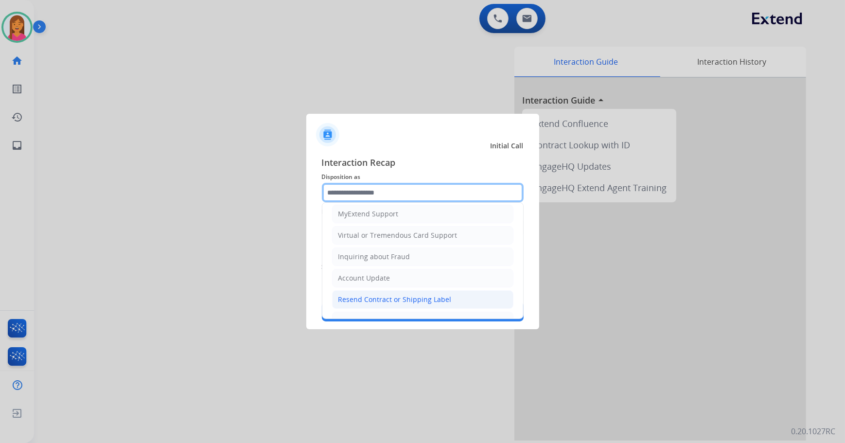
scroll to position [62, 0]
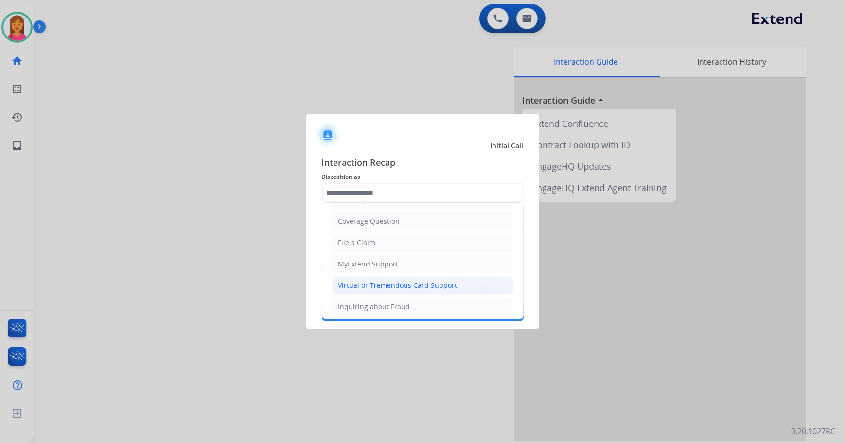
click at [388, 291] on li "Virtual or Tremendous Card Support" at bounding box center [422, 285] width 181 height 18
type input "**********"
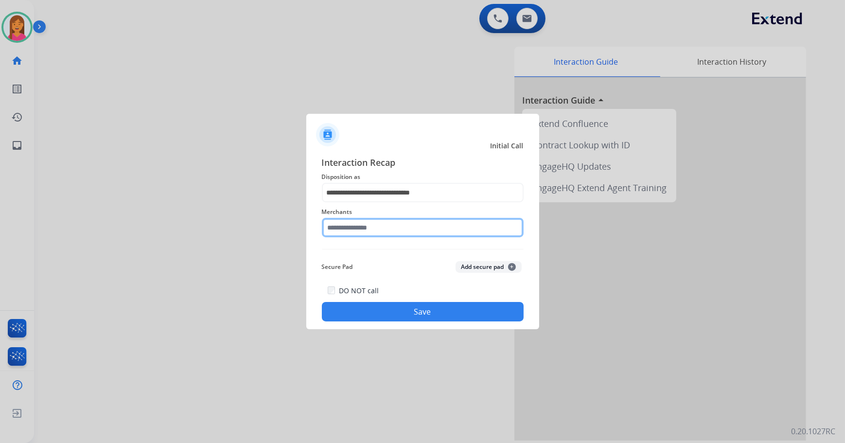
click at [364, 230] on input "text" at bounding box center [423, 227] width 202 height 19
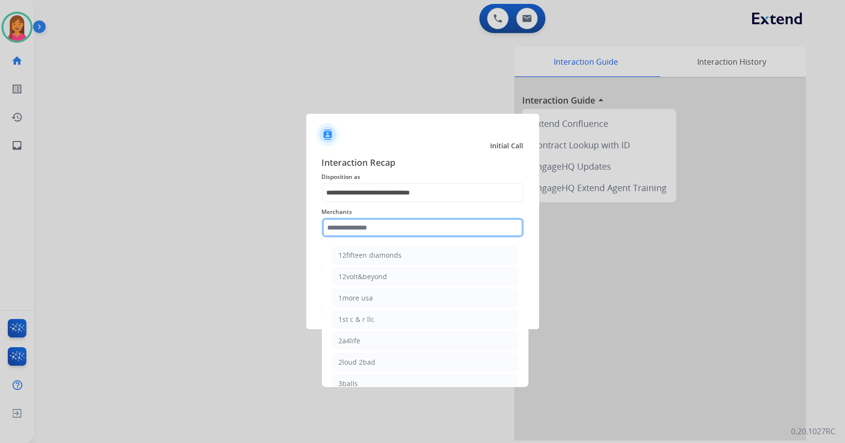
type input "*"
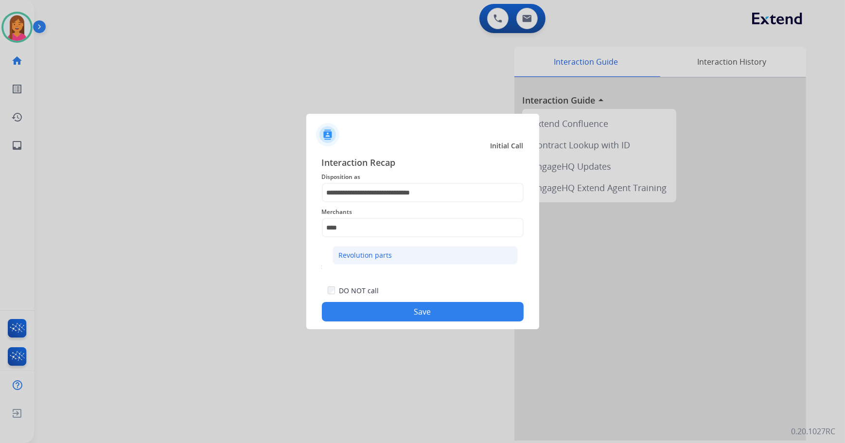
click at [371, 252] on div "Revolution parts" at bounding box center [365, 255] width 53 height 10
type input "**********"
click at [399, 313] on button "Save" at bounding box center [423, 311] width 202 height 19
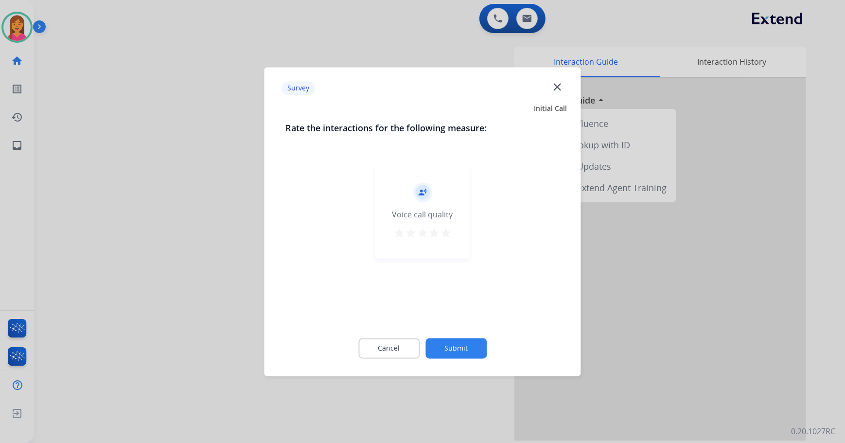
click at [438, 230] on mat-icon "star" at bounding box center [434, 233] width 12 height 12
click at [448, 235] on mat-icon "star" at bounding box center [446, 233] width 12 height 12
click at [458, 354] on button "Submit" at bounding box center [455, 348] width 61 height 20
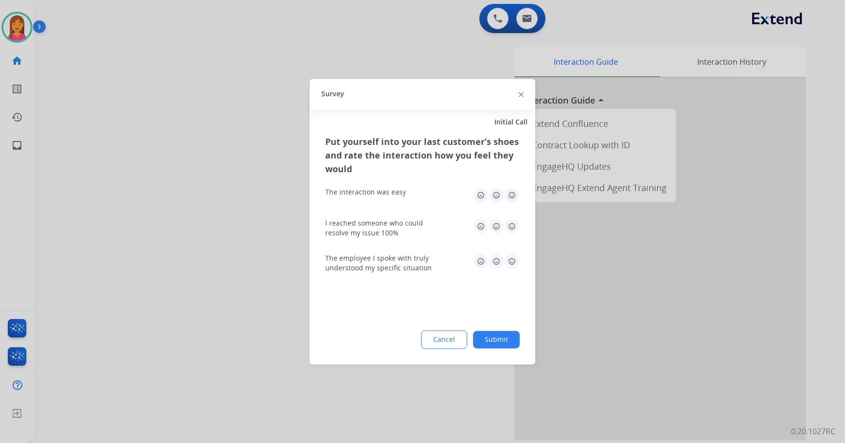
click at [510, 204] on div "The interaction was easy" at bounding box center [422, 194] width 194 height 31
click at [515, 204] on div "The interaction was easy" at bounding box center [422, 194] width 194 height 31
click at [512, 192] on img at bounding box center [512, 195] width 16 height 16
click at [514, 227] on img at bounding box center [512, 226] width 16 height 16
click at [513, 260] on img at bounding box center [512, 261] width 16 height 16
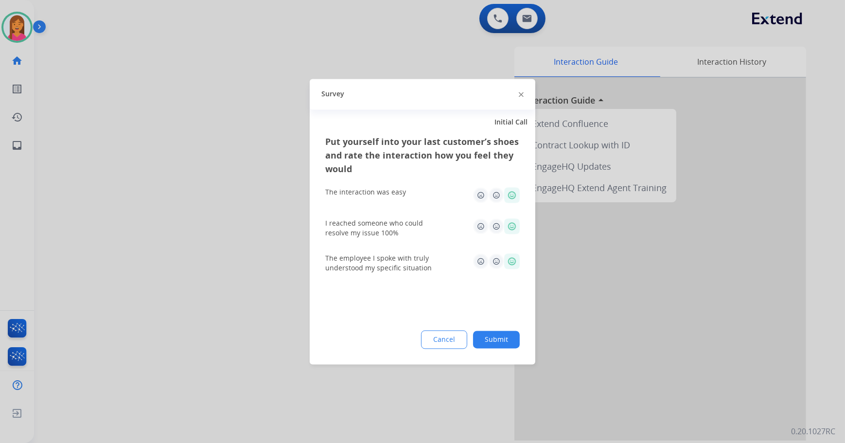
click at [497, 336] on button "Submit" at bounding box center [496, 338] width 47 height 17
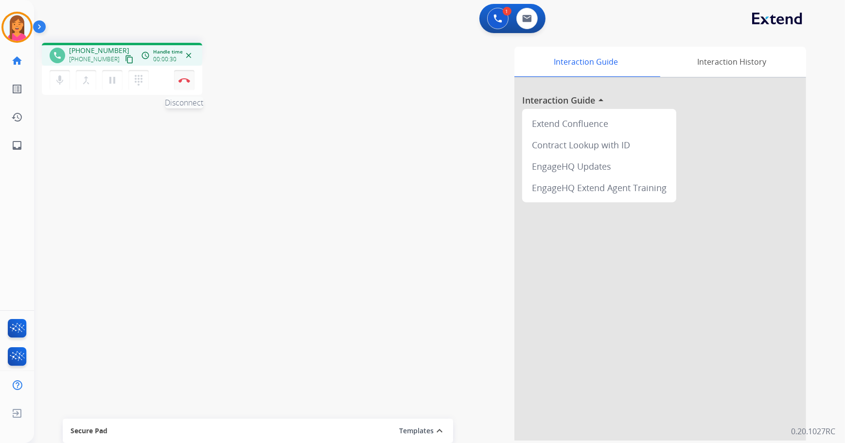
click at [190, 82] on button "Disconnect" at bounding box center [184, 80] width 20 height 20
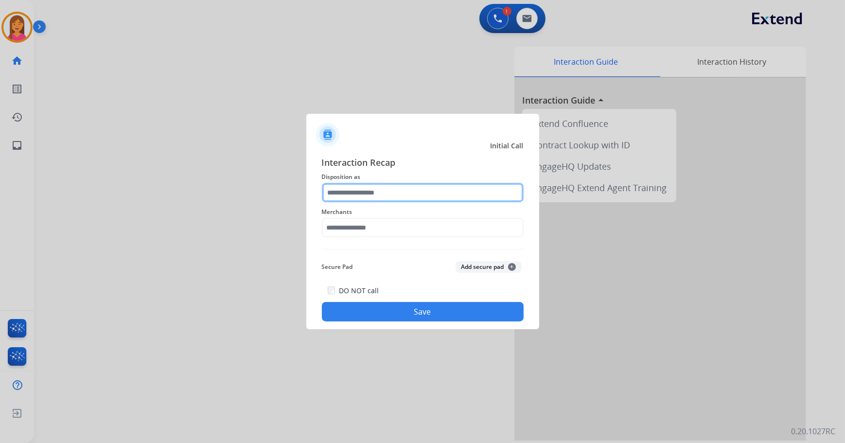
click at [360, 189] on input "text" at bounding box center [423, 192] width 202 height 19
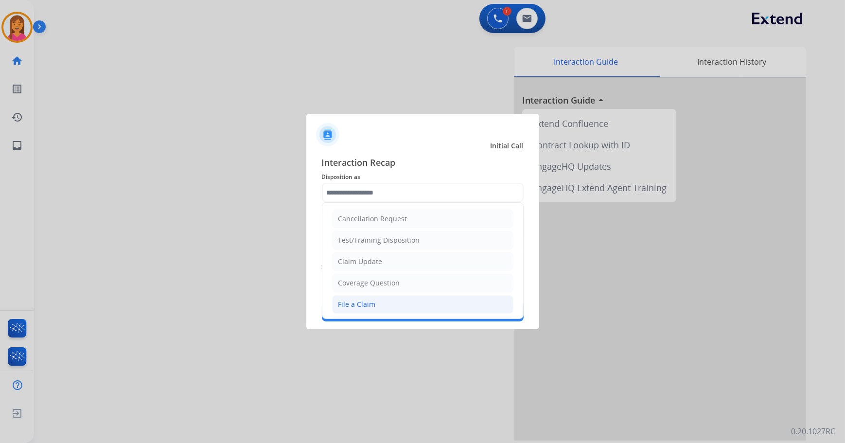
click at [361, 302] on div "File a Claim" at bounding box center [356, 304] width 37 height 10
type input "**********"
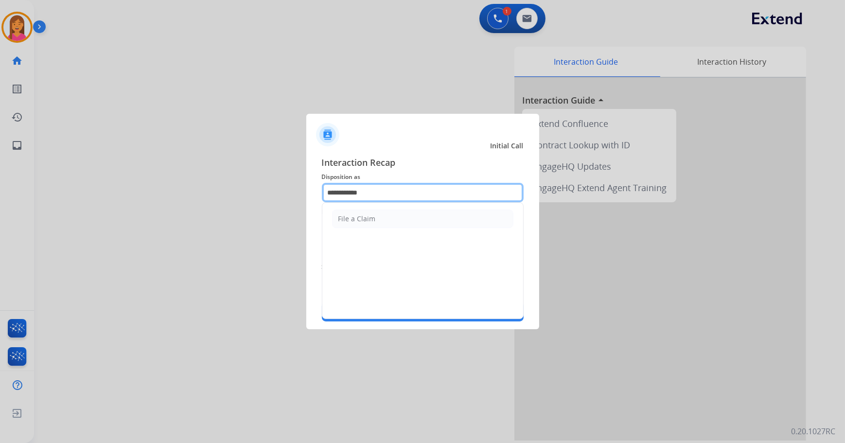
drag, startPoint x: 372, startPoint y: 190, endPoint x: 263, endPoint y: 195, distance: 108.5
click at [0, 195] on app-contact-recap-modal "**********" at bounding box center [0, 221] width 0 height 443
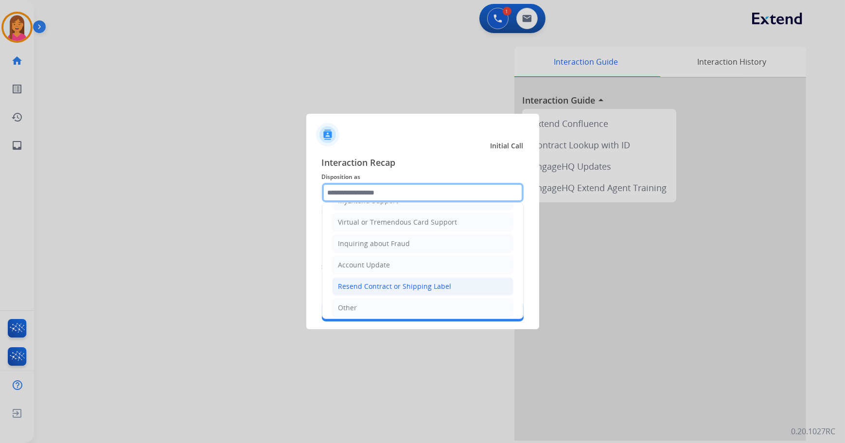
scroll to position [132, 0]
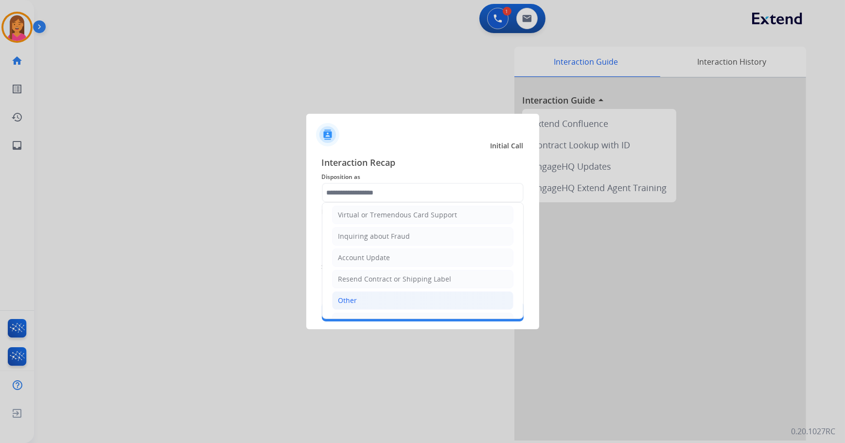
click at [354, 298] on div "Other" at bounding box center [347, 300] width 19 height 10
type input "*****"
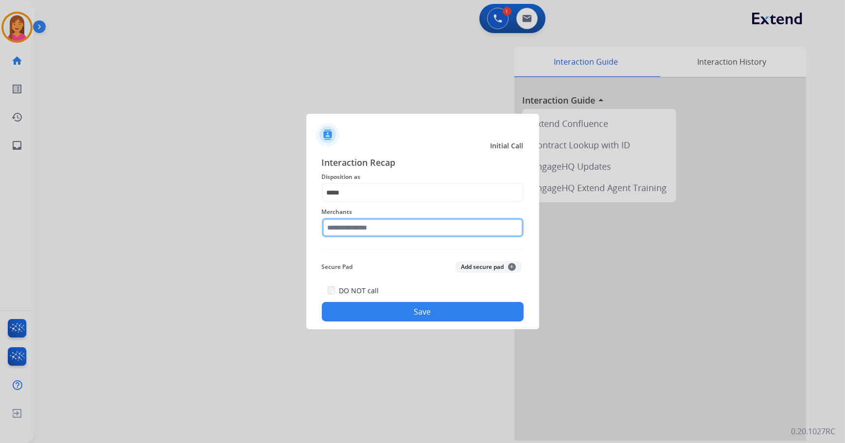
click at [356, 228] on input "text" at bounding box center [423, 227] width 202 height 19
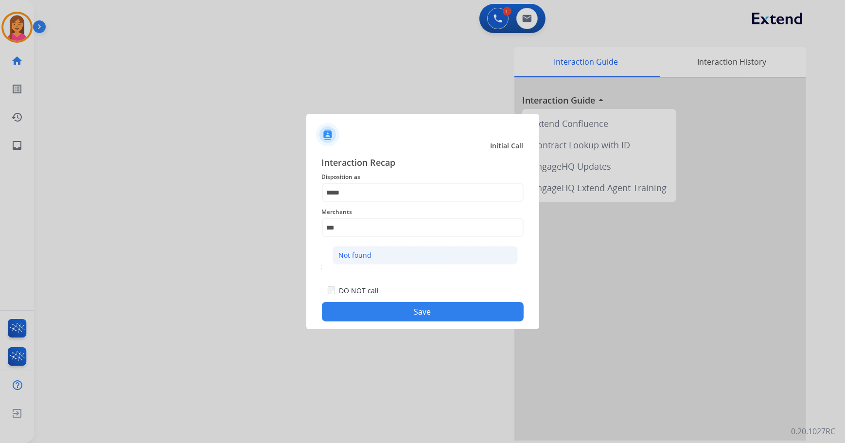
click at [388, 255] on li "Not found" at bounding box center [424, 255] width 185 height 18
type input "*********"
click at [401, 311] on button "Save" at bounding box center [423, 311] width 202 height 19
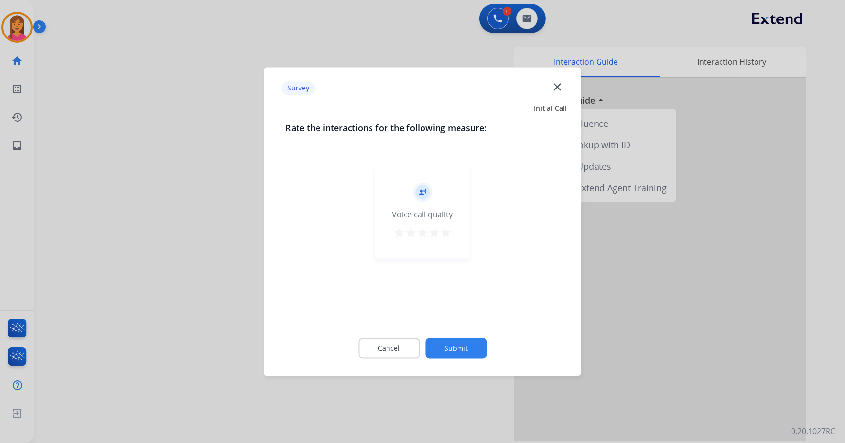
click at [451, 236] on mat-icon "star" at bounding box center [446, 233] width 12 height 12
click at [460, 352] on button "Submit" at bounding box center [455, 348] width 61 height 20
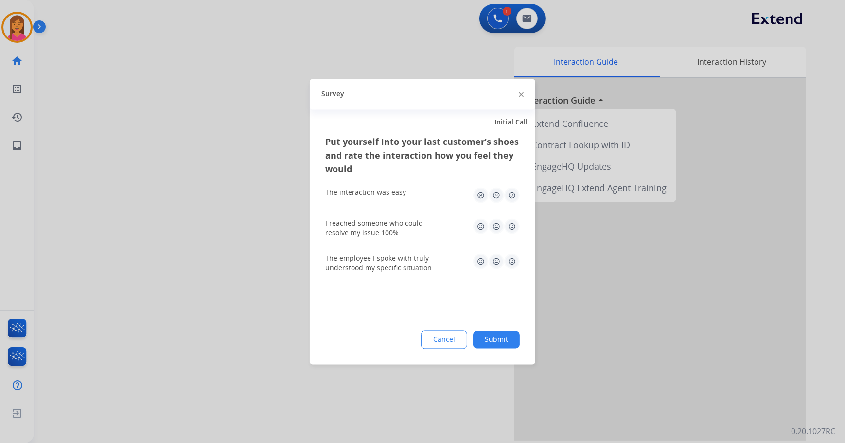
click at [508, 193] on img at bounding box center [512, 195] width 16 height 16
click at [508, 226] on img at bounding box center [512, 226] width 16 height 16
click at [508, 259] on img at bounding box center [512, 261] width 16 height 16
click at [503, 343] on button "Submit" at bounding box center [496, 338] width 47 height 17
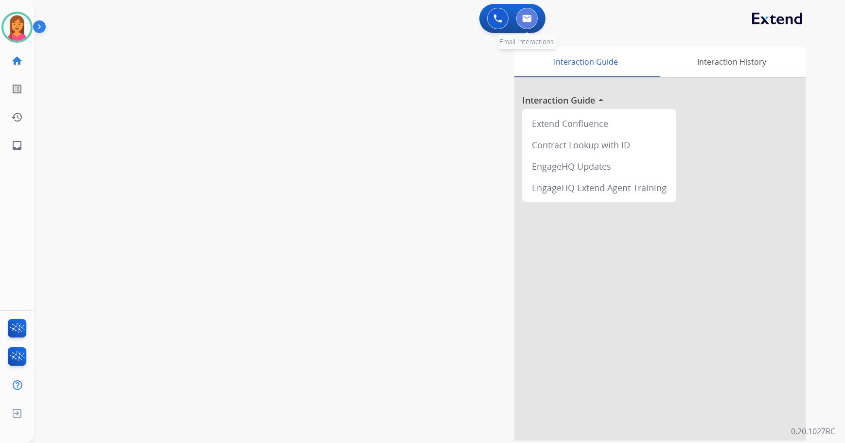
click at [527, 19] on img at bounding box center [527, 19] width 10 height 8
select select "**********"
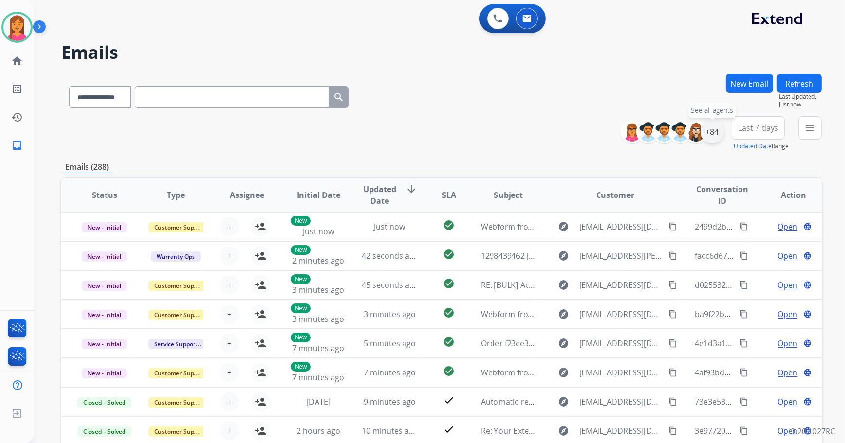
click at [706, 131] on div "+84" at bounding box center [711, 131] width 23 height 23
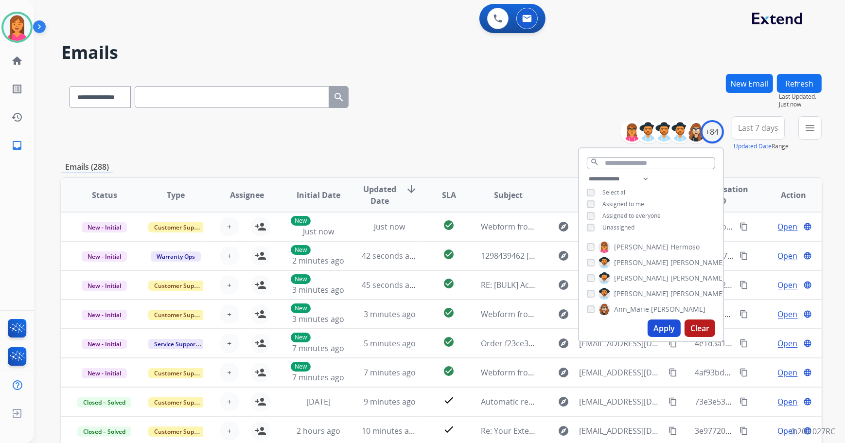
click at [614, 224] on span "Unassigned" at bounding box center [618, 227] width 32 height 8
click at [654, 328] on button "Apply" at bounding box center [663, 327] width 33 height 17
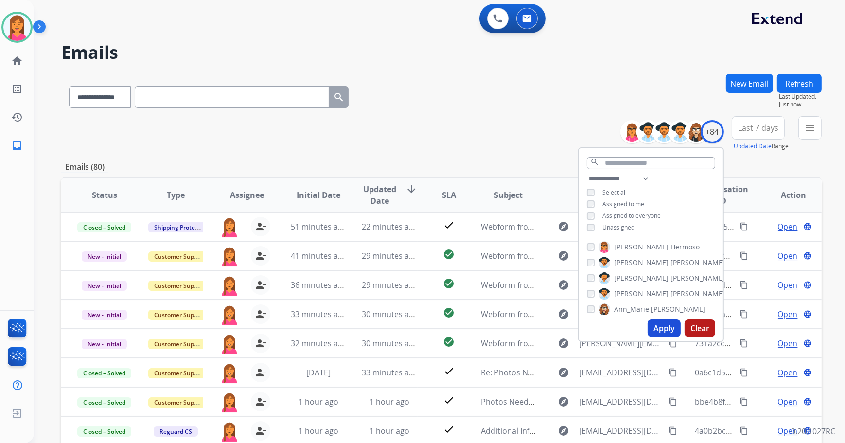
click at [481, 147] on div "**********" at bounding box center [441, 133] width 760 height 35
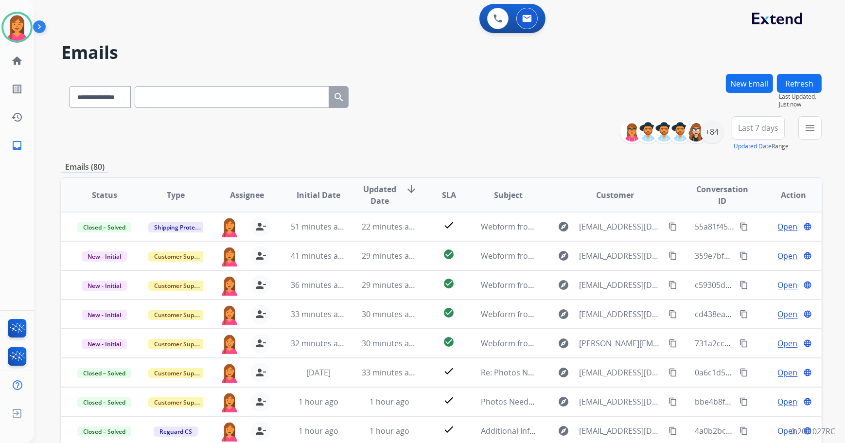
scroll to position [0, 0]
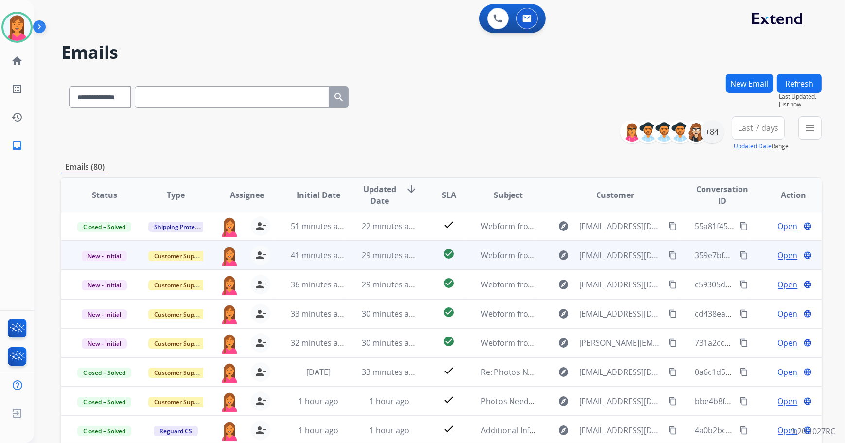
click at [471, 259] on td "Webform from [EMAIL_ADDRESS][DOMAIN_NAME] on [DATE]" at bounding box center [500, 255] width 71 height 29
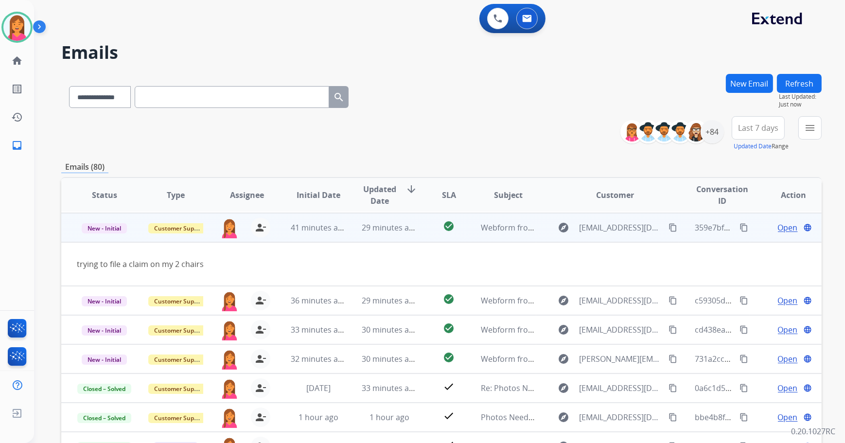
scroll to position [29, 0]
click at [787, 228] on span "Open" at bounding box center [788, 227] width 20 height 12
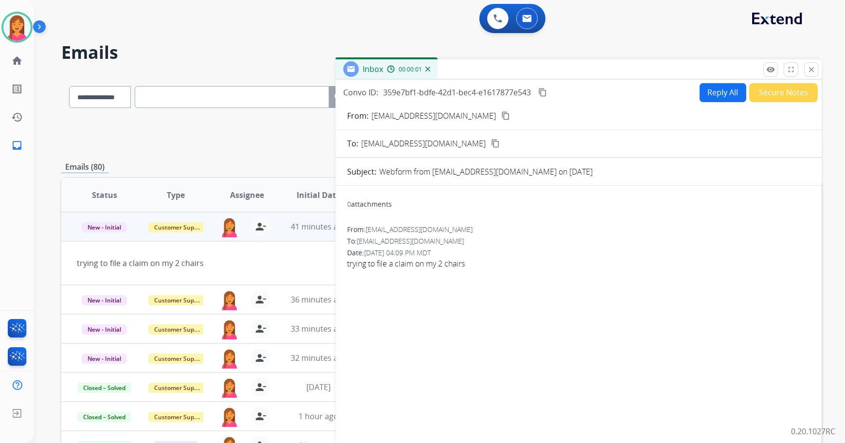
click at [501, 112] on mat-icon "content_copy" at bounding box center [505, 115] width 9 height 9
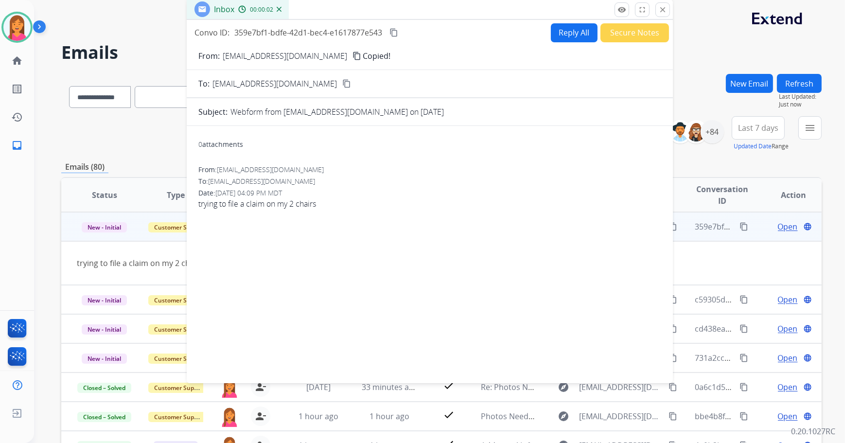
drag, startPoint x: 557, startPoint y: 73, endPoint x: 408, endPoint y: 15, distance: 160.4
click at [408, 15] on div "Inbox 00:00:02" at bounding box center [430, 10] width 486 height 20
click at [568, 29] on button "Reply All" at bounding box center [573, 33] width 47 height 19
select select "**********"
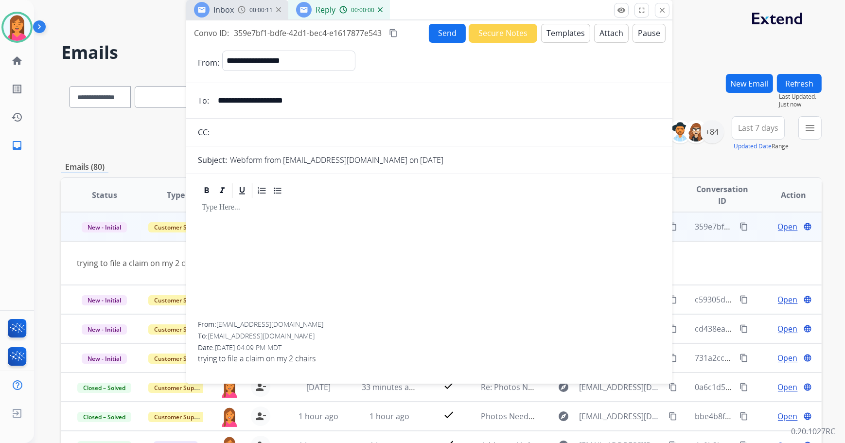
click at [556, 33] on button "Templates" at bounding box center [565, 33] width 49 height 19
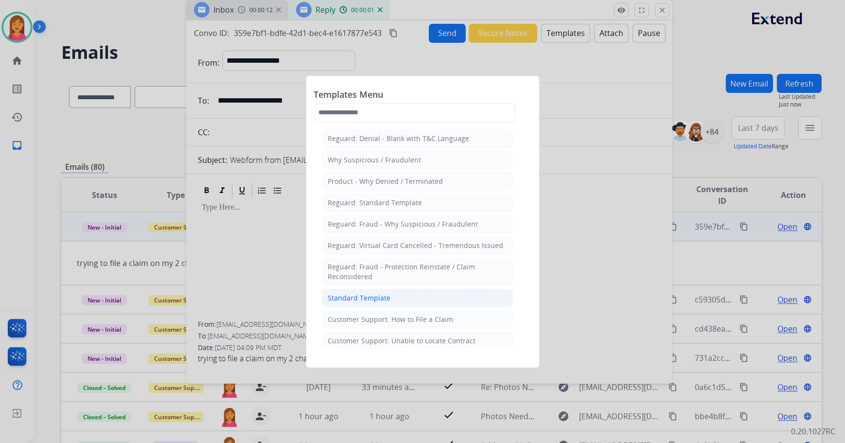
click at [362, 294] on div "Standard Template" at bounding box center [359, 298] width 63 height 10
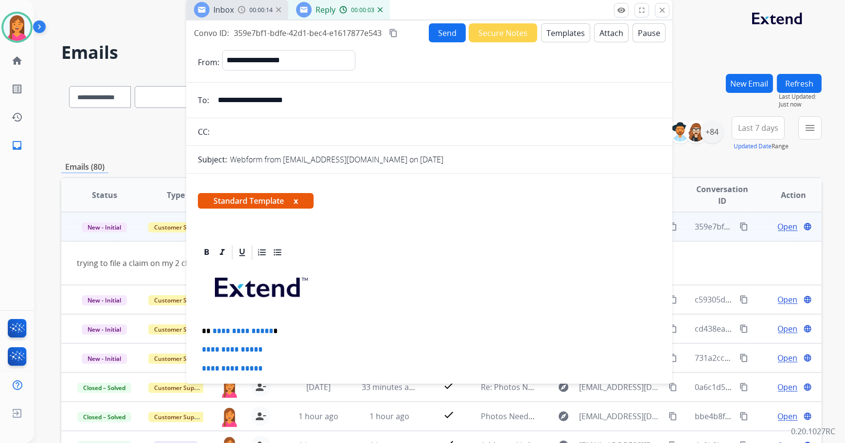
click at [298, 200] on button "x" at bounding box center [296, 201] width 4 height 12
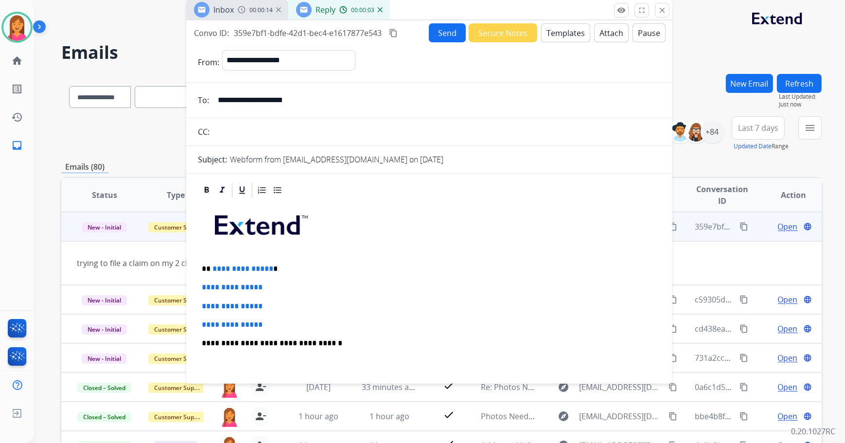
click at [286, 271] on p "**********" at bounding box center [426, 268] width 448 height 9
drag, startPoint x: 273, startPoint y: 326, endPoint x: 196, endPoint y: 283, distance: 87.7
click at [196, 283] on div "**********" at bounding box center [429, 382] width 486 height 402
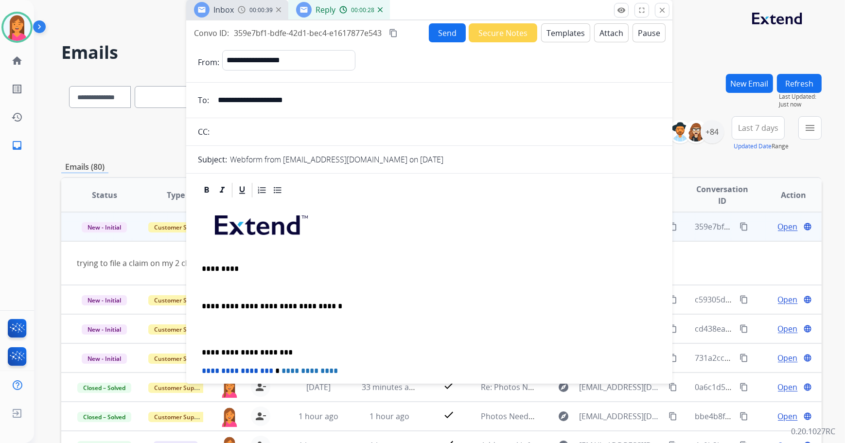
click at [202, 283] on p at bounding box center [429, 287] width 455 height 9
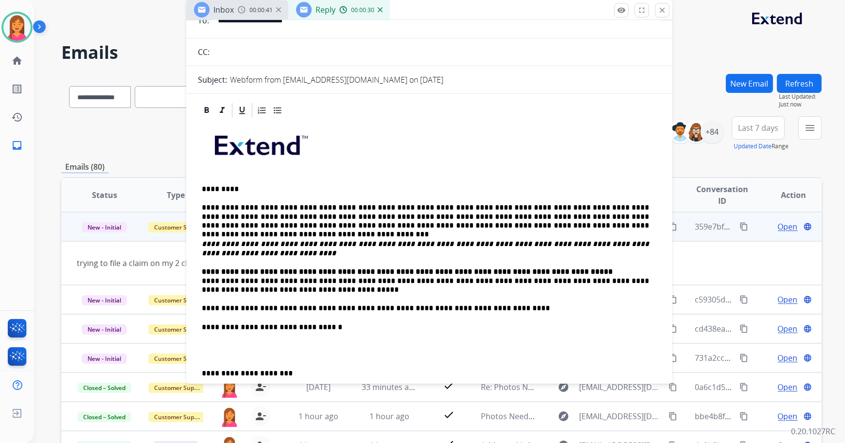
scroll to position [88, 0]
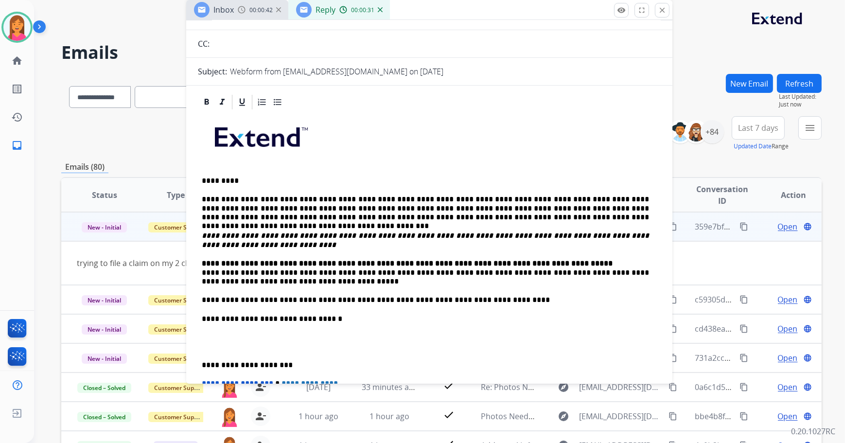
click at [198, 270] on div "**********" at bounding box center [429, 310] width 463 height 398
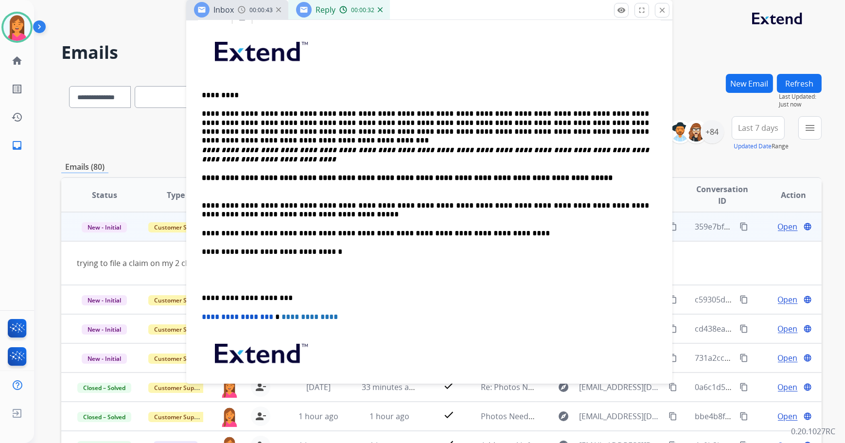
scroll to position [176, 0]
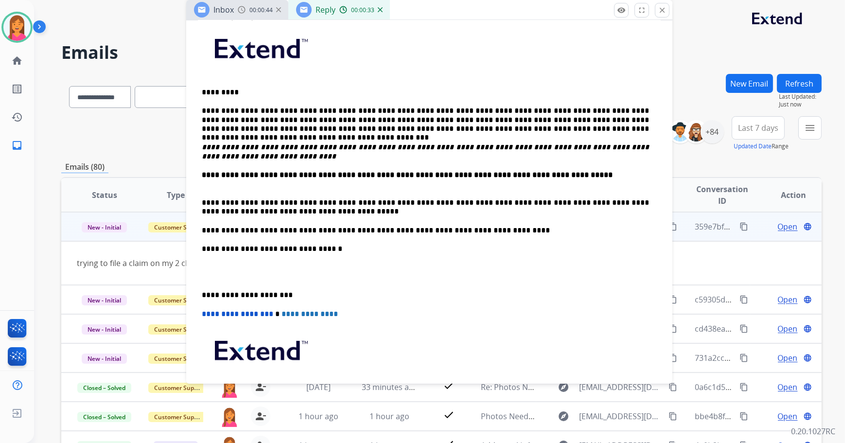
click at [203, 295] on p "**********" at bounding box center [426, 295] width 448 height 9
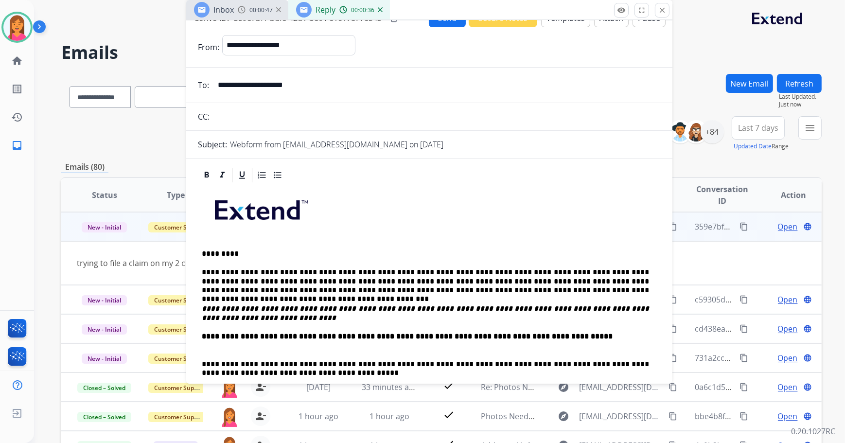
scroll to position [0, 0]
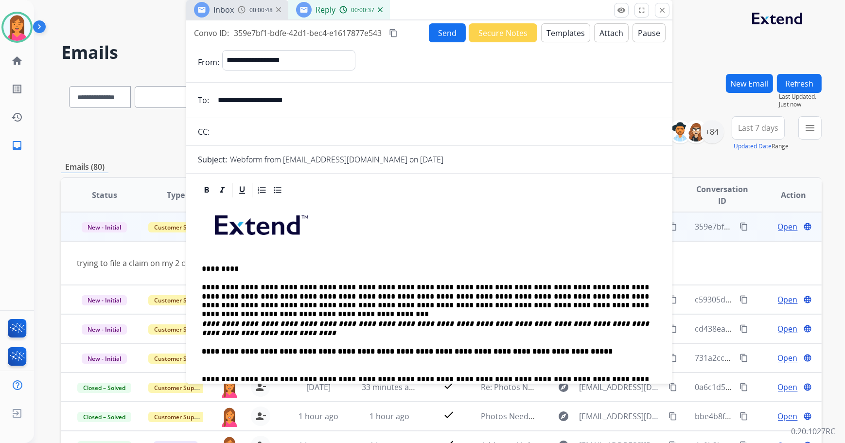
click at [438, 36] on button "Send" at bounding box center [447, 32] width 37 height 19
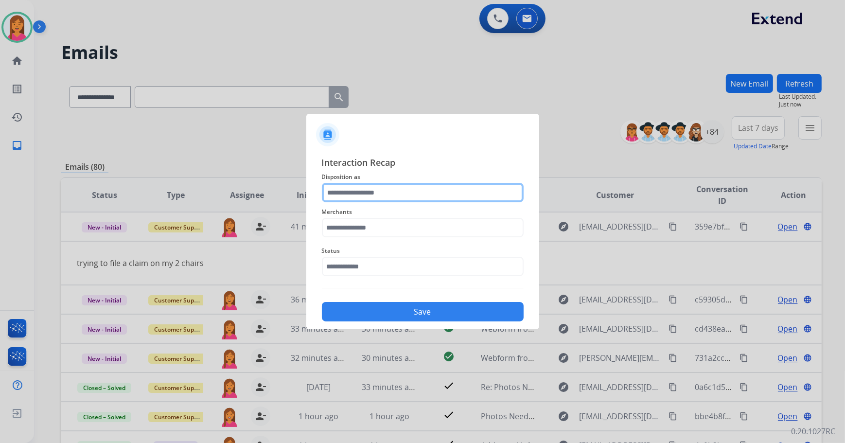
click at [415, 192] on input "text" at bounding box center [423, 192] width 202 height 19
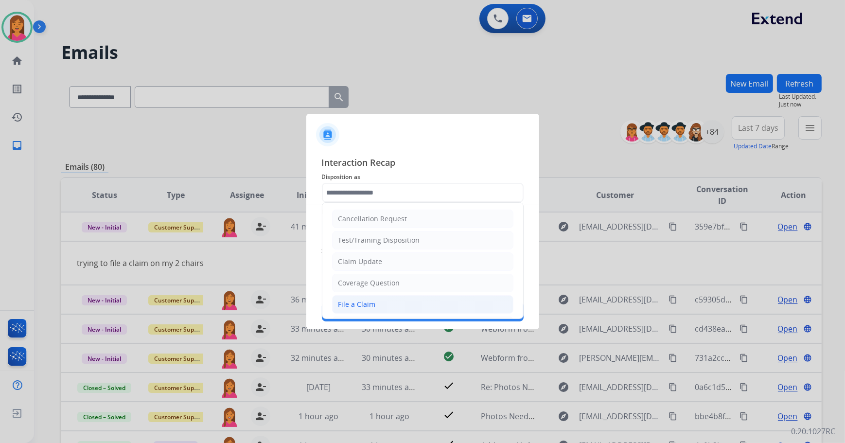
click at [369, 299] on div "File a Claim" at bounding box center [356, 304] width 37 height 10
type input "**********"
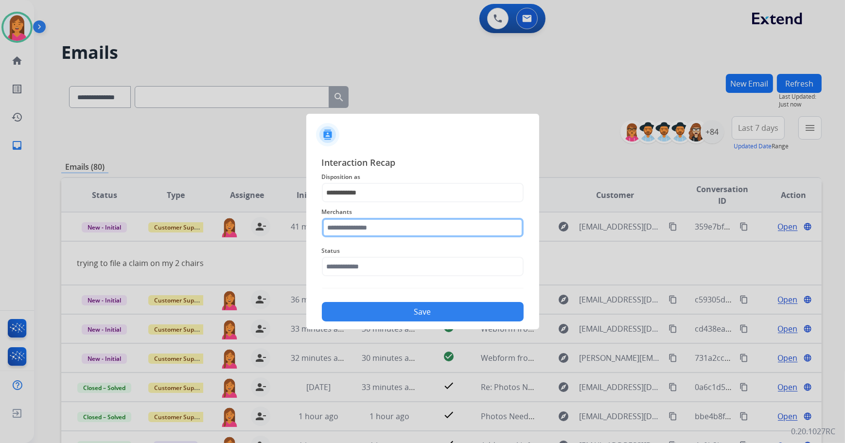
click at [376, 226] on input "text" at bounding box center [423, 227] width 202 height 19
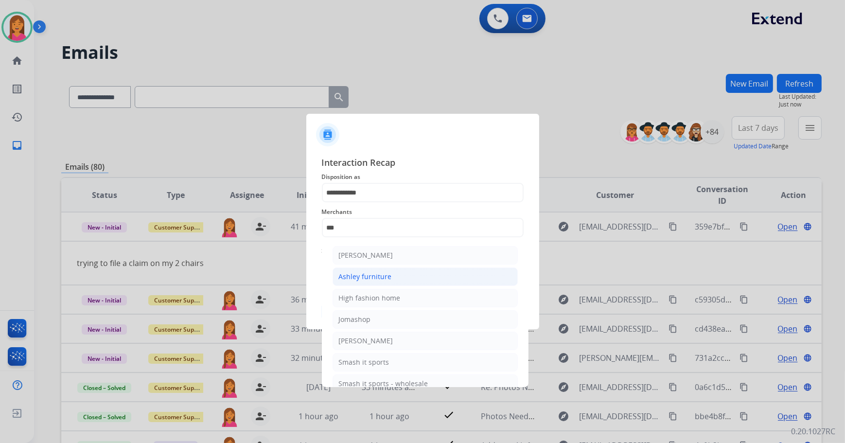
click at [372, 278] on div "Ashley furniture" at bounding box center [365, 277] width 53 height 10
type input "**********"
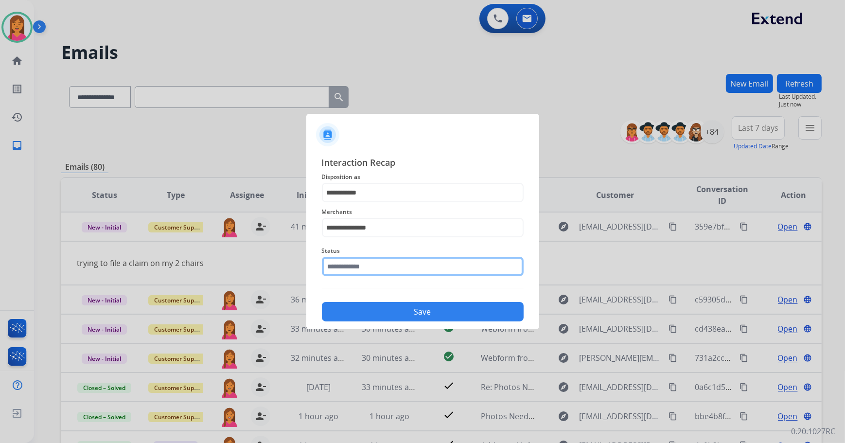
click at [372, 272] on input "text" at bounding box center [423, 266] width 202 height 19
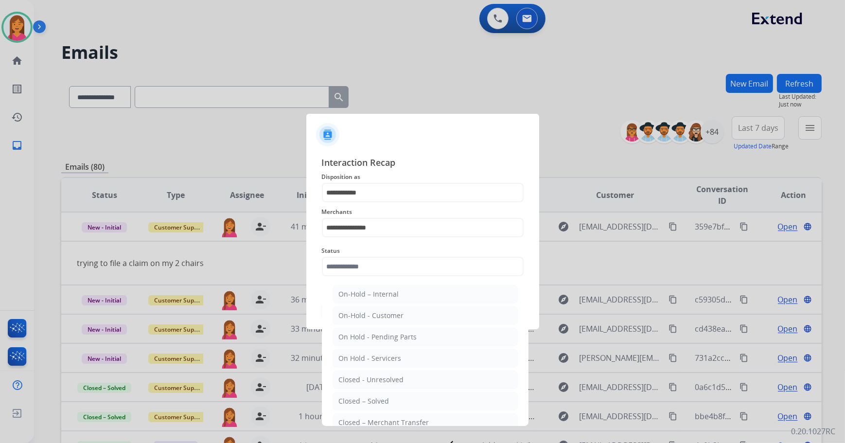
drag, startPoint x: 388, startPoint y: 398, endPoint x: 386, endPoint y: 386, distance: 12.3
click at [388, 399] on li "Closed – Solved" at bounding box center [424, 401] width 185 height 18
type input "**********"
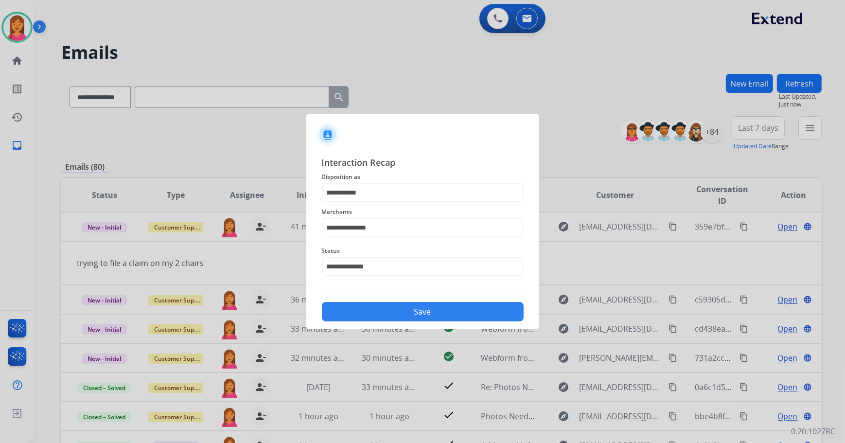
click at [413, 312] on button "Save" at bounding box center [423, 311] width 202 height 19
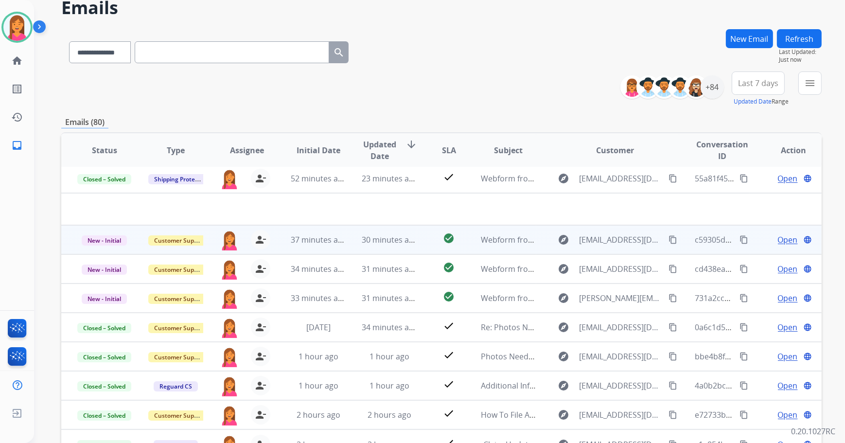
scroll to position [110, 0]
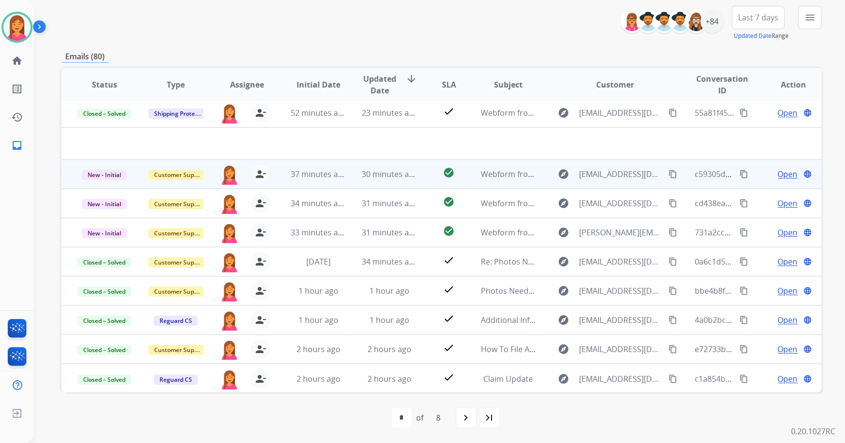
click at [417, 176] on td "check_circle" at bounding box center [441, 173] width 48 height 29
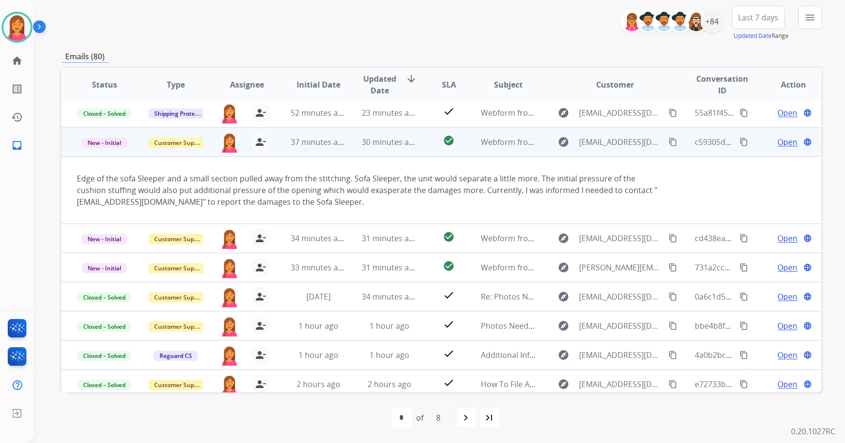
scroll to position [58, 0]
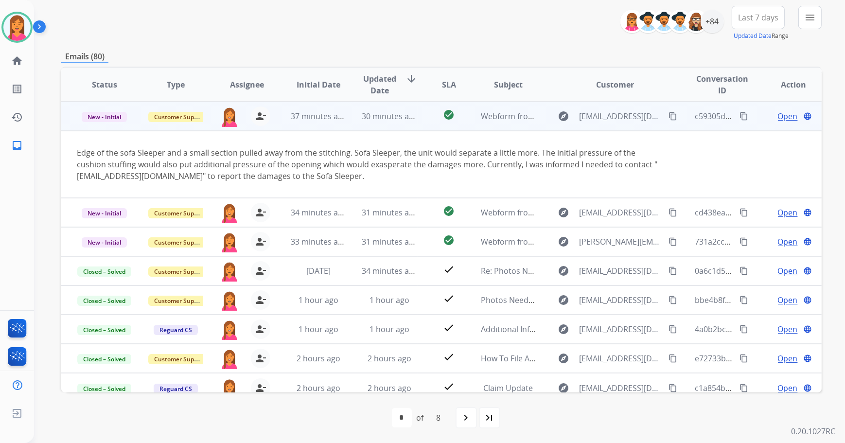
click at [668, 115] on mat-icon "content_copy" at bounding box center [672, 116] width 9 height 9
click at [785, 115] on span "Open" at bounding box center [788, 116] width 20 height 12
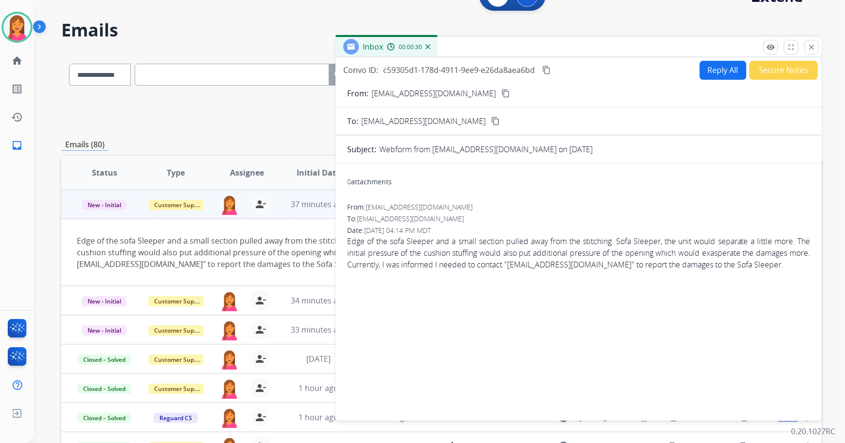
scroll to position [0, 0]
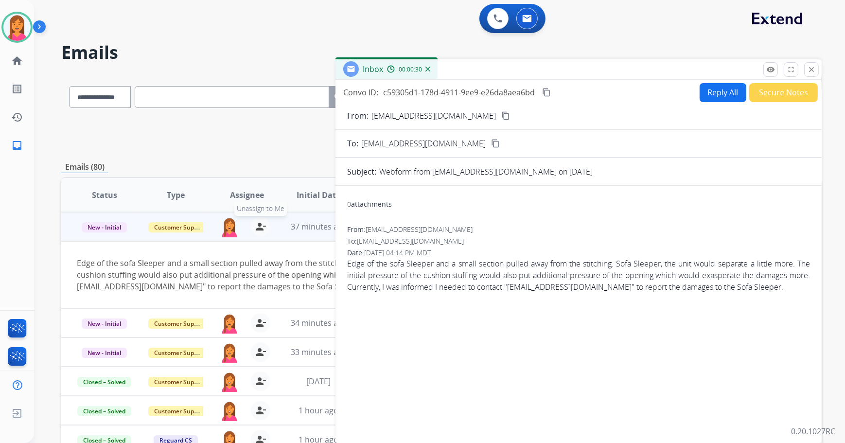
click at [260, 226] on mat-icon "person_remove" at bounding box center [261, 227] width 12 height 12
click at [816, 74] on button "close Close" at bounding box center [811, 69] width 15 height 15
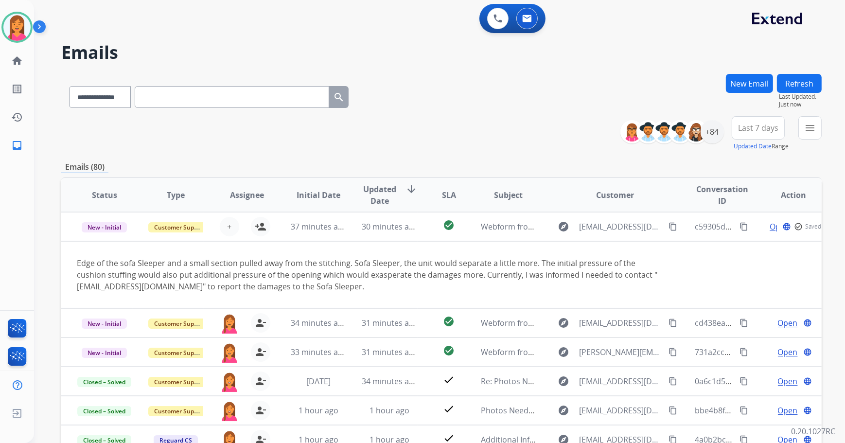
click at [798, 83] on button "Refresh" at bounding box center [799, 83] width 45 height 19
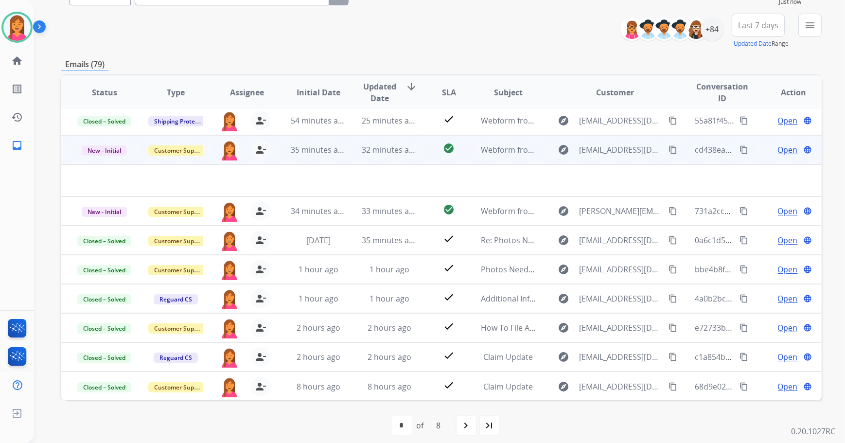
scroll to position [110, 0]
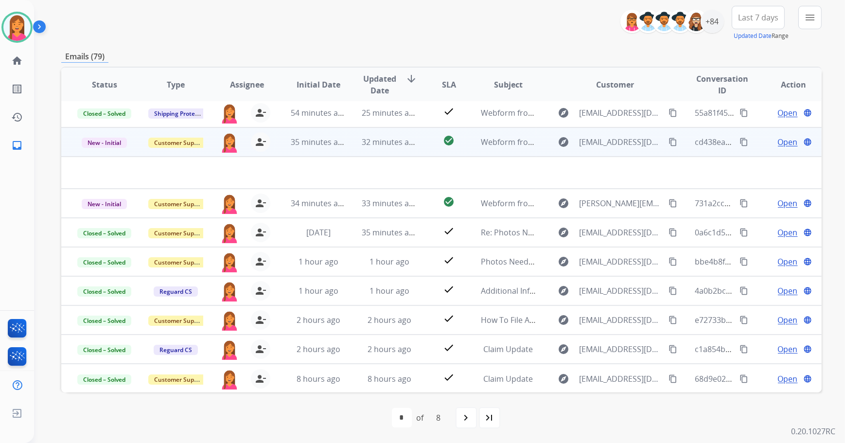
click at [425, 150] on td "check_circle" at bounding box center [441, 141] width 48 height 29
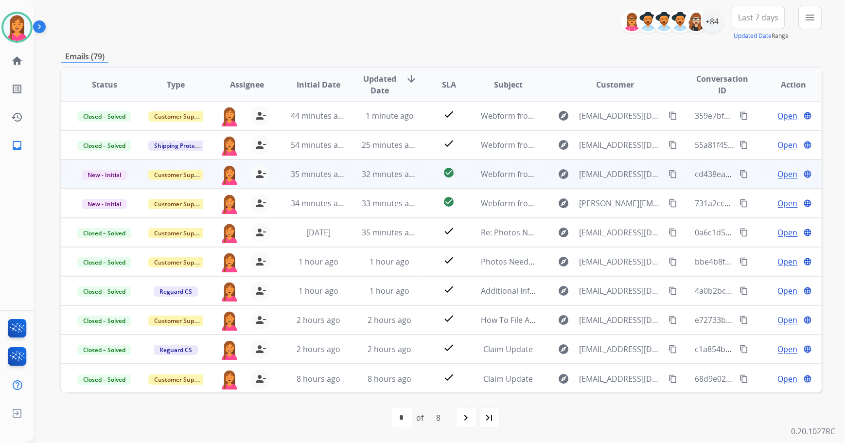
click at [421, 169] on td "check_circle" at bounding box center [441, 173] width 48 height 29
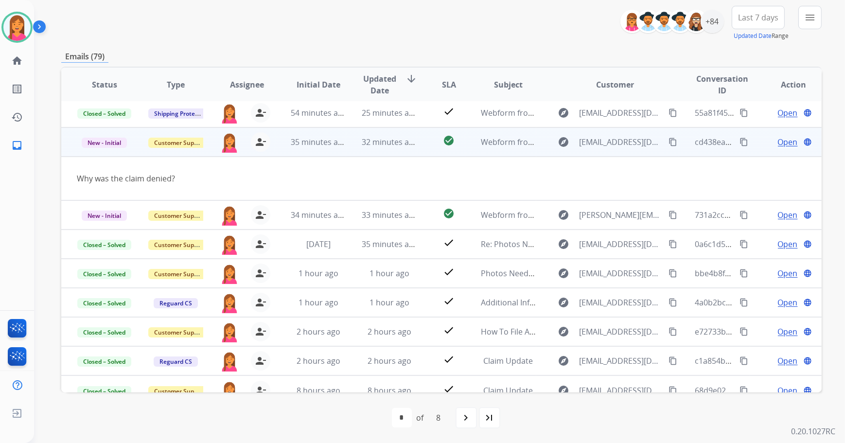
scroll to position [44, 0]
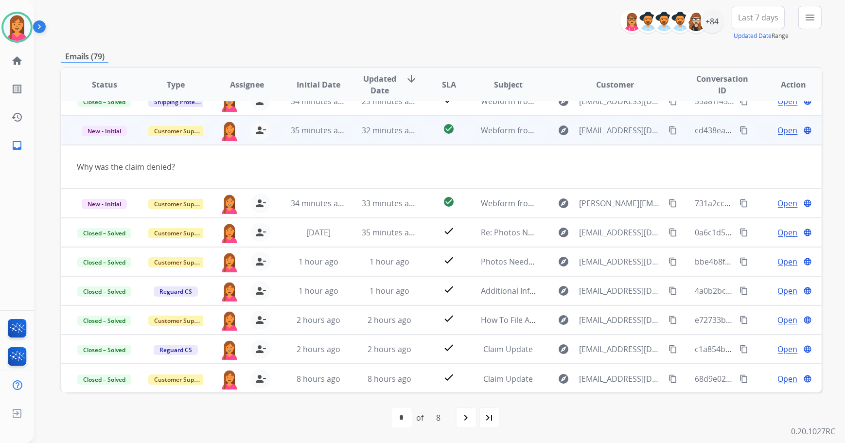
click at [779, 128] on span "Open" at bounding box center [788, 130] width 20 height 12
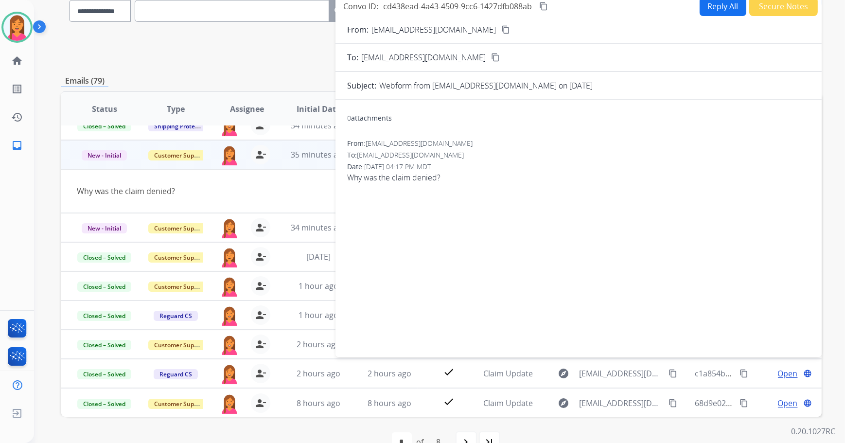
scroll to position [0, 0]
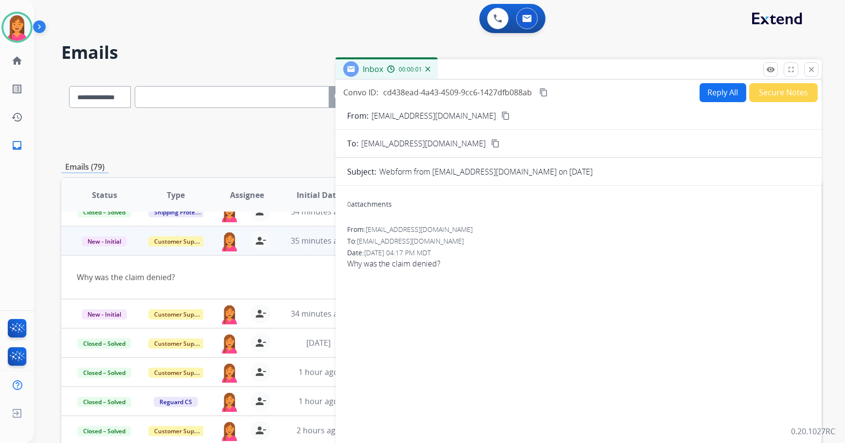
click at [501, 116] on mat-icon "content_copy" at bounding box center [505, 115] width 9 height 9
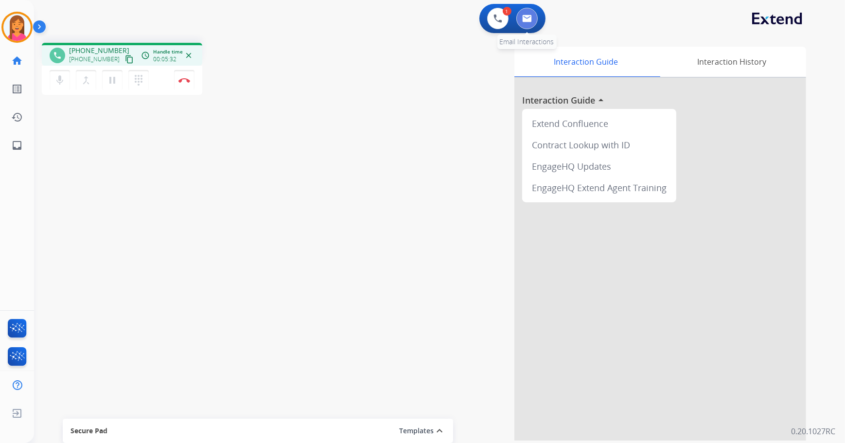
click at [533, 19] on button at bounding box center [526, 18] width 21 height 21
select select "**********"
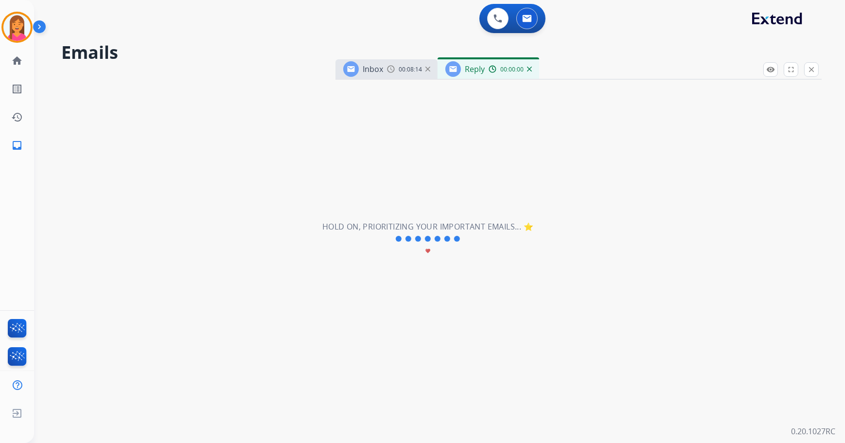
select select "**********"
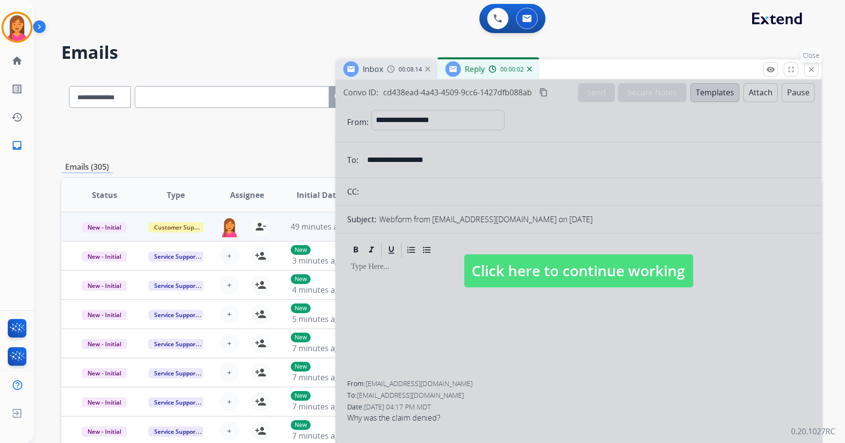
click at [805, 73] on button "close Close" at bounding box center [811, 69] width 15 height 15
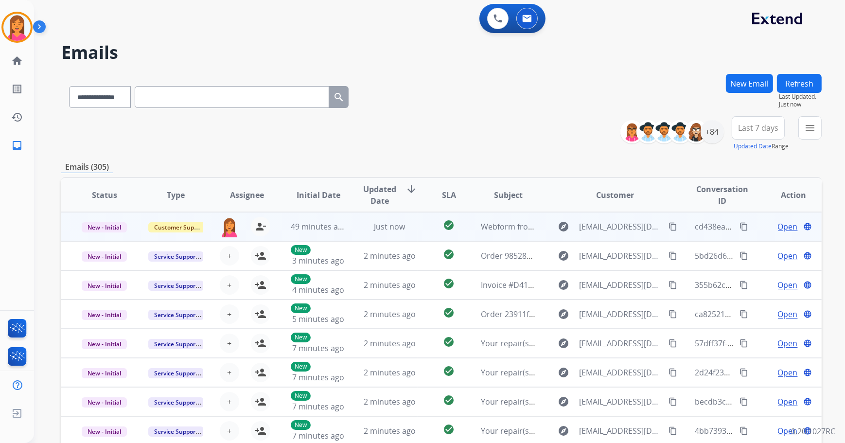
click at [543, 229] on td "explore [EMAIL_ADDRESS][DOMAIN_NAME] content_copy" at bounding box center [607, 226] width 142 height 29
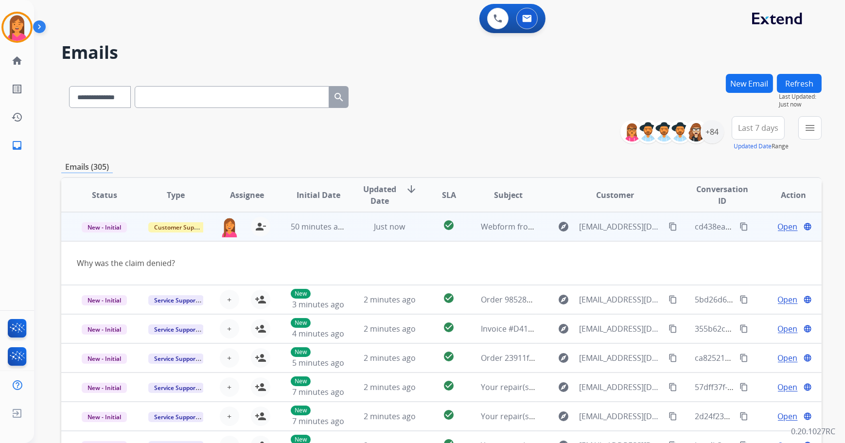
click at [536, 228] on td "explore [EMAIL_ADDRESS][DOMAIN_NAME] content_copy" at bounding box center [607, 226] width 142 height 29
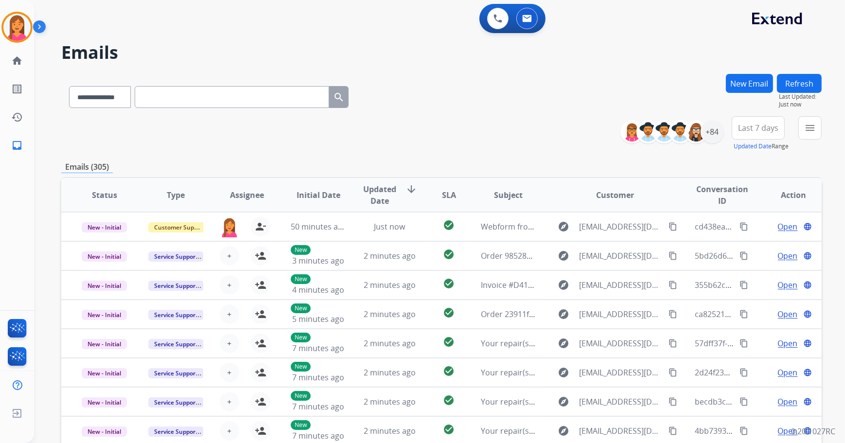
click at [759, 80] on button "New Email" at bounding box center [749, 83] width 47 height 19
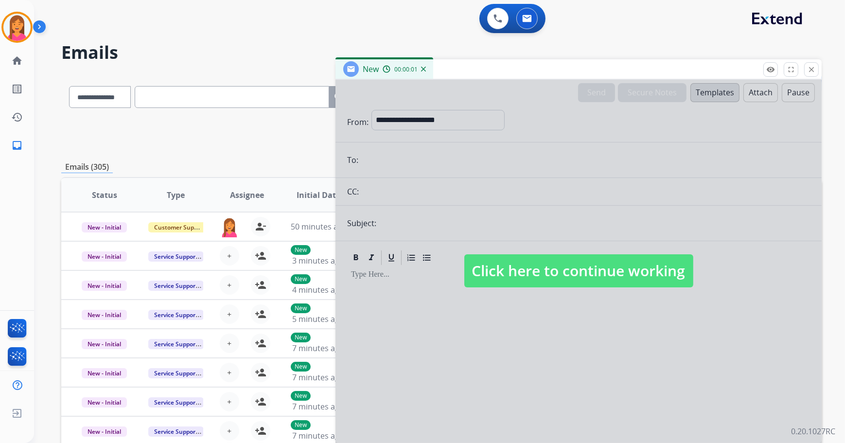
click at [510, 112] on div at bounding box center [578, 261] width 486 height 363
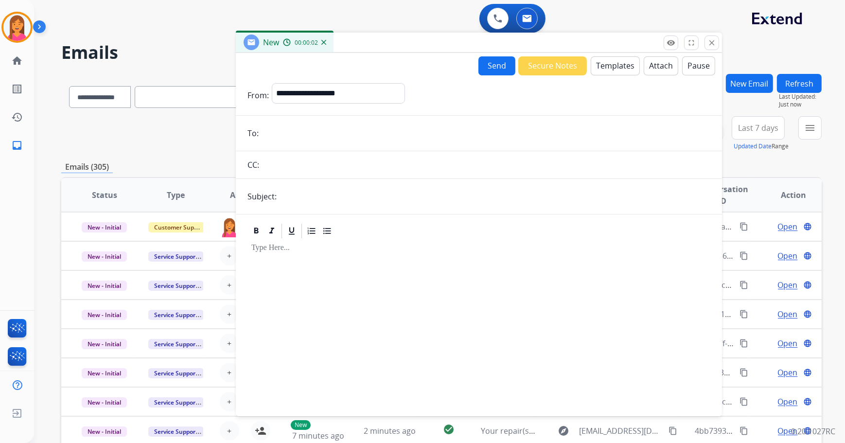
drag, startPoint x: 519, startPoint y: 75, endPoint x: 403, endPoint y: 21, distance: 127.8
click at [403, 33] on div "New 00:00:02" at bounding box center [479, 43] width 486 height 20
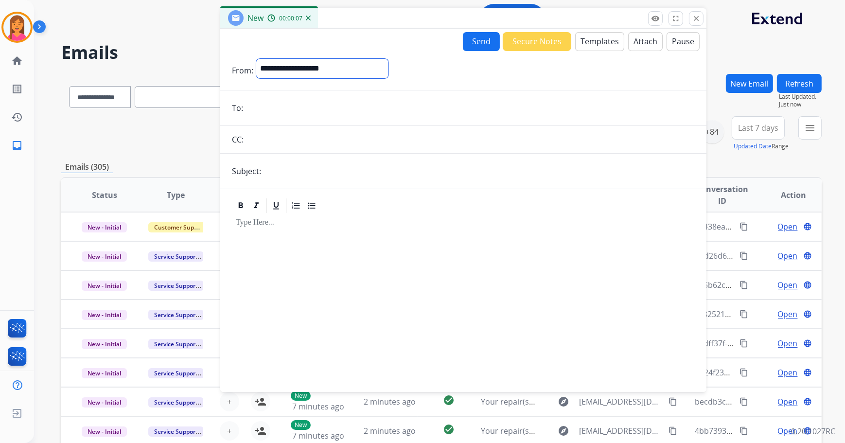
click at [381, 66] on select "**********" at bounding box center [322, 68] width 132 height 19
select select "**********"
click at [256, 59] on select "**********" at bounding box center [322, 68] width 132 height 19
click at [281, 116] on input "email" at bounding box center [470, 108] width 449 height 19
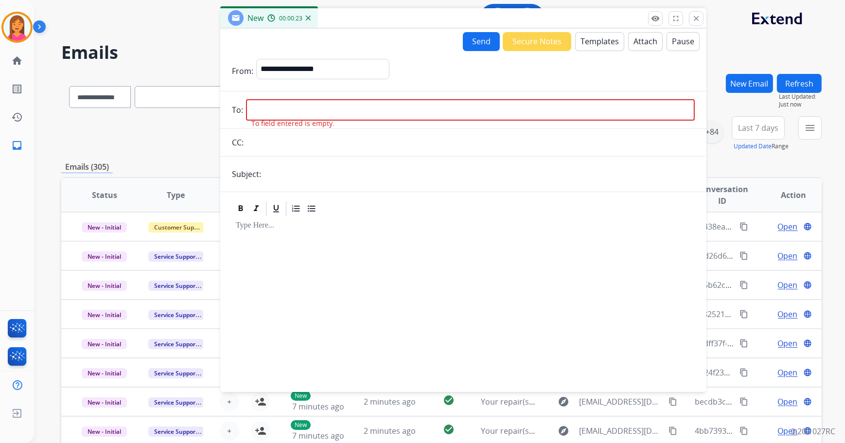
click at [267, 108] on input "email" at bounding box center [470, 109] width 449 height 21
paste input "**********"
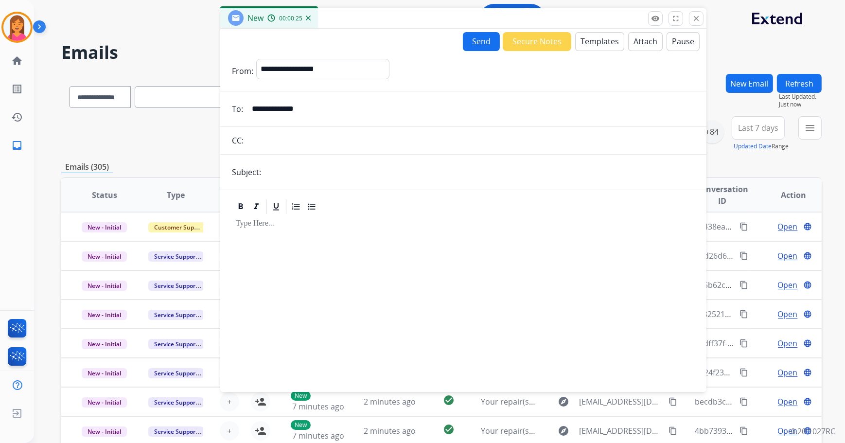
type input "**********"
click at [271, 165] on input "text" at bounding box center [479, 171] width 431 height 19
type input "**********"
click at [609, 26] on div "New 00:00:33" at bounding box center [463, 18] width 486 height 20
click at [603, 39] on button "Templates" at bounding box center [599, 41] width 49 height 19
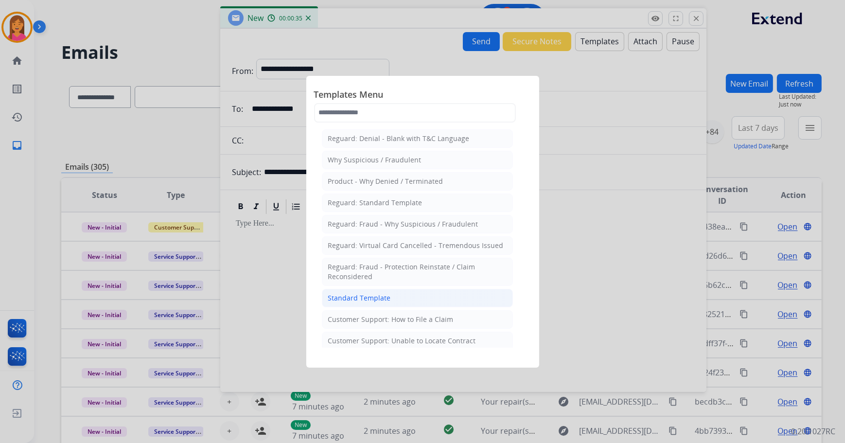
drag, startPoint x: 399, startPoint y: 290, endPoint x: 352, endPoint y: 250, distance: 62.0
click at [399, 290] on li "Standard Template" at bounding box center [417, 298] width 191 height 18
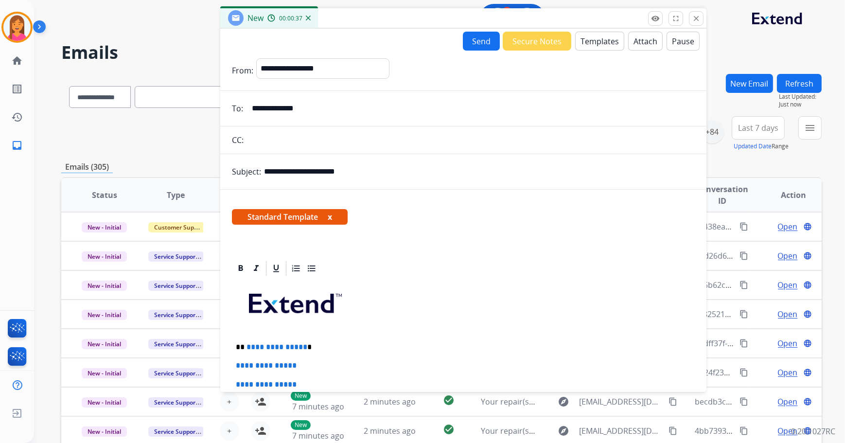
click at [331, 217] on button "x" at bounding box center [330, 217] width 4 height 12
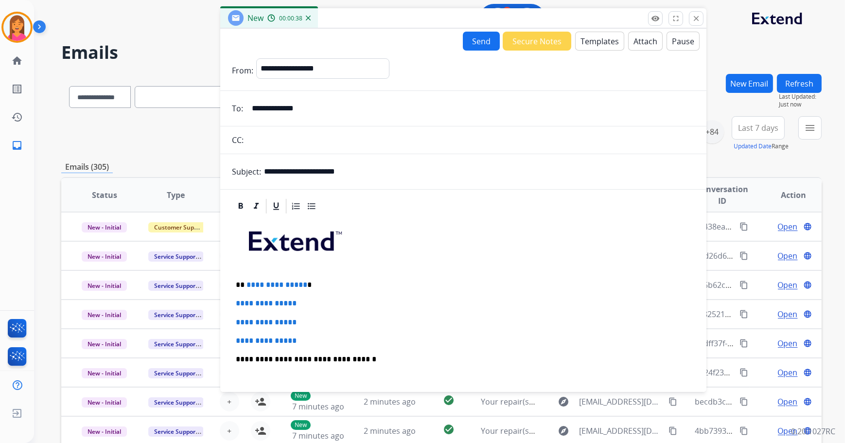
click at [307, 285] on p "**********" at bounding box center [460, 284] width 448 height 9
drag, startPoint x: 311, startPoint y: 338, endPoint x: 236, endPoint y: 301, distance: 84.1
click at [236, 301] on div "**********" at bounding box center [463, 382] width 463 height 334
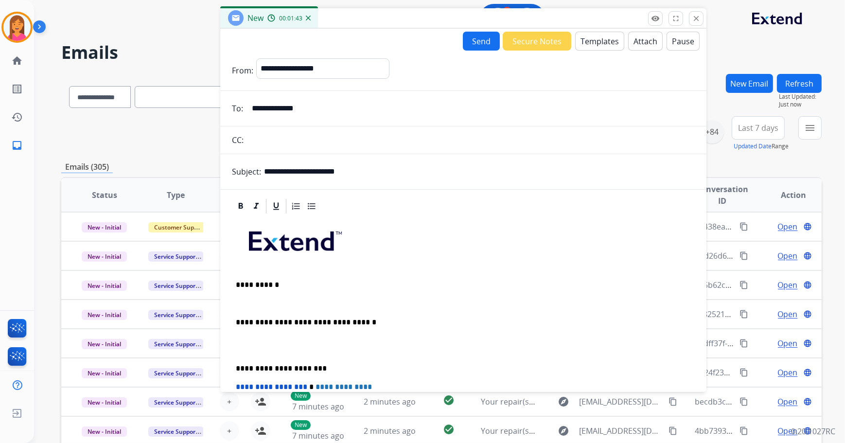
click at [237, 302] on p at bounding box center [463, 303] width 455 height 9
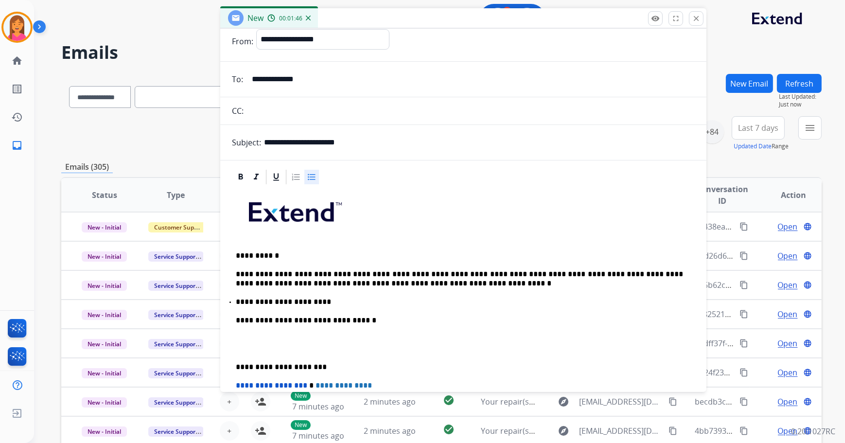
scroll to position [44, 0]
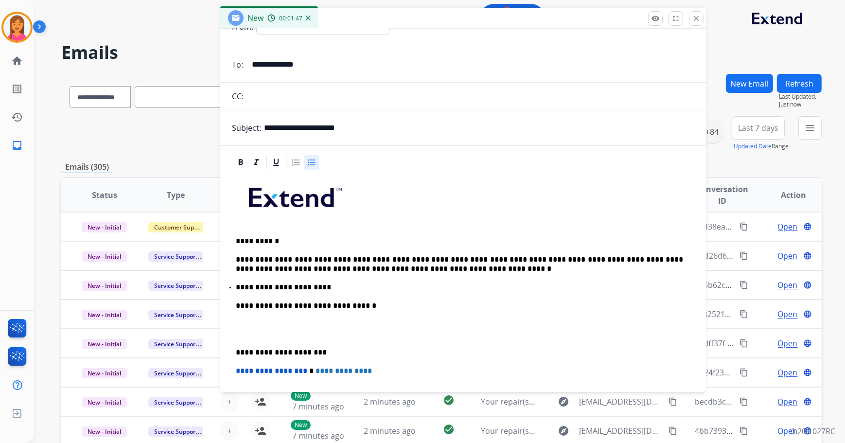
click at [343, 258] on p "**********" at bounding box center [460, 264] width 448 height 18
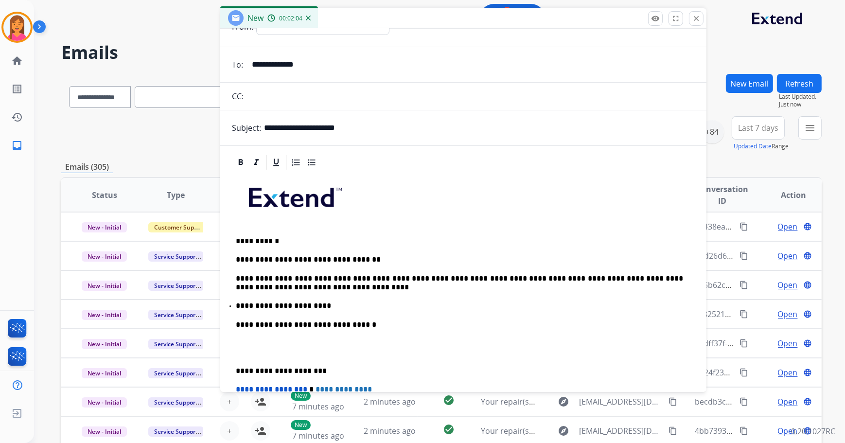
click at [233, 371] on div "**********" at bounding box center [463, 342] width 463 height 343
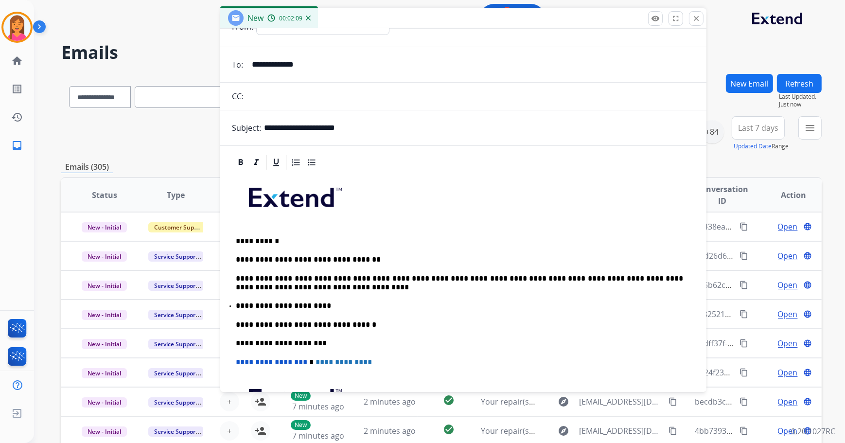
scroll to position [0, 0]
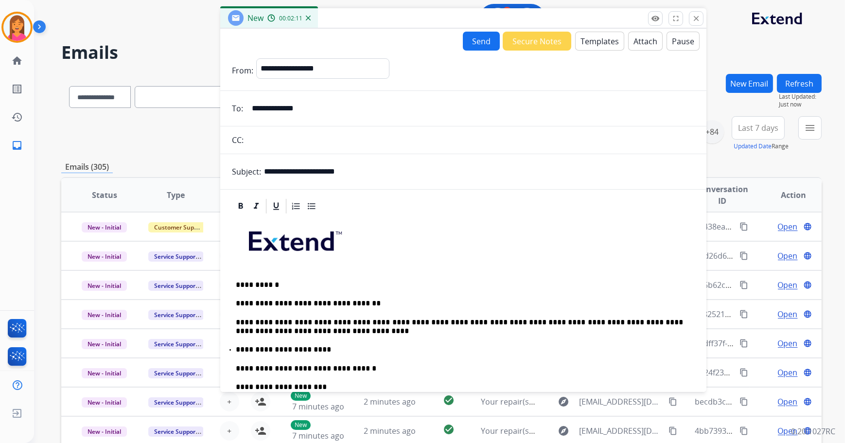
click at [476, 45] on button "Send" at bounding box center [481, 41] width 37 height 19
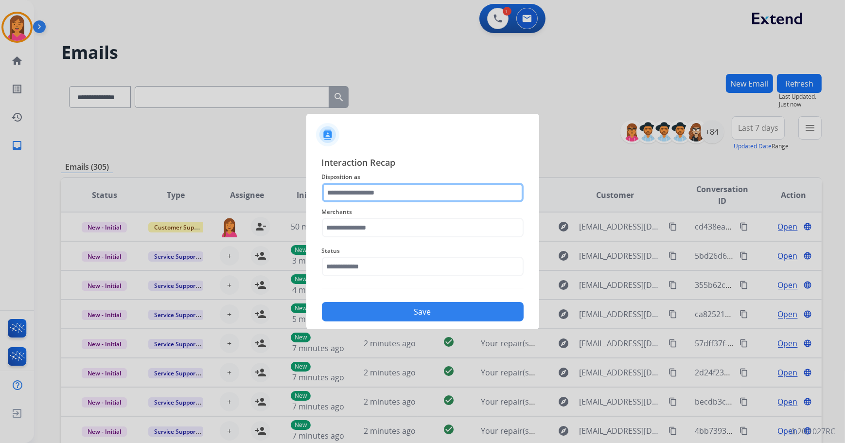
click at [407, 191] on input "text" at bounding box center [423, 192] width 202 height 19
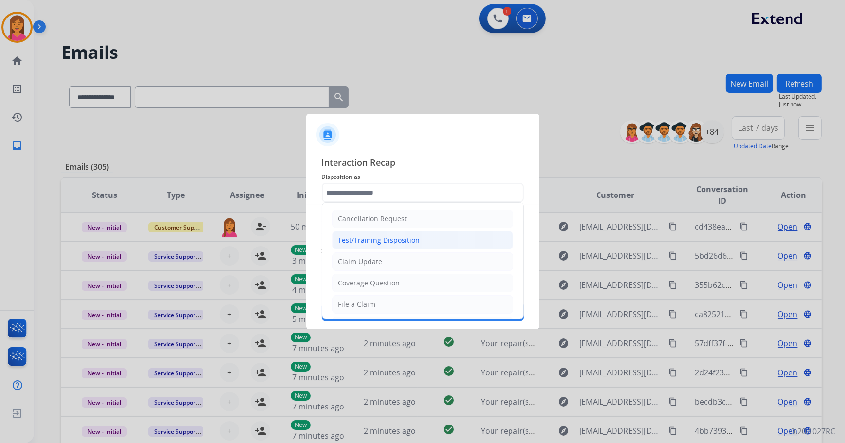
drag, startPoint x: 399, startPoint y: 299, endPoint x: 386, endPoint y: 245, distance: 55.3
click at [386, 245] on ul "Cancellation Request Test/Training Disposition Claim Update Coverage Question F…" at bounding box center [422, 336] width 201 height 267
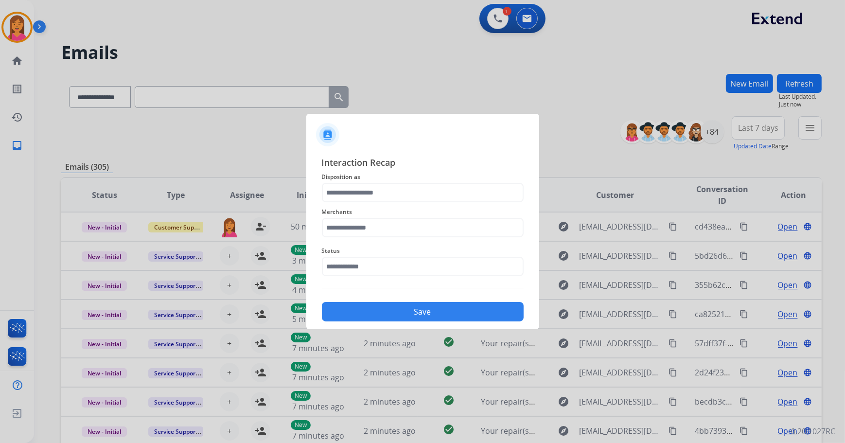
drag, startPoint x: 386, startPoint y: 245, endPoint x: 376, endPoint y: 184, distance: 62.6
click at [378, 182] on span "Disposition as" at bounding box center [423, 177] width 202 height 12
click at [375, 189] on input "text" at bounding box center [423, 192] width 202 height 19
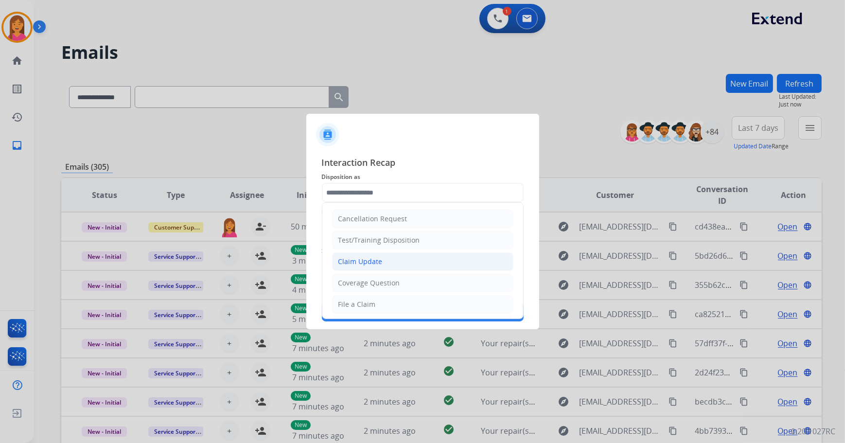
click at [373, 259] on div "Claim Update" at bounding box center [360, 262] width 44 height 10
type input "**********"
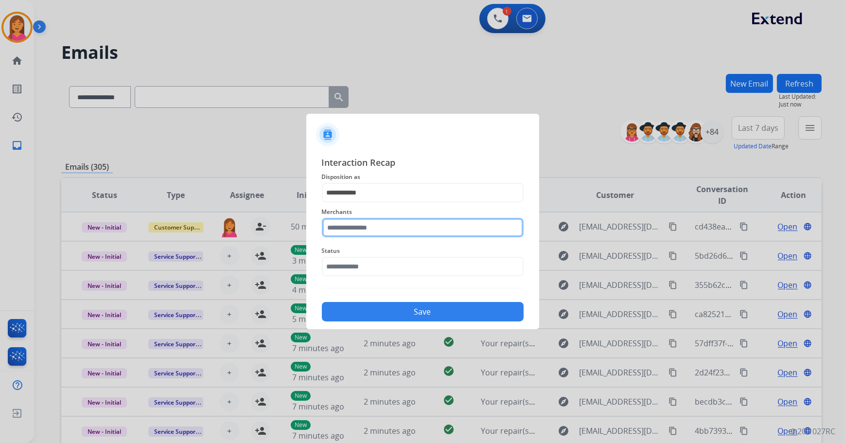
click at [370, 228] on input "text" at bounding box center [423, 227] width 202 height 19
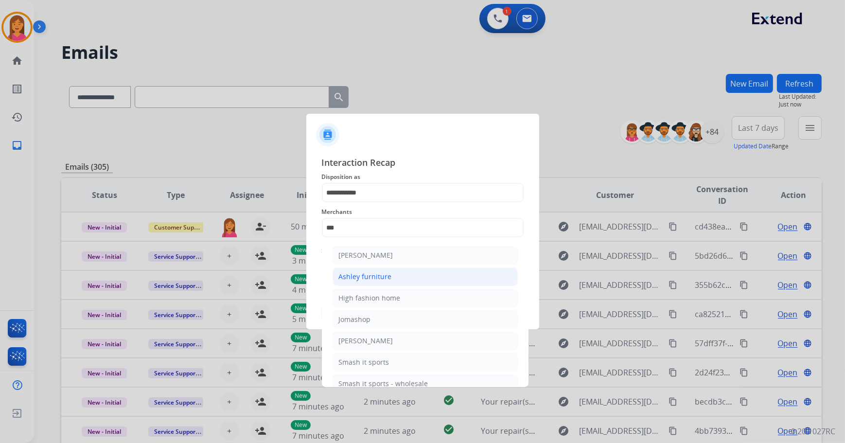
click at [380, 273] on div "Ashley furniture" at bounding box center [365, 277] width 53 height 10
type input "**********"
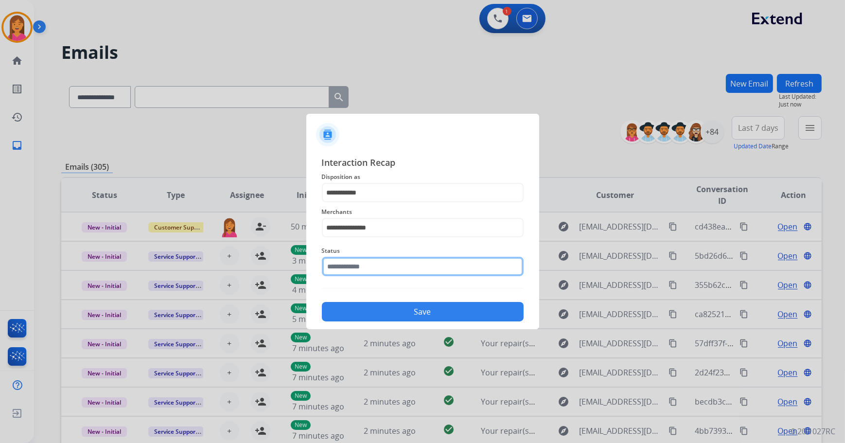
click at [379, 267] on input "text" at bounding box center [423, 266] width 202 height 19
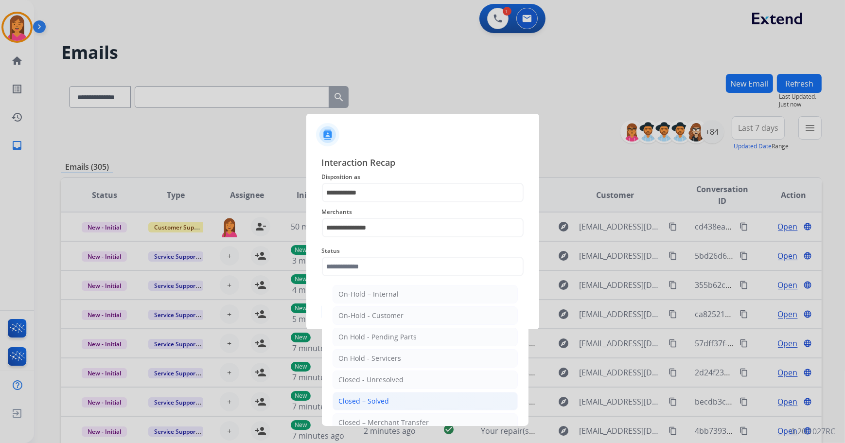
click at [389, 393] on li "Closed – Solved" at bounding box center [424, 401] width 185 height 18
type input "**********"
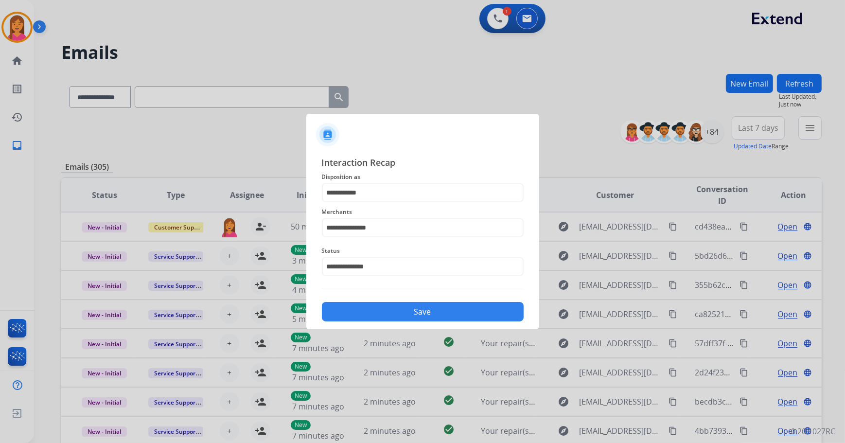
click at [389, 323] on div "**********" at bounding box center [422, 238] width 233 height 181
click at [387, 314] on button "Save" at bounding box center [423, 311] width 202 height 19
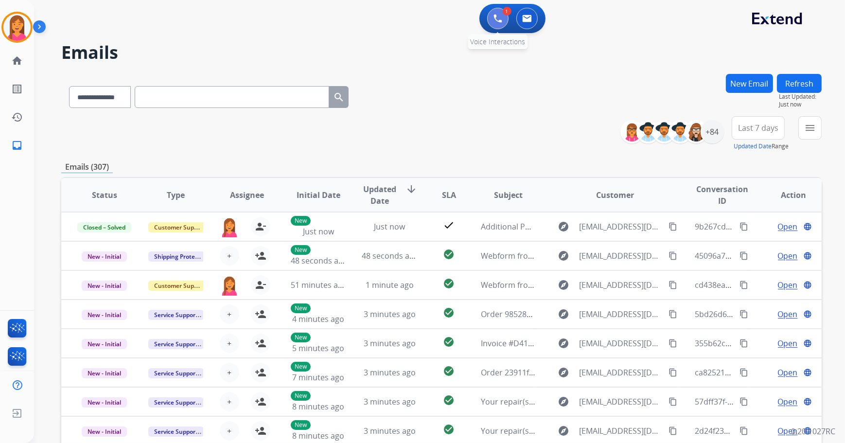
click at [499, 21] on img at bounding box center [497, 18] width 9 height 9
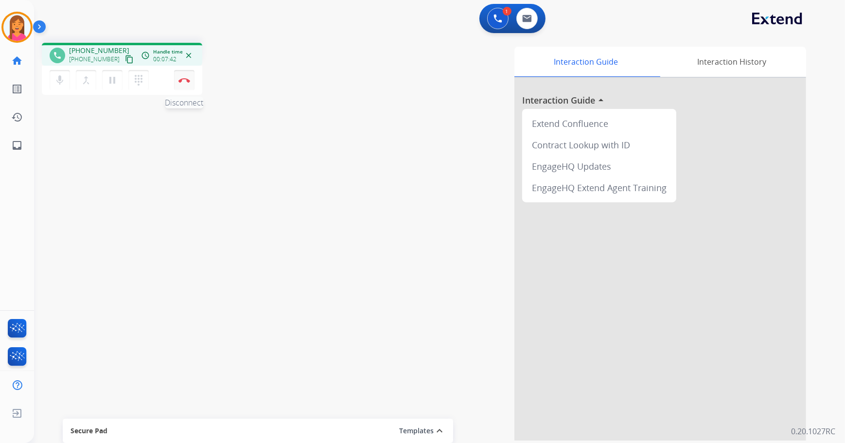
click at [186, 80] on img at bounding box center [184, 80] width 12 height 5
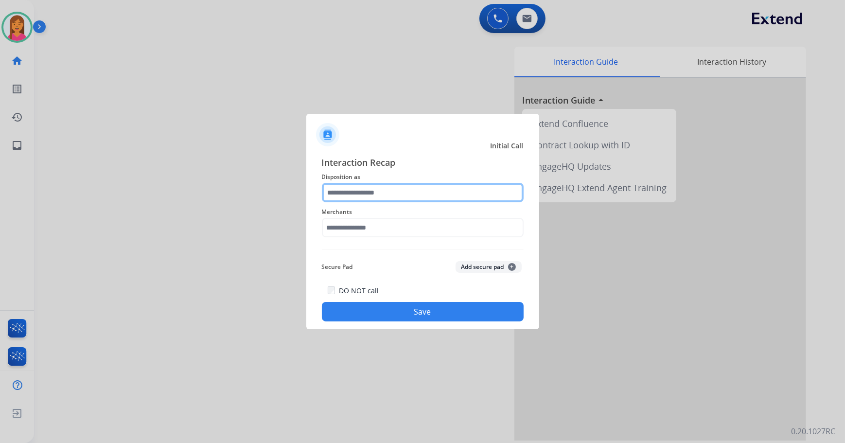
click at [417, 199] on input "text" at bounding box center [423, 192] width 202 height 19
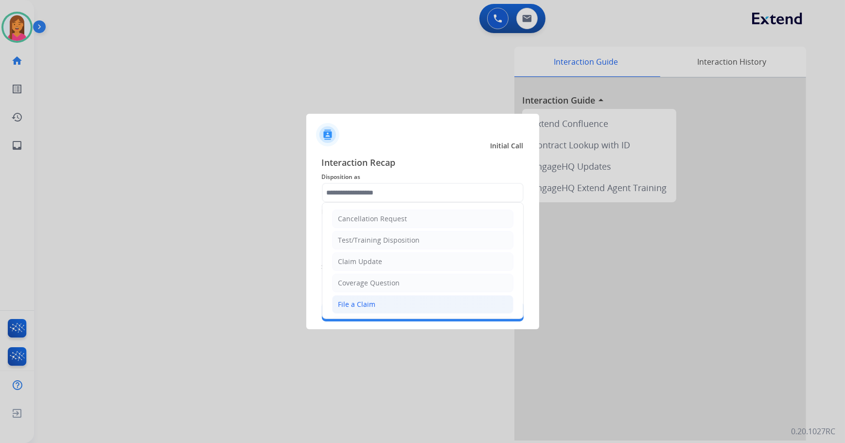
click at [382, 298] on li "File a Claim" at bounding box center [422, 304] width 181 height 18
type input "**********"
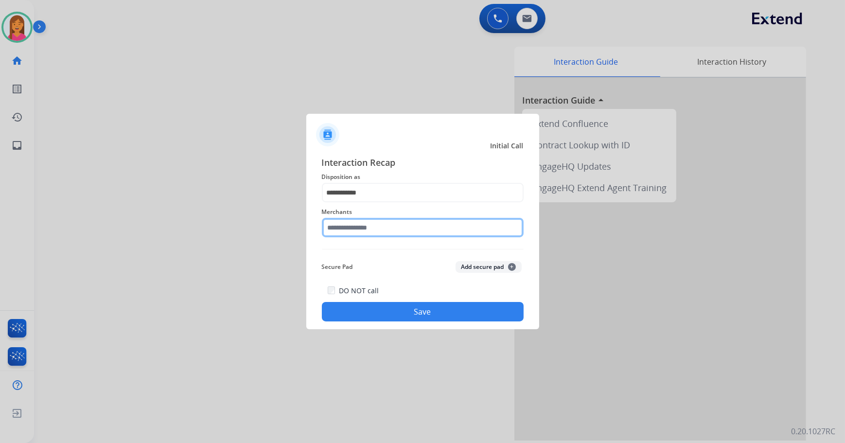
click at [378, 232] on input "text" at bounding box center [423, 227] width 202 height 19
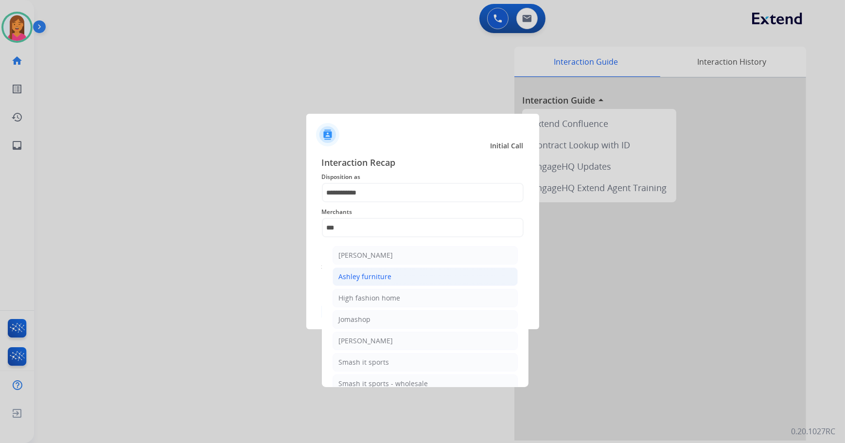
click at [374, 270] on li "Ashley furniture" at bounding box center [424, 276] width 185 height 18
type input "**********"
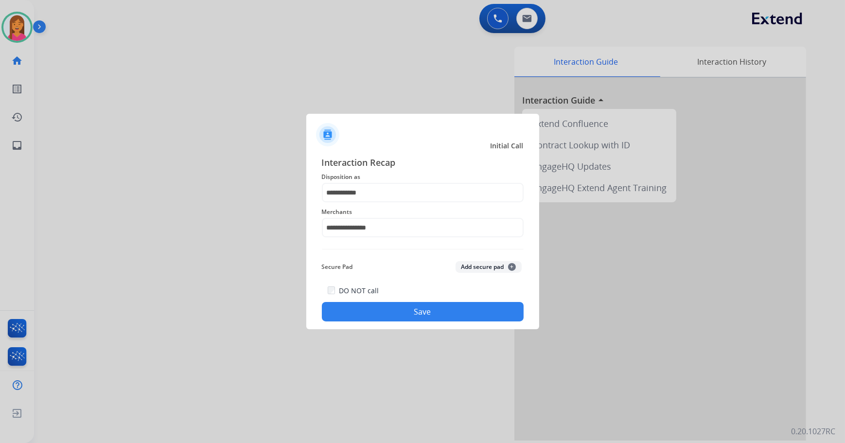
click at [385, 313] on button "Save" at bounding box center [423, 311] width 202 height 19
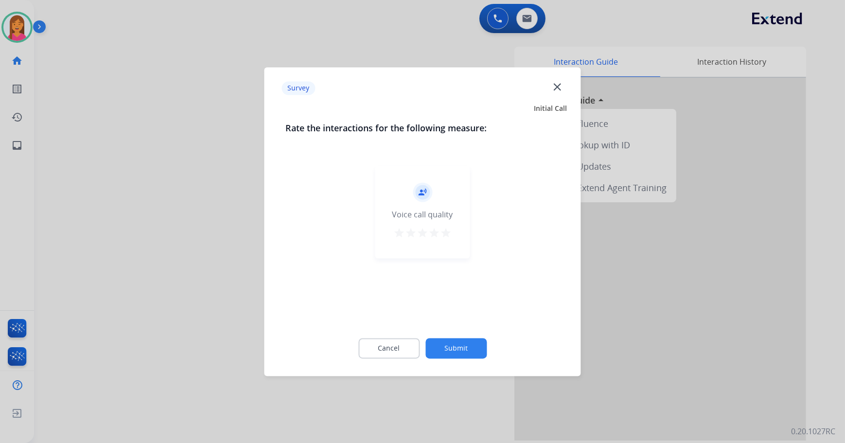
click at [442, 231] on mat-icon "star" at bounding box center [446, 233] width 12 height 12
click at [440, 349] on button "Submit" at bounding box center [455, 348] width 61 height 20
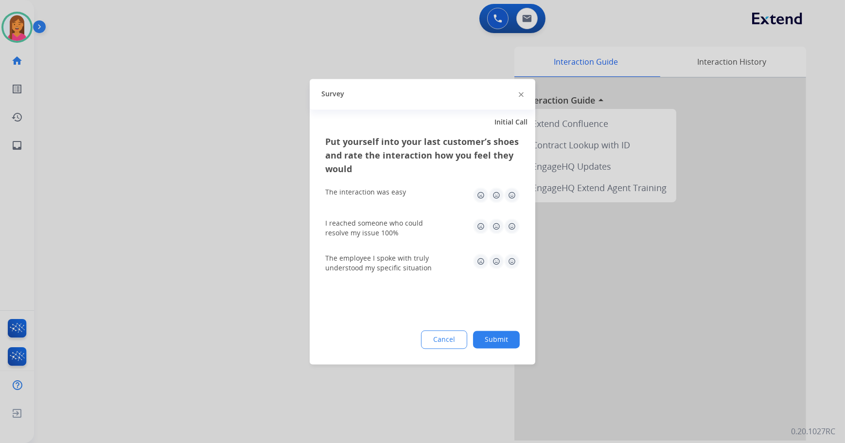
click at [510, 198] on img at bounding box center [512, 195] width 16 height 16
click at [505, 231] on img at bounding box center [512, 226] width 16 height 16
click at [510, 275] on div "The employee I spoke with truly understood my specific situation" at bounding box center [422, 262] width 194 height 35
click at [510, 260] on img at bounding box center [512, 261] width 16 height 16
click at [500, 339] on button "Submit" at bounding box center [496, 338] width 47 height 17
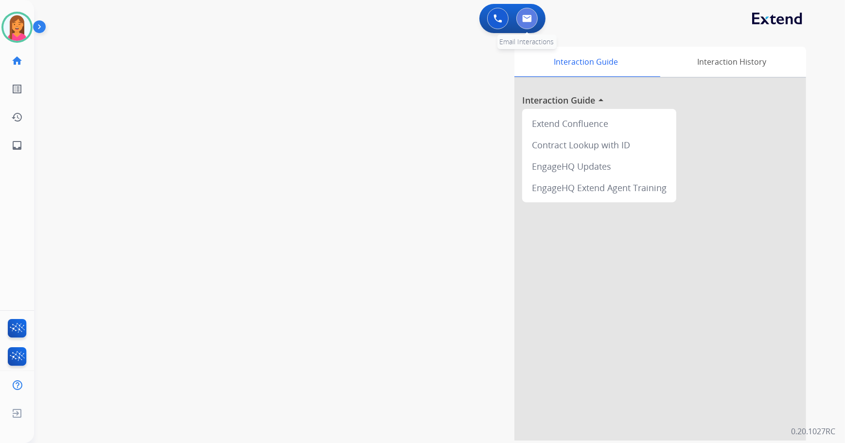
click at [531, 14] on button at bounding box center [526, 18] width 21 height 21
select select "**********"
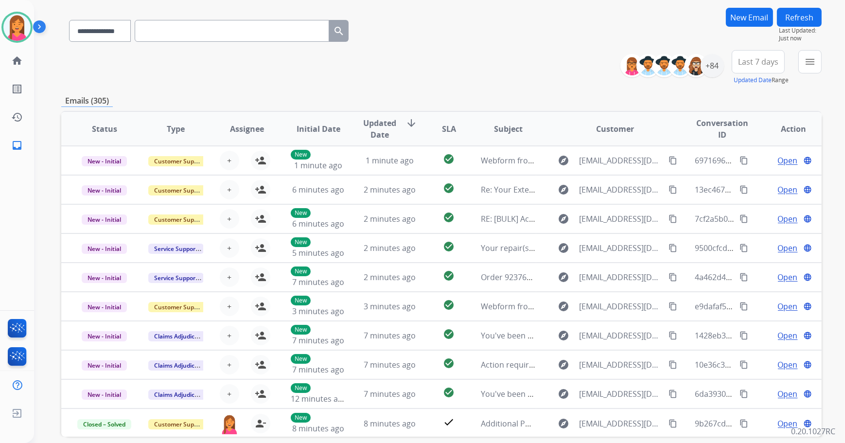
click at [786, 14] on button "Refresh" at bounding box center [799, 17] width 45 height 19
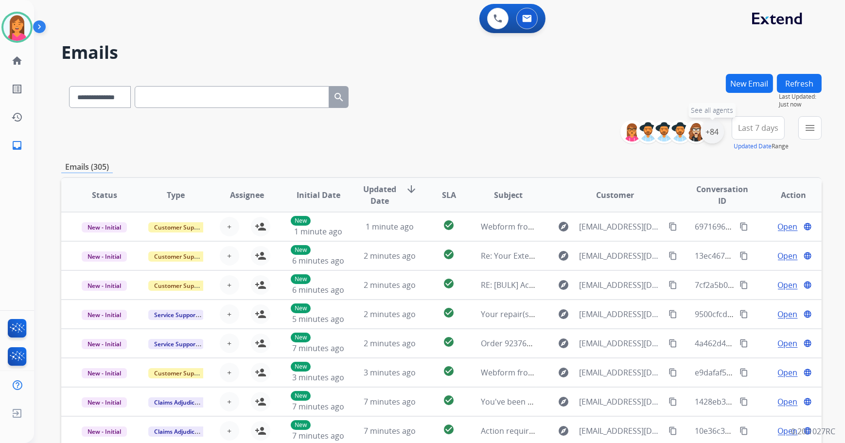
click at [715, 131] on div "+84" at bounding box center [711, 131] width 23 height 23
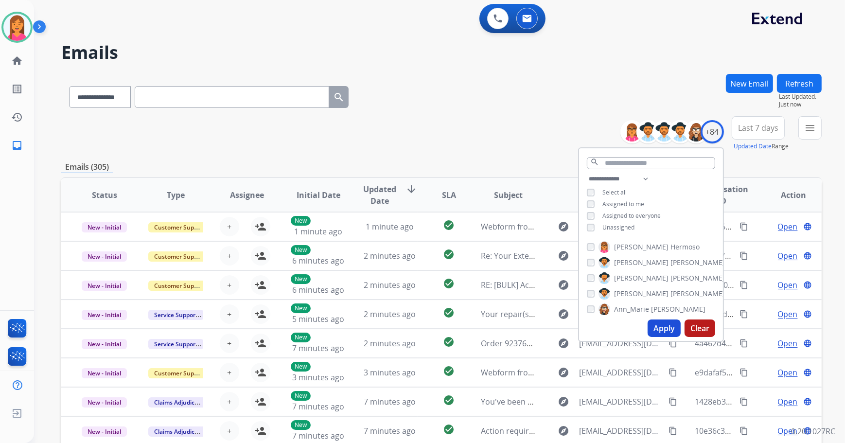
click at [625, 223] on span "Unassigned" at bounding box center [618, 227] width 32 height 8
click at [665, 328] on button "Apply" at bounding box center [663, 327] width 33 height 17
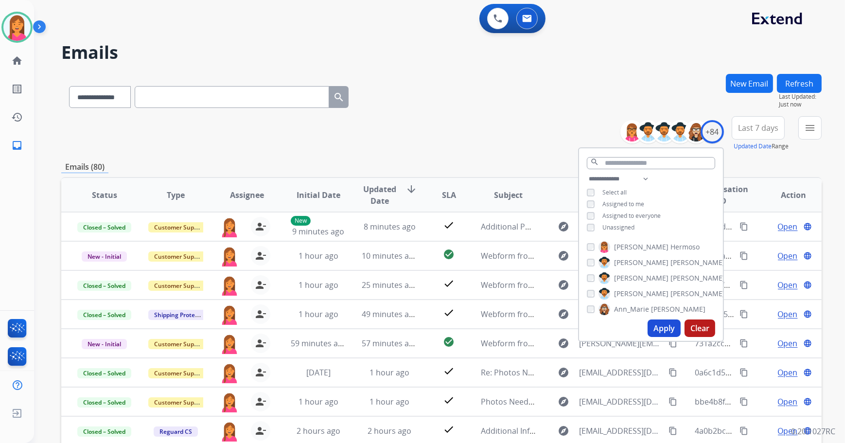
click at [483, 102] on div "**********" at bounding box center [441, 95] width 760 height 42
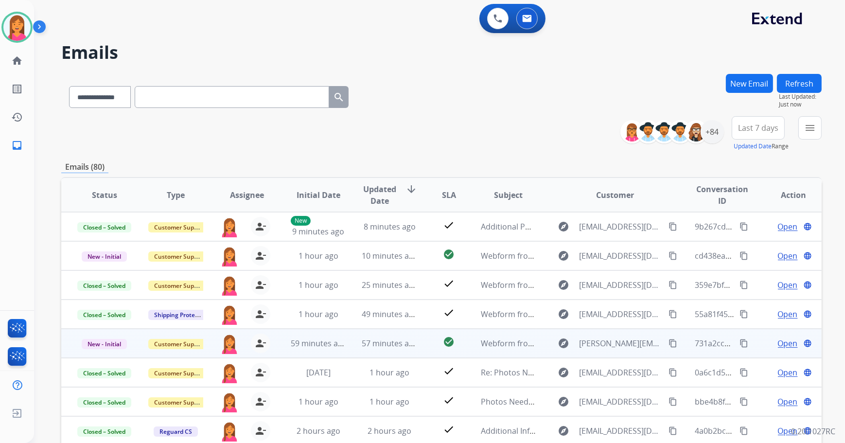
click at [465, 354] on td "Webform from [PERSON_NAME][EMAIL_ADDRESS][PERSON_NAME][DOMAIN_NAME] on [DATE]" at bounding box center [500, 343] width 71 height 29
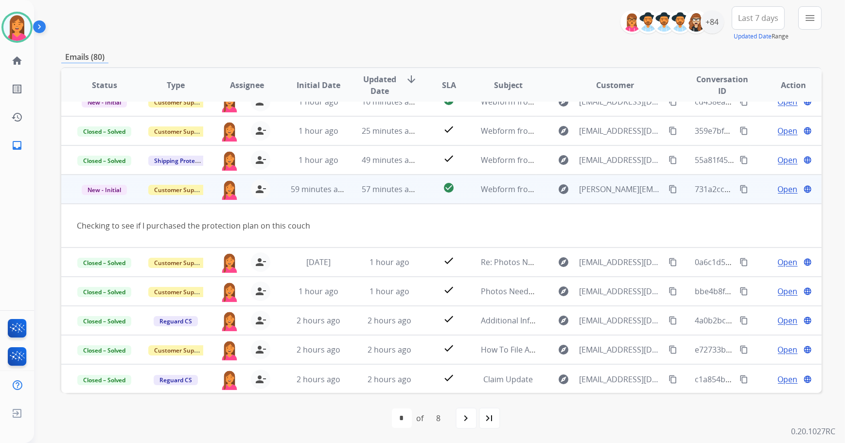
scroll to position [110, 0]
click at [260, 189] on mat-icon "person_remove" at bounding box center [261, 189] width 12 height 12
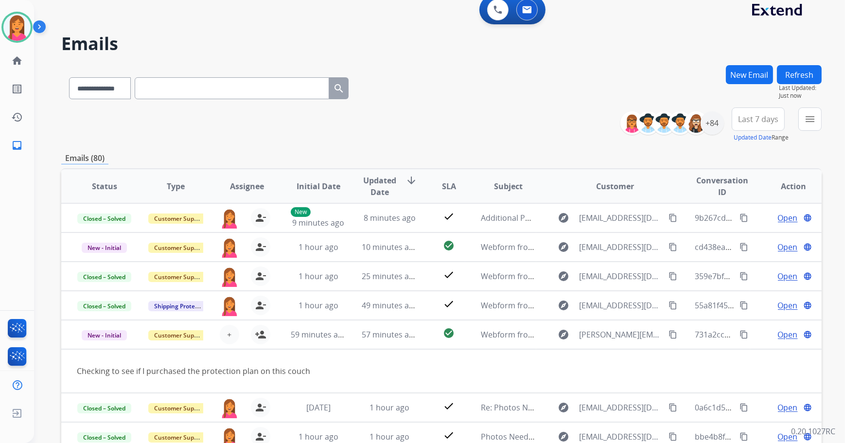
scroll to position [0, 0]
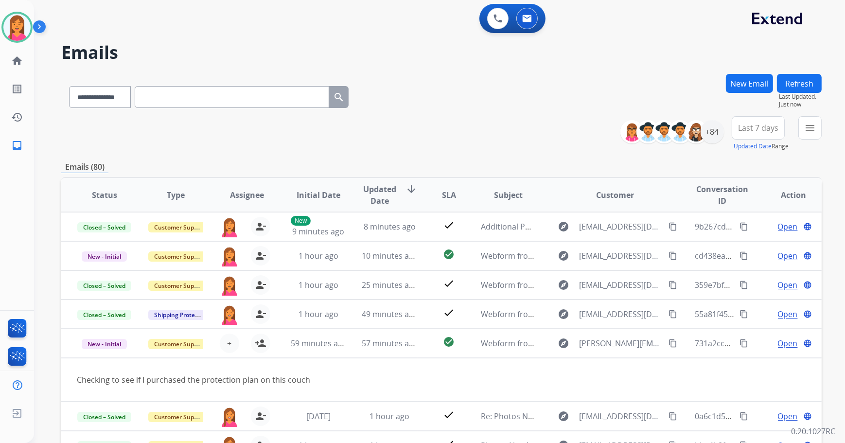
click at [791, 87] on button "Refresh" at bounding box center [799, 83] width 45 height 19
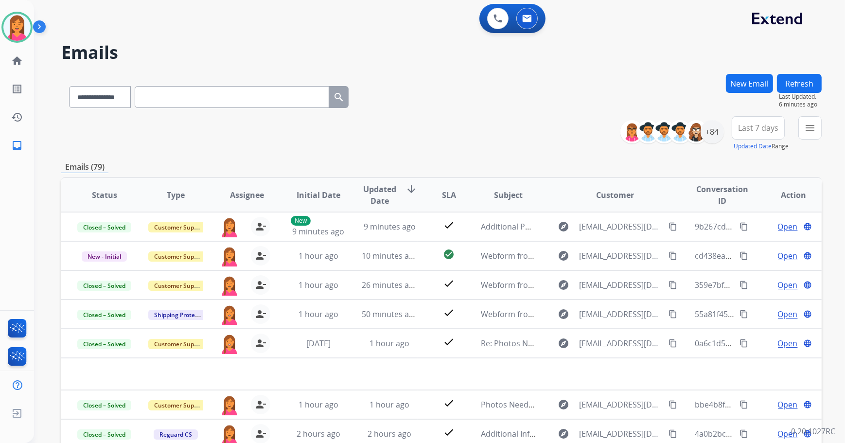
click at [187, 149] on div "**********" at bounding box center [441, 133] width 760 height 35
drag, startPoint x: 783, startPoint y: 80, endPoint x: 768, endPoint y: 88, distance: 17.2
click at [783, 80] on button "Refresh" at bounding box center [799, 83] width 45 height 19
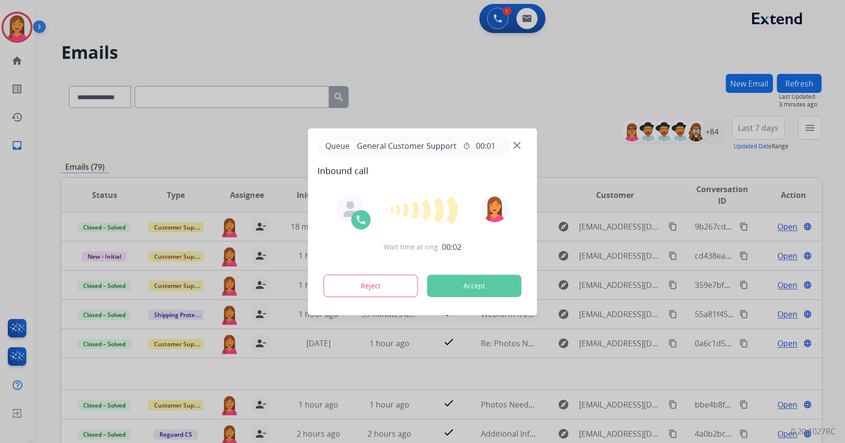
drag, startPoint x: 520, startPoint y: 143, endPoint x: 471, endPoint y: 138, distance: 48.9
click at [520, 143] on img at bounding box center [516, 144] width 7 height 7
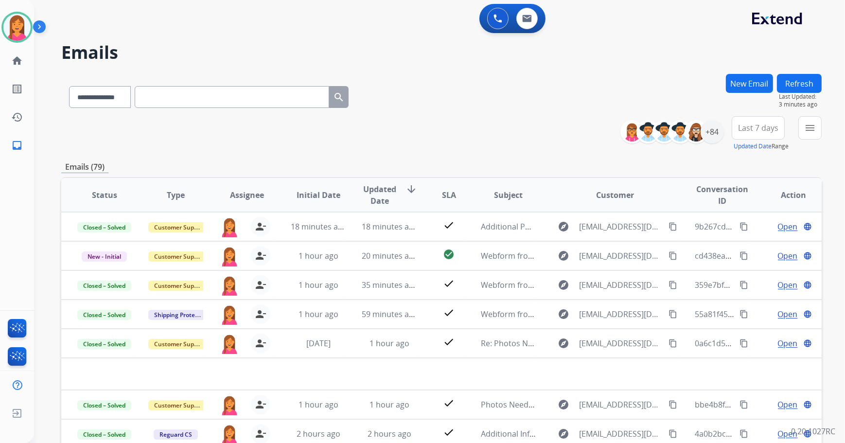
click at [802, 84] on button "Refresh" at bounding box center [799, 83] width 45 height 19
click at [798, 82] on button "Refresh" at bounding box center [799, 83] width 45 height 19
click at [780, 86] on button "Refresh" at bounding box center [799, 83] width 45 height 19
click at [16, 34] on img at bounding box center [16, 27] width 27 height 27
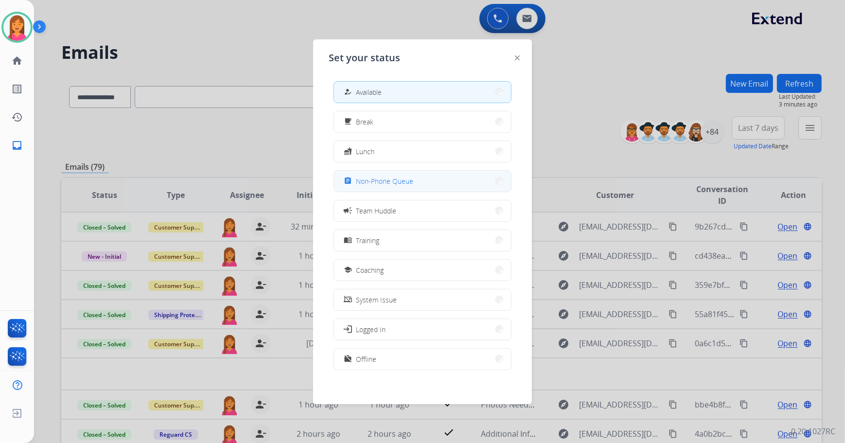
click at [371, 181] on span "Non-Phone Queue" at bounding box center [384, 181] width 57 height 10
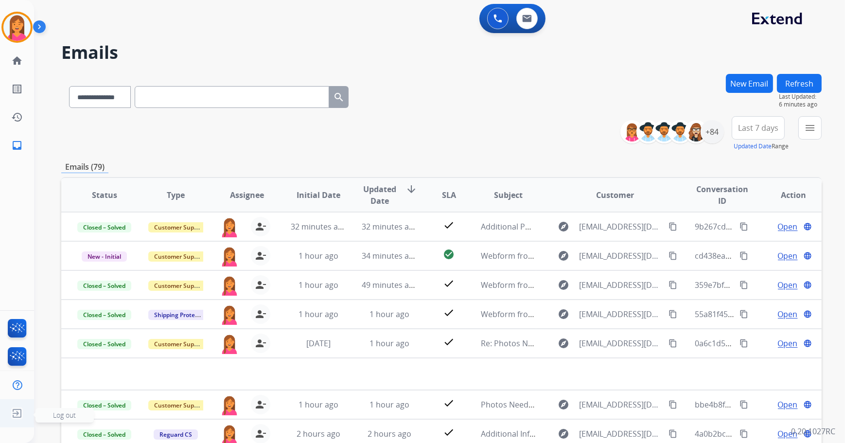
click at [10, 411] on img at bounding box center [16, 413] width 17 height 18
